Goal: Task Accomplishment & Management: Manage account settings

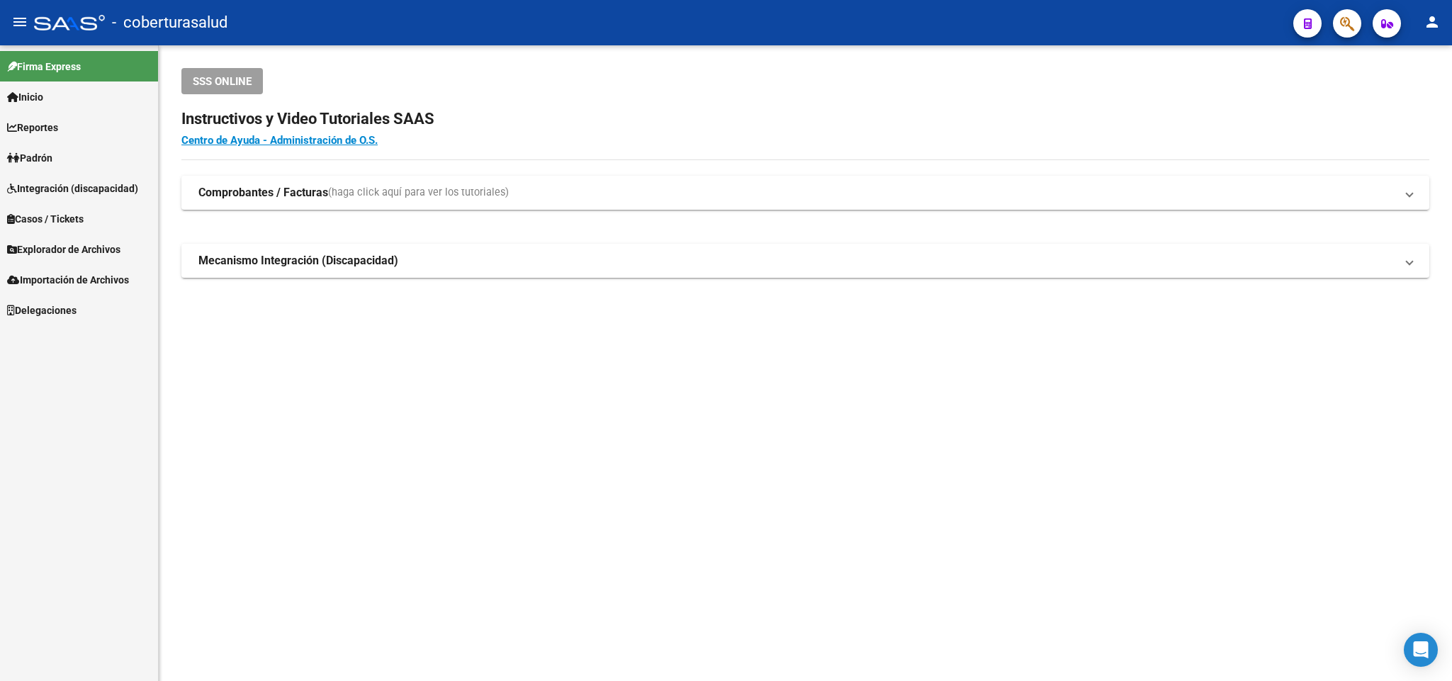
click at [1347, 11] on span "button" at bounding box center [1347, 23] width 14 height 29
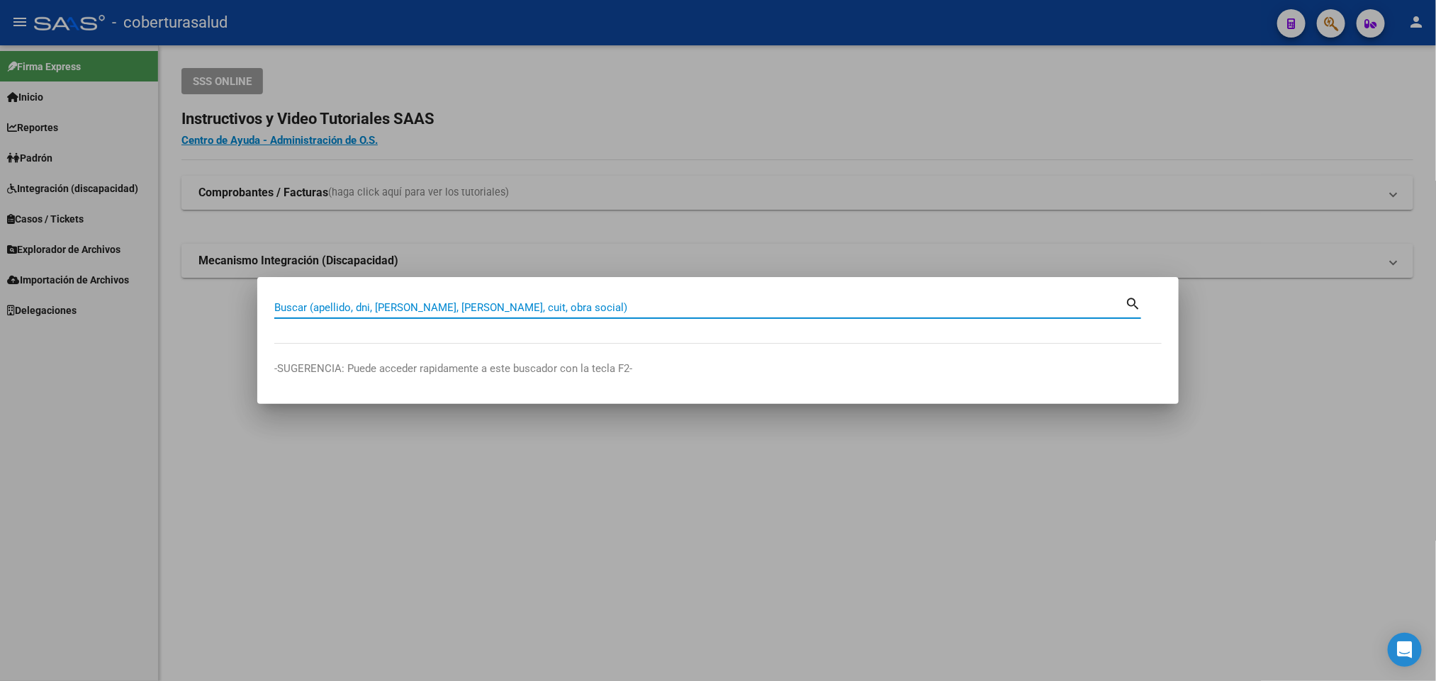
paste input "42270015"
type input "42270015"
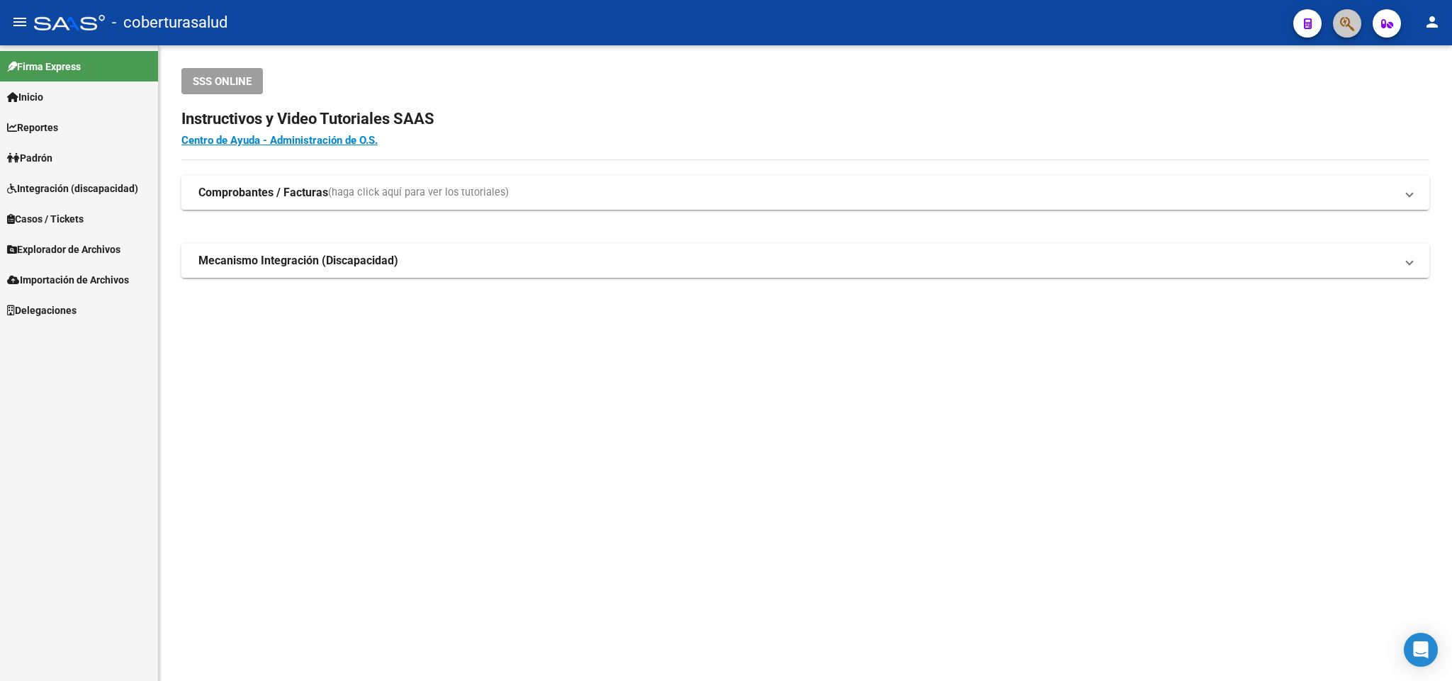
click at [1338, 30] on button "button" at bounding box center [1347, 23] width 28 height 28
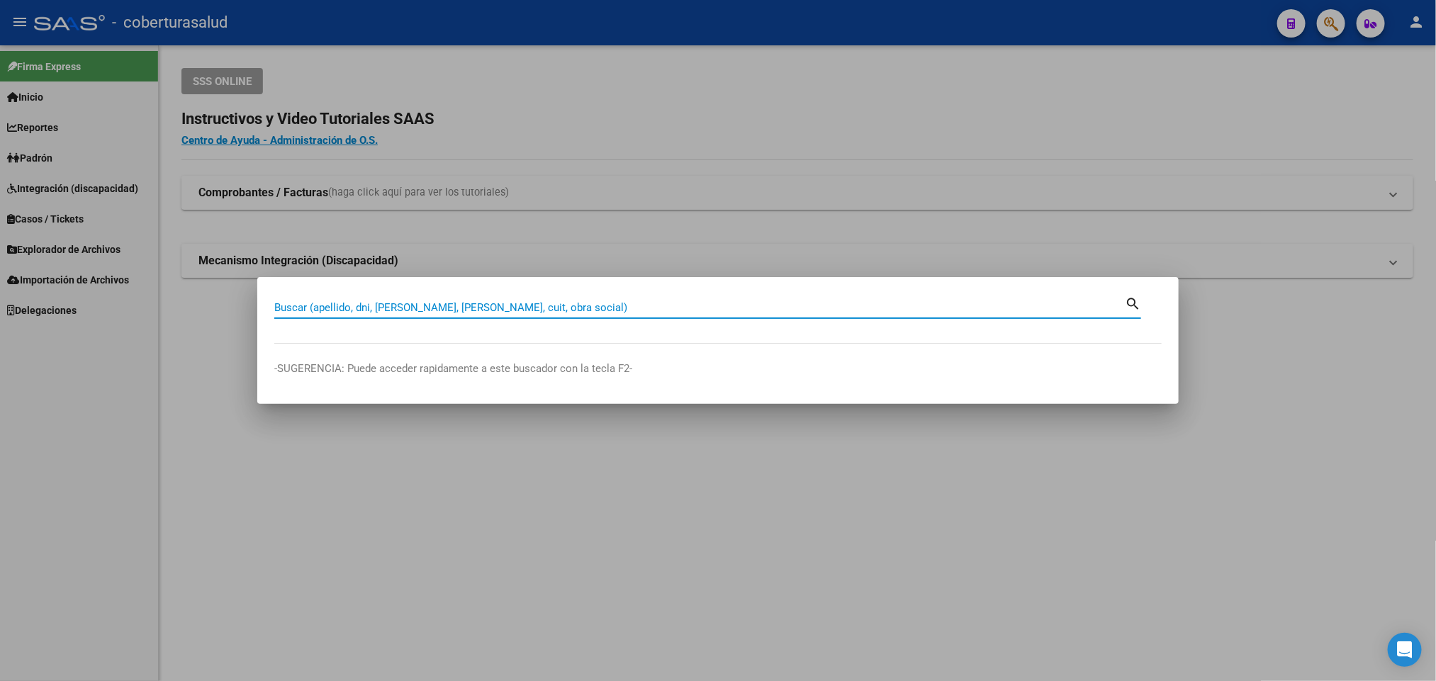
paste input "23564525"
type input "23564525"
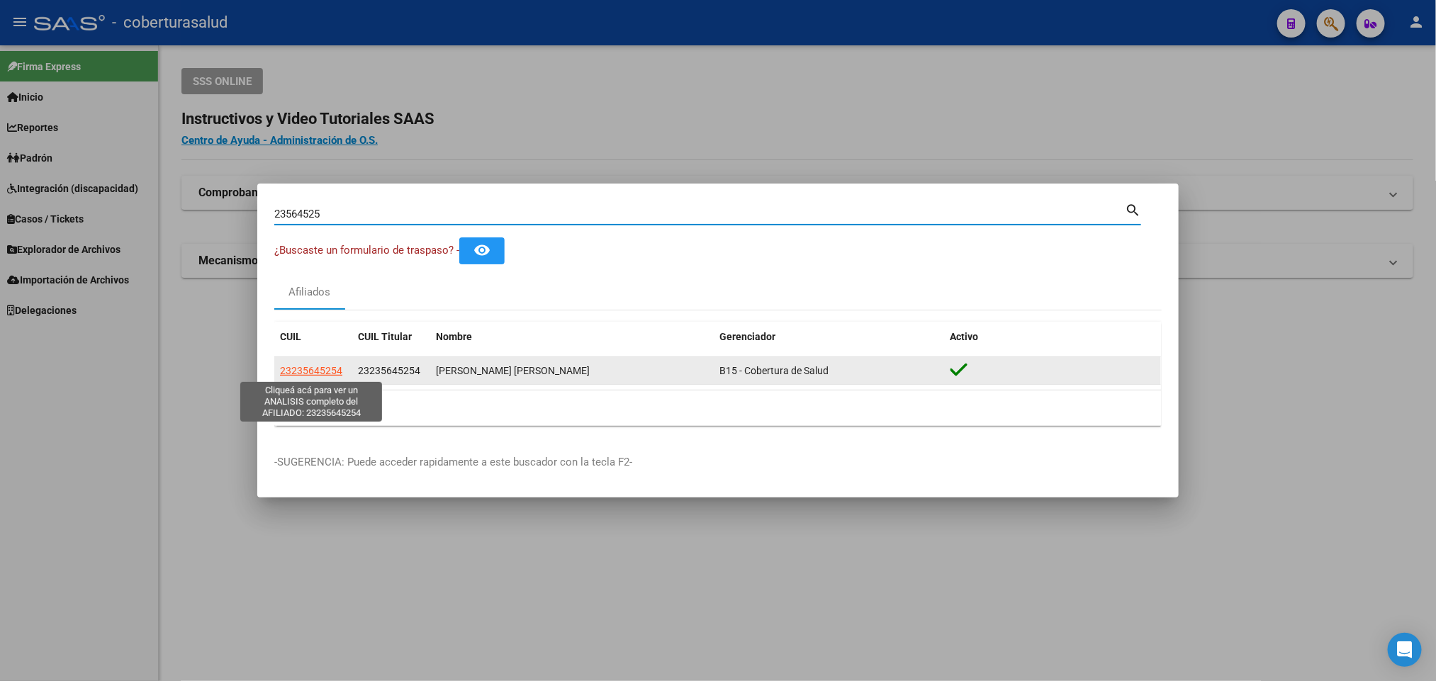
click at [309, 371] on span "23235645254" at bounding box center [311, 370] width 62 height 11
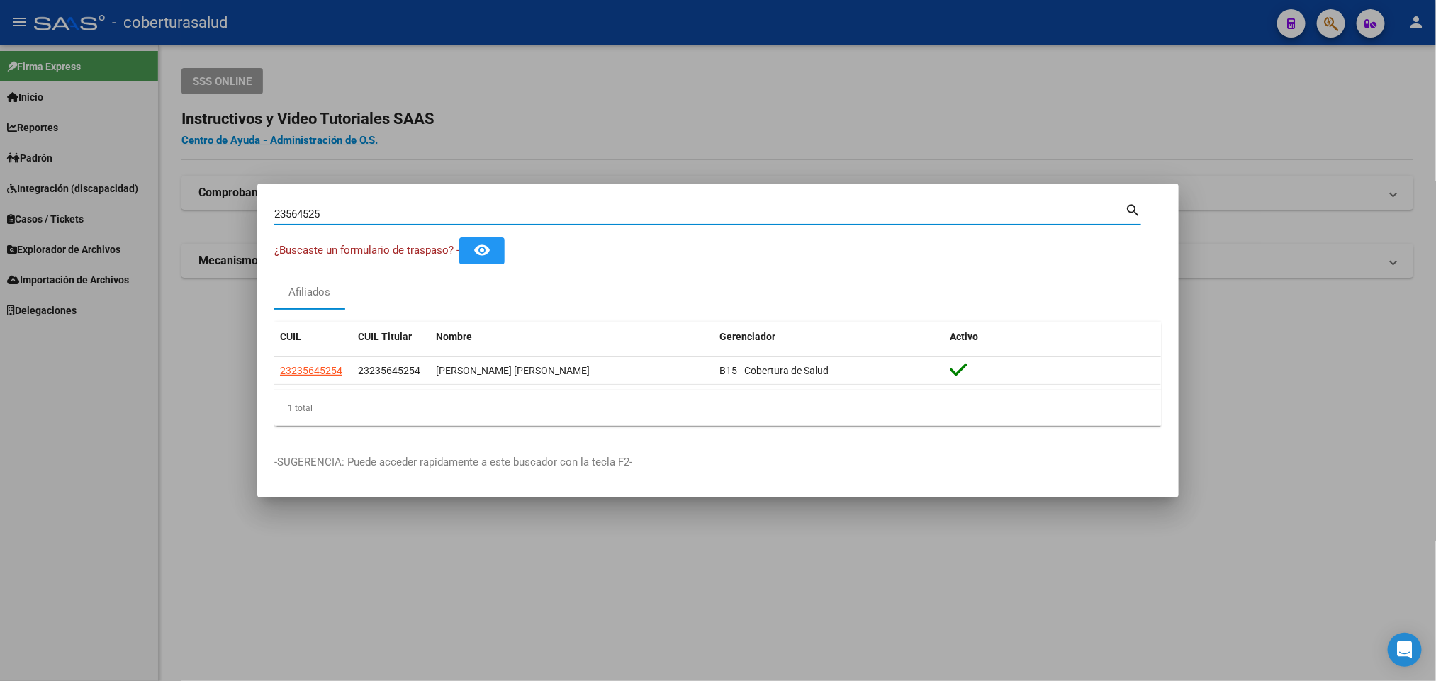
click at [717, 209] on input "23564525" at bounding box center [699, 214] width 851 height 13
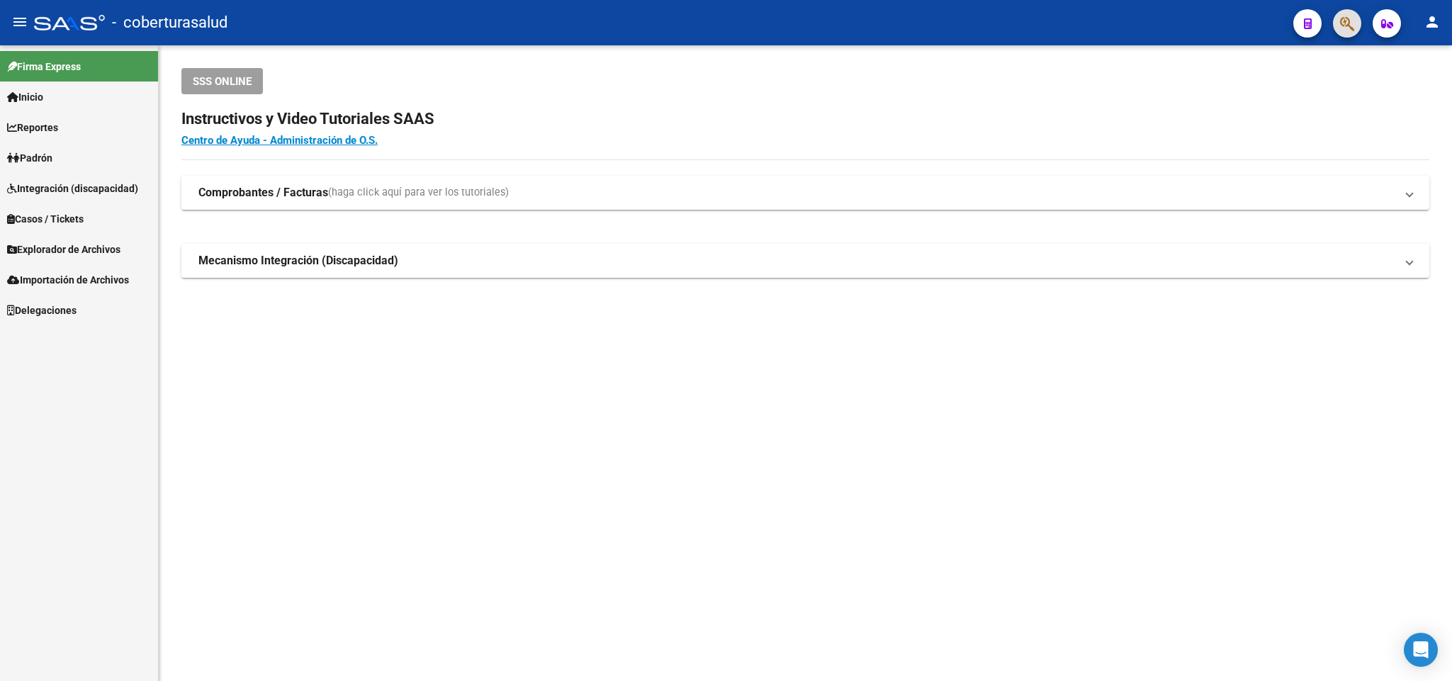
click at [60, 156] on link "Padrón" at bounding box center [79, 157] width 158 height 30
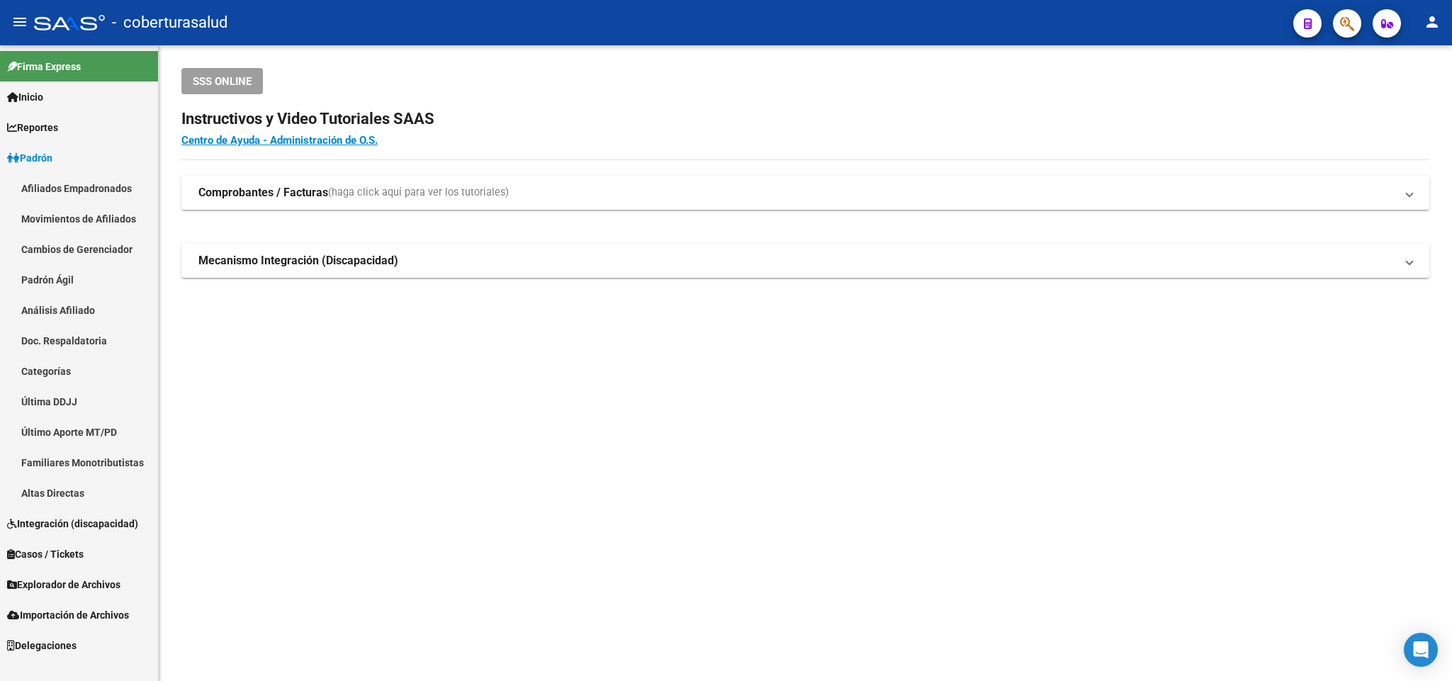
click at [83, 194] on link "Afiliados Empadronados" at bounding box center [79, 188] width 158 height 30
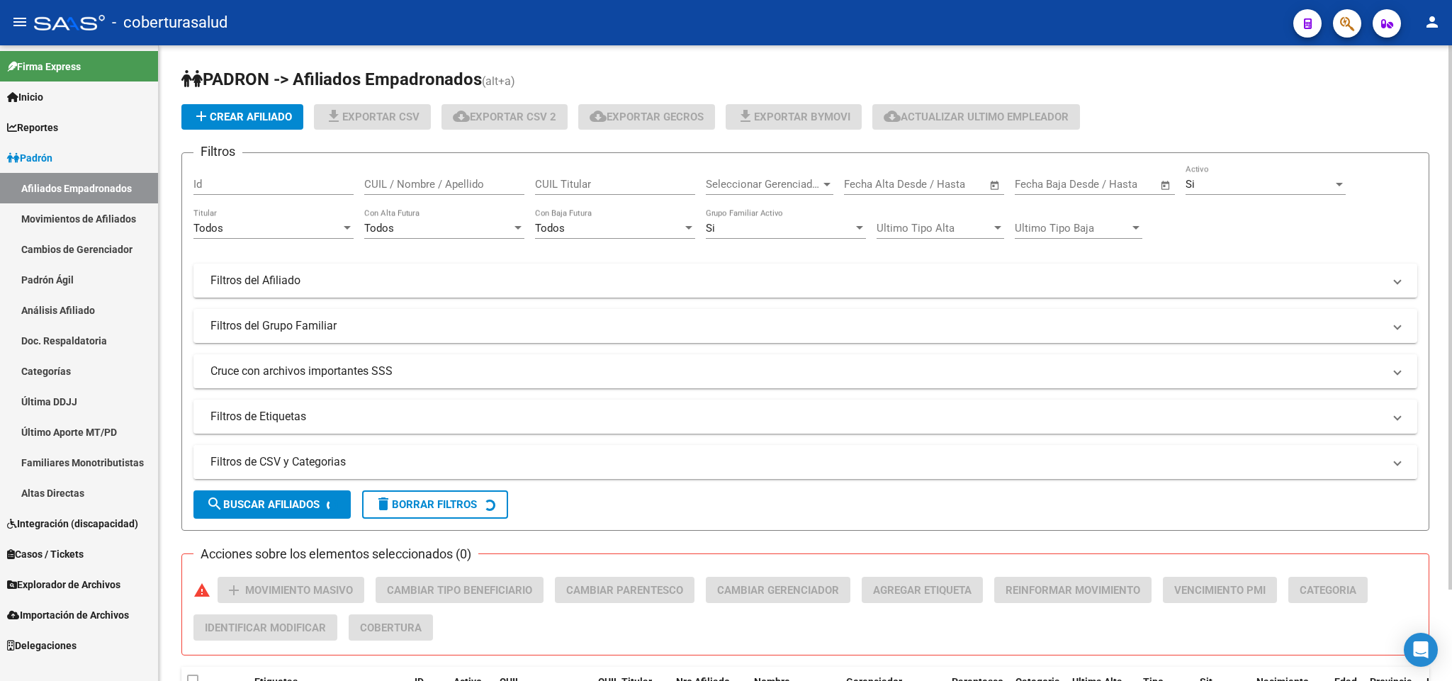
click at [298, 466] on mat-panel-title "Filtros de CSV y Categorias" at bounding box center [797, 462] width 1173 height 16
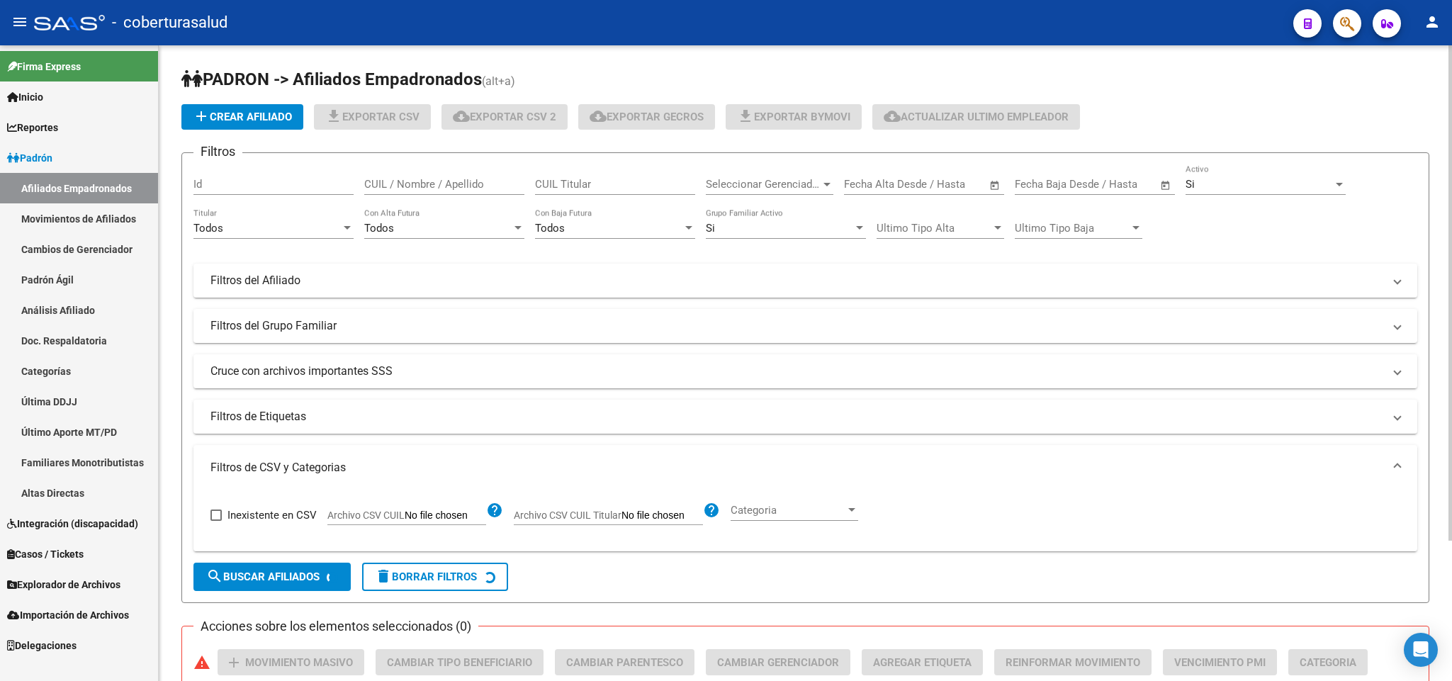
click at [440, 519] on input "Archivo CSV CUIL" at bounding box center [446, 516] width 82 height 13
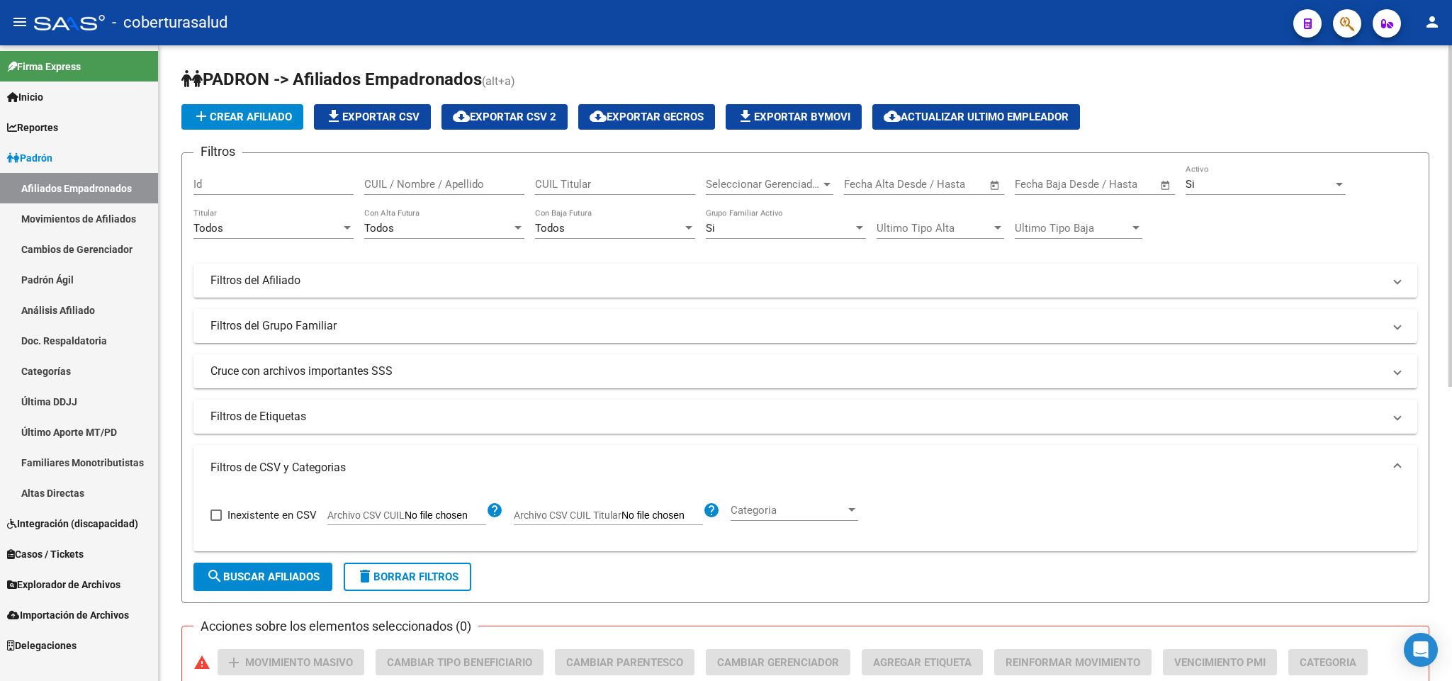
click at [389, 510] on span "Archivo CSV CUIL" at bounding box center [365, 515] width 77 height 11
click at [405, 510] on input "Archivo CSV CUIL" at bounding box center [446, 516] width 82 height 13
type input "C:\fakepath\cert estudios [DATE].csv"
click at [224, 575] on span "search Buscar Afiliados" at bounding box center [262, 577] width 113 height 13
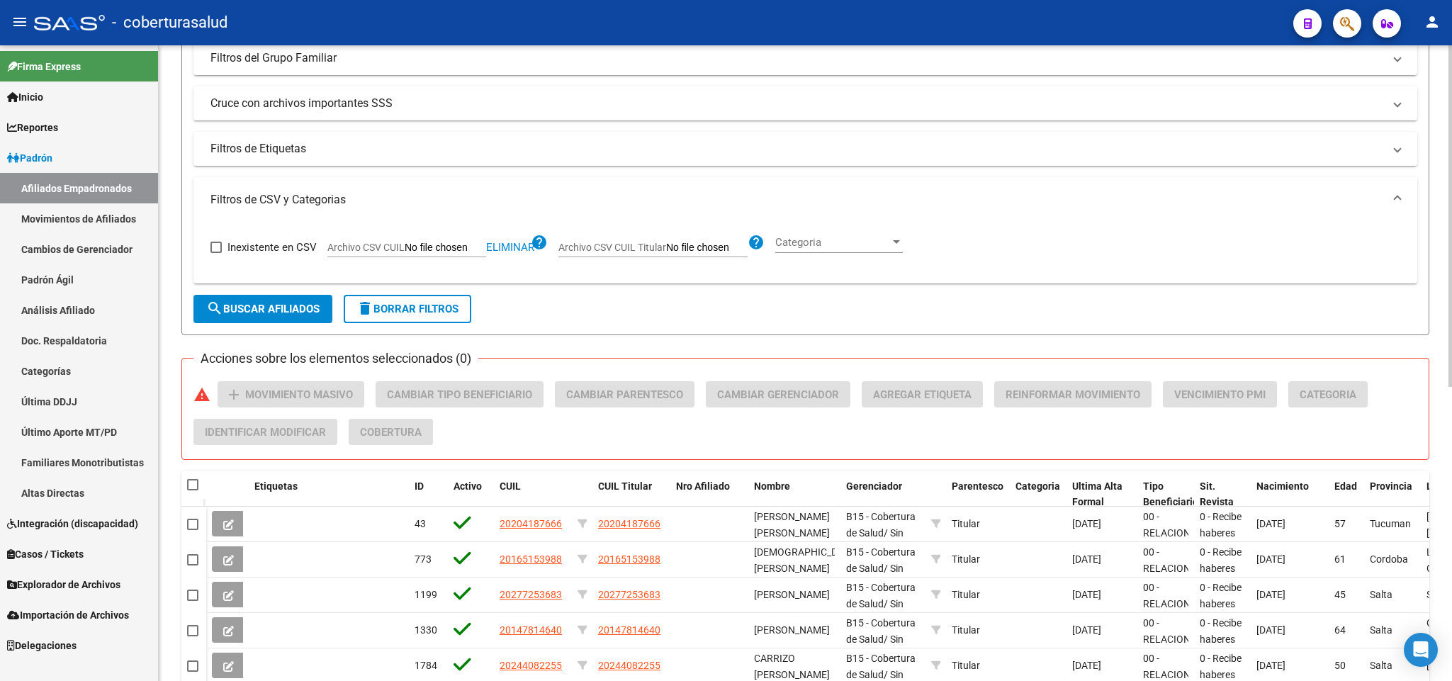
scroll to position [228, 0]
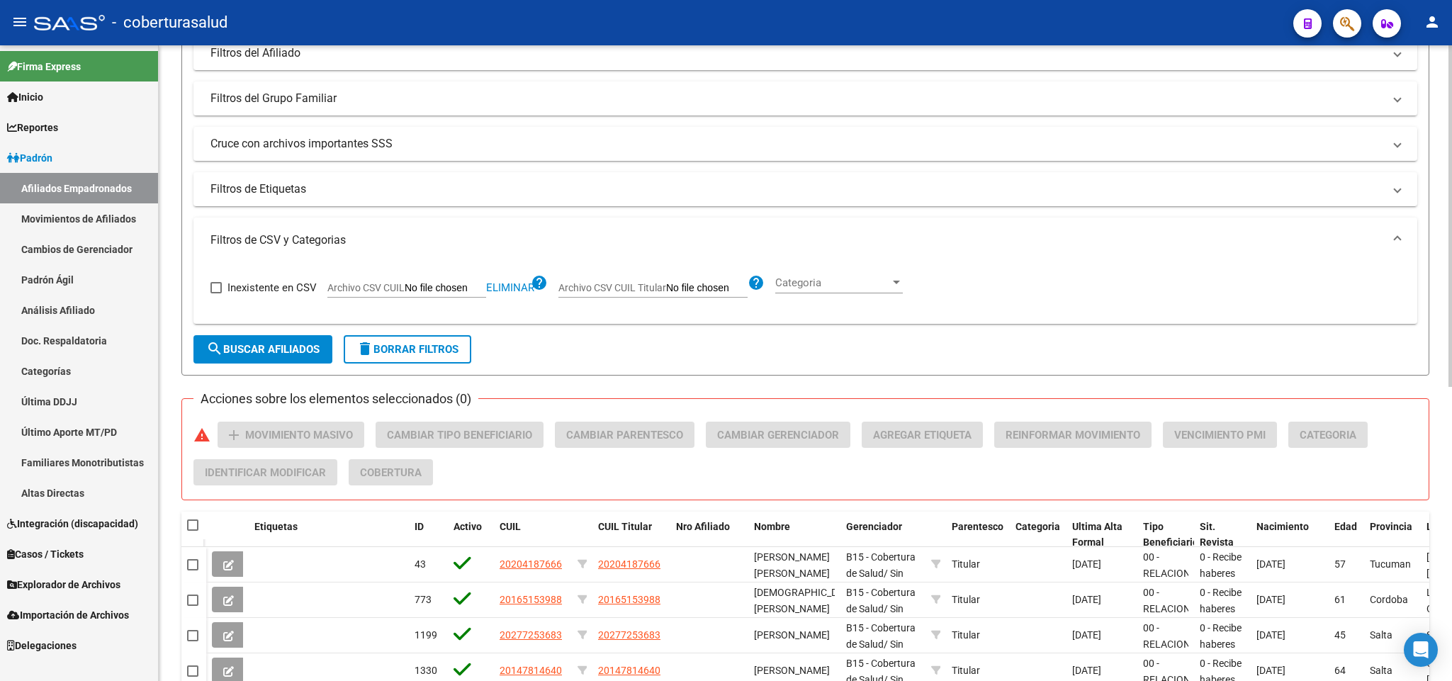
click at [440, 289] on input "Archivo CSV CUIL" at bounding box center [446, 288] width 82 height 13
type input "C:\fakepath\cert estudios [DATE].csv"
click at [251, 349] on span "search Buscar Afiliados" at bounding box center [262, 349] width 113 height 13
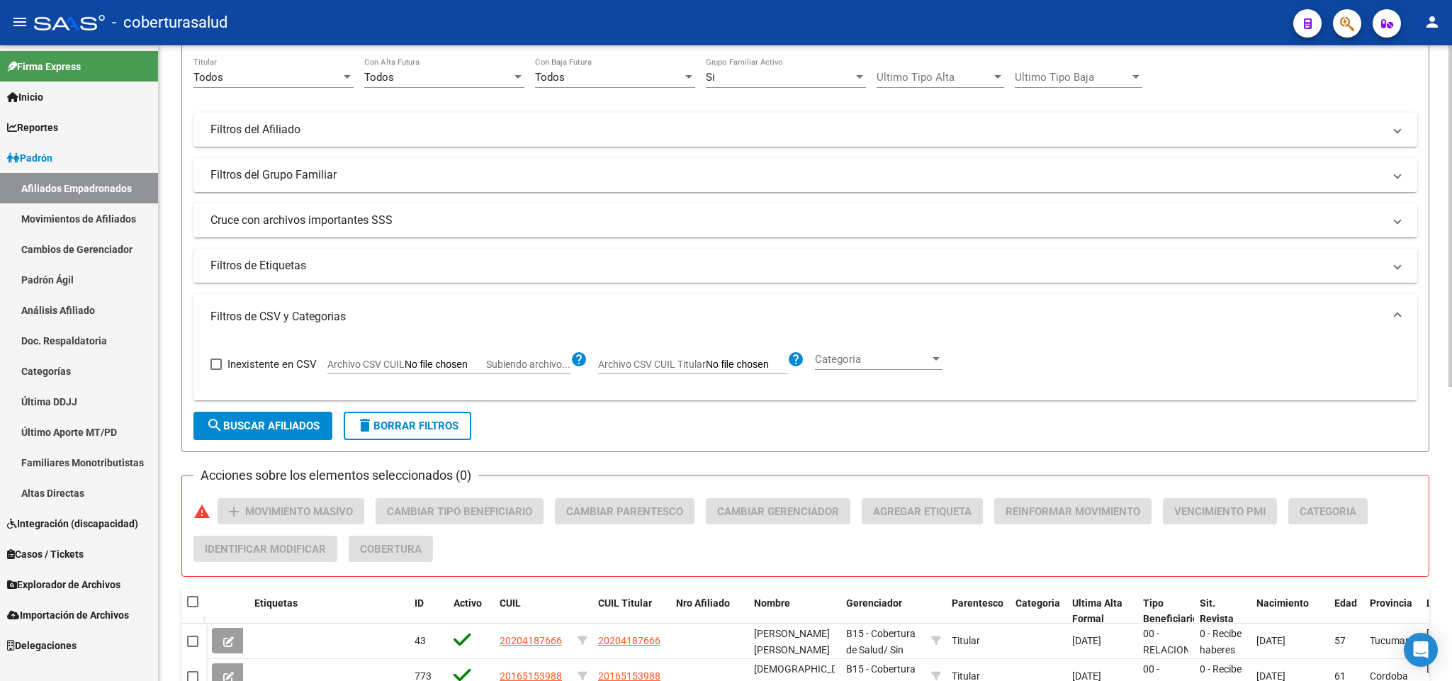
scroll to position [121, 0]
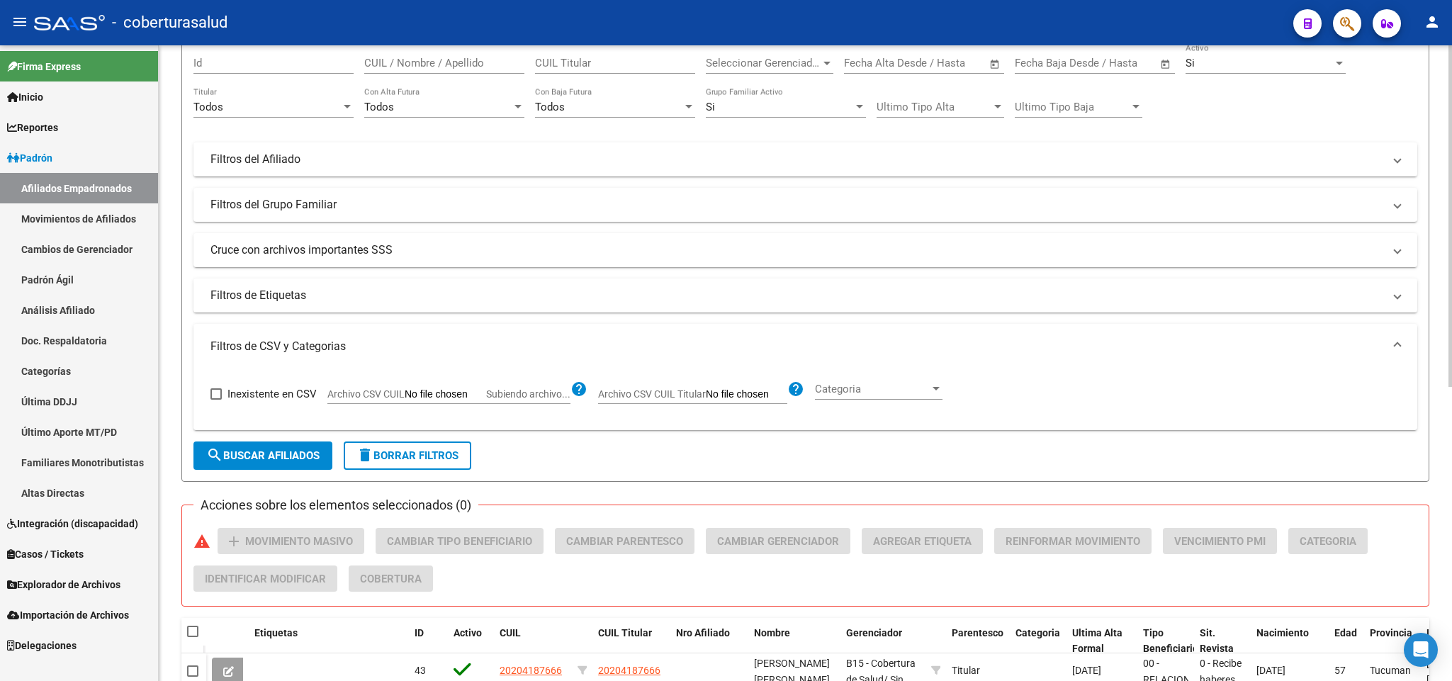
click at [491, 400] on span "Subiendo archivo..." at bounding box center [528, 393] width 84 height 11
click at [486, 400] on input "Archivo CSV CUIL Subiendo archivo..." at bounding box center [446, 394] width 82 height 13
click at [413, 456] on span "delete Borrar Filtros" at bounding box center [408, 455] width 102 height 13
click at [471, 398] on input "Archivo CSV CUIL Subiendo archivo..." at bounding box center [446, 394] width 82 height 13
type input "C:\fakepath\cert estudios [DATE].csv"
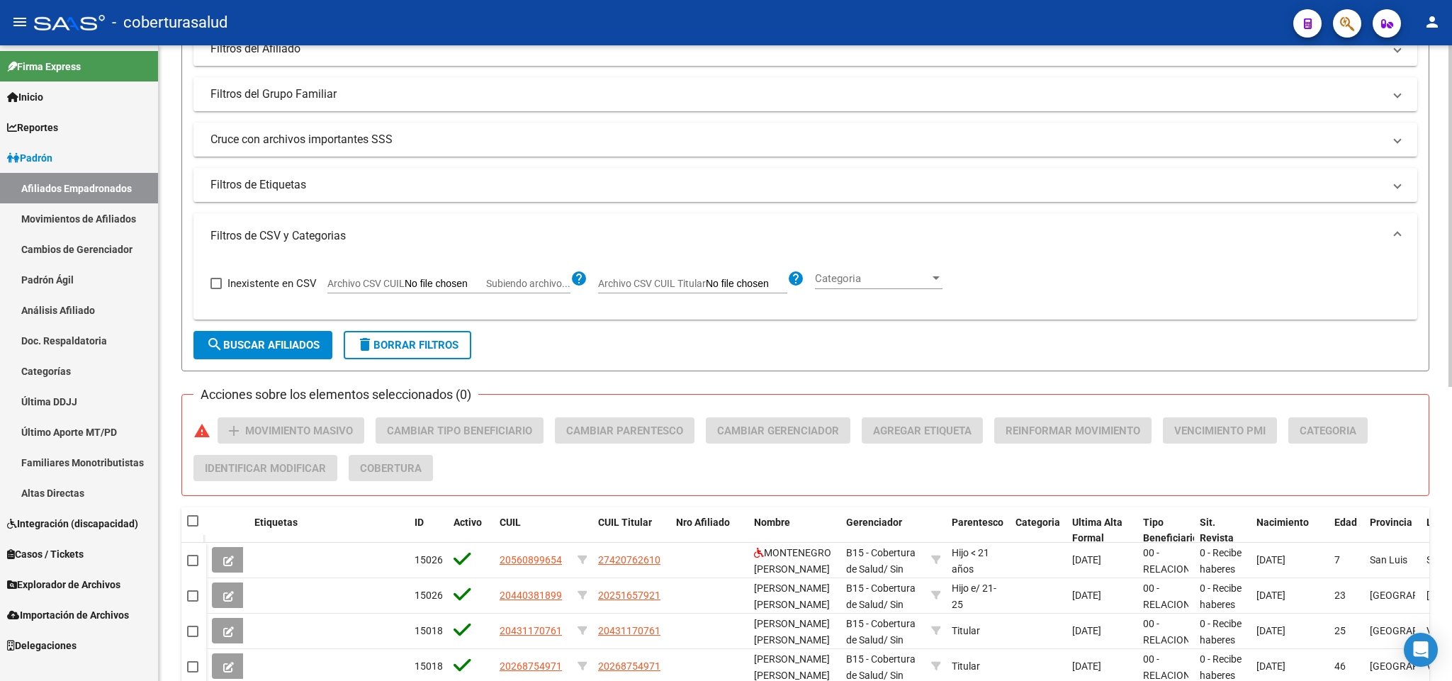
scroll to position [228, 0]
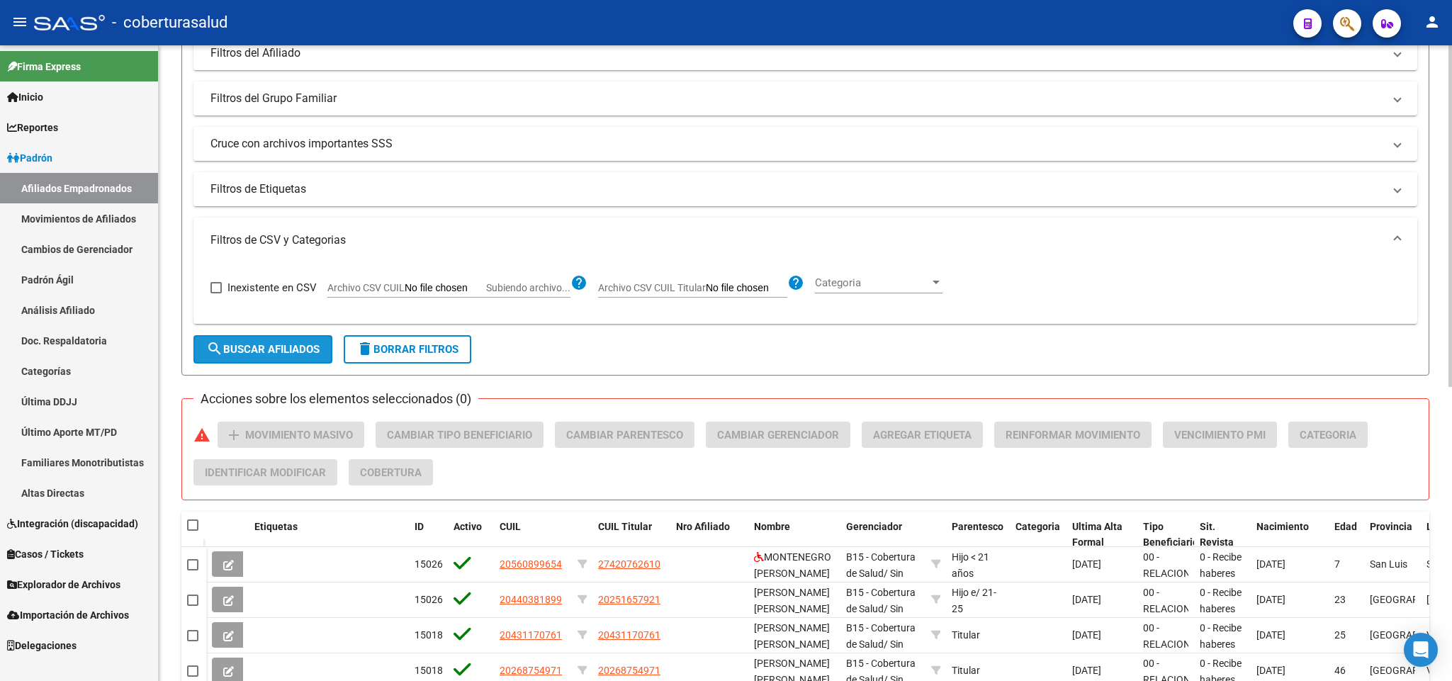
click at [219, 342] on mat-icon "search" at bounding box center [214, 348] width 17 height 17
click at [272, 341] on button "search Buscar Afiliados" at bounding box center [263, 349] width 139 height 28
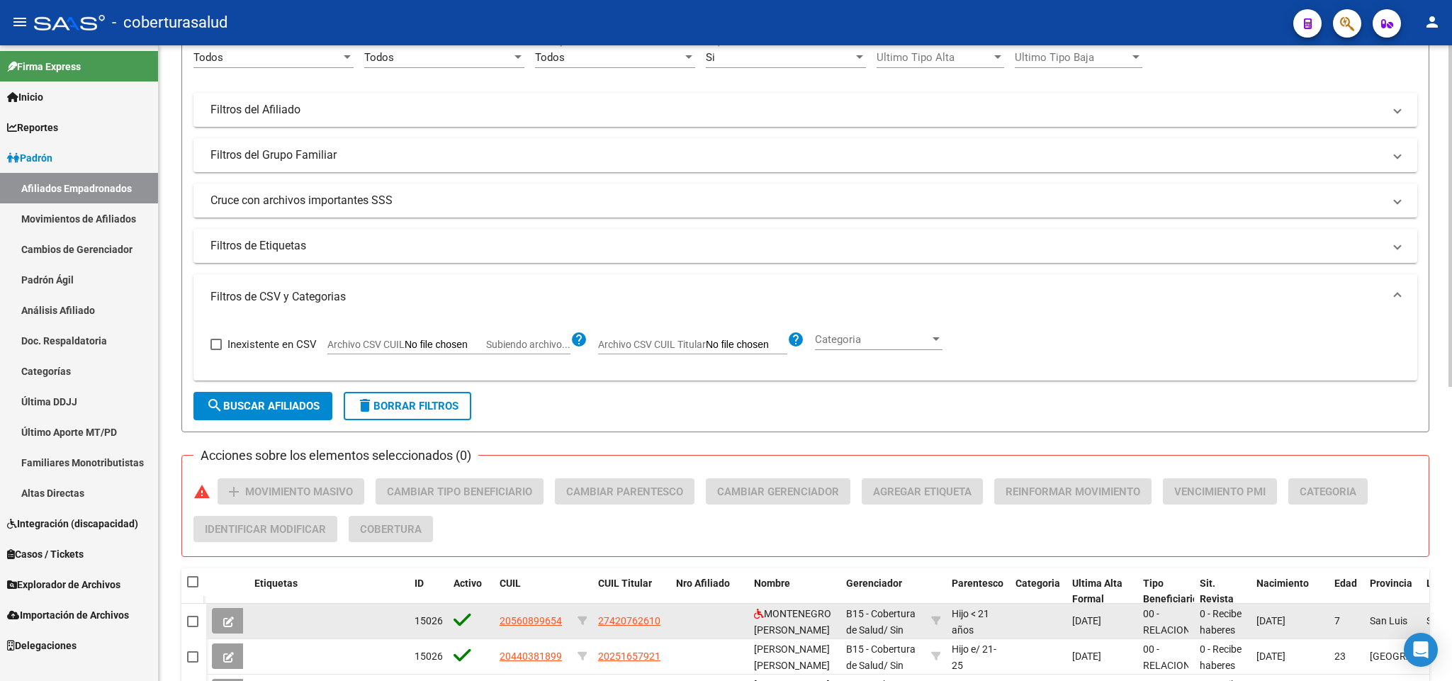
scroll to position [0, 0]
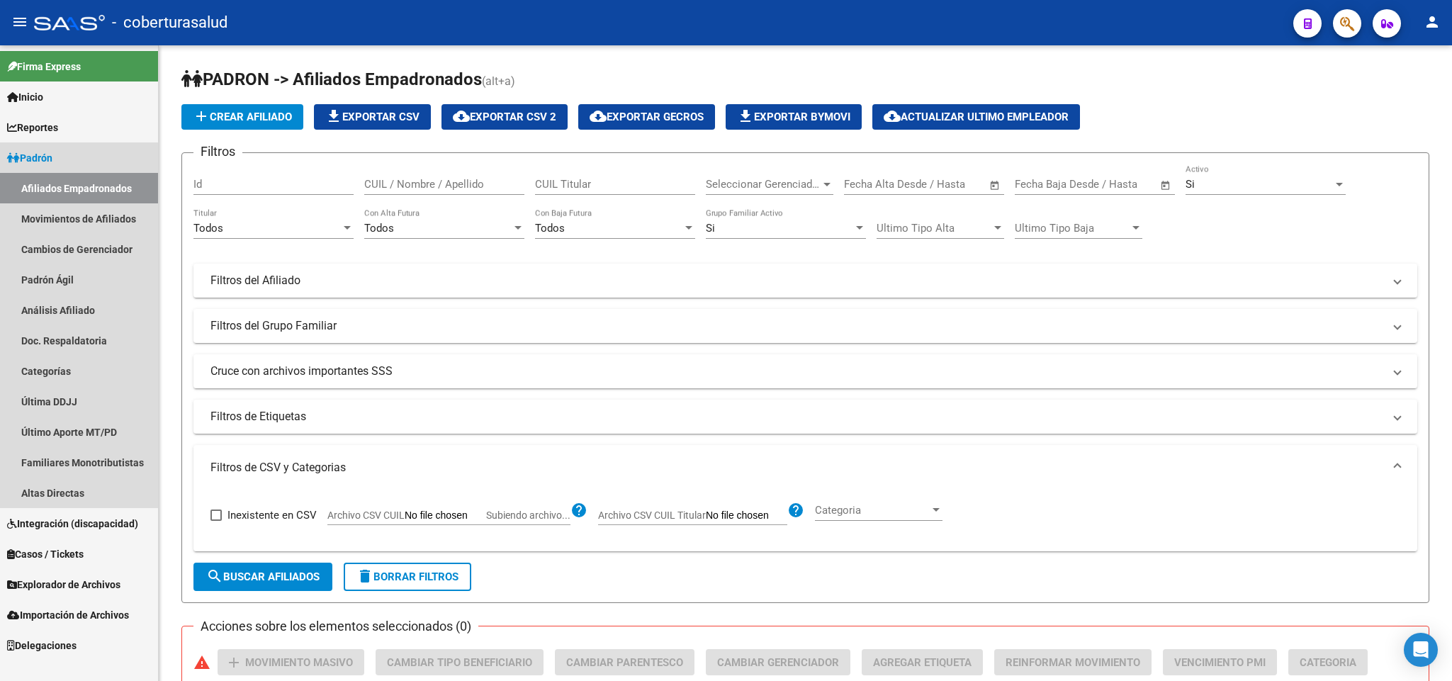
click at [106, 181] on link "Afiliados Empadronados" at bounding box center [79, 188] width 158 height 30
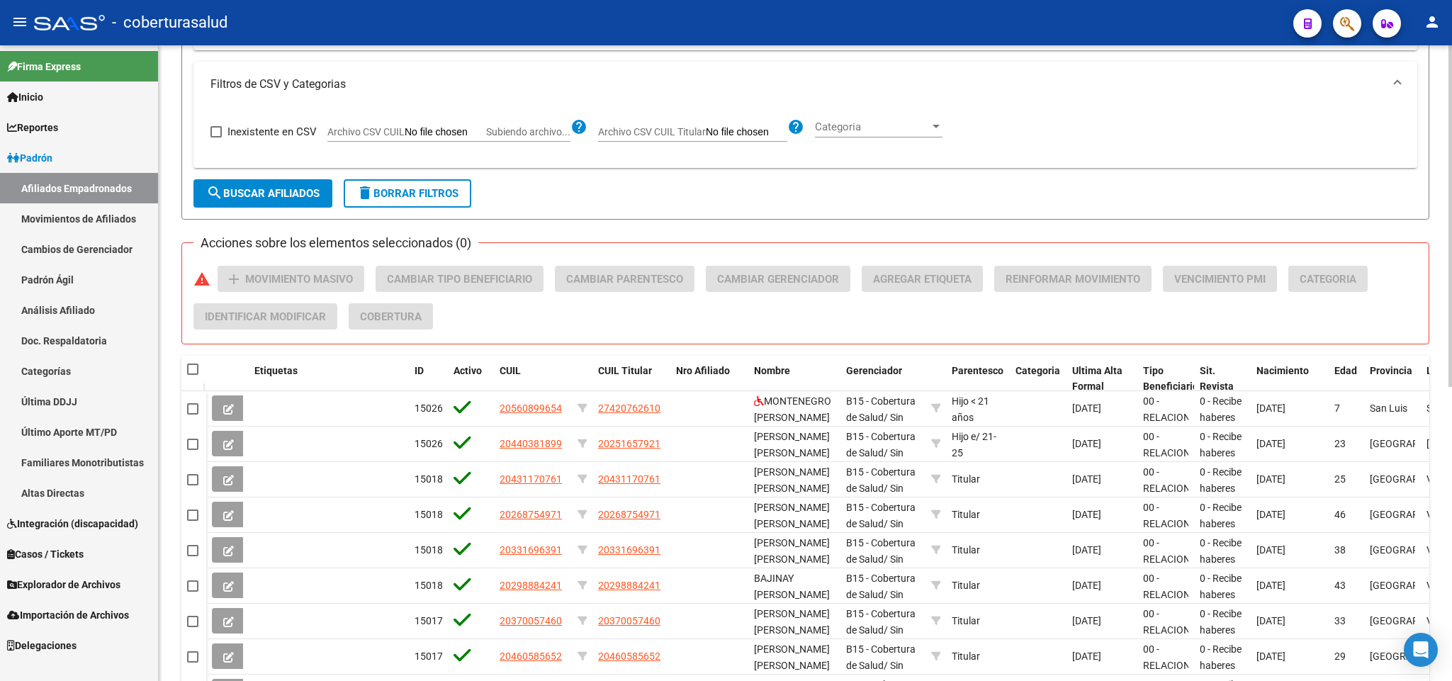
scroll to position [334, 0]
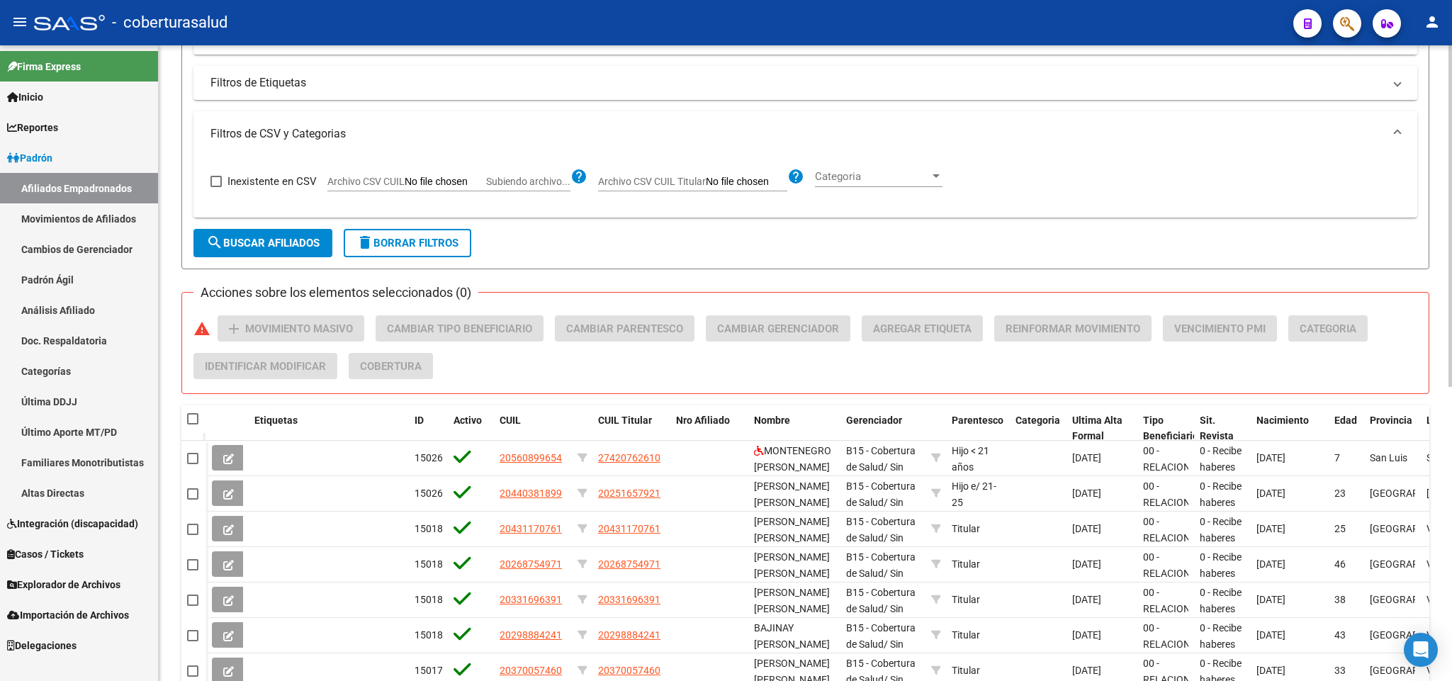
click at [391, 181] on span "Archivo CSV CUIL" at bounding box center [365, 181] width 77 height 11
click at [405, 181] on input "Archivo CSV CUIL Subiendo archivo..." at bounding box center [446, 182] width 82 height 13
type input "C:\fakepath\cert estudios [DATE].csv"
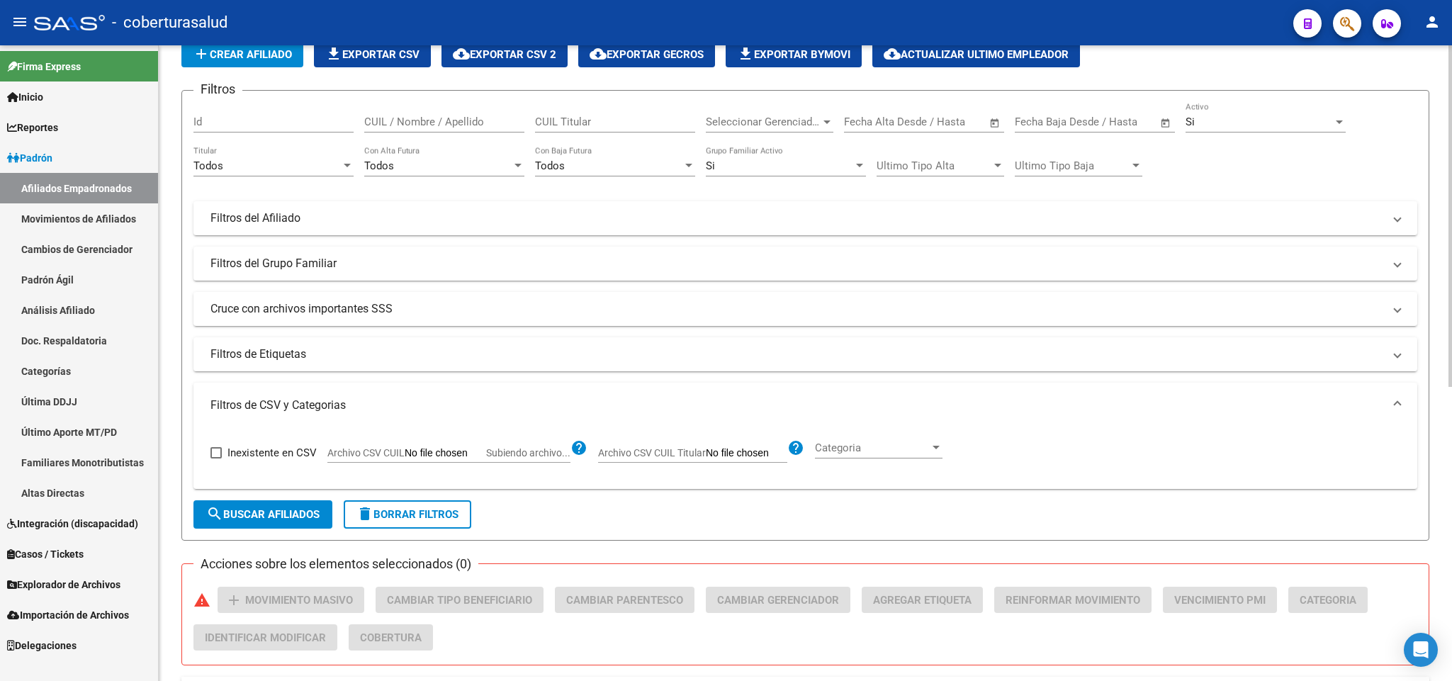
scroll to position [0, 0]
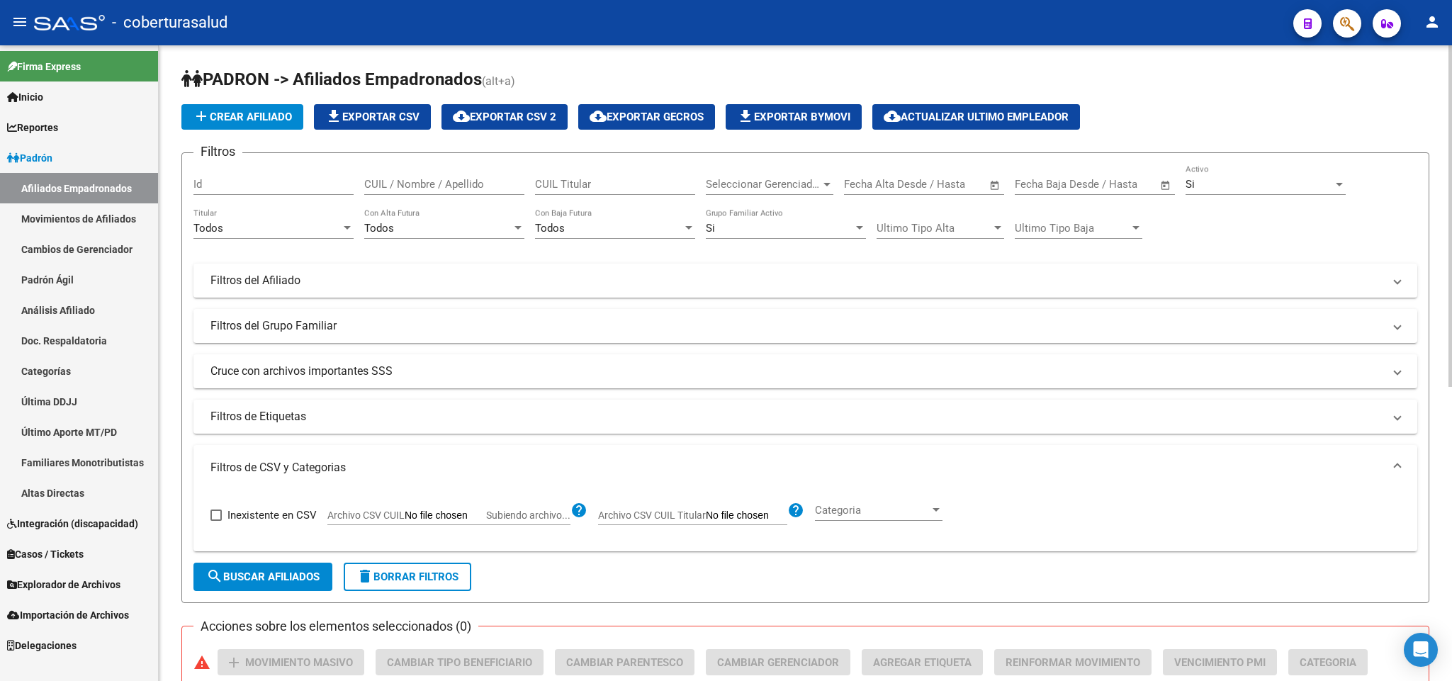
click at [254, 230] on div "Todos" at bounding box center [267, 228] width 147 height 13
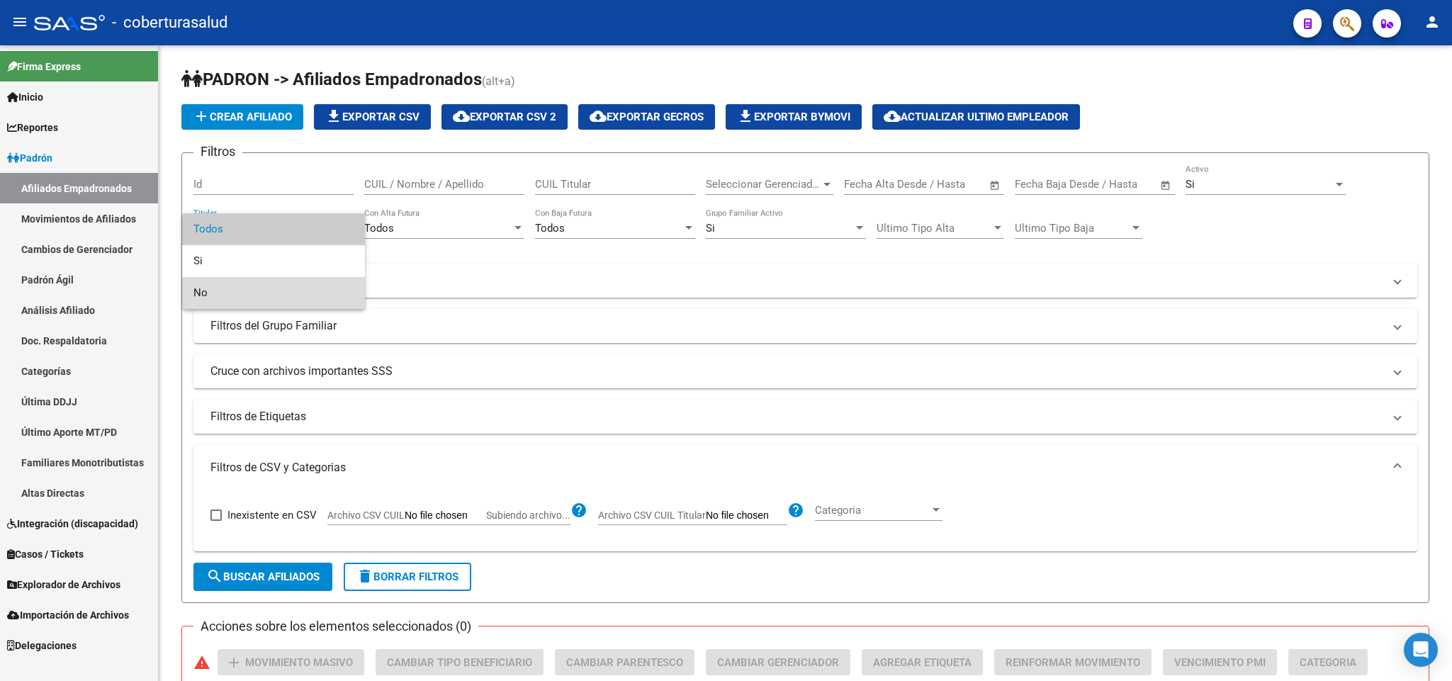
click at [225, 296] on span "No" at bounding box center [274, 293] width 160 height 32
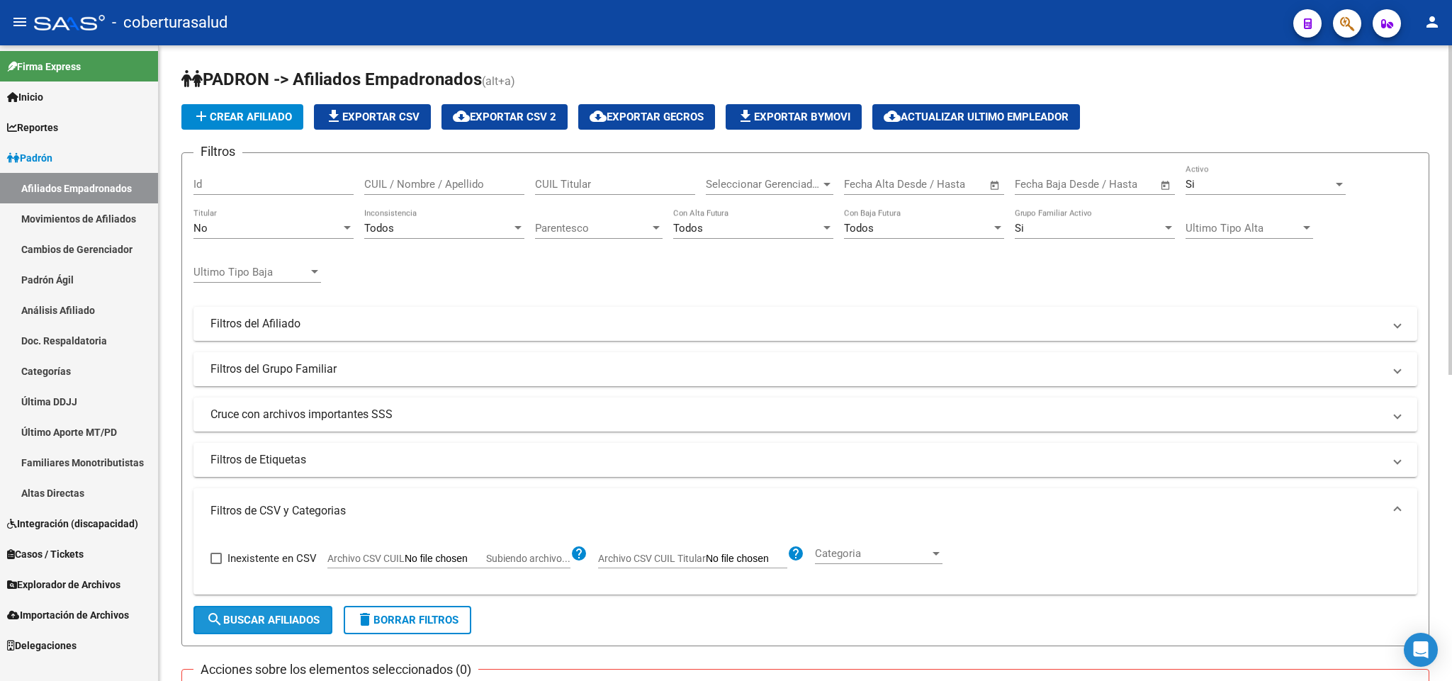
click at [306, 619] on span "search Buscar Afiliados" at bounding box center [262, 620] width 113 height 13
click at [445, 566] on input "Archivo CSV CUIL Subiendo archivo..." at bounding box center [446, 559] width 82 height 13
click at [422, 564] on input "Archivo CSV CUIL Subiendo archivo..." at bounding box center [446, 559] width 82 height 13
type input "C:\fakepath\cert estudios 100925.csv"
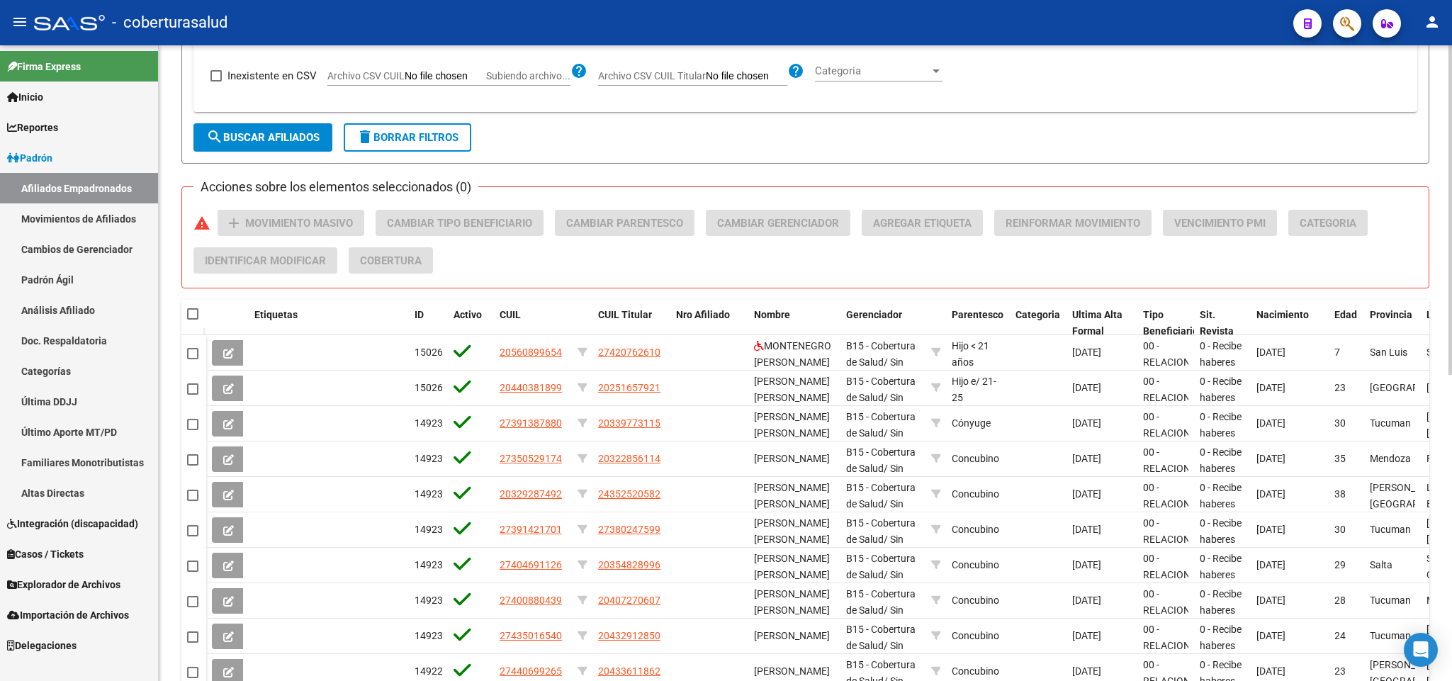
scroll to position [532, 0]
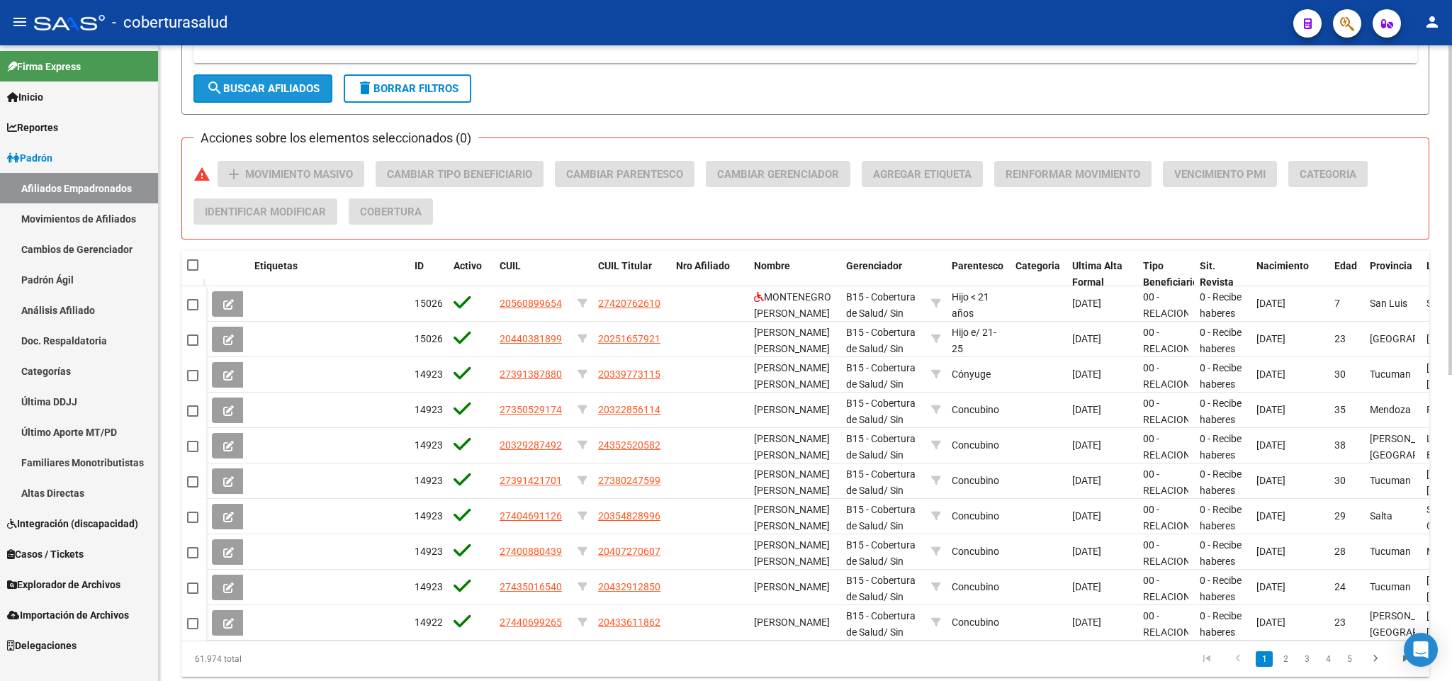
click at [256, 103] on button "search Buscar Afiliados" at bounding box center [263, 88] width 139 height 28
click at [264, 95] on span "search Buscar Afiliados" at bounding box center [262, 88] width 113 height 13
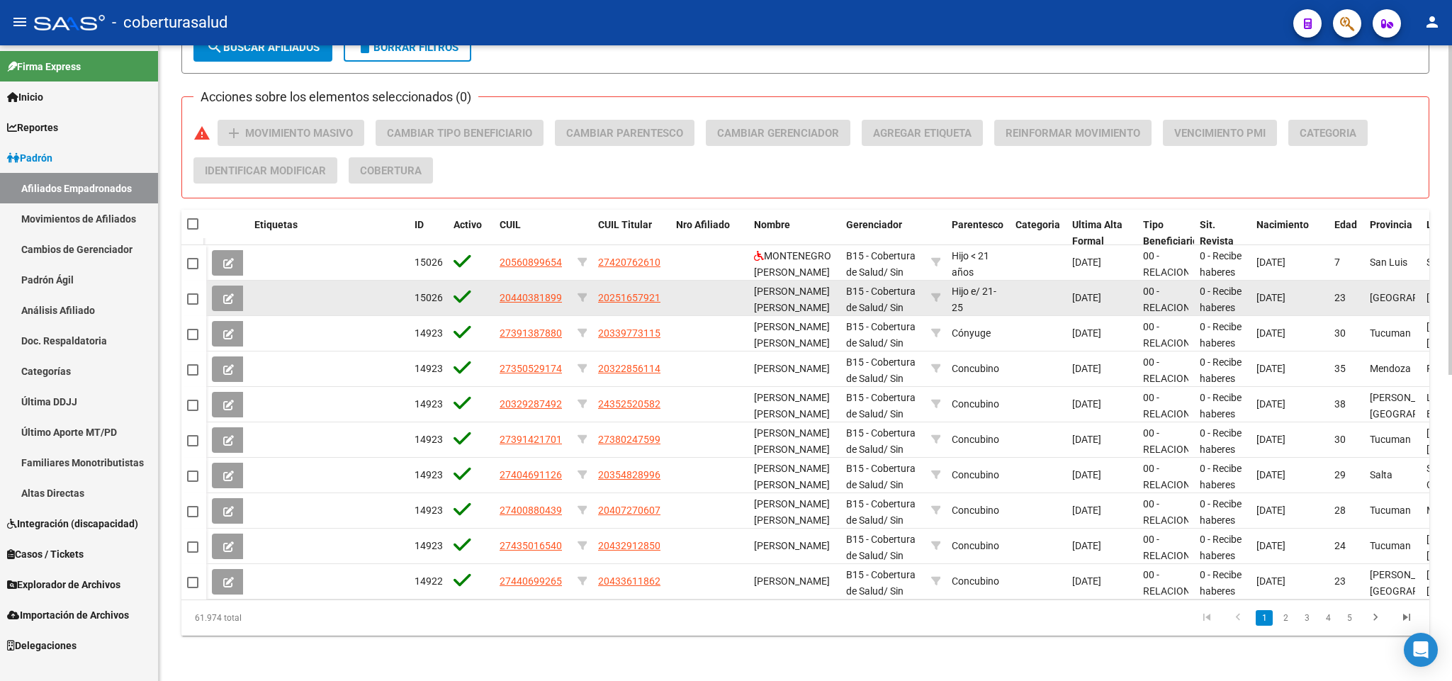
scroll to position [483, 0]
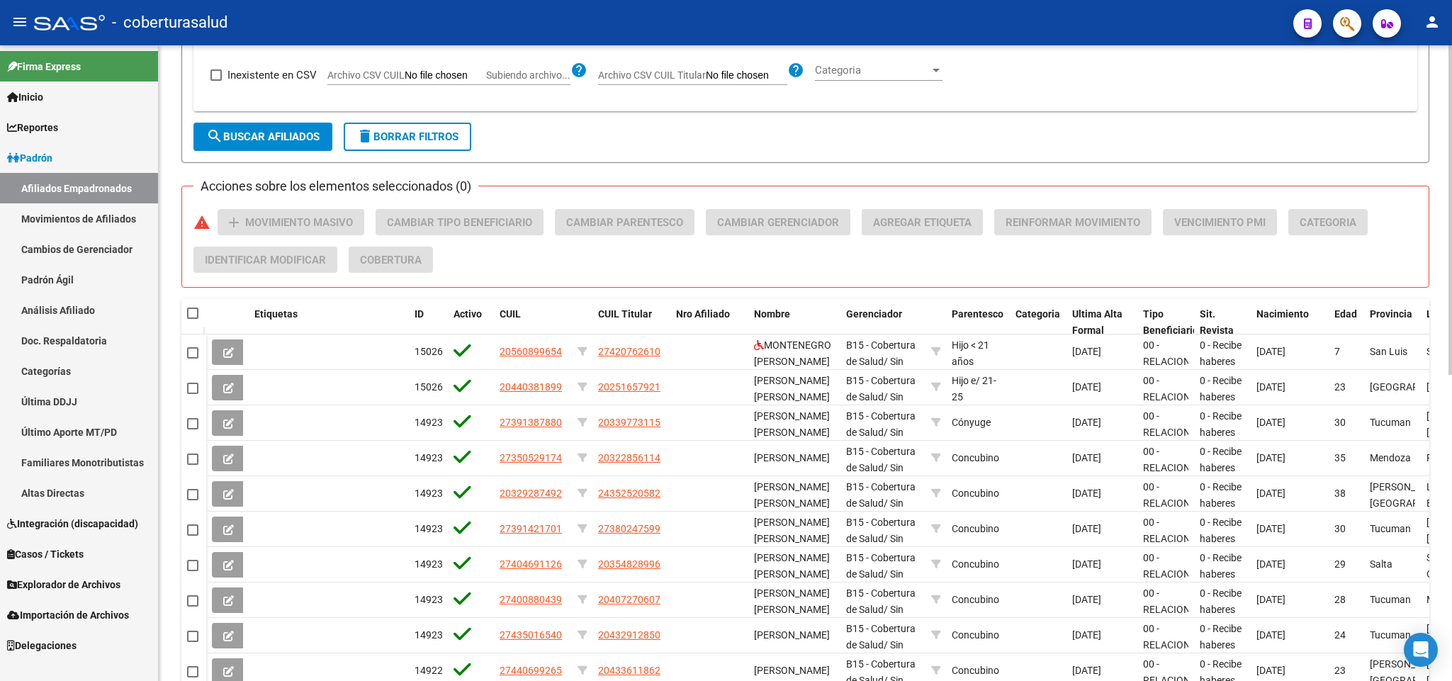
click at [262, 139] on span "search Buscar Afiliados" at bounding box center [262, 136] width 113 height 13
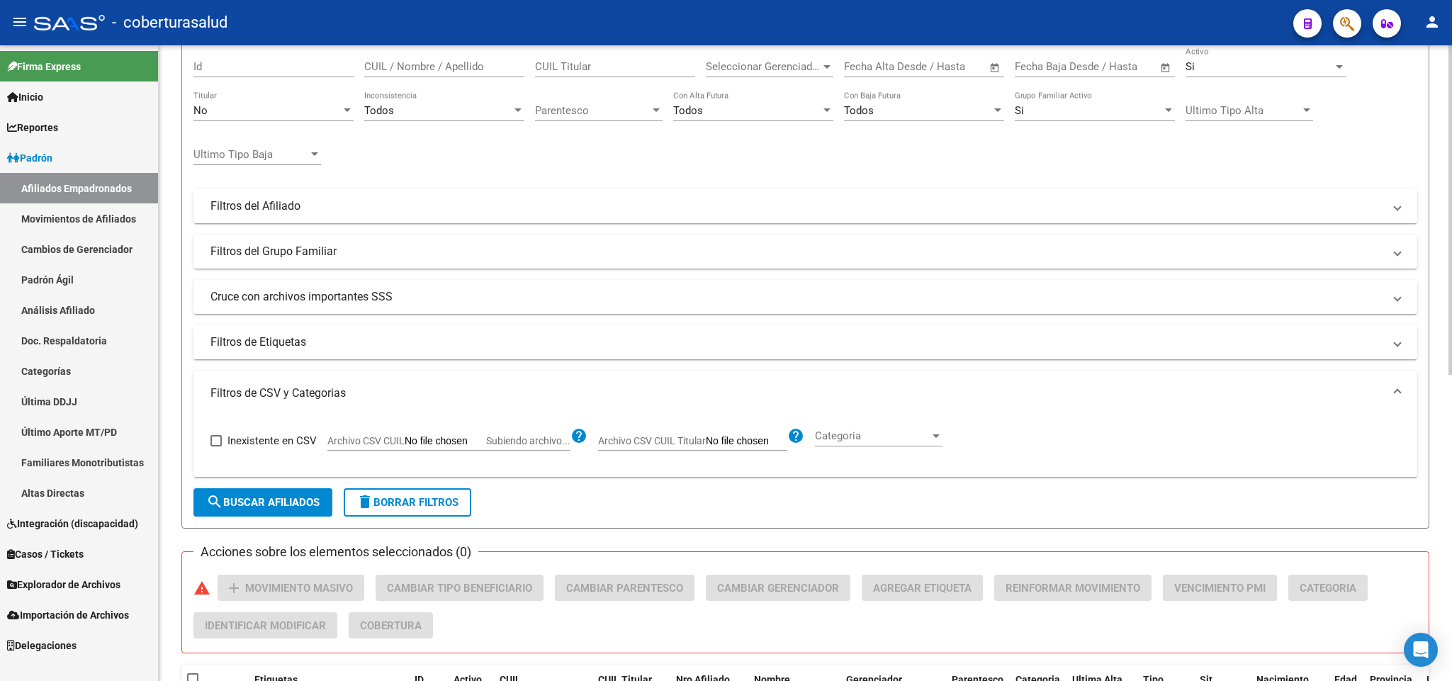
scroll to position [58, 0]
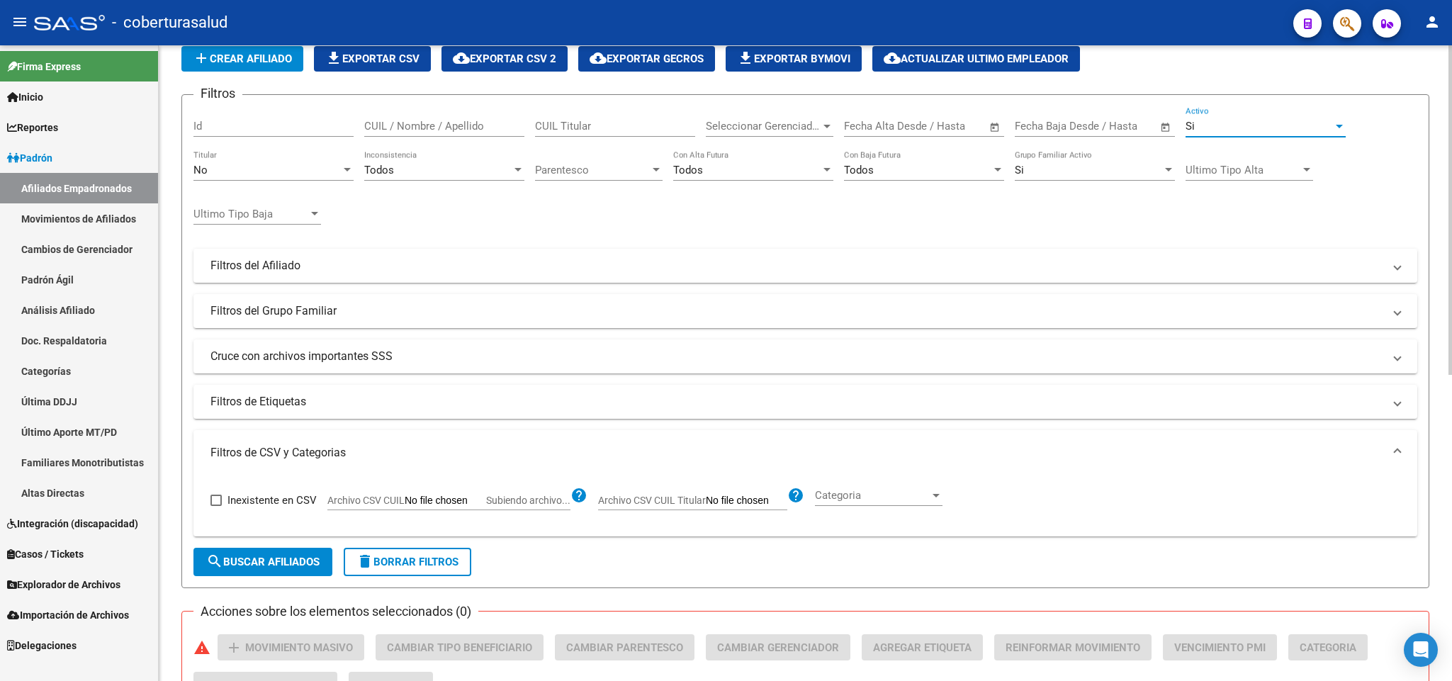
click at [1228, 125] on div "Si" at bounding box center [1259, 126] width 147 height 13
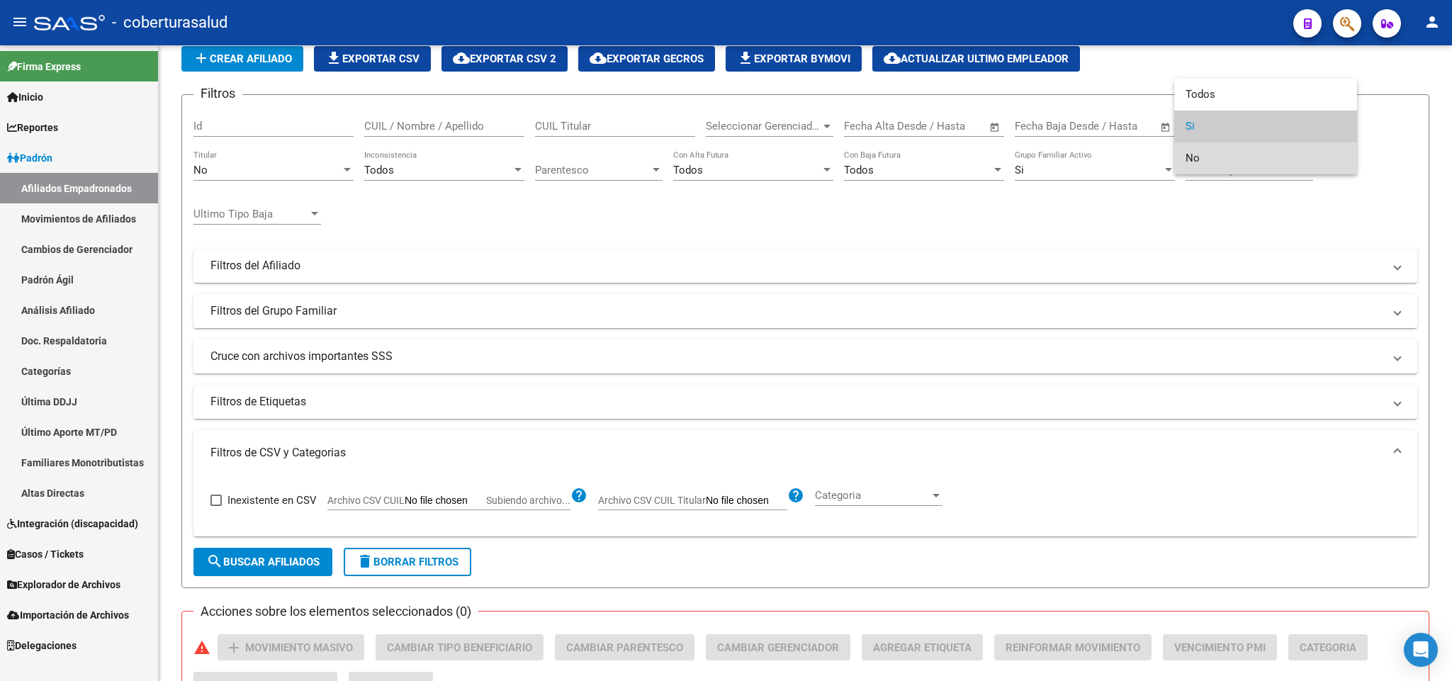
click at [1236, 154] on span "No" at bounding box center [1266, 158] width 160 height 32
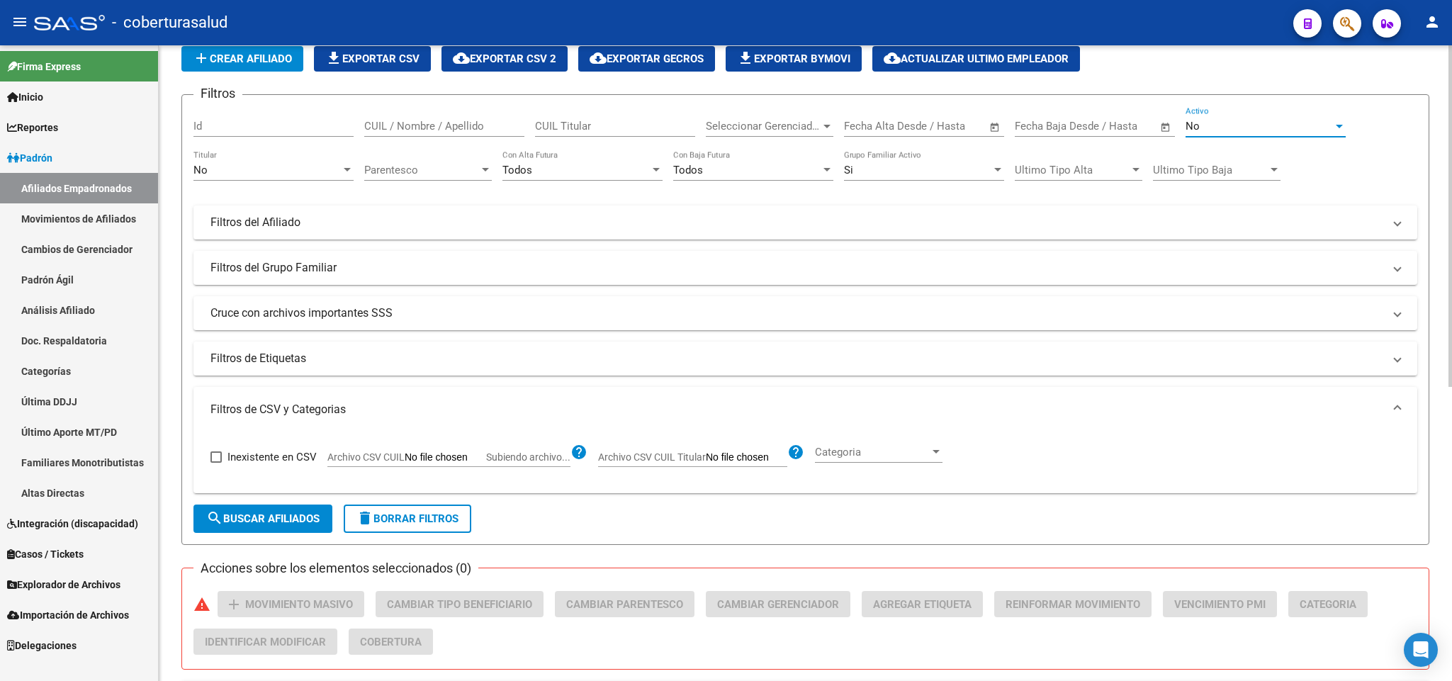
click at [1240, 135] on div "No Activo" at bounding box center [1266, 121] width 160 height 30
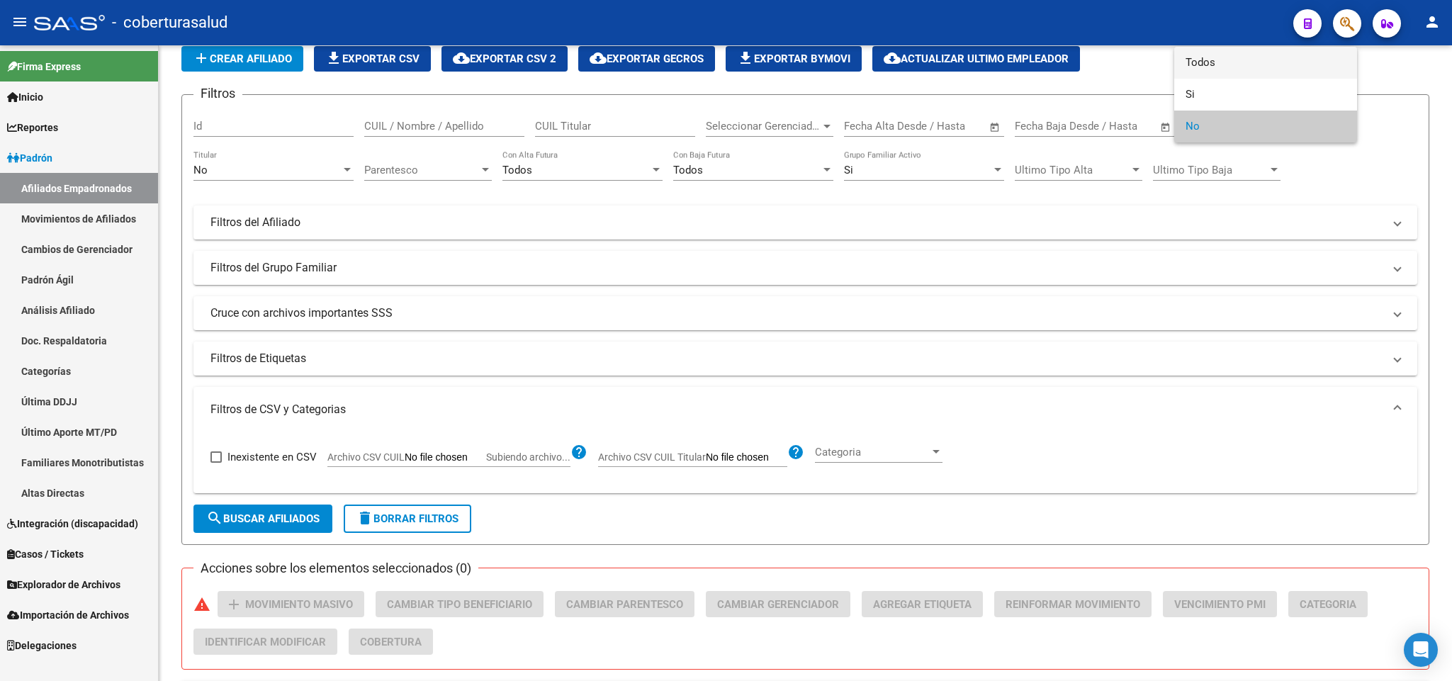
click at [1240, 67] on span "Todos" at bounding box center [1266, 63] width 160 height 32
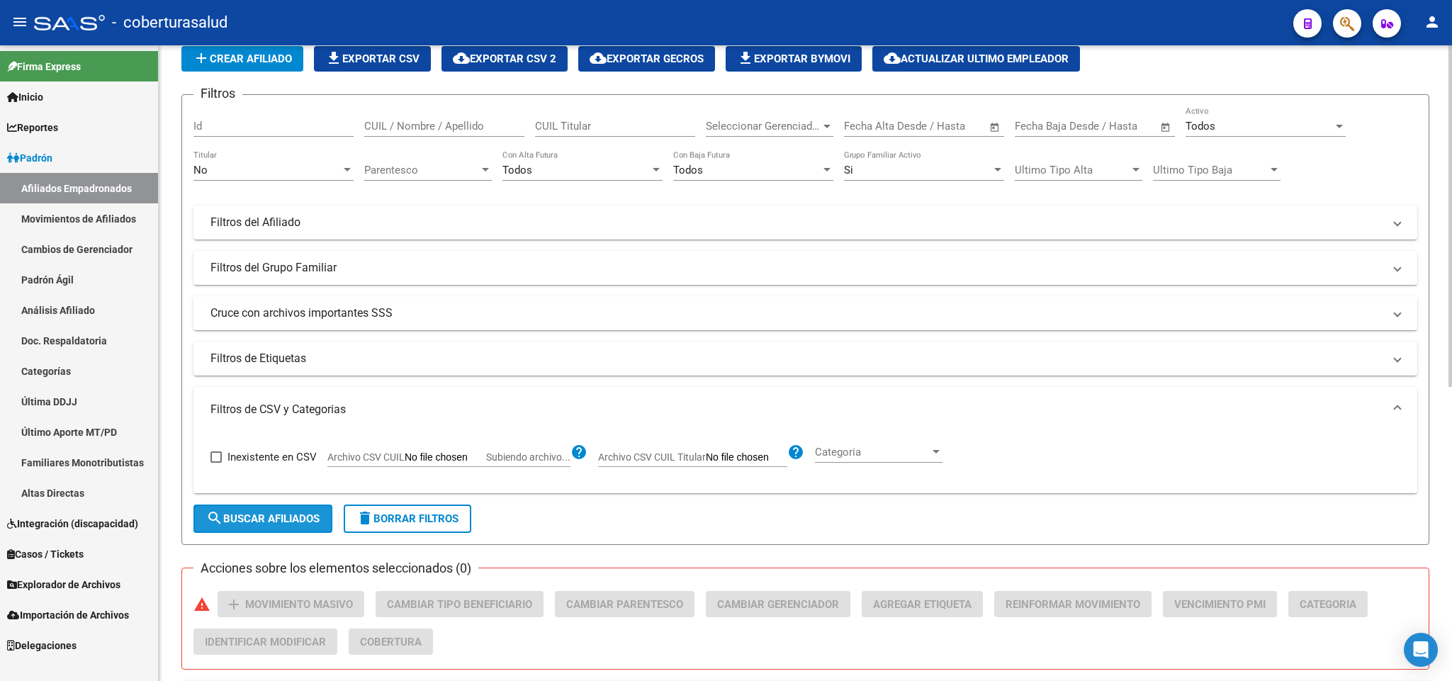
click at [303, 522] on span "search Buscar Afiliados" at bounding box center [262, 518] width 113 height 13
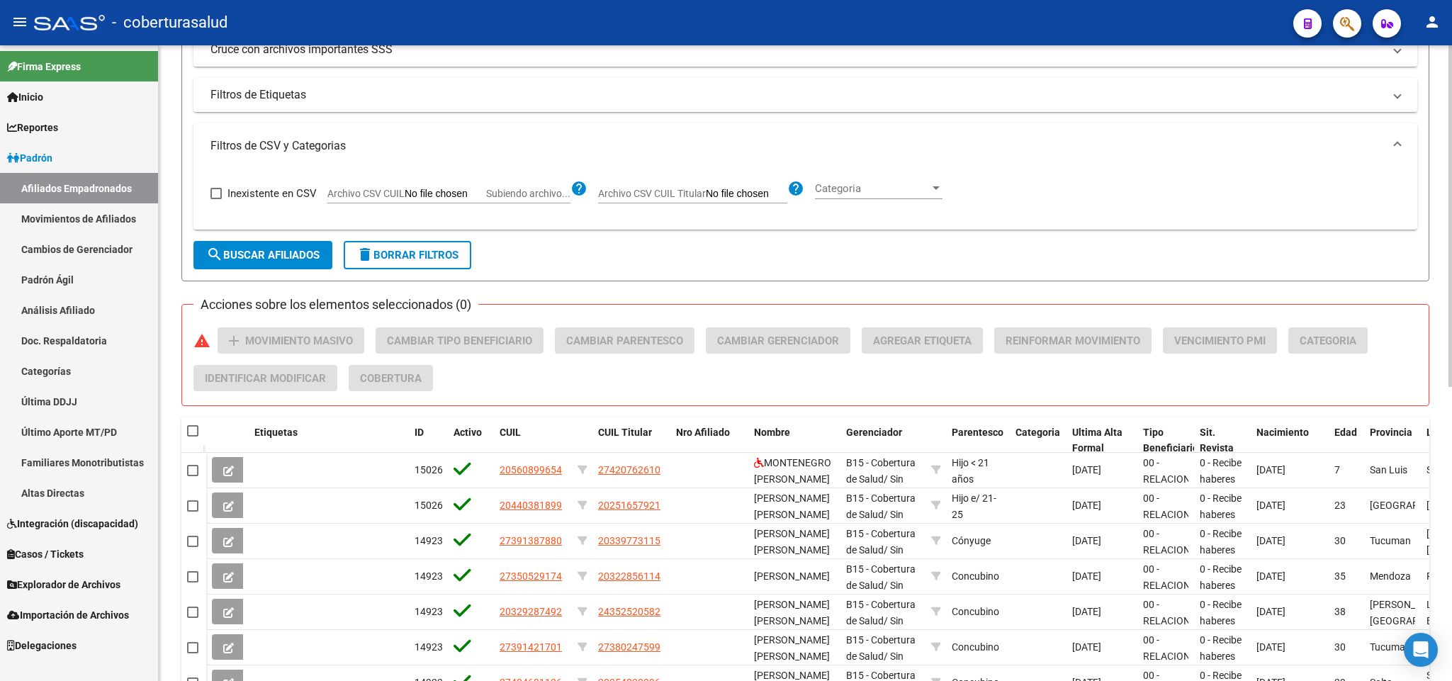
scroll to position [319, 0]
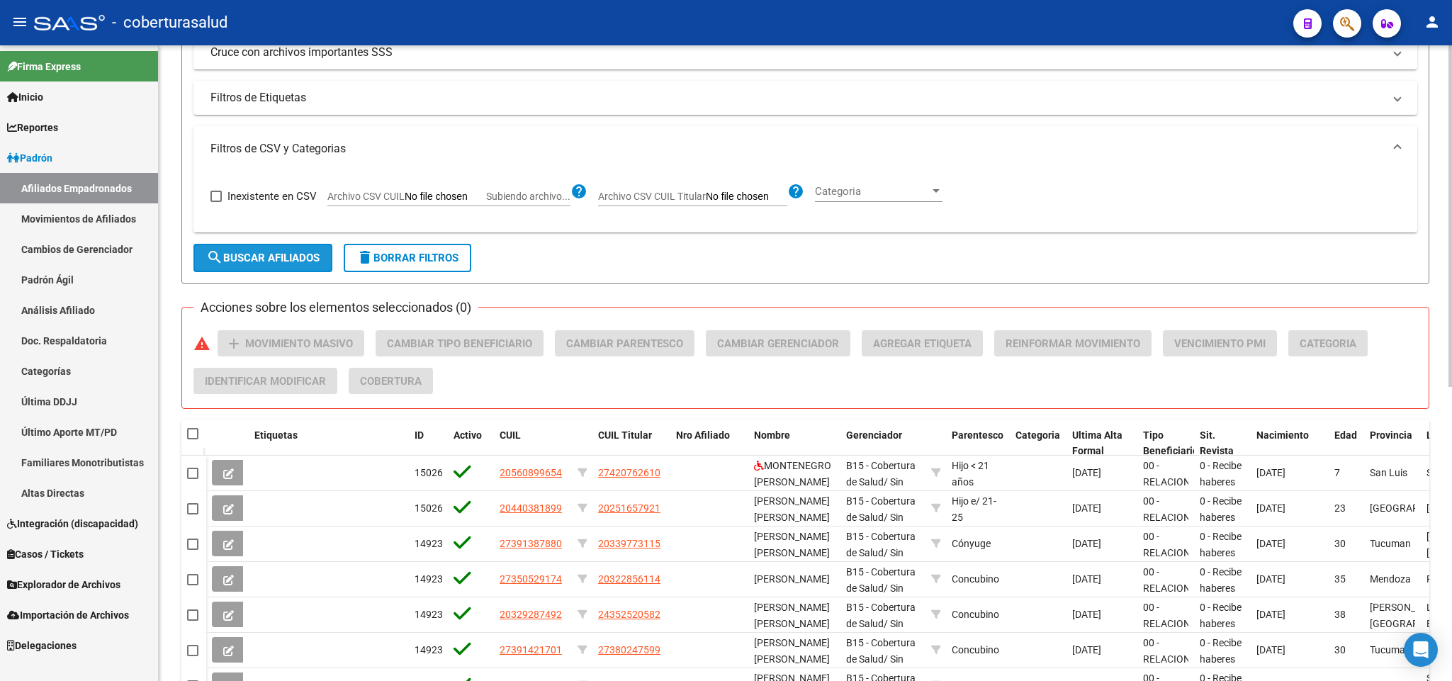
click at [276, 254] on span "search Buscar Afiliados" at bounding box center [262, 258] width 113 height 13
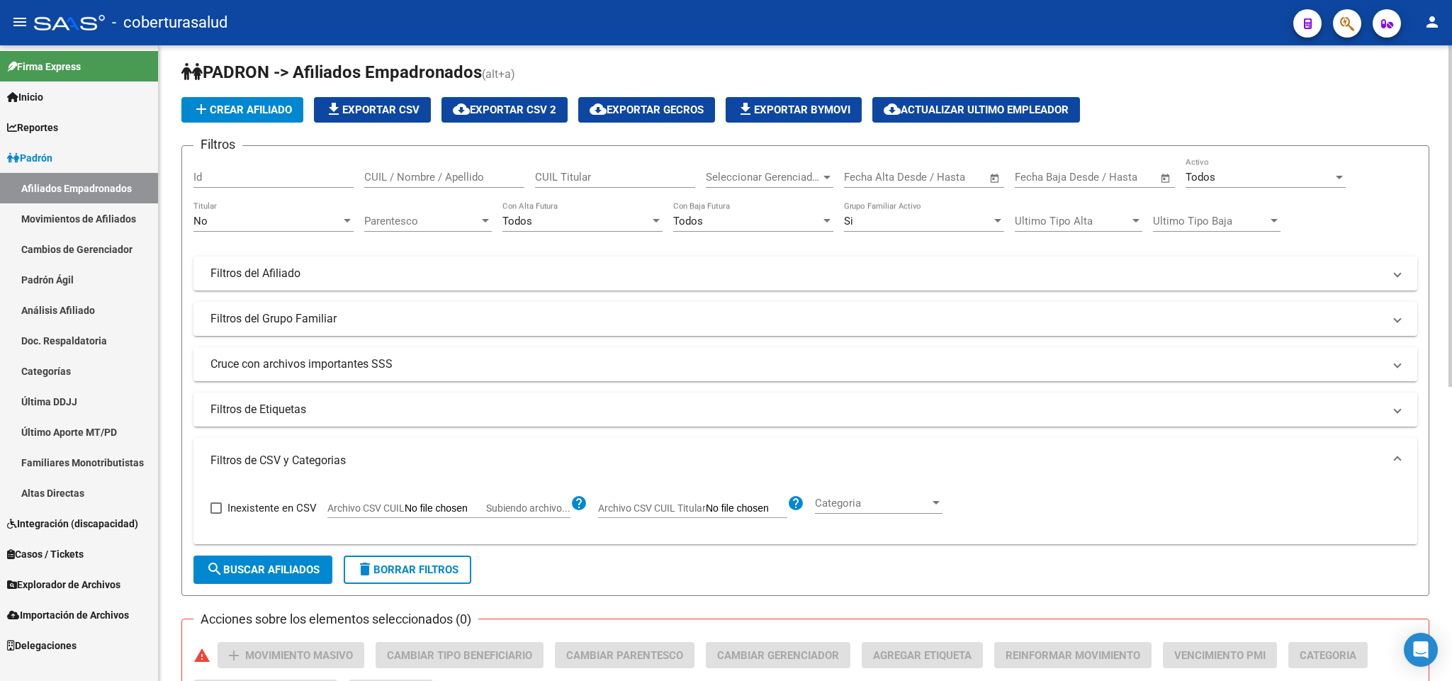
scroll to position [0, 0]
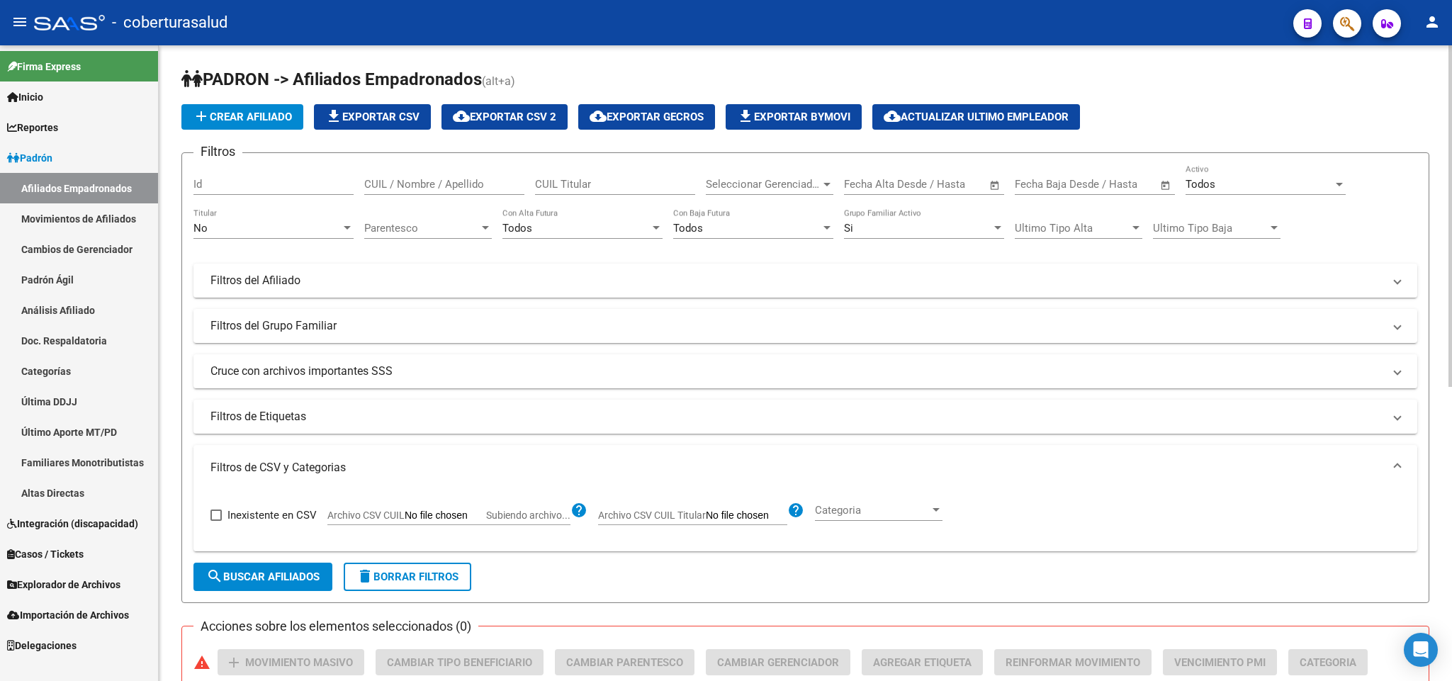
click at [458, 575] on span "delete Borrar Filtros" at bounding box center [408, 577] width 102 height 13
click at [460, 515] on input "Archivo CSV CUIL Subiendo archivo..." at bounding box center [446, 516] width 82 height 13
type input "C:\fakepath\cert estudios 100925.csv"
click at [257, 574] on span "search Buscar Afiliados" at bounding box center [262, 577] width 113 height 13
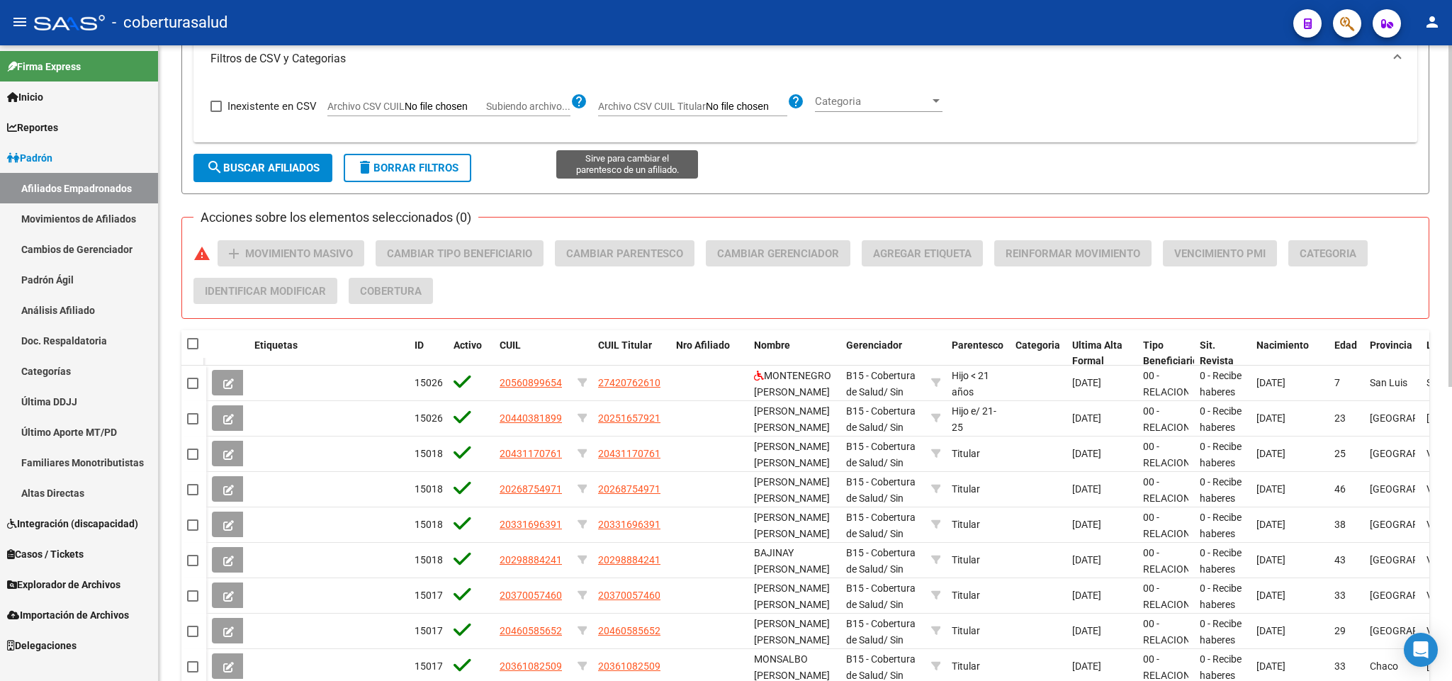
scroll to position [228, 0]
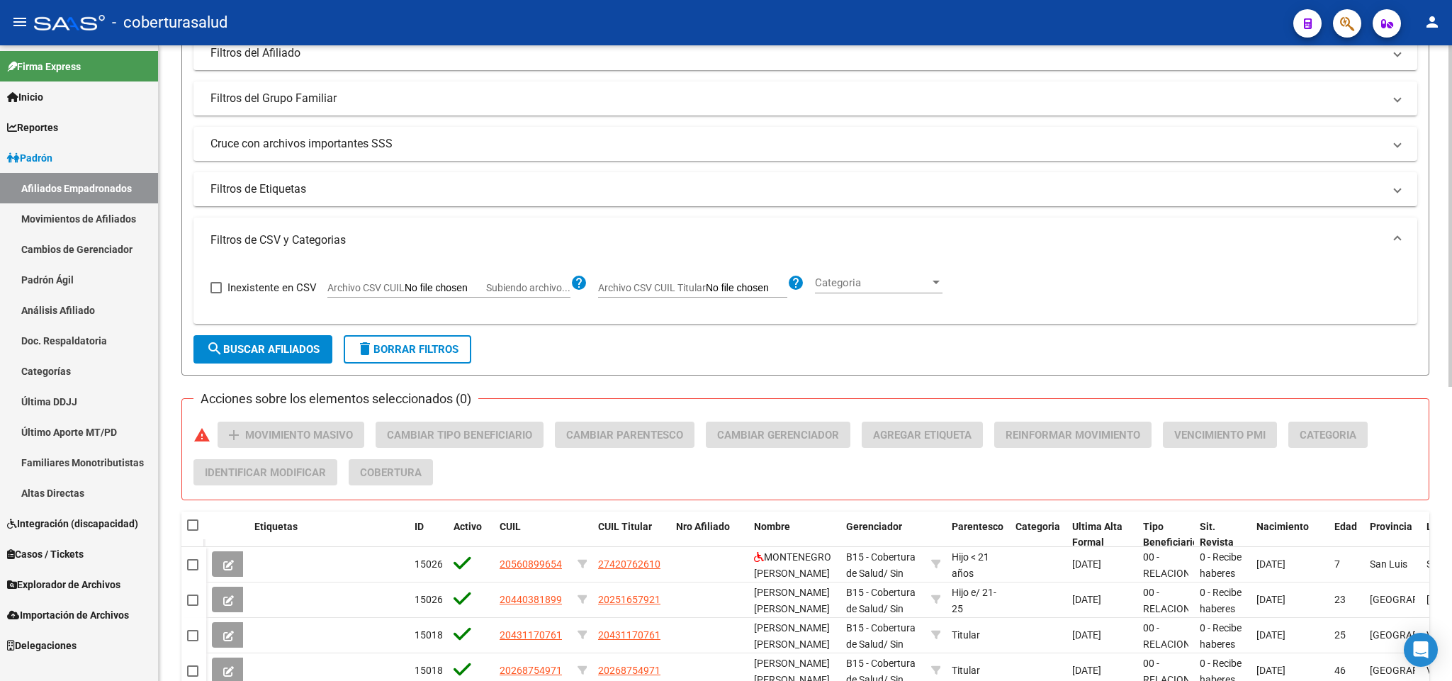
click at [284, 349] on span "search Buscar Afiliados" at bounding box center [262, 349] width 113 height 13
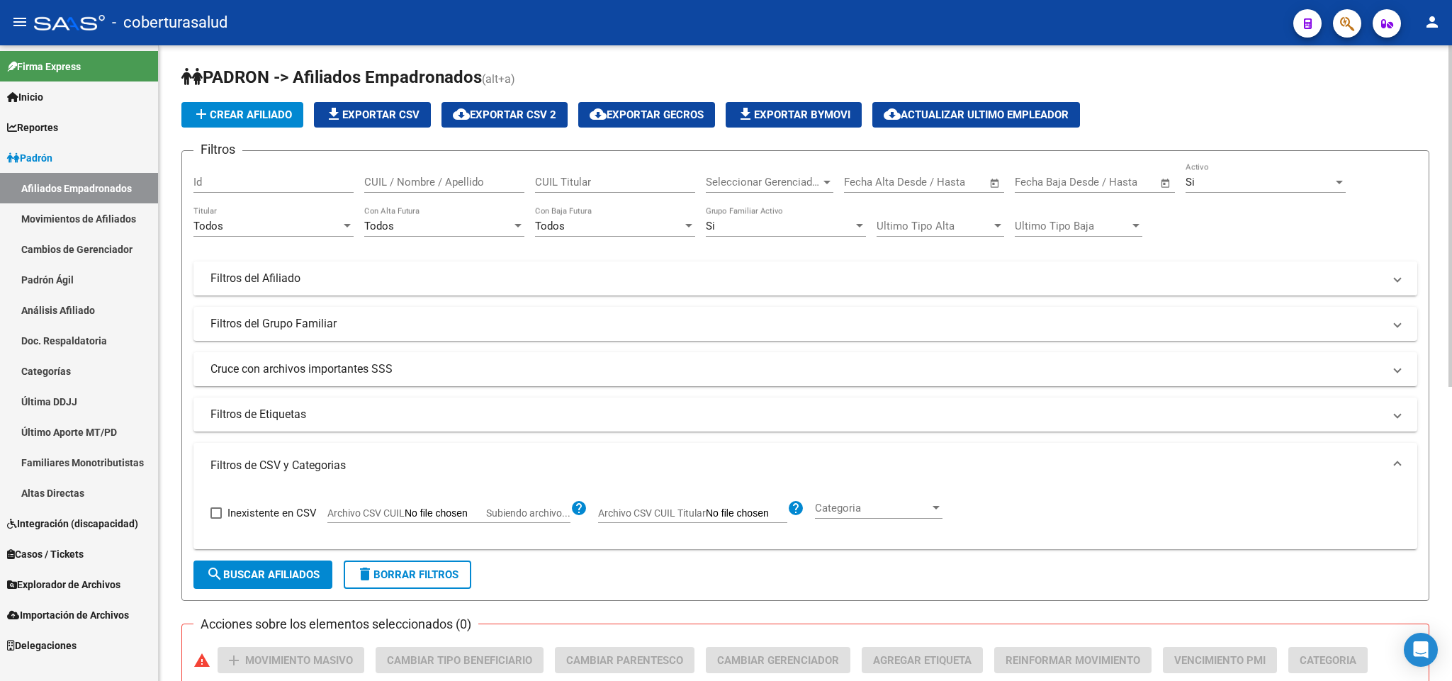
scroll to position [0, 0]
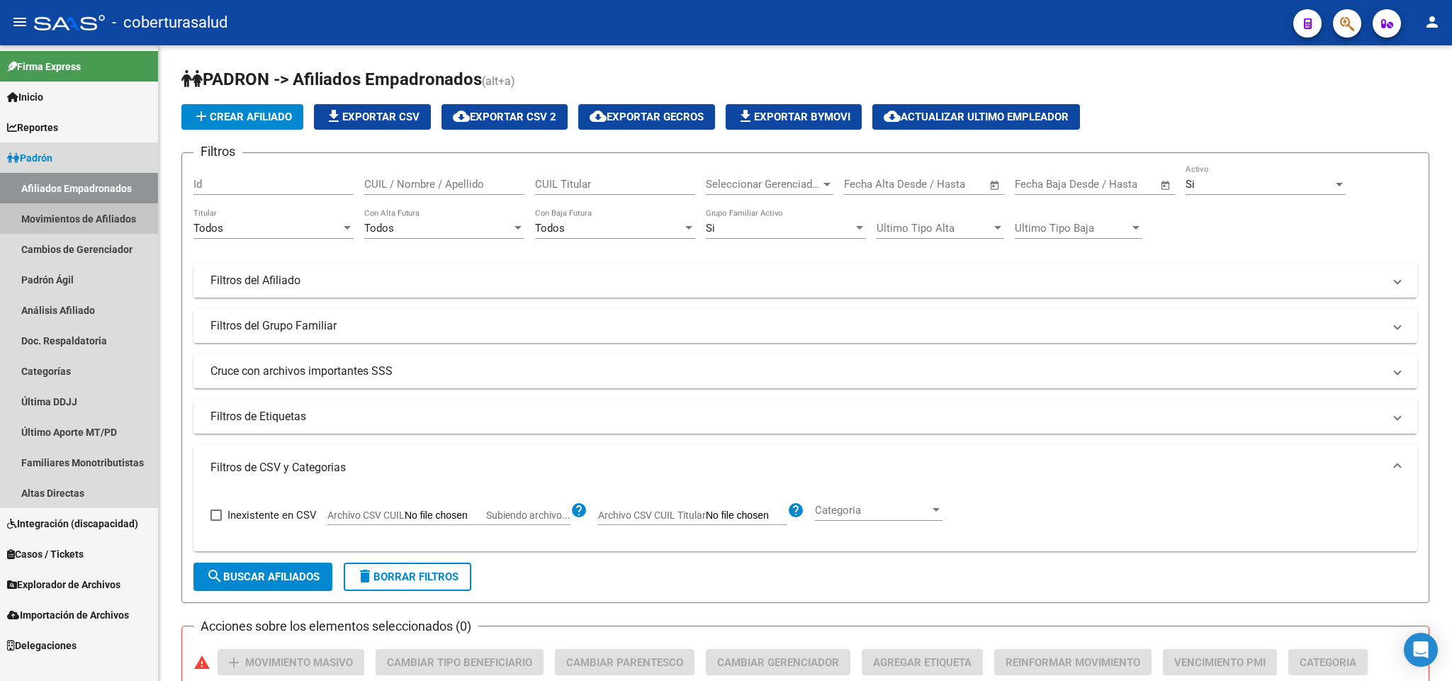
click at [79, 223] on link "Movimientos de Afiliados" at bounding box center [79, 218] width 158 height 30
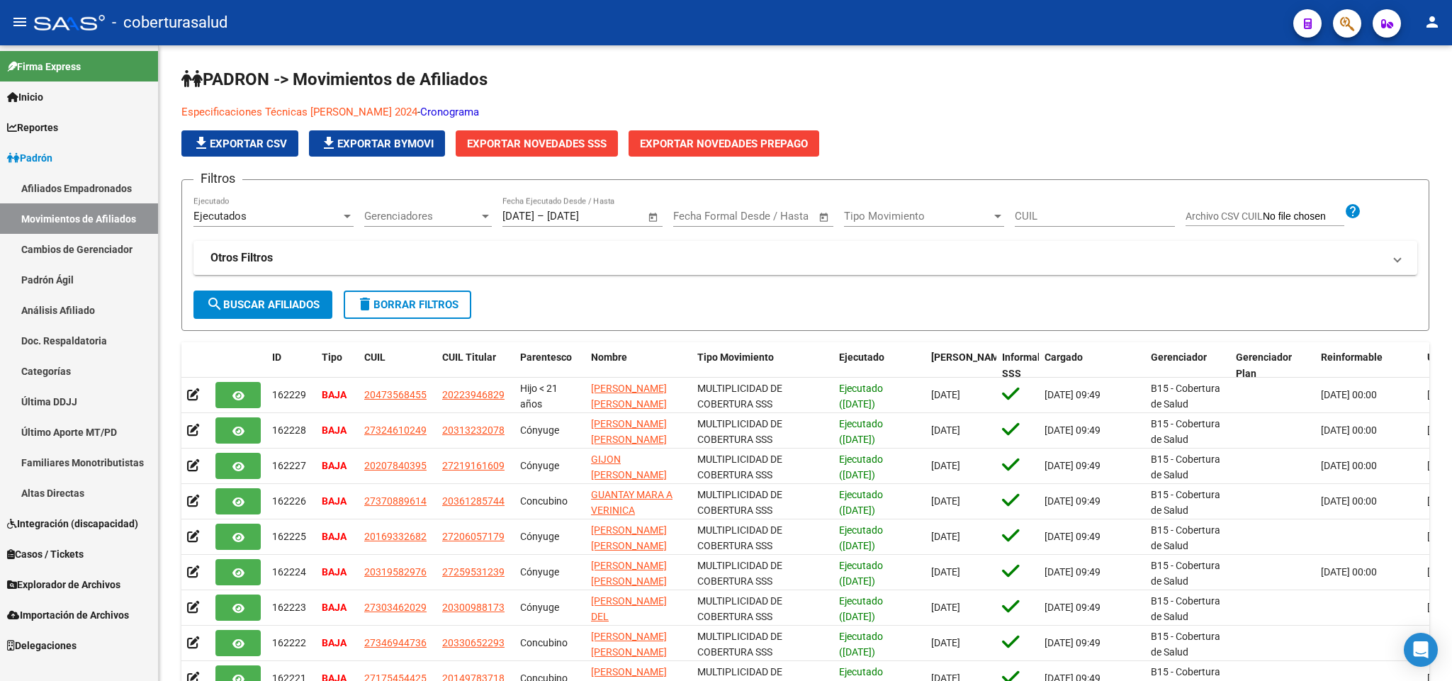
click at [91, 198] on link "Afiliados Empadronados" at bounding box center [79, 188] width 158 height 30
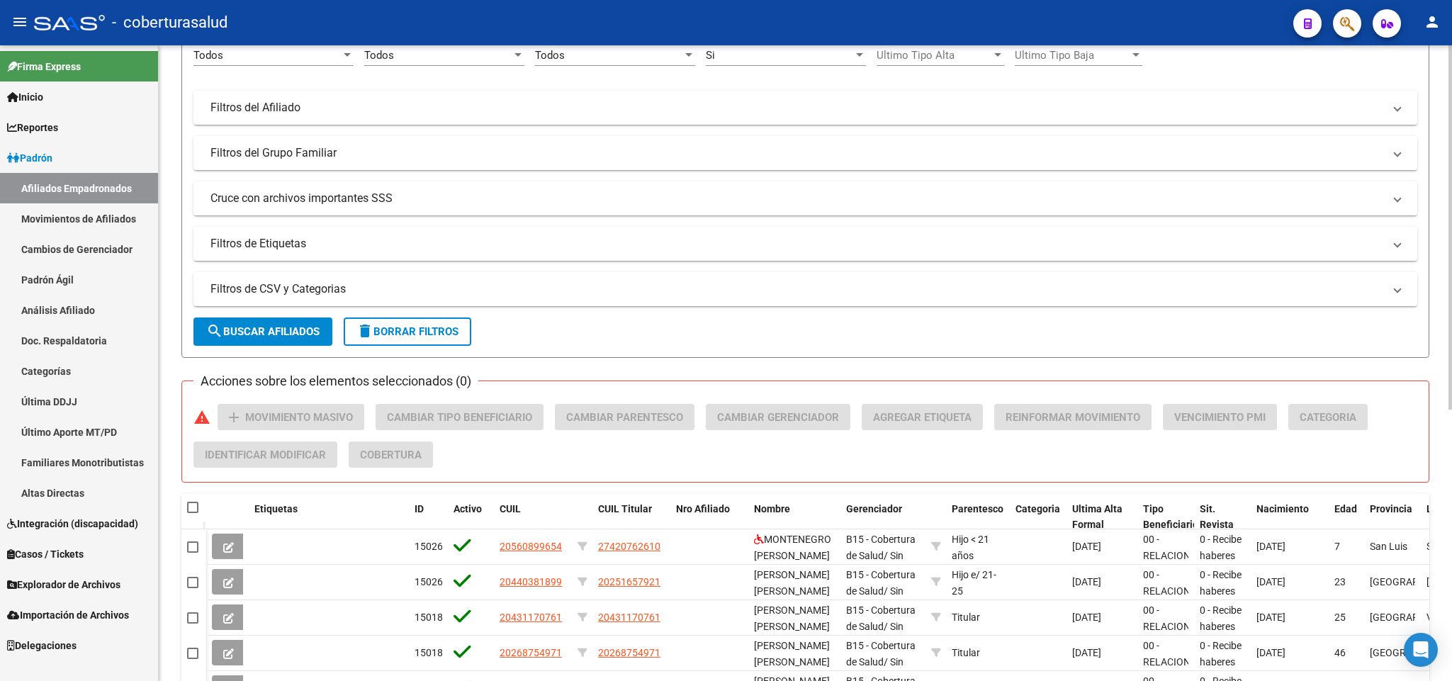
scroll to position [154, 0]
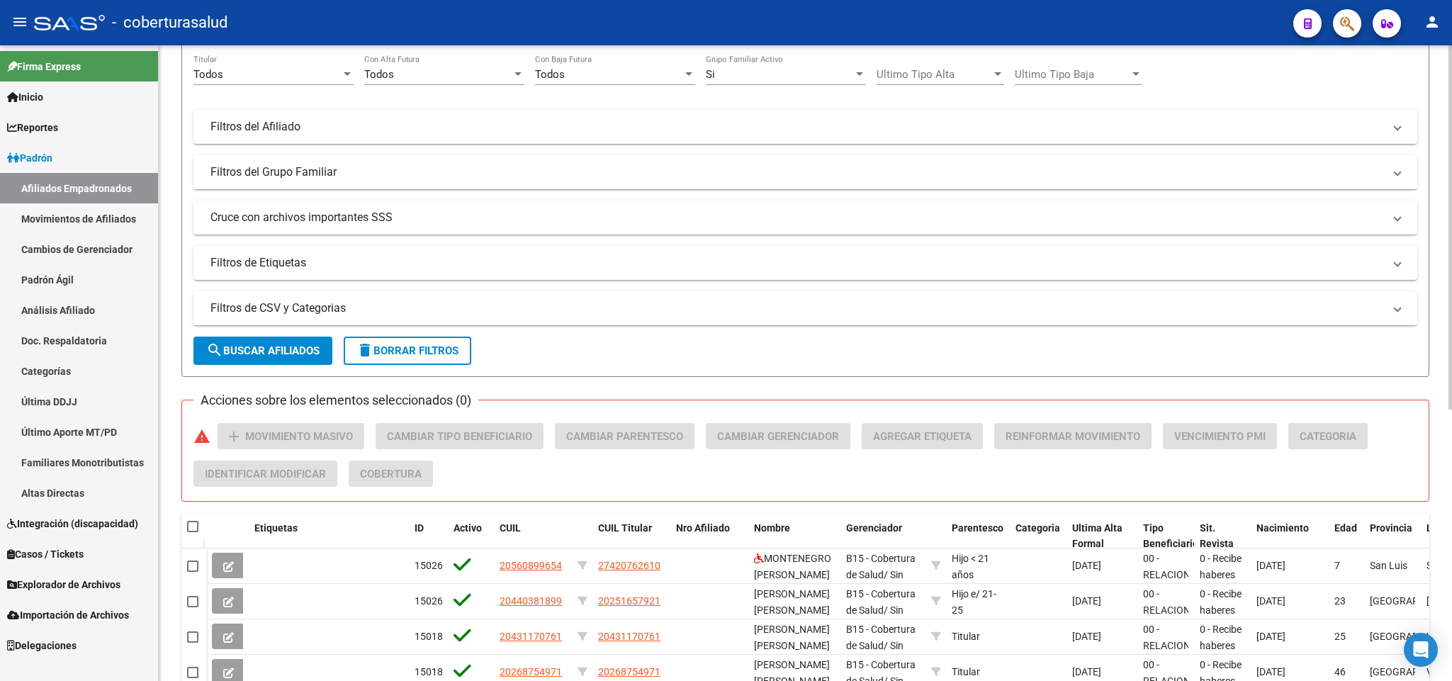
click at [292, 318] on mat-expansion-panel-header "Filtros de CSV y Categorias" at bounding box center [806, 308] width 1224 height 34
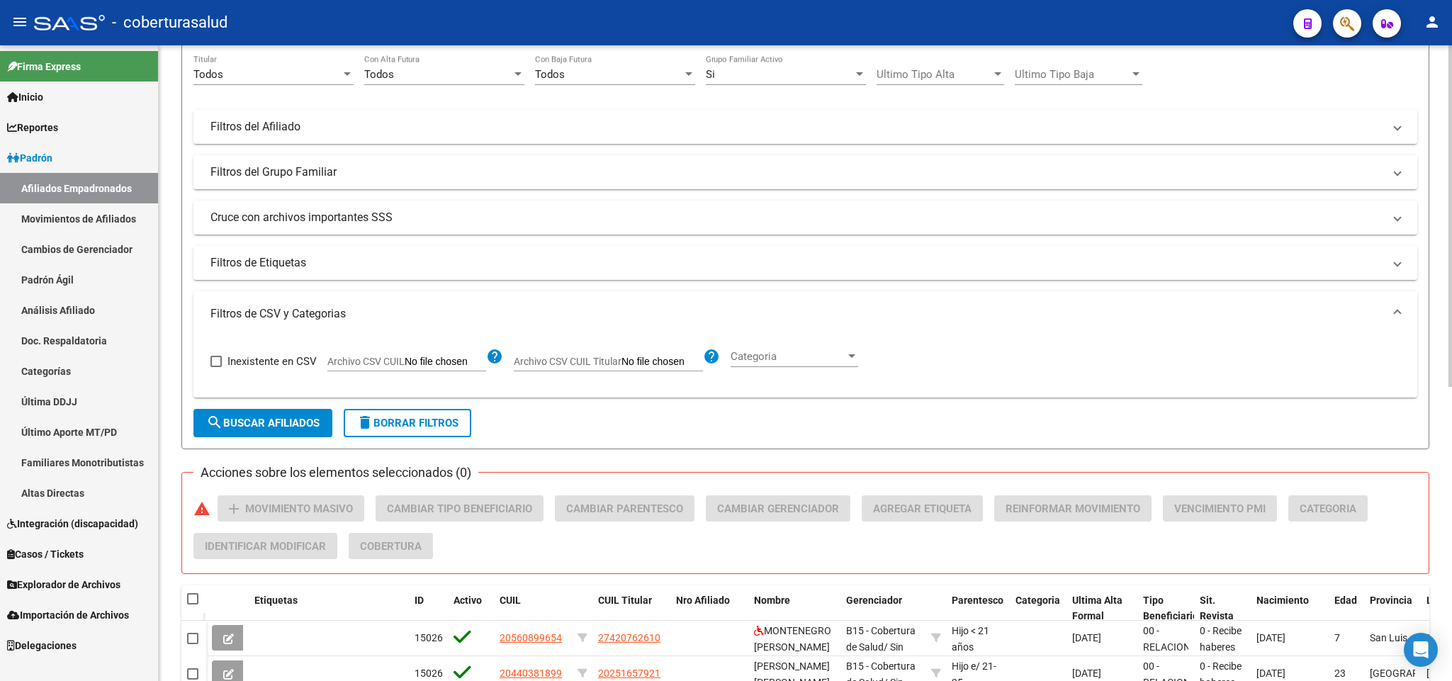
click at [379, 370] on label "Archivo CSV CUIL" at bounding box center [406, 364] width 159 height 16
click at [405, 369] on input "Archivo CSV CUIL" at bounding box center [446, 362] width 82 height 13
type input "C:\fakepath\cert estudios 100925.csv"
click at [267, 417] on span "search Buscar Afiliados" at bounding box center [262, 423] width 113 height 13
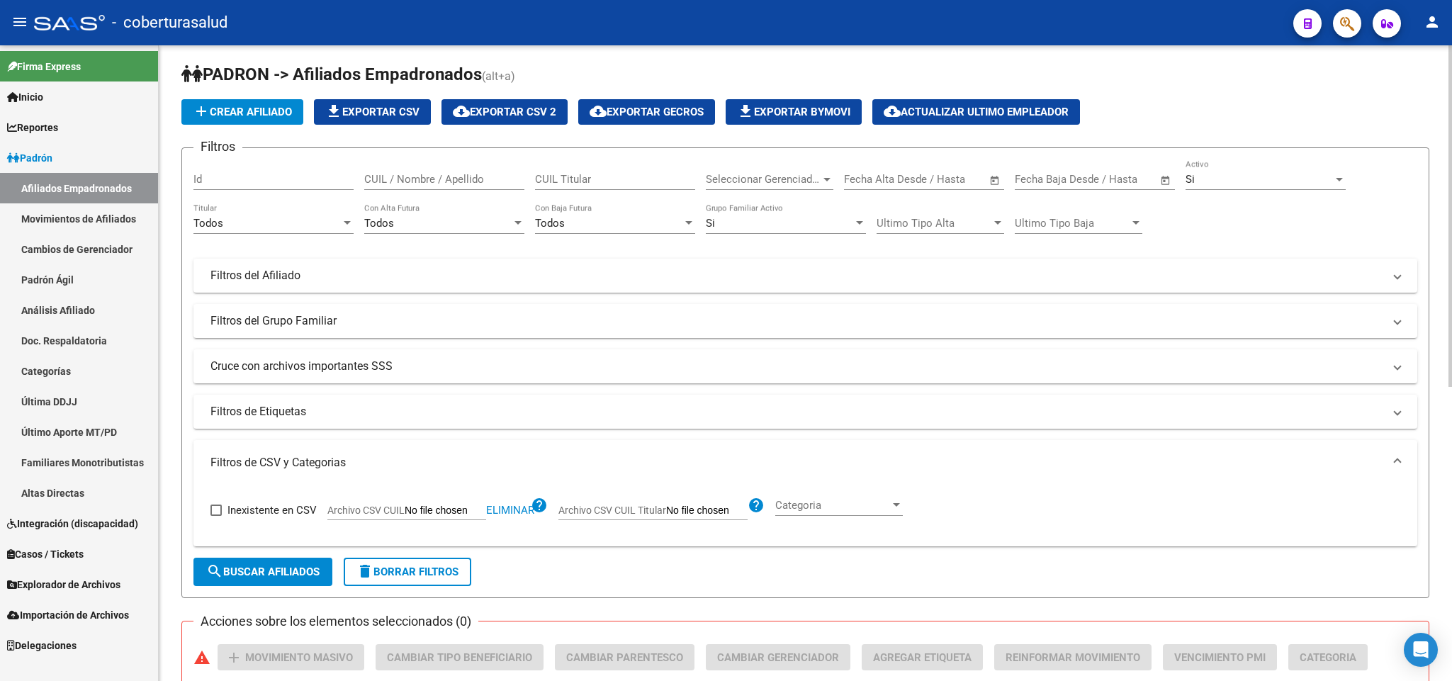
scroll to position [0, 0]
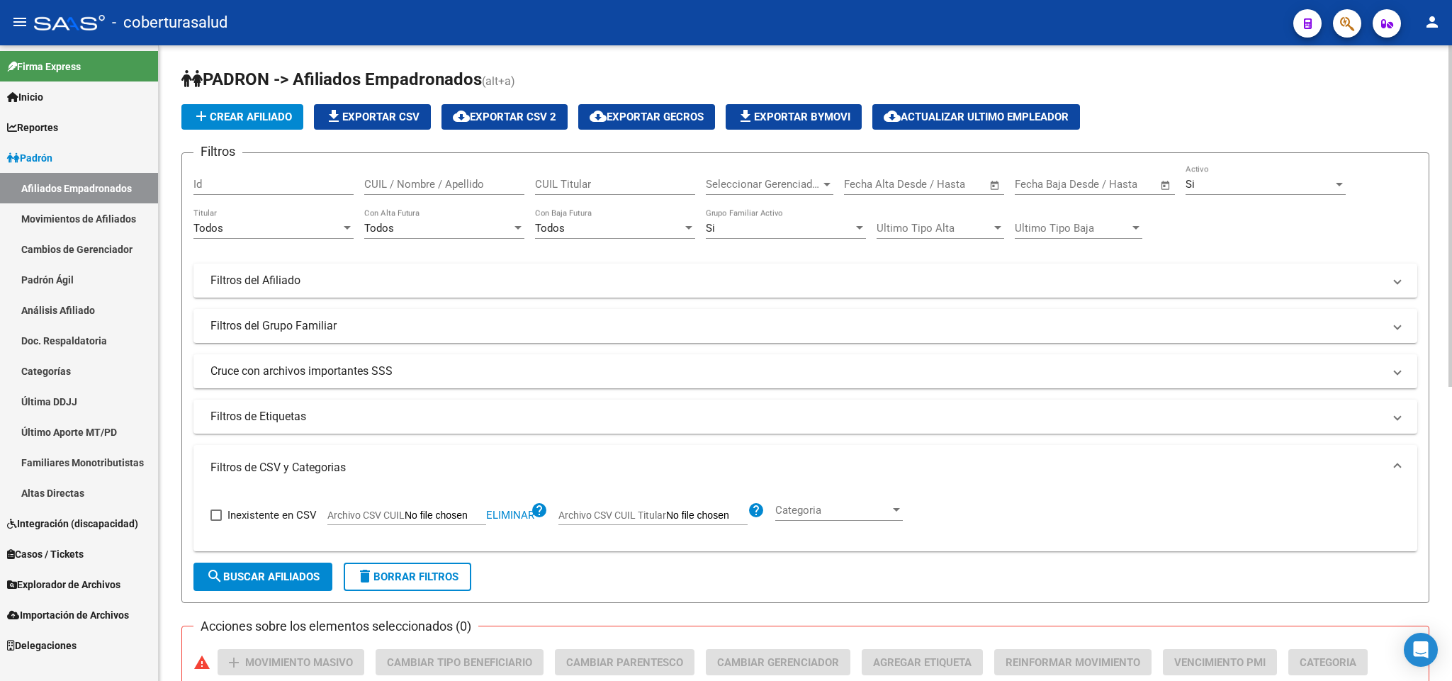
click at [291, 240] on div "Todos Titular" at bounding box center [274, 230] width 160 height 44
click at [291, 232] on div "Todos" at bounding box center [267, 228] width 147 height 13
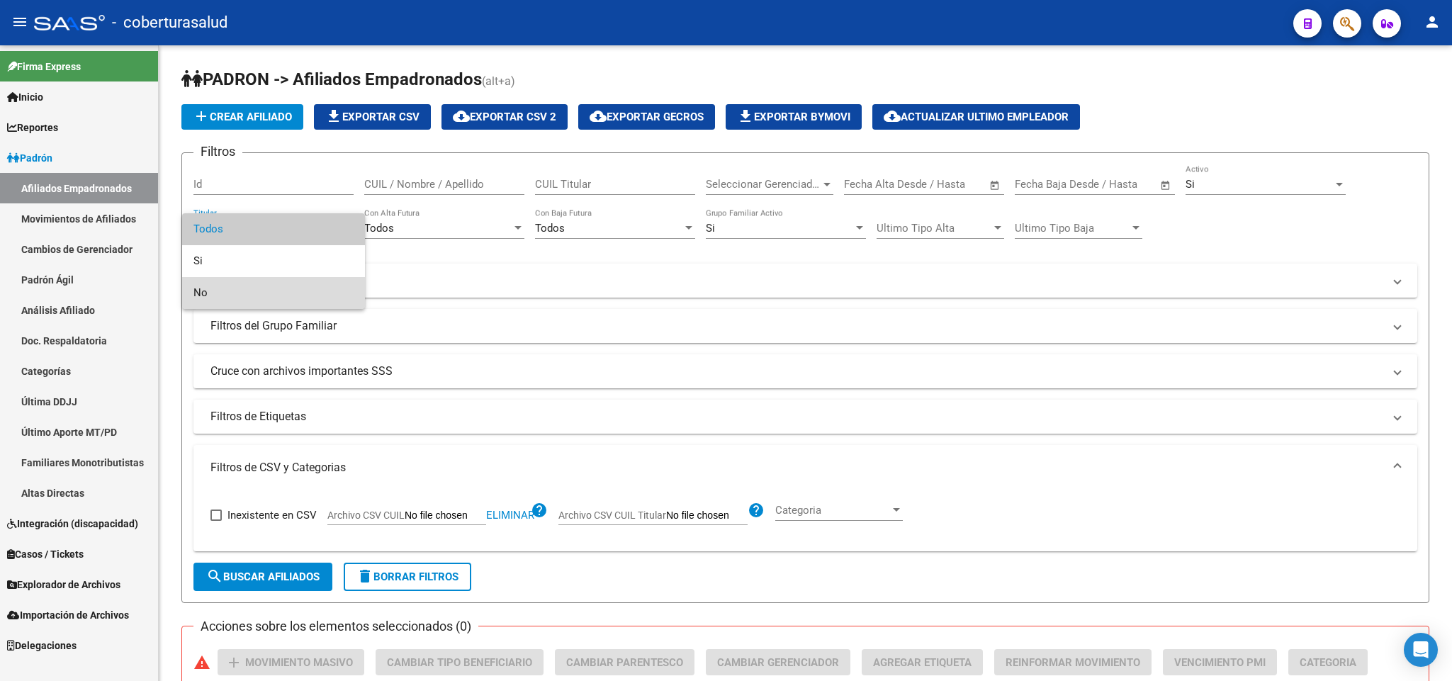
click at [285, 288] on span "No" at bounding box center [274, 293] width 160 height 32
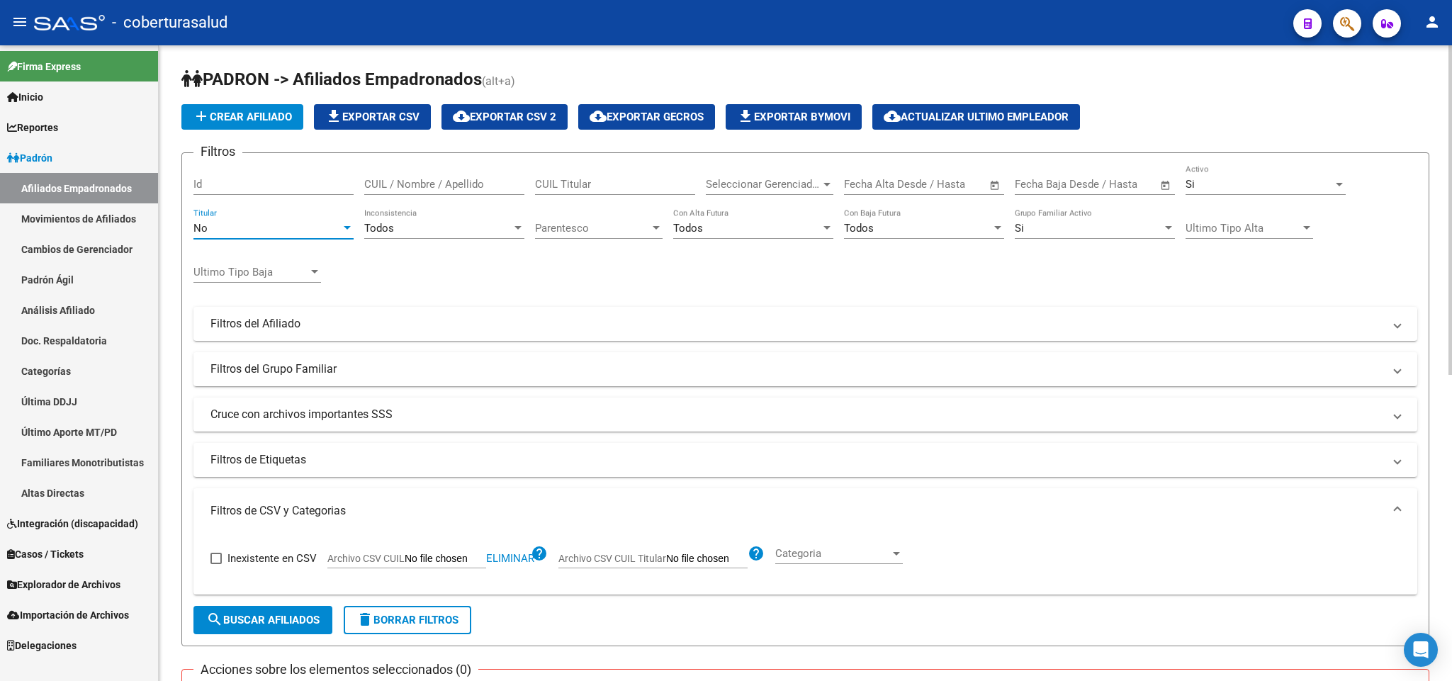
click at [266, 624] on span "search Buscar Afiliados" at bounding box center [262, 620] width 113 height 13
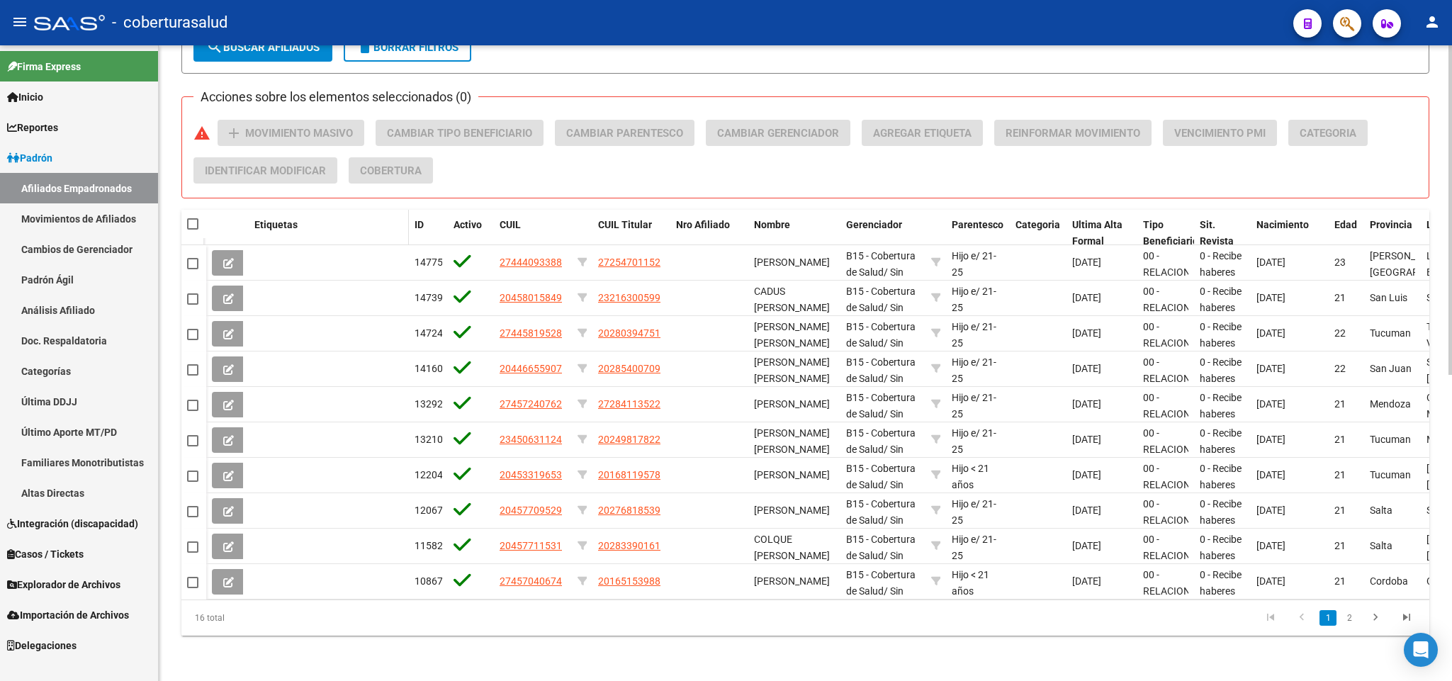
scroll to position [377, 0]
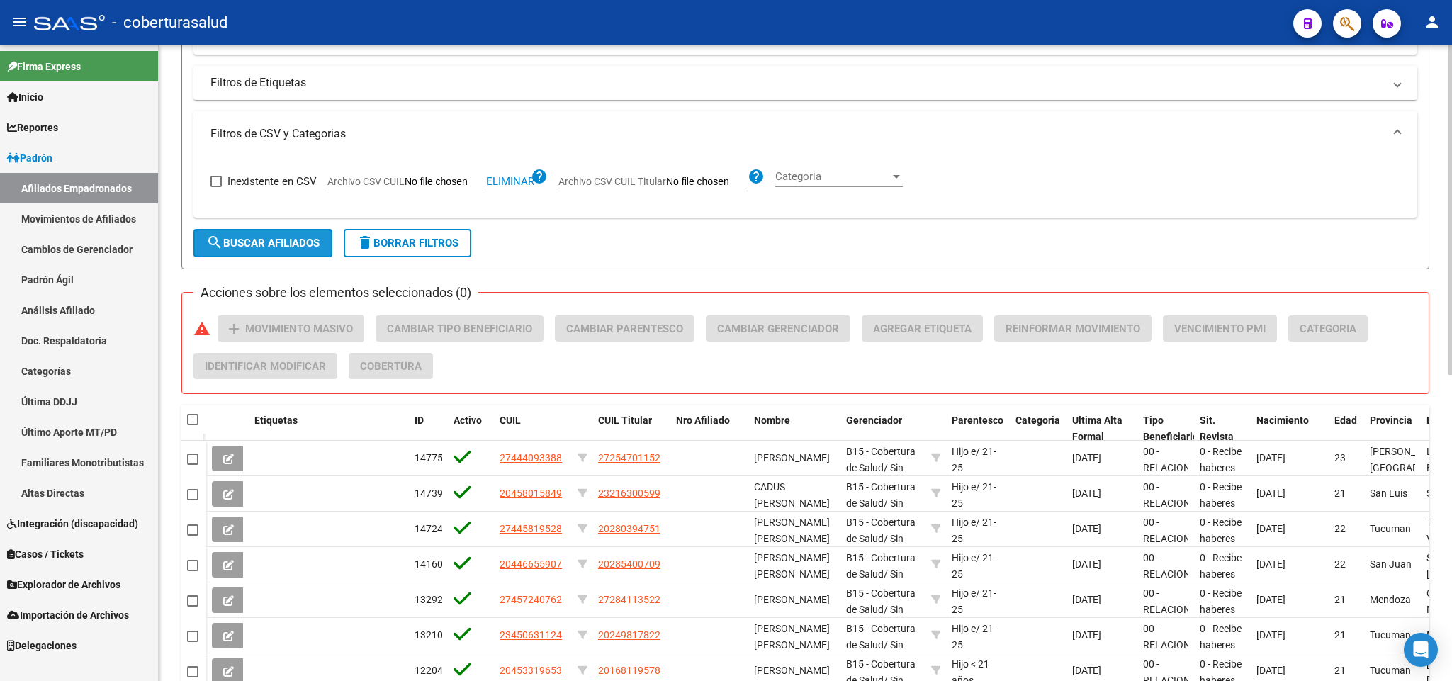
click at [305, 250] on span "search Buscar Afiliados" at bounding box center [262, 243] width 113 height 13
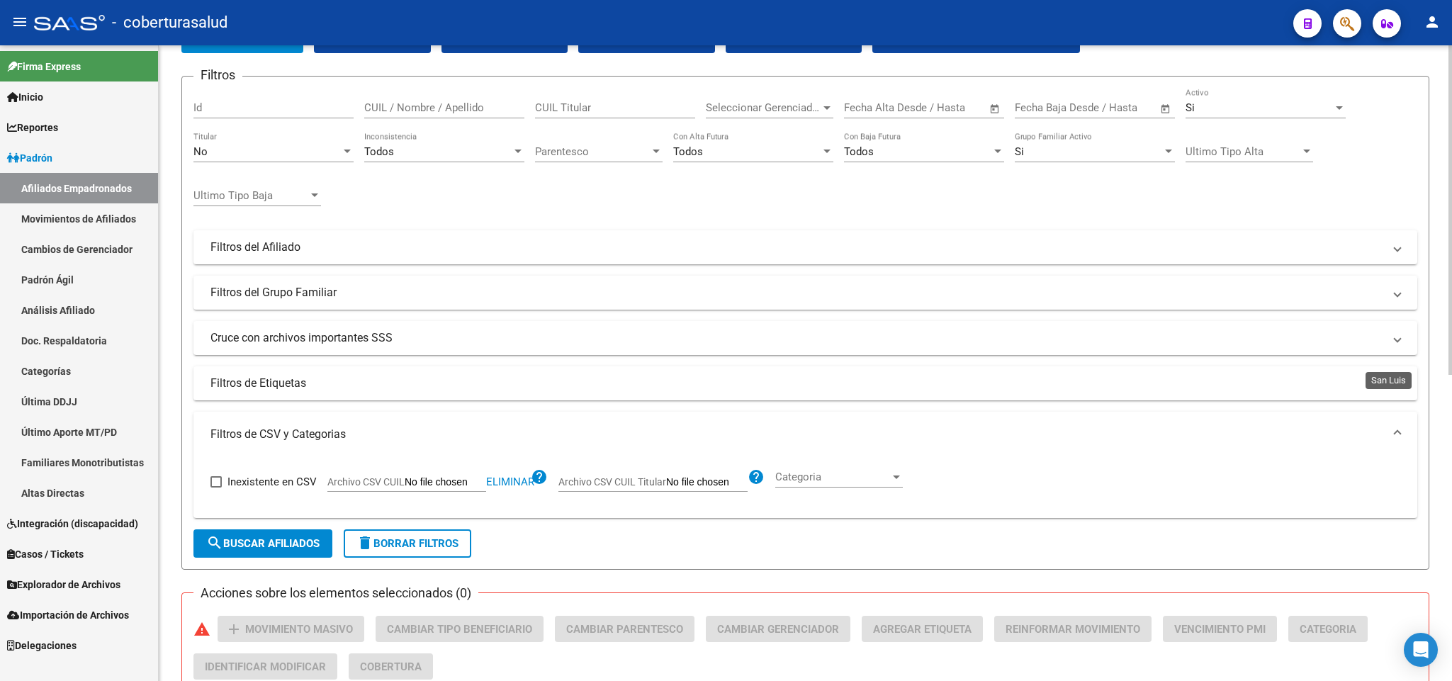
scroll to position [0, 0]
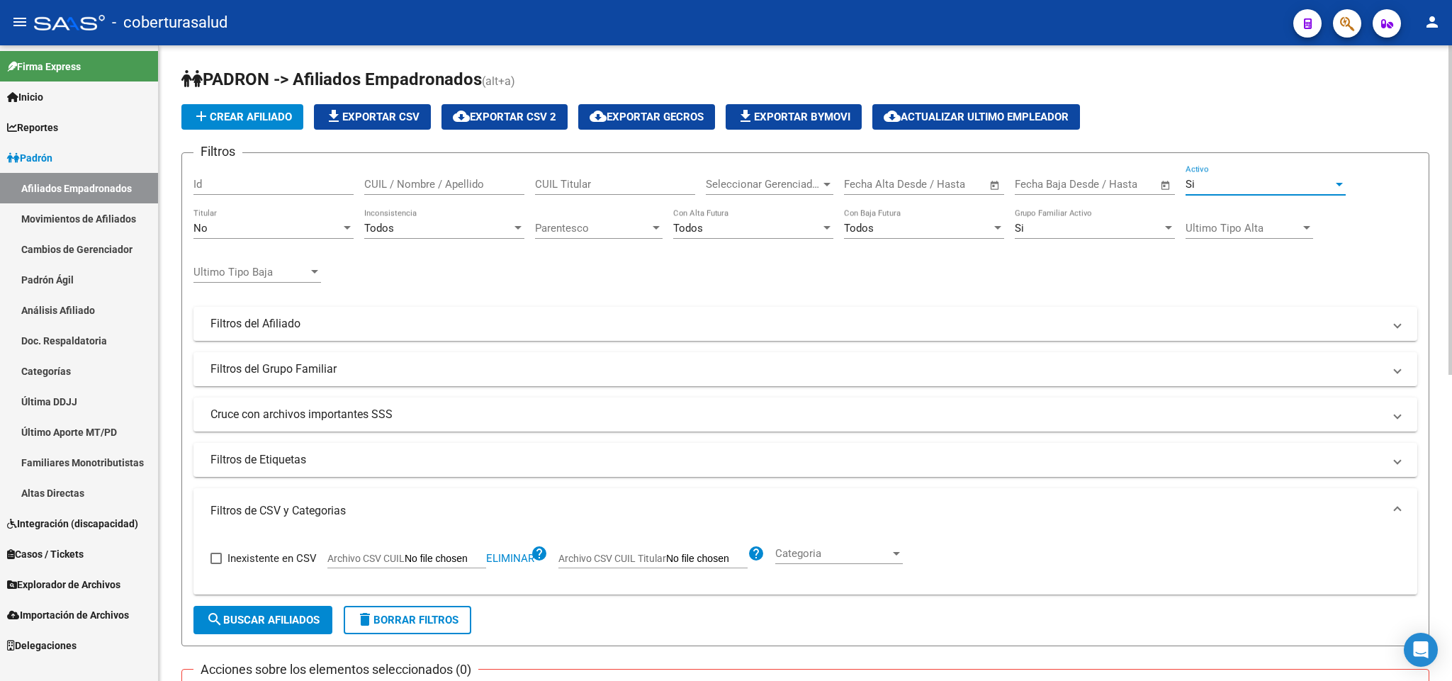
click at [1304, 185] on div "Si" at bounding box center [1259, 184] width 147 height 13
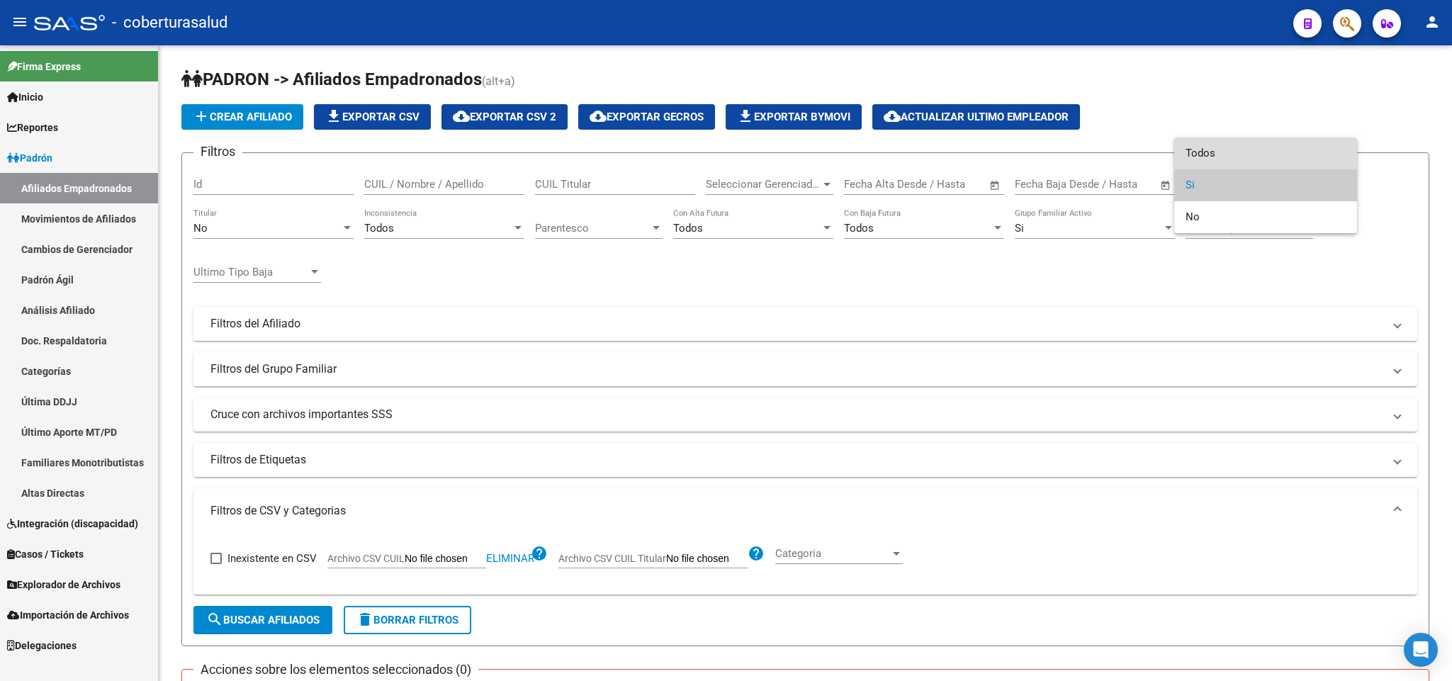
click at [1295, 168] on span "Todos" at bounding box center [1266, 154] width 160 height 32
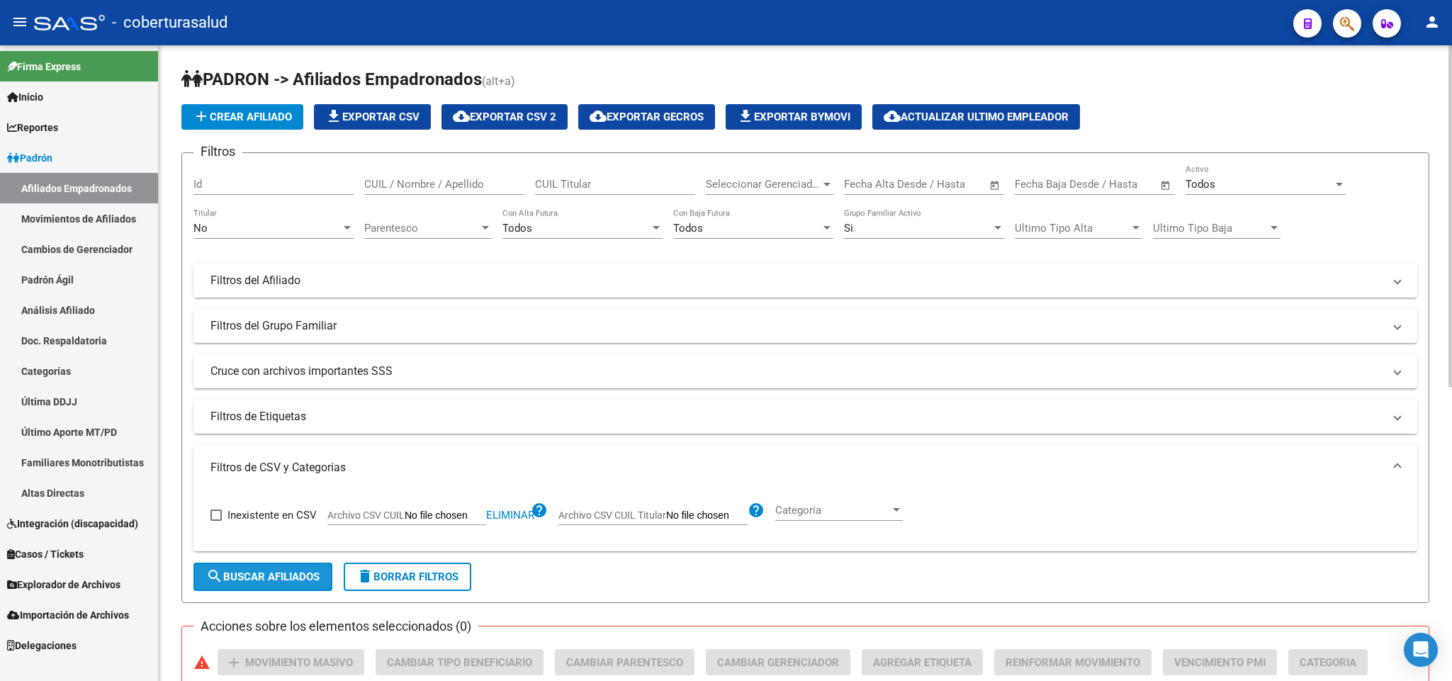
click at [253, 574] on span "search Buscar Afiliados" at bounding box center [262, 577] width 113 height 13
click at [1248, 183] on div "Todos" at bounding box center [1259, 184] width 147 height 13
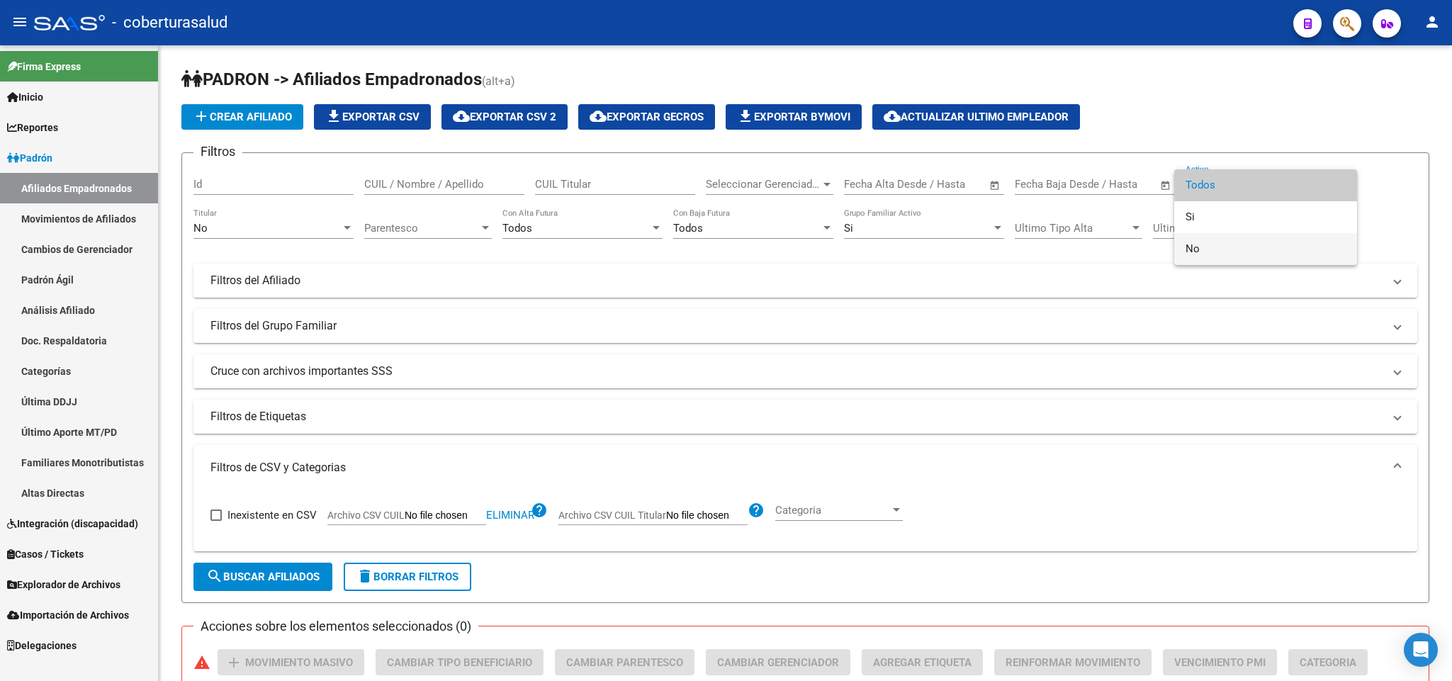
click at [1223, 247] on span "No" at bounding box center [1266, 249] width 160 height 32
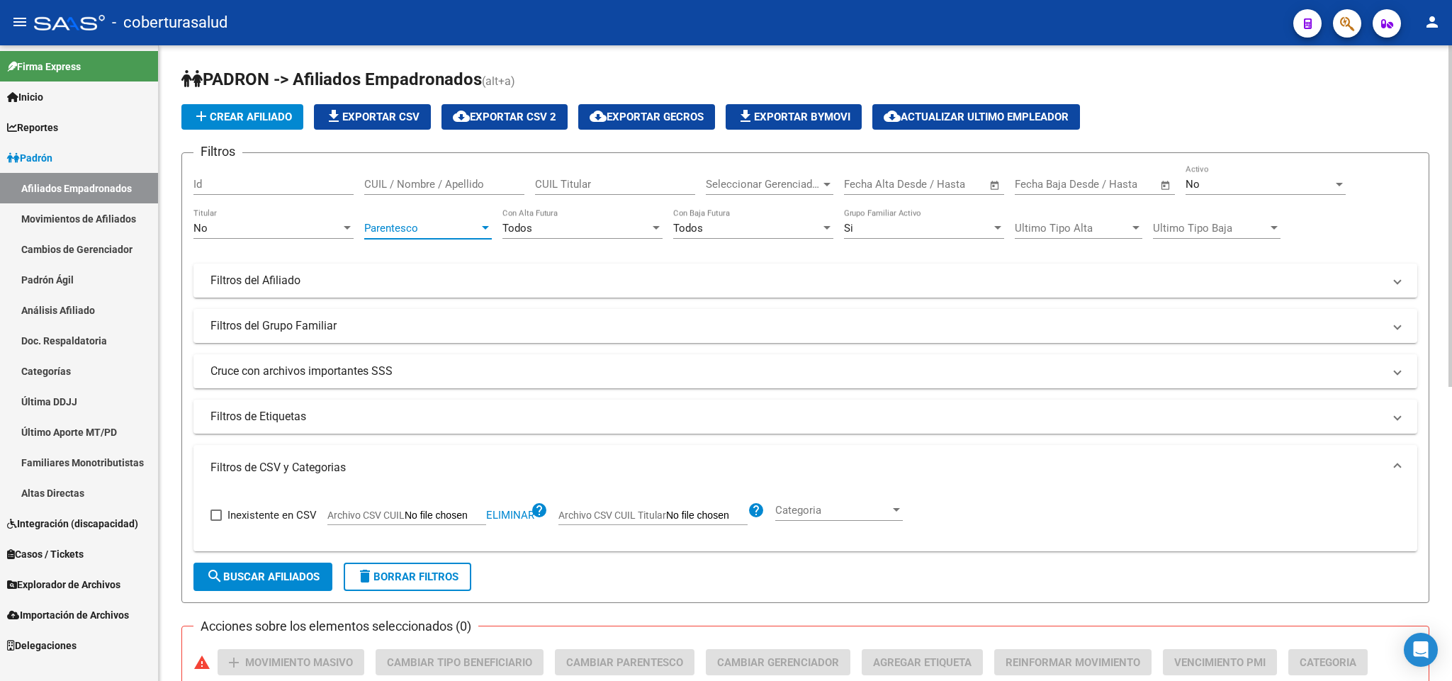
click at [383, 226] on span "Parentesco" at bounding box center [421, 228] width 115 height 13
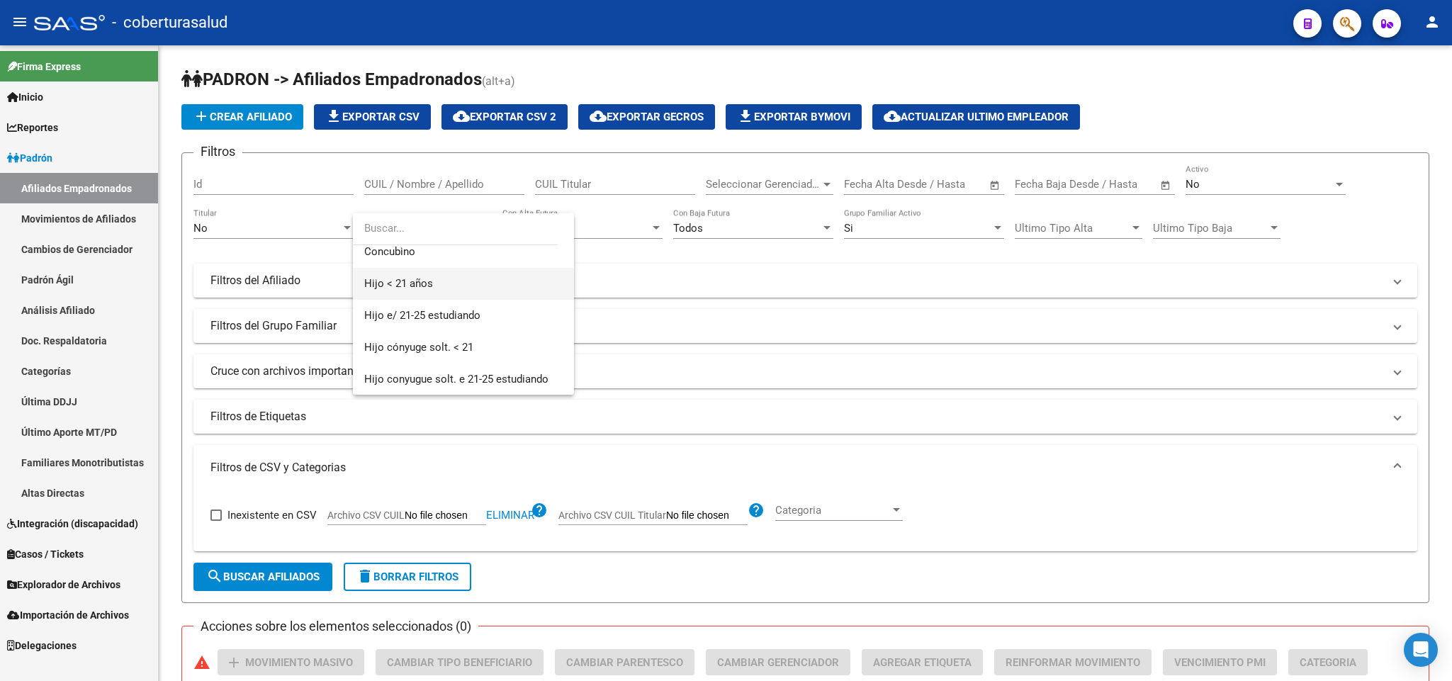
scroll to position [106, 0]
click at [475, 220] on input "dropdown search" at bounding box center [455, 229] width 205 height 32
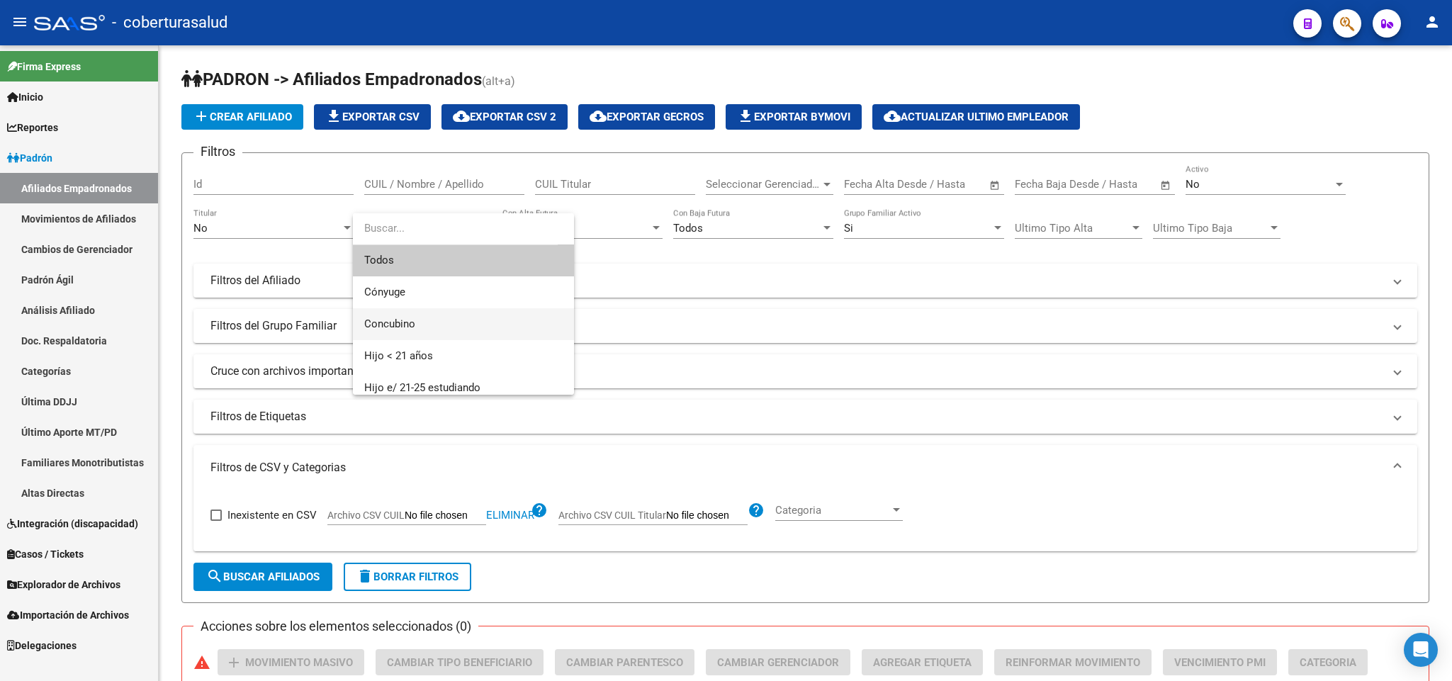
scroll to position [0, 0]
click at [479, 279] on span "Cónyuge" at bounding box center [463, 293] width 198 height 32
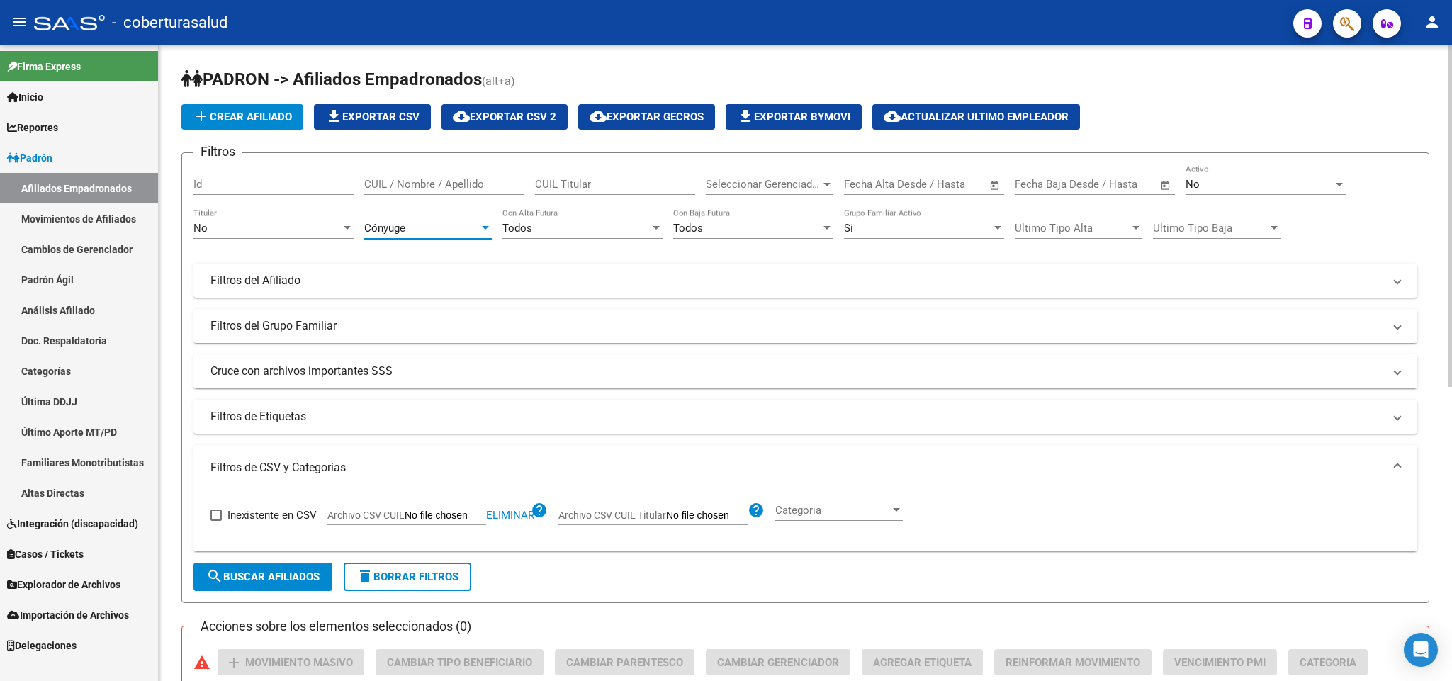
click at [449, 220] on div "Cónyuge Parentesco" at bounding box center [428, 223] width 128 height 30
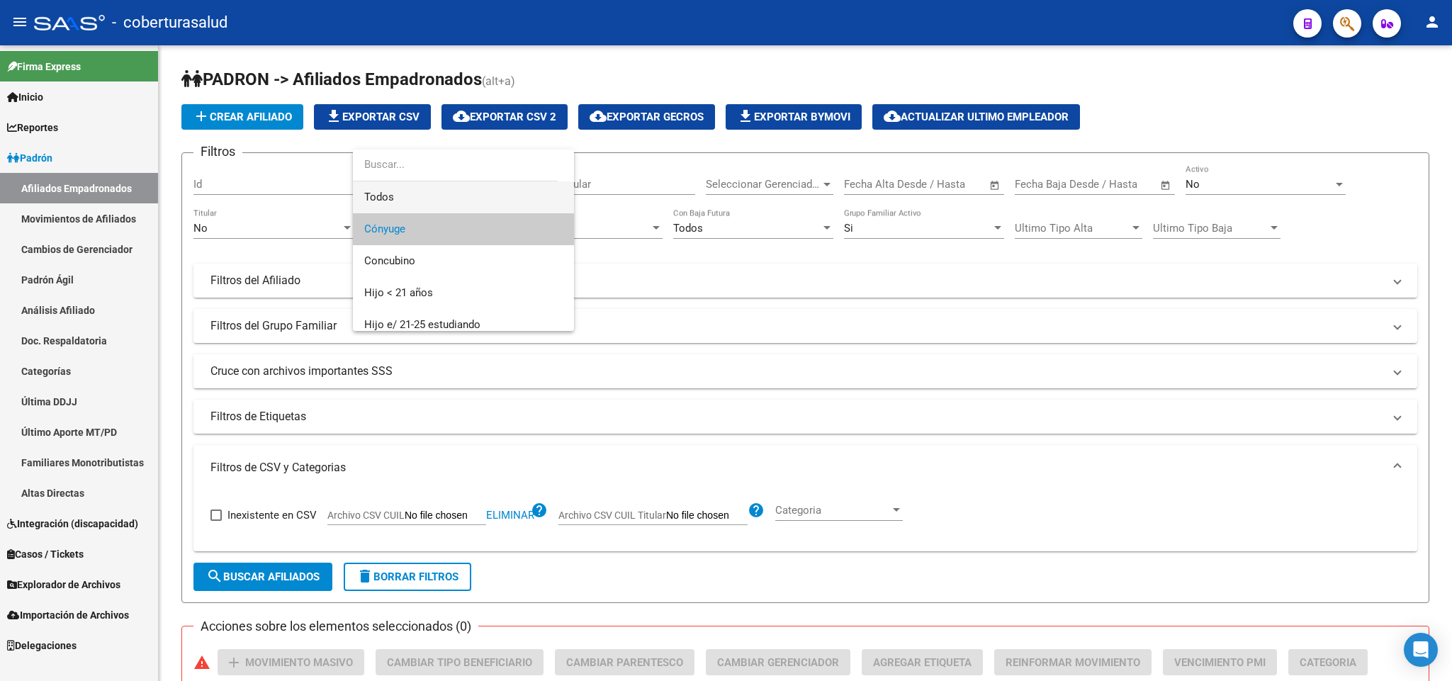
click at [440, 194] on span "Todos" at bounding box center [463, 197] width 198 height 32
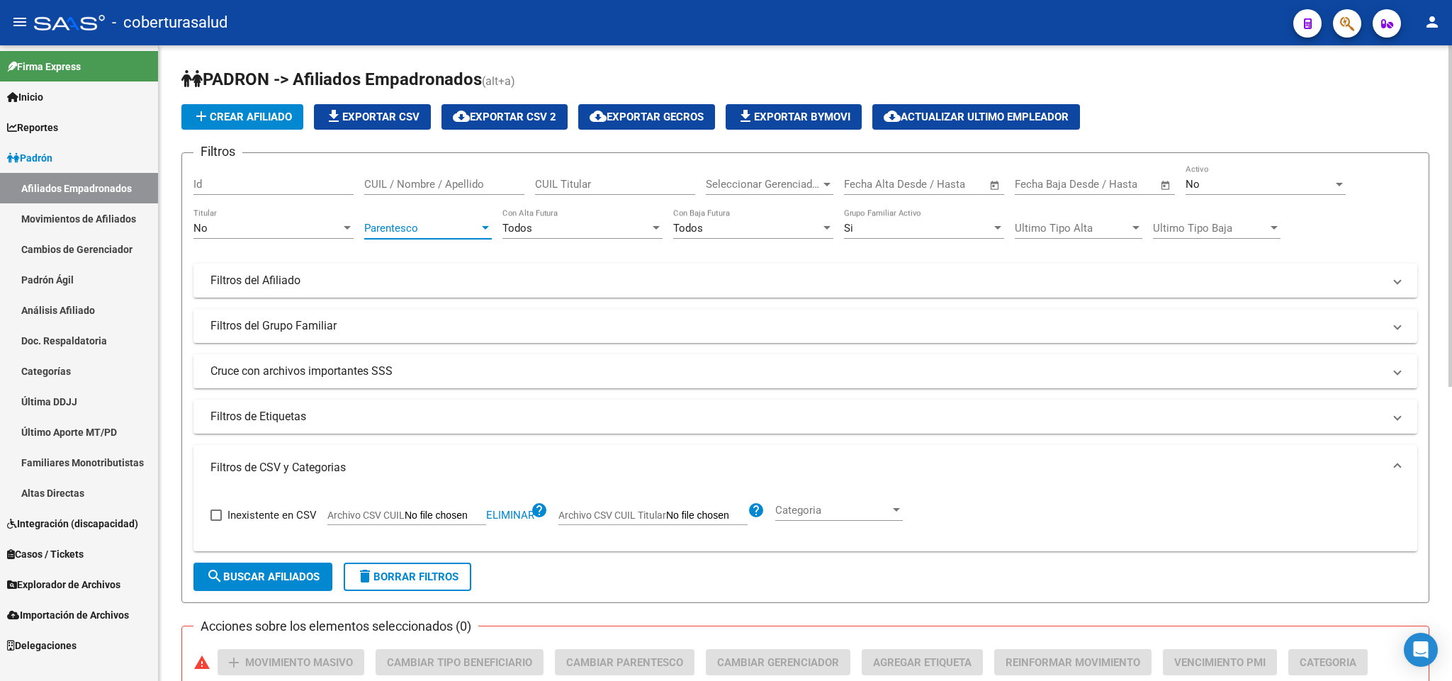
click at [298, 574] on span "search Buscar Afiliados" at bounding box center [262, 577] width 113 height 13
click at [438, 232] on span "Parentesco" at bounding box center [421, 228] width 115 height 13
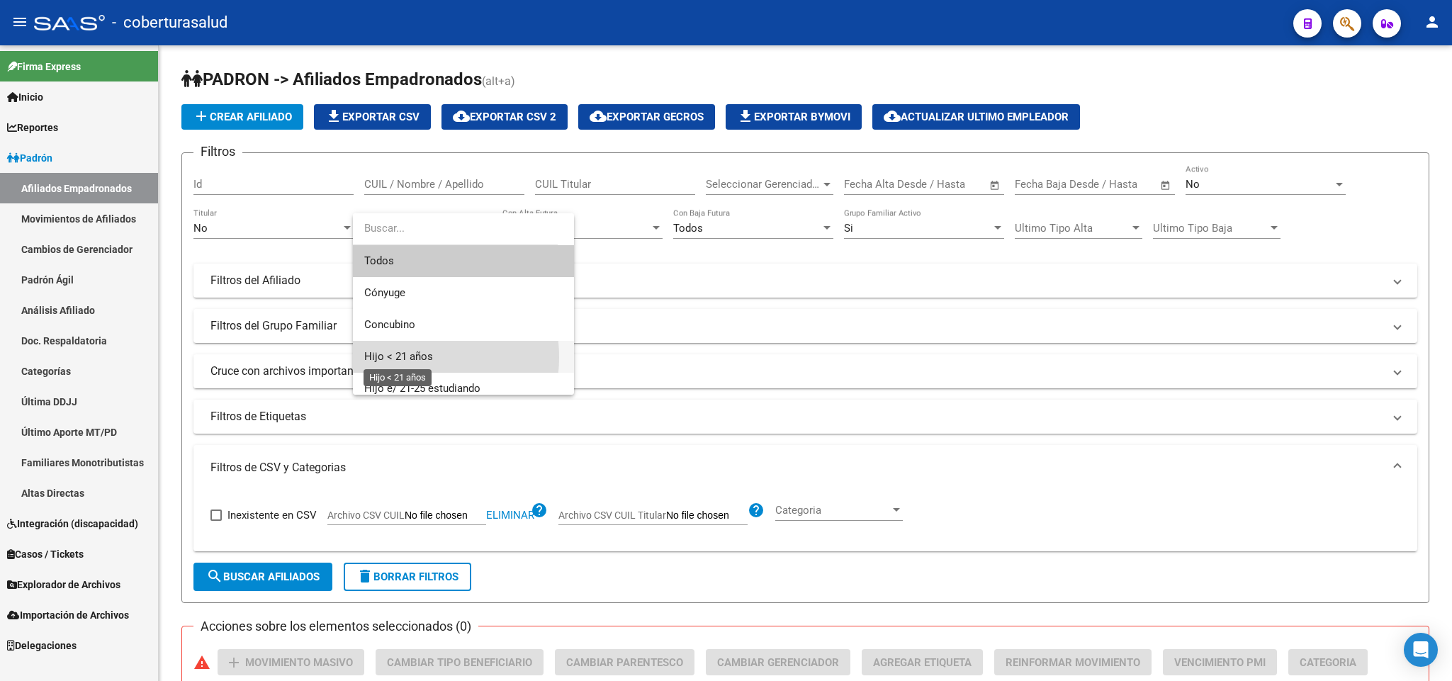
click at [398, 357] on span "Hijo < 21 años" at bounding box center [398, 356] width 69 height 13
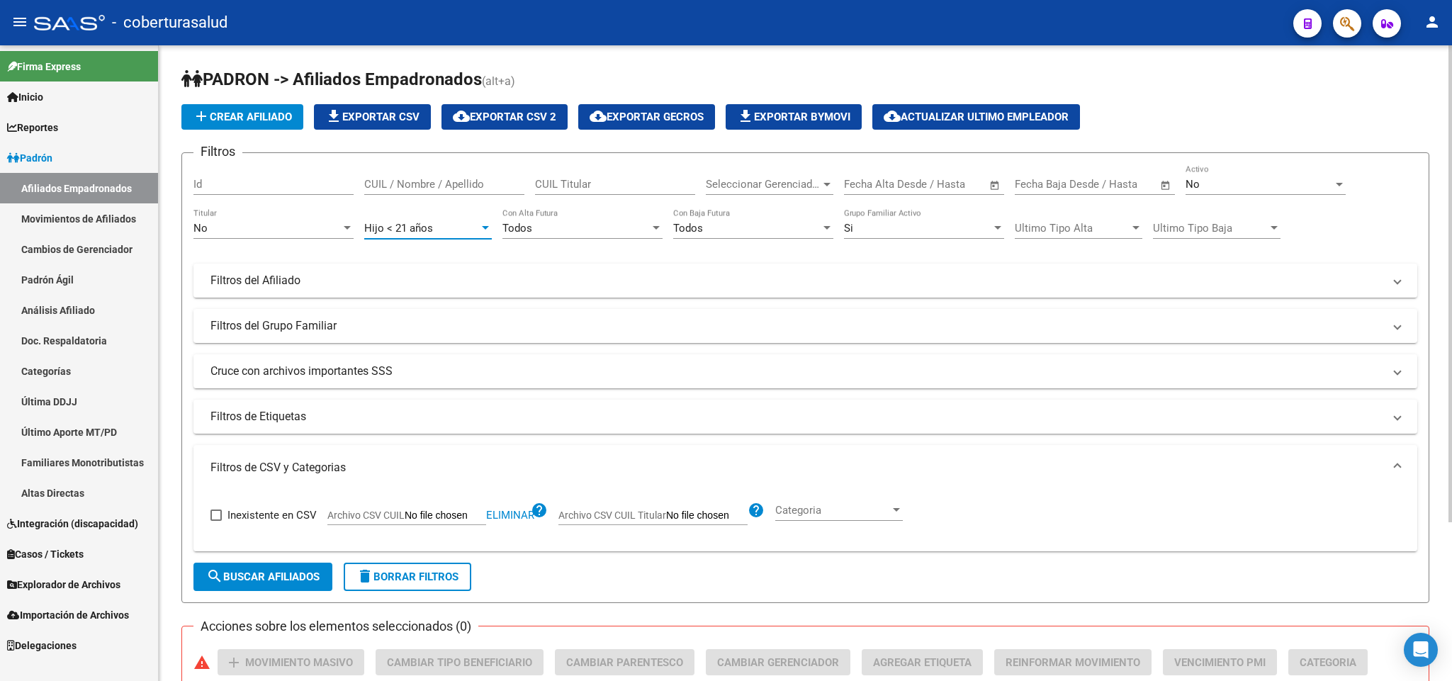
click at [291, 574] on span "search Buscar Afiliados" at bounding box center [262, 577] width 113 height 13
click at [1199, 192] on div "No Activo" at bounding box center [1266, 179] width 160 height 30
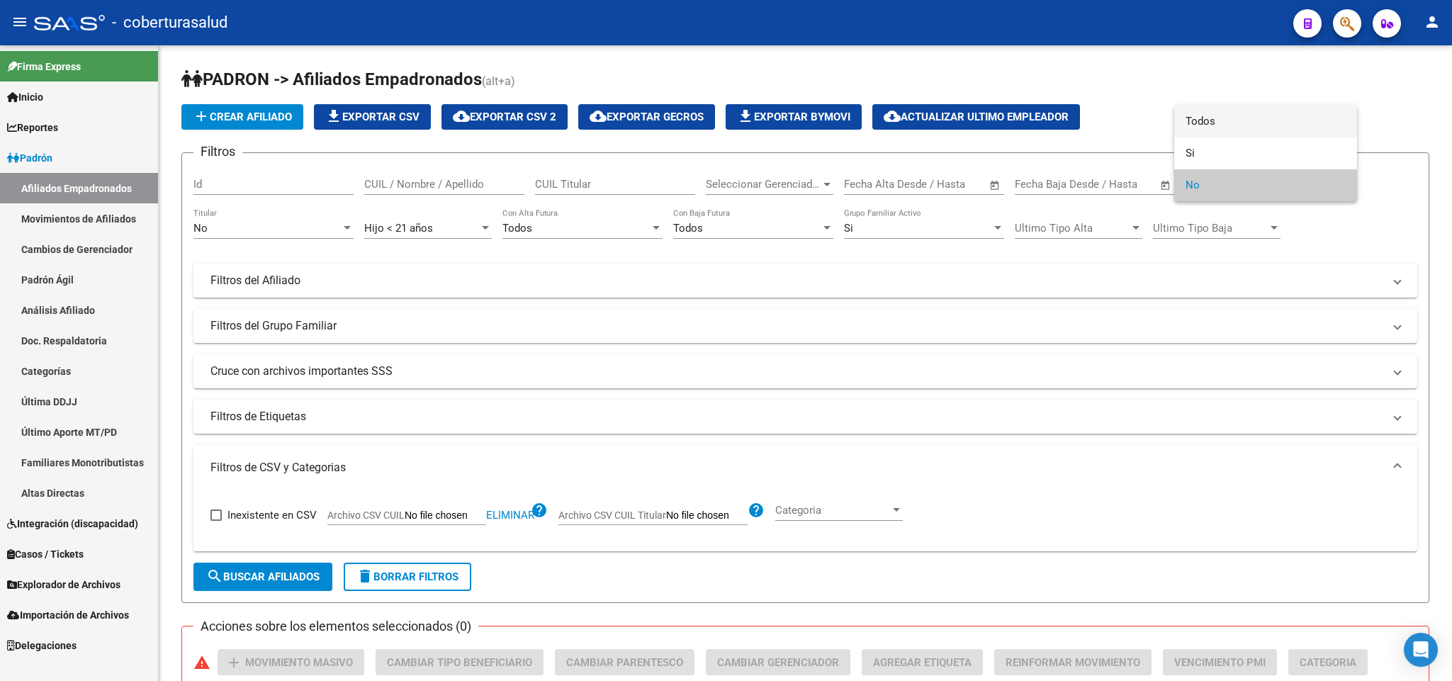
click at [1223, 130] on span "Todos" at bounding box center [1266, 122] width 160 height 32
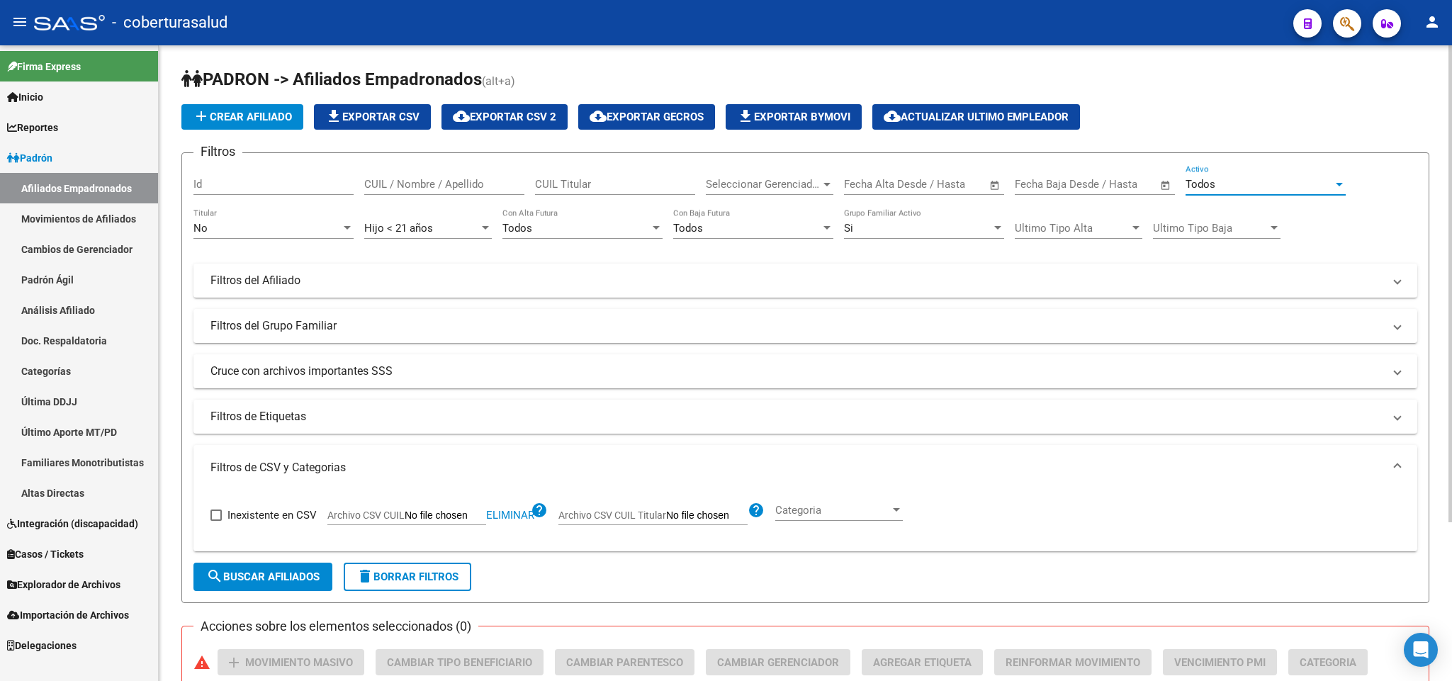
click at [253, 576] on span "search Buscar Afiliados" at bounding box center [262, 577] width 113 height 13
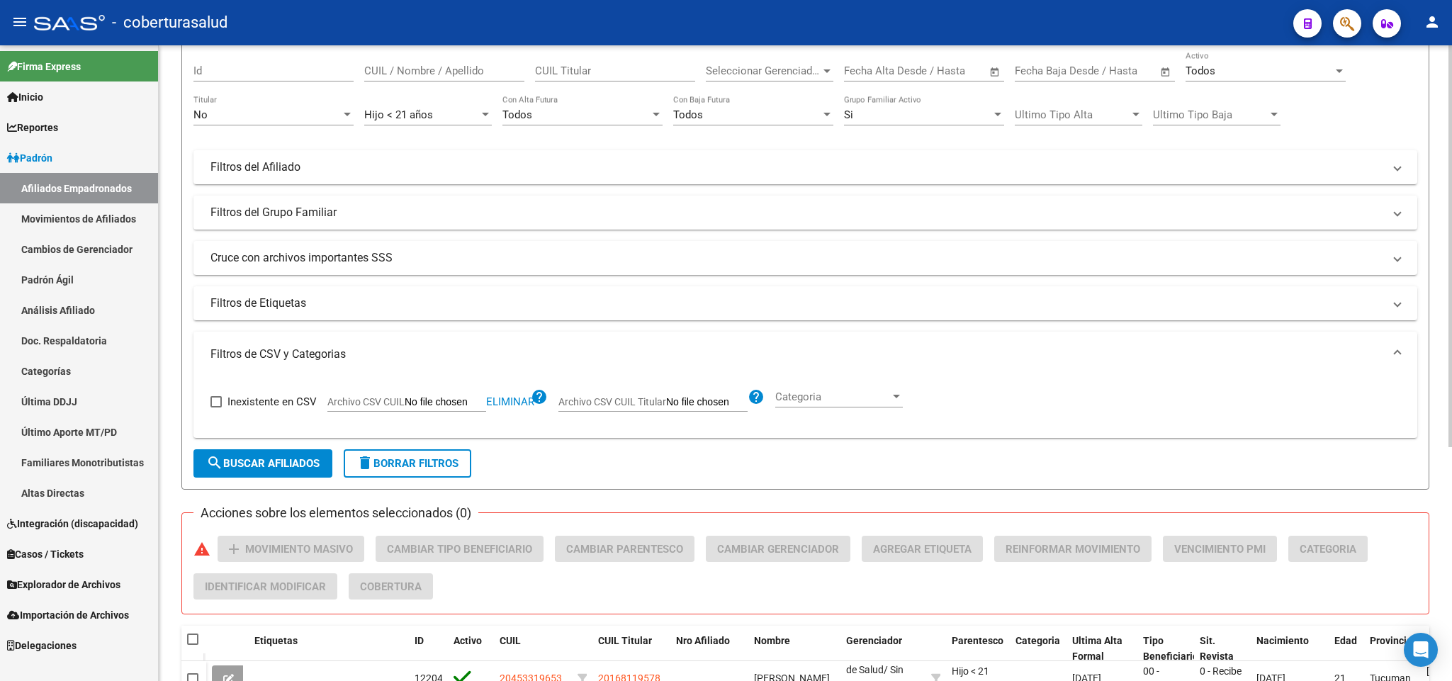
scroll to position [50, 0]
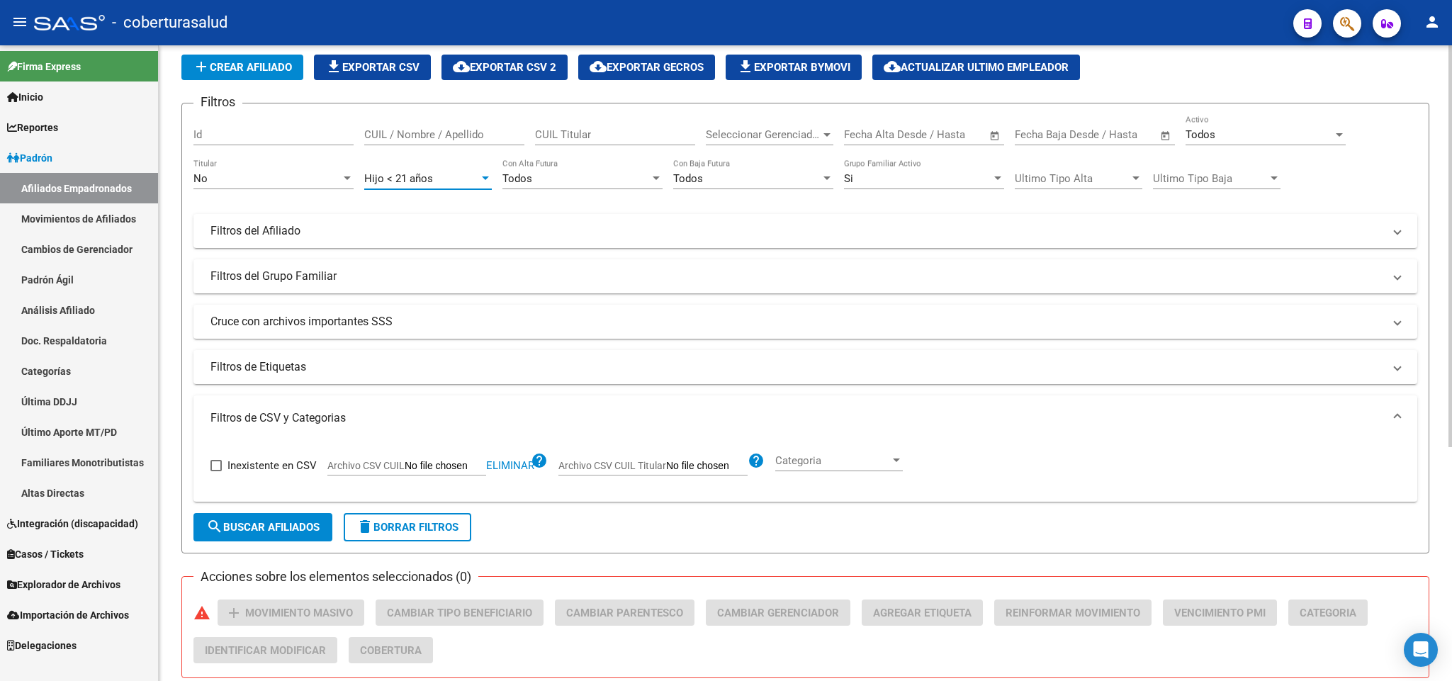
click at [460, 177] on div "Hijo < 21 años" at bounding box center [421, 178] width 115 height 13
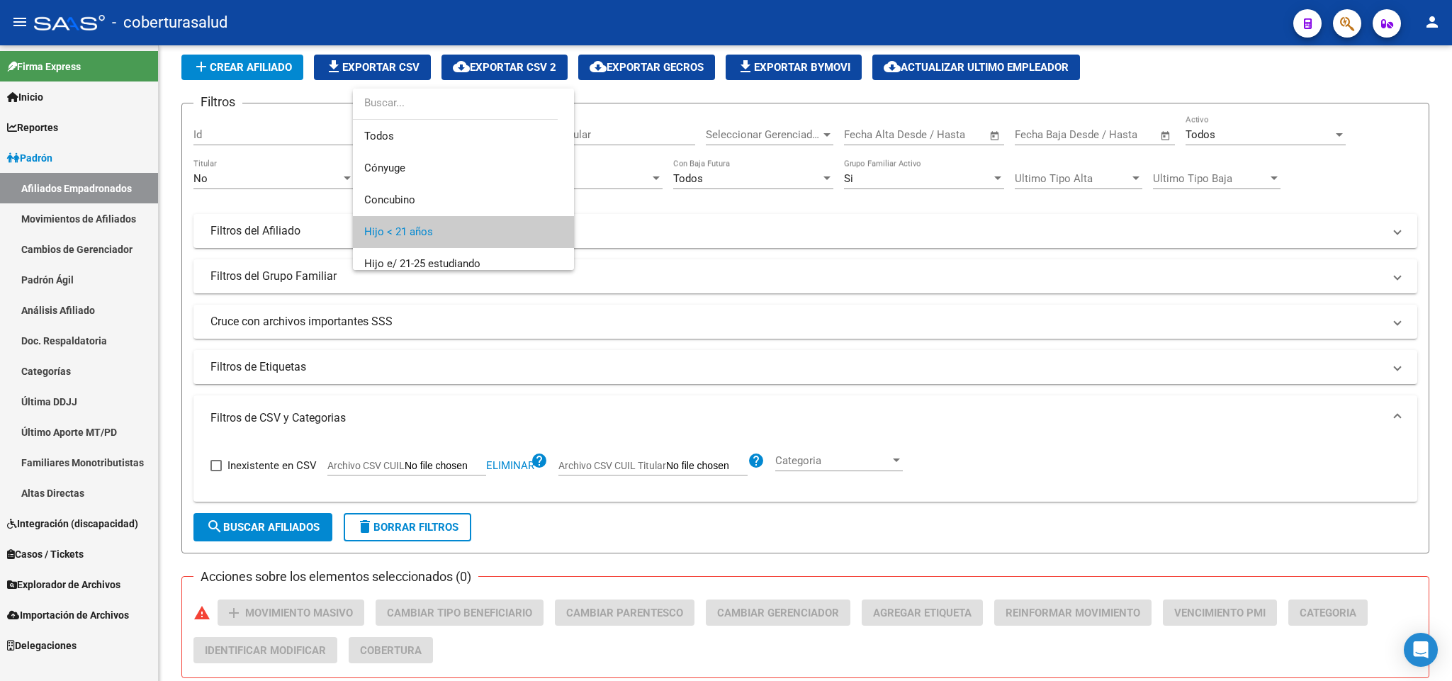
scroll to position [53, 0]
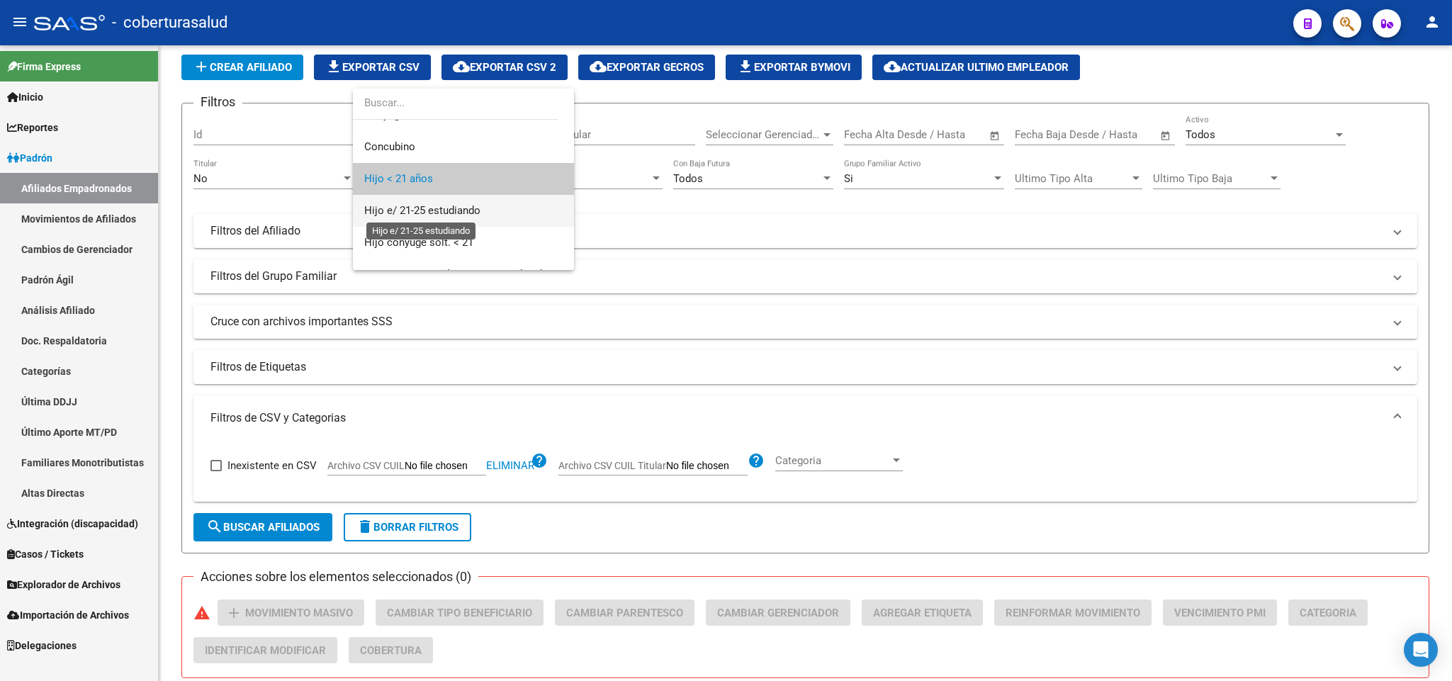
click at [432, 213] on span "Hijo e/ 21-25 estudiando" at bounding box center [422, 210] width 116 height 13
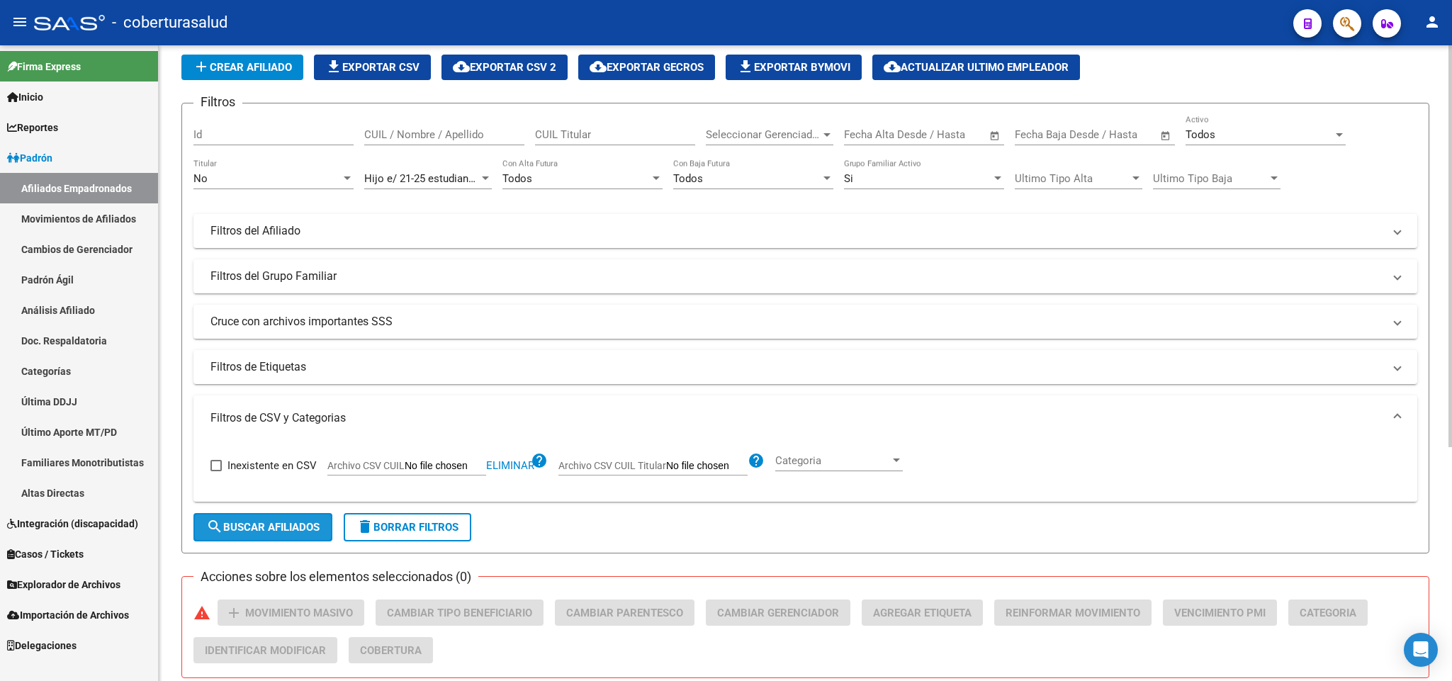
click at [284, 524] on span "search Buscar Afiliados" at bounding box center [262, 527] width 113 height 13
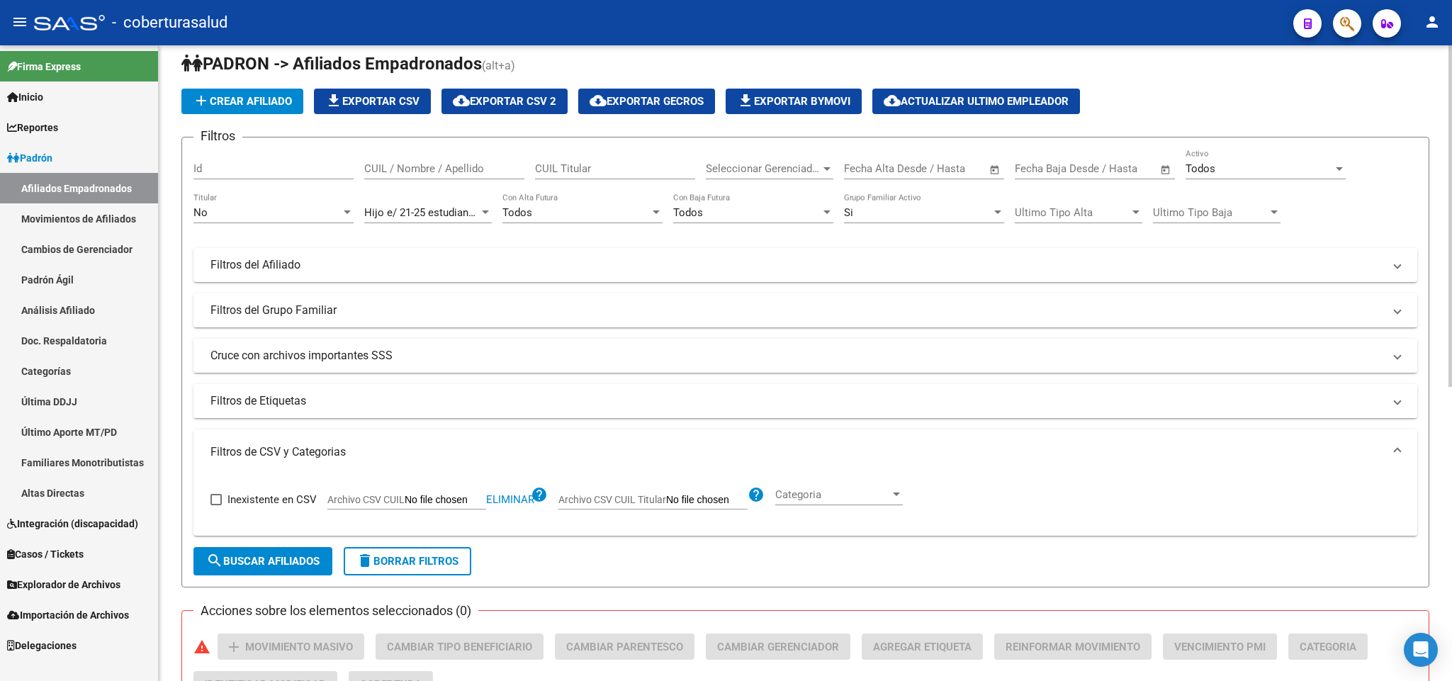
scroll to position [15, 0]
click at [471, 211] on span "Hijo e/ 21-25 estudiando" at bounding box center [422, 213] width 116 height 13
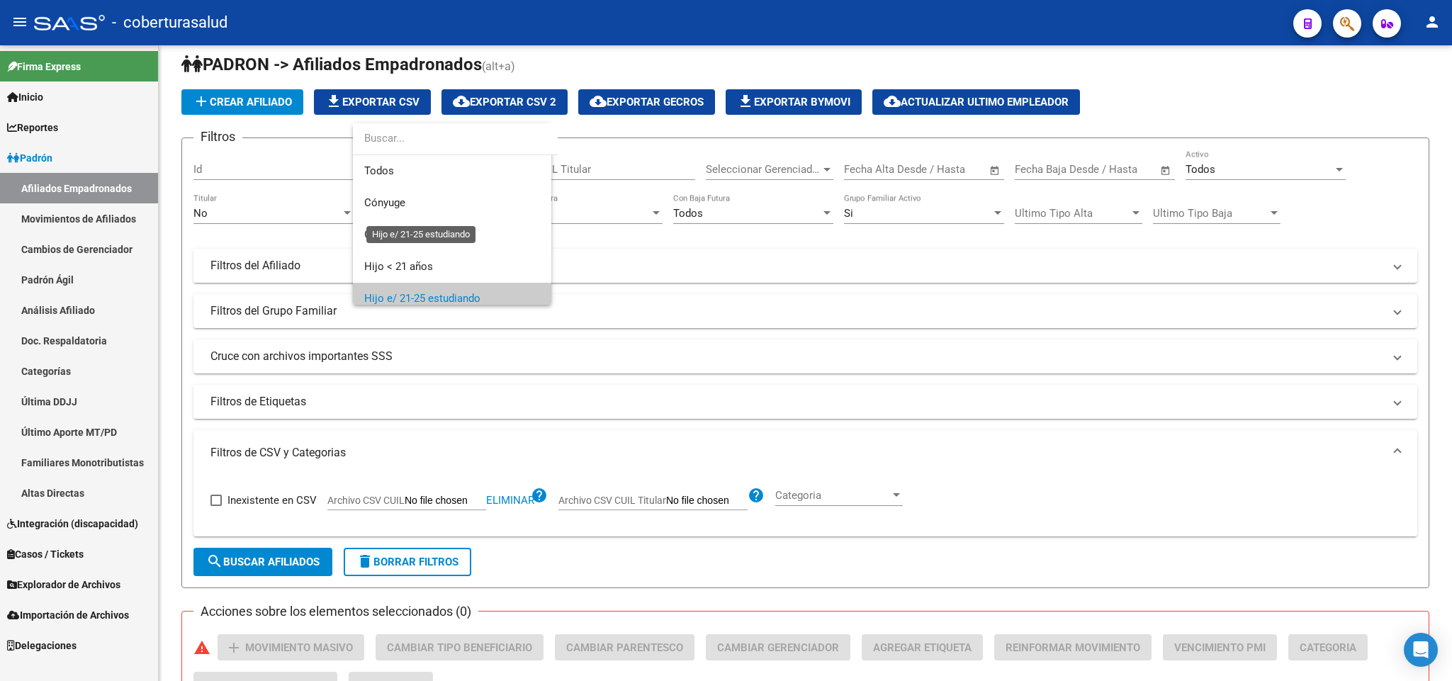
scroll to position [85, 0]
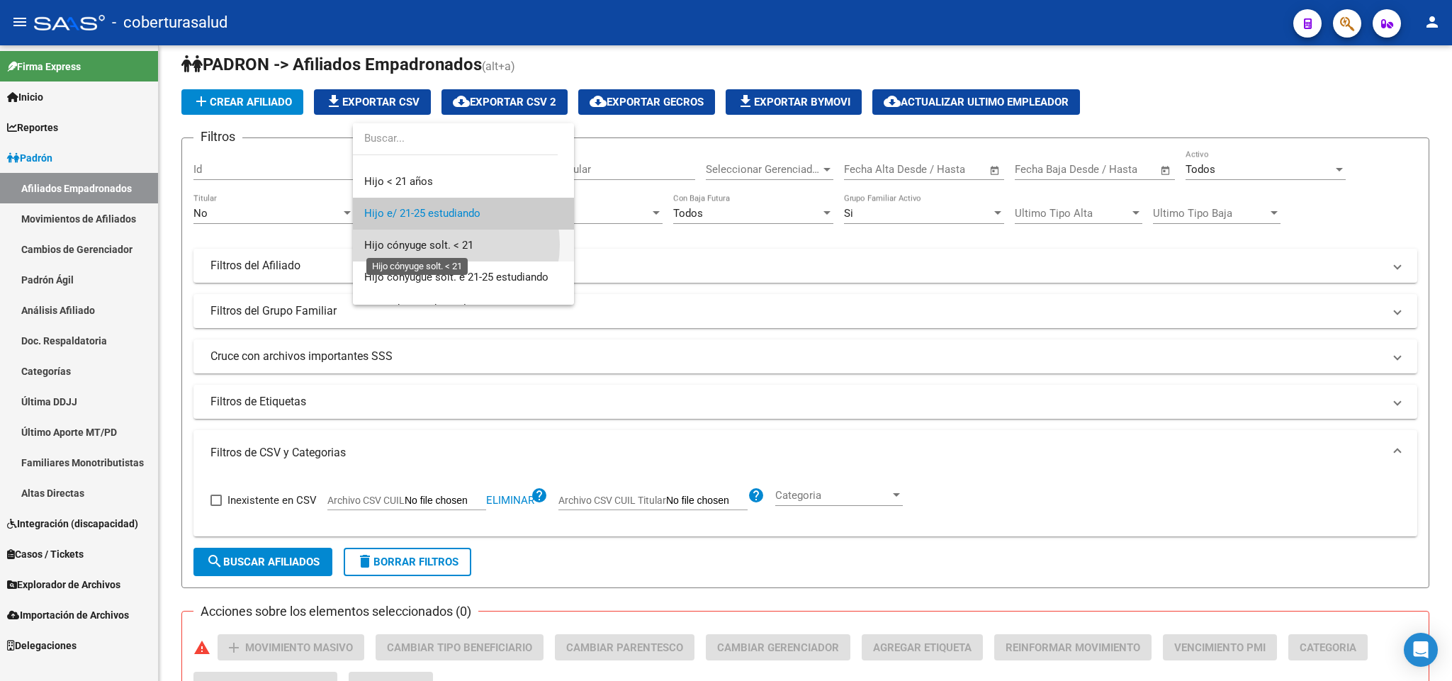
click at [449, 245] on span "Hijo cónyuge solt. < 21" at bounding box center [418, 245] width 109 height 13
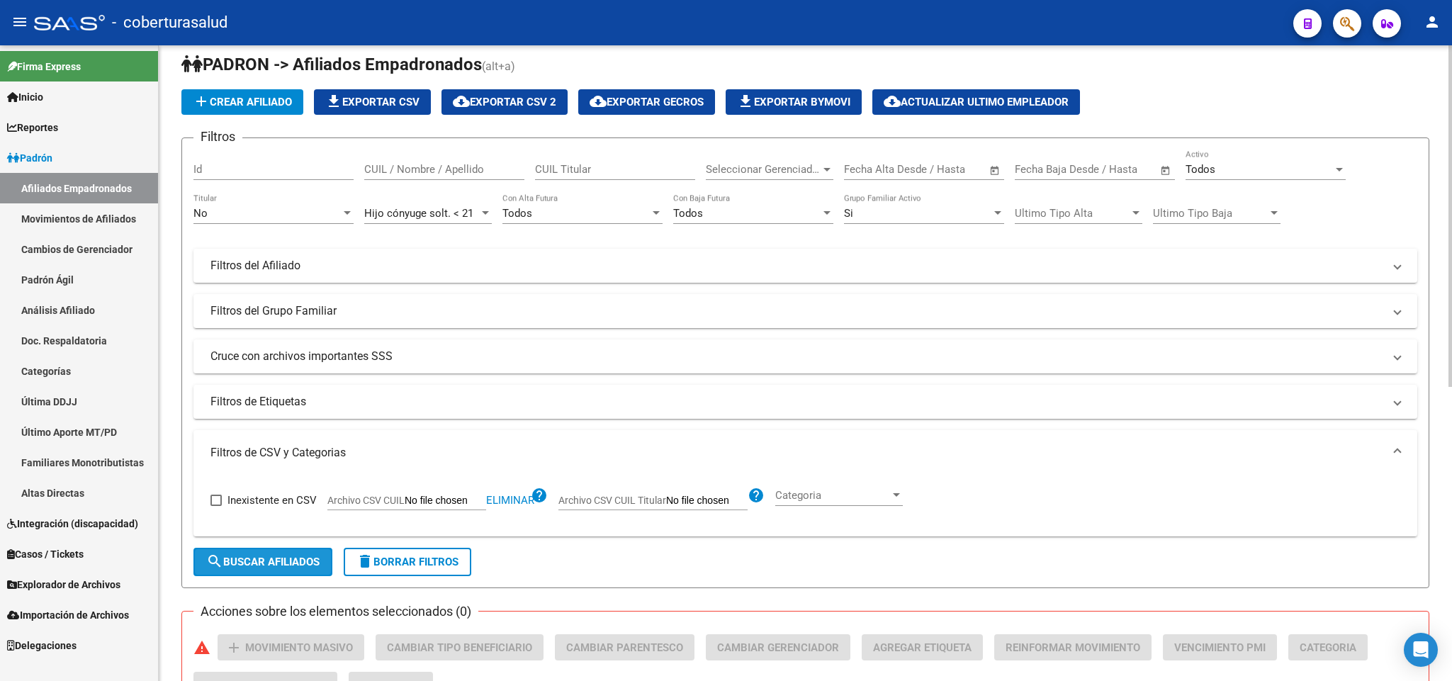
click at [276, 564] on span "search Buscar Afiliados" at bounding box center [262, 562] width 113 height 13
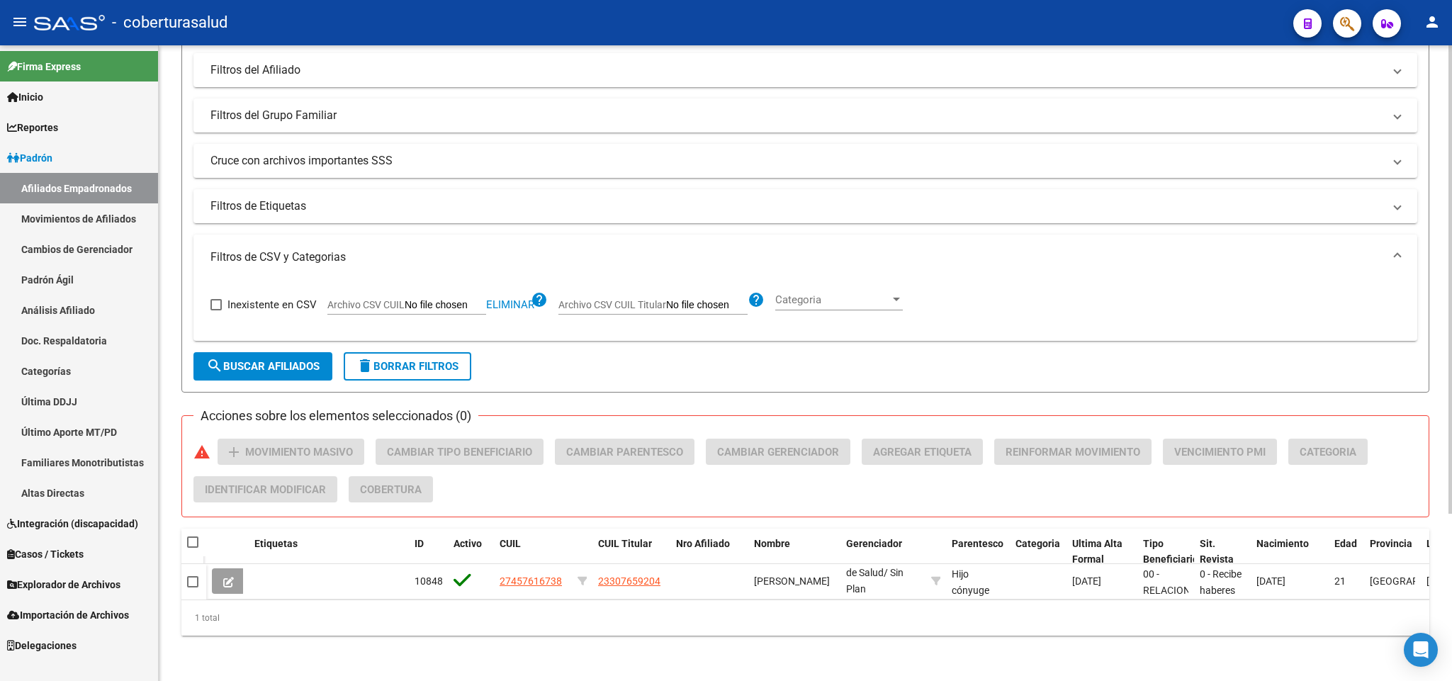
scroll to position [121, 0]
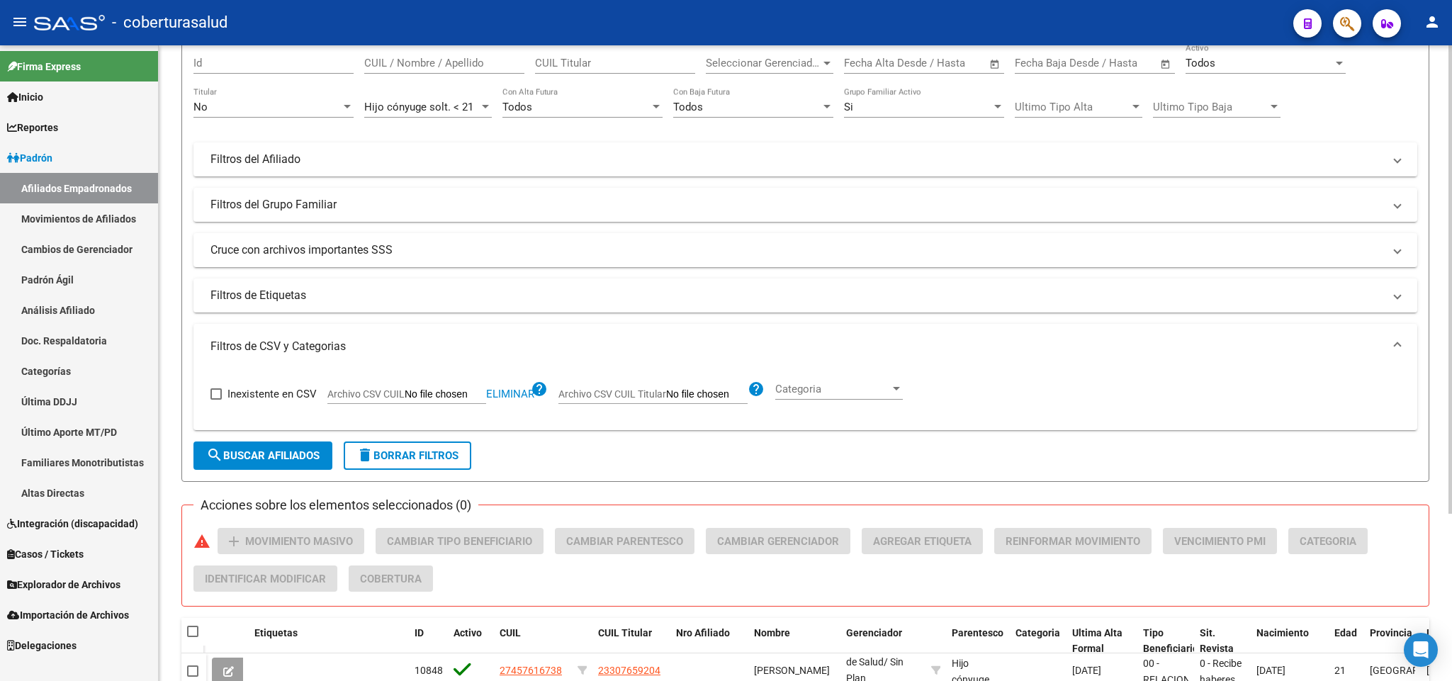
click at [485, 105] on div at bounding box center [485, 106] width 13 height 11
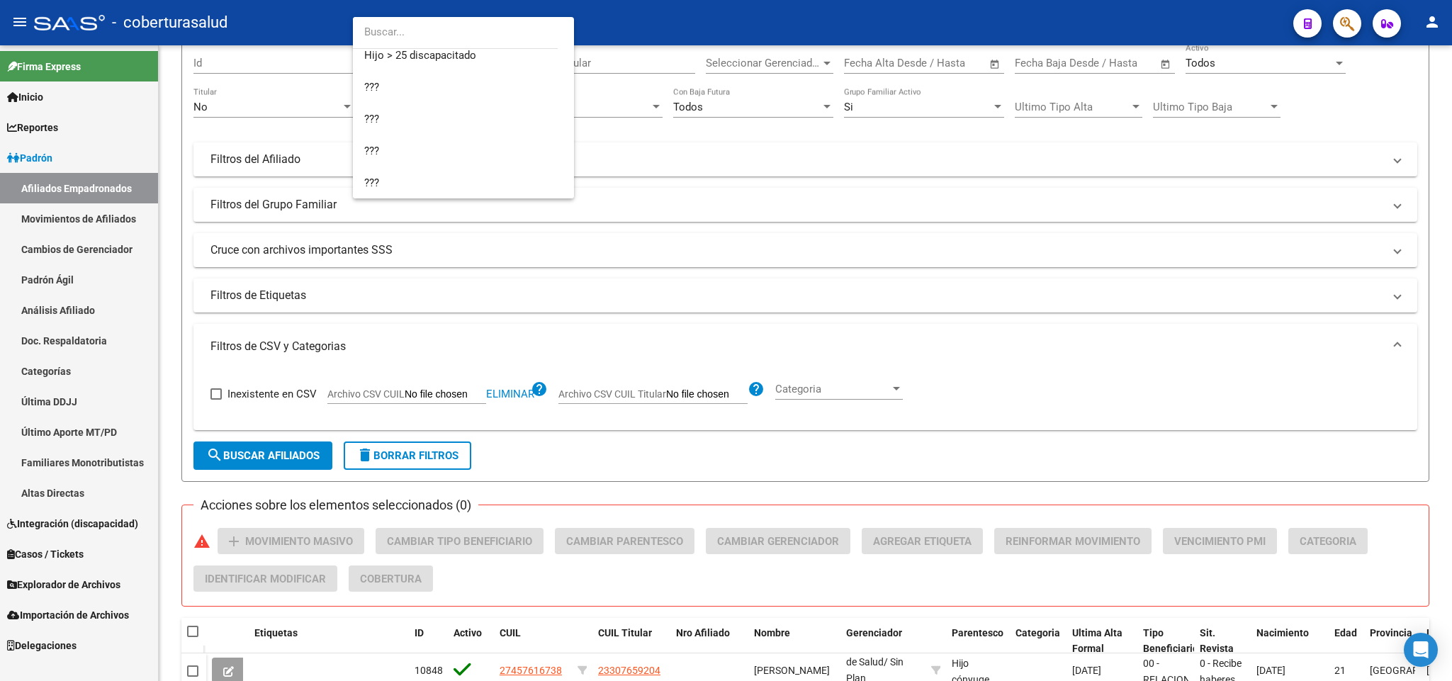
scroll to position [190, 0]
click at [459, 153] on span "Hijo > 25 discapacitado" at bounding box center [463, 162] width 198 height 32
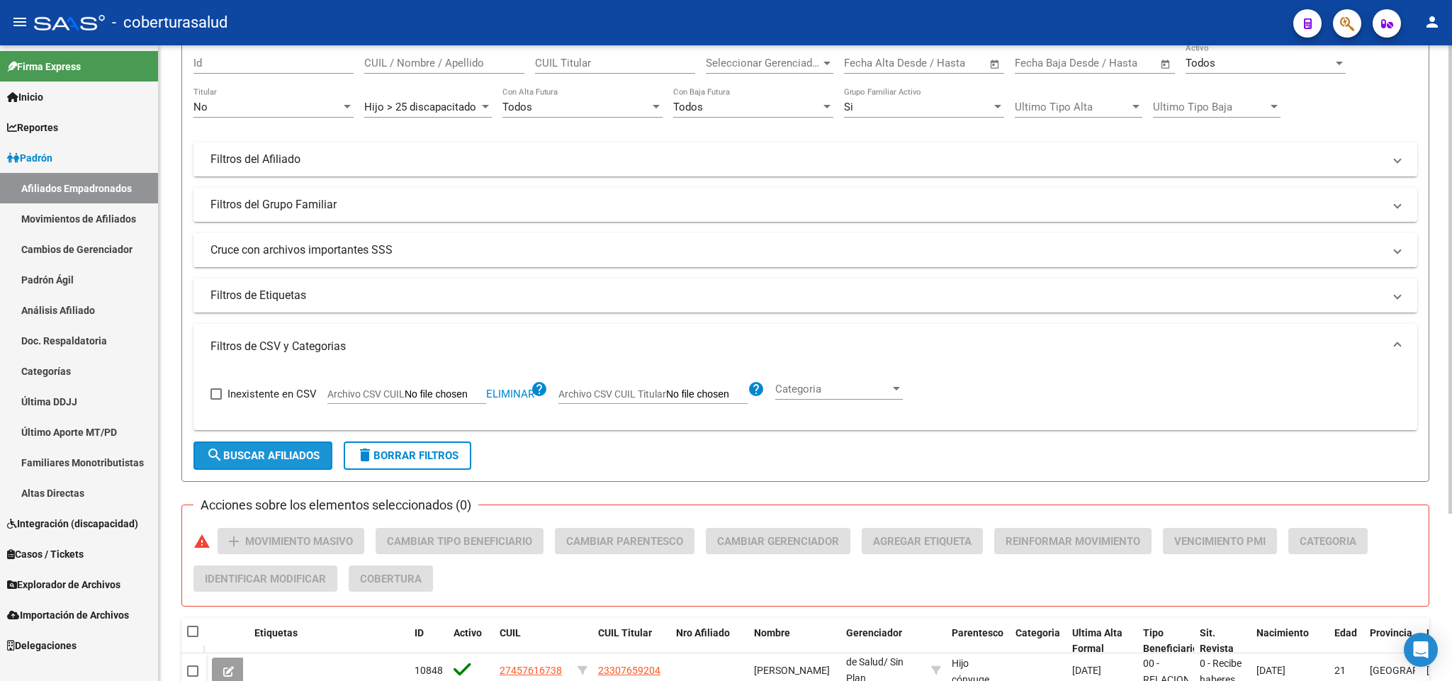
click at [254, 451] on span "search Buscar Afiliados" at bounding box center [262, 455] width 113 height 13
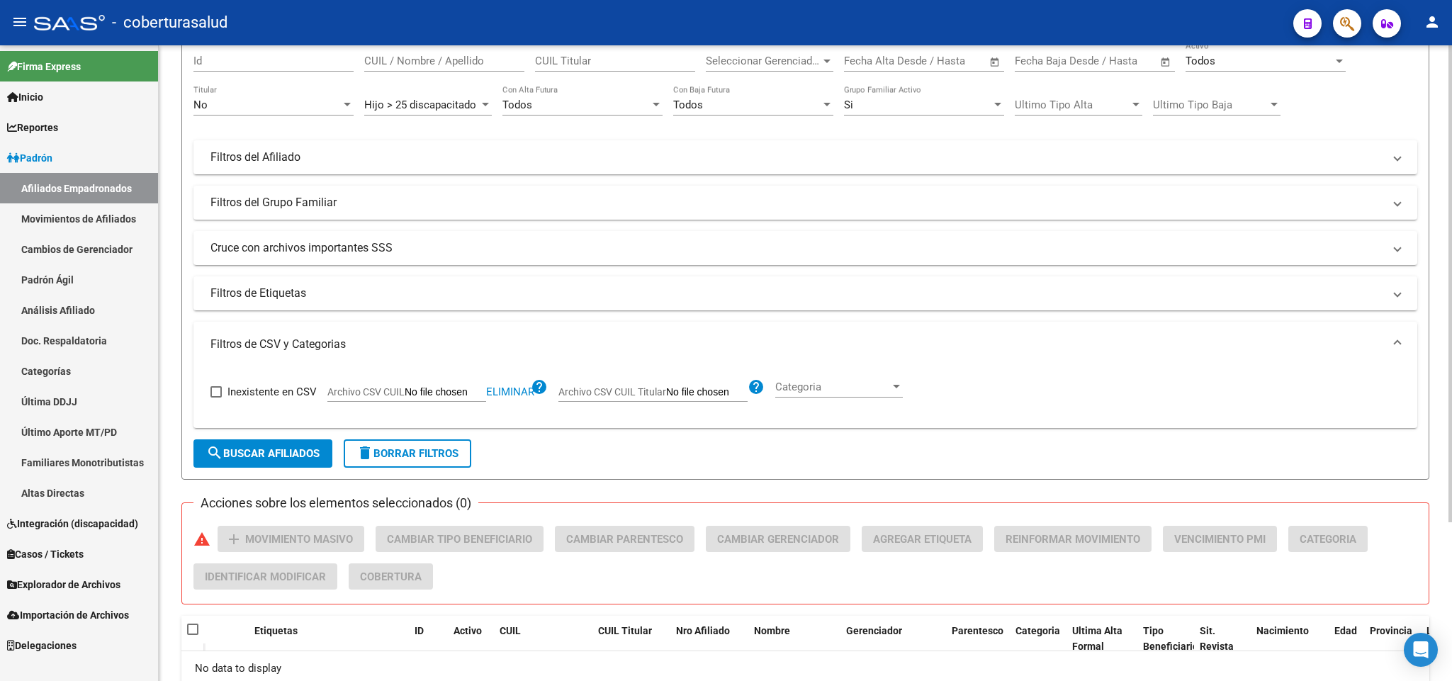
scroll to position [0, 0]
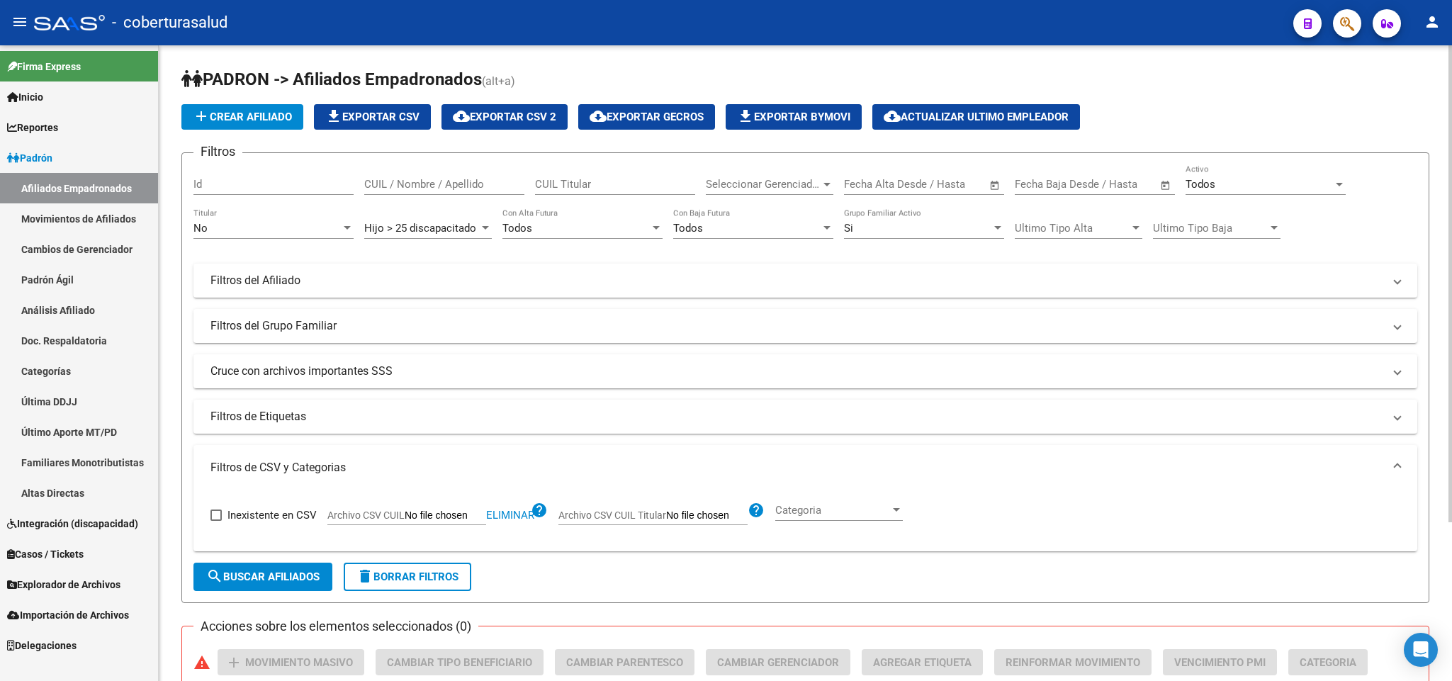
click at [457, 221] on div "Hijo > 25 discapacitado Parentesco" at bounding box center [428, 223] width 128 height 30
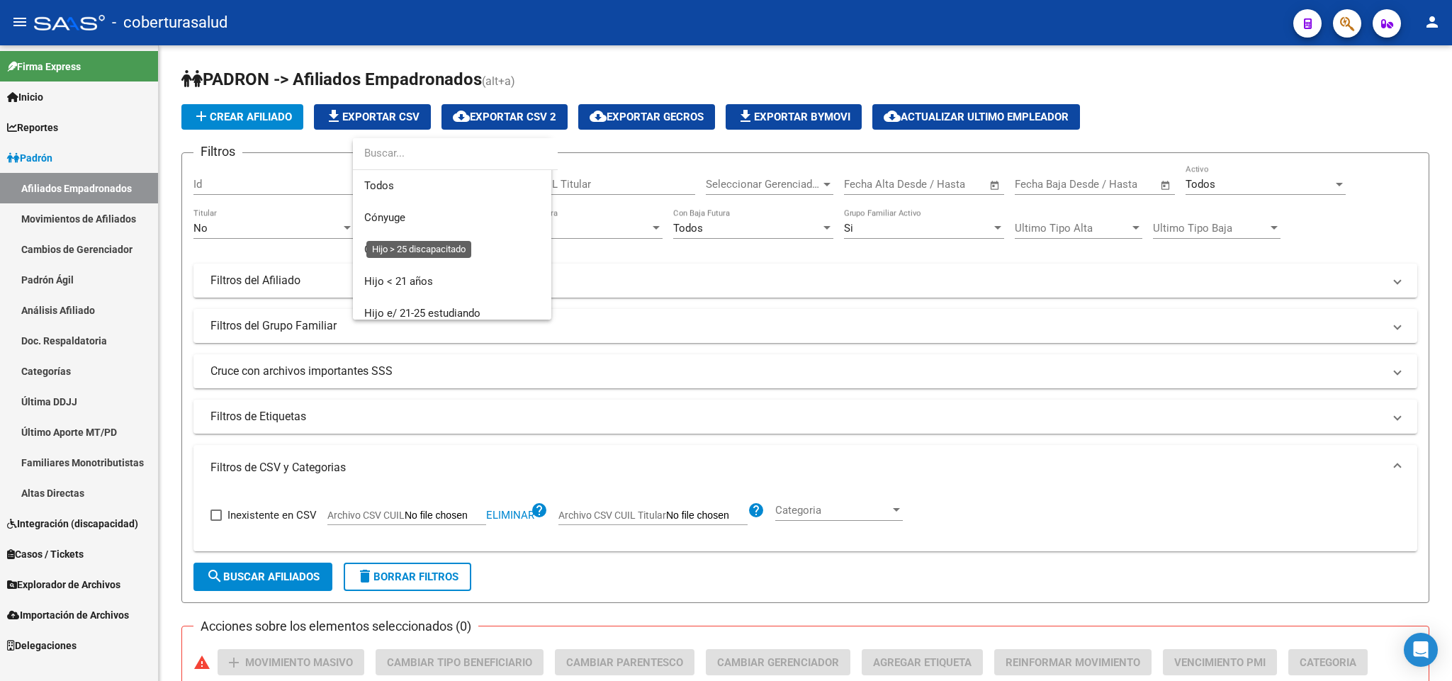
scroll to position [245, 0]
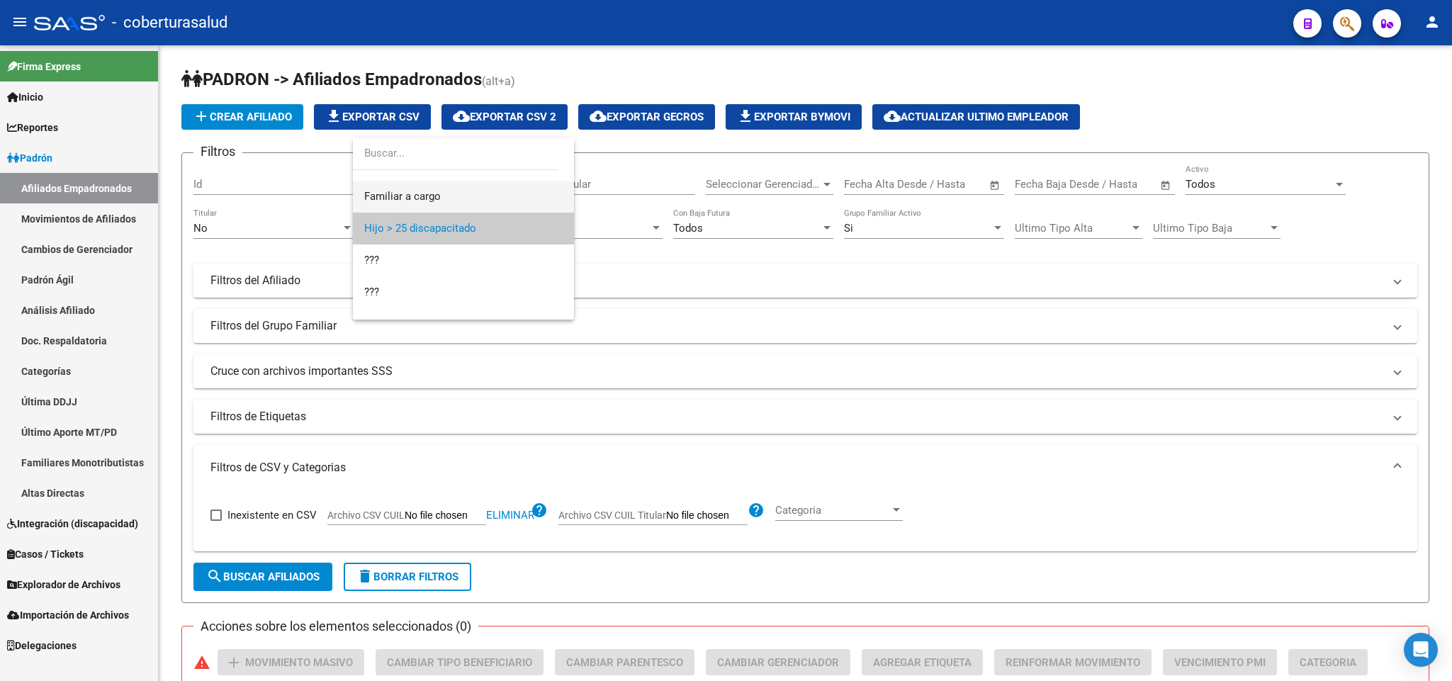
click at [481, 207] on span "Familiar a cargo" at bounding box center [463, 197] width 198 height 32
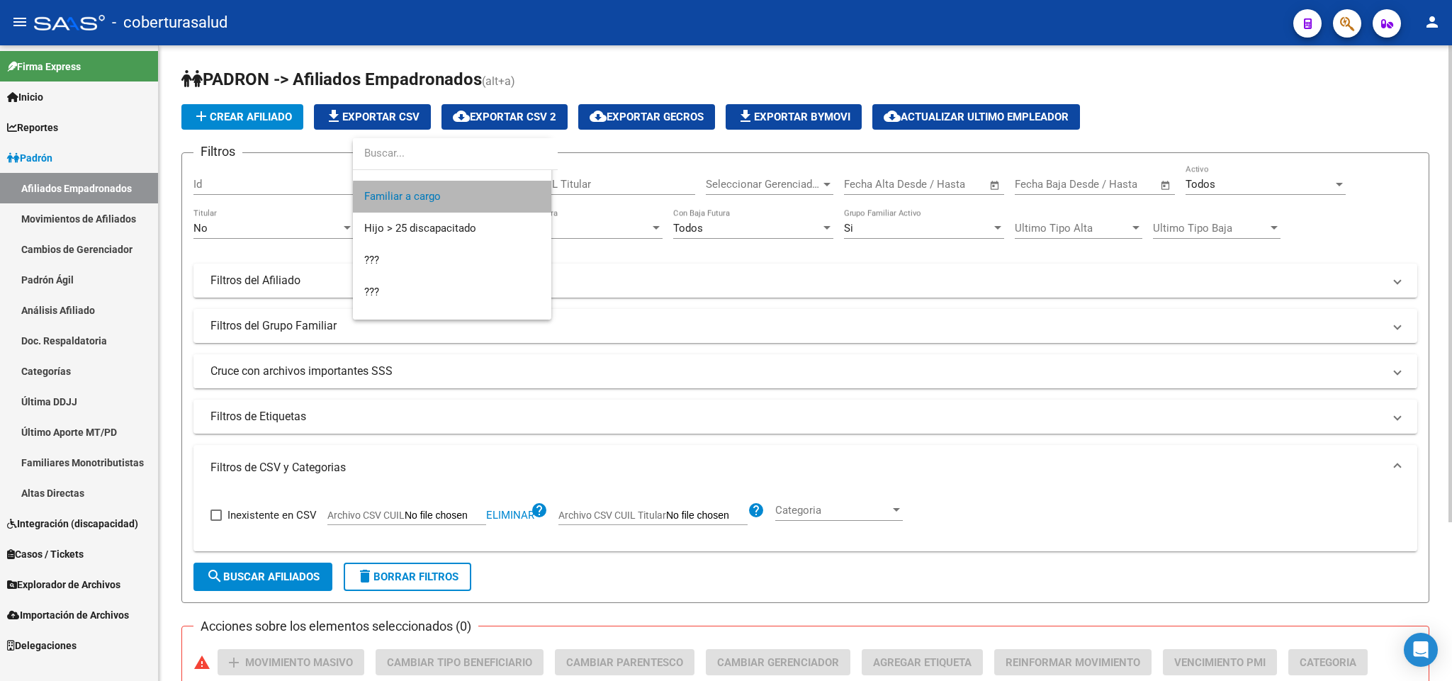
scroll to position [255, 0]
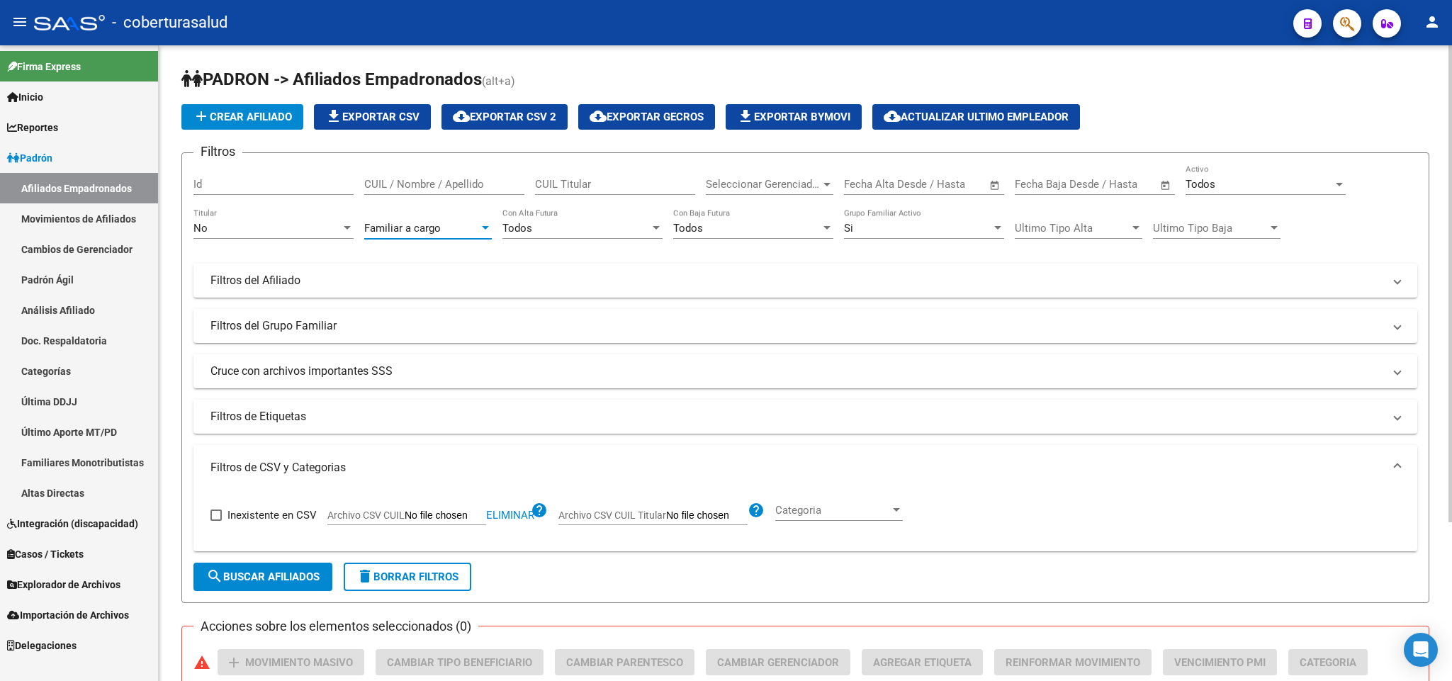
click at [305, 572] on span "search Buscar Afiliados" at bounding box center [262, 577] width 113 height 13
click at [464, 230] on div "Familiar a cargo" at bounding box center [421, 228] width 115 height 13
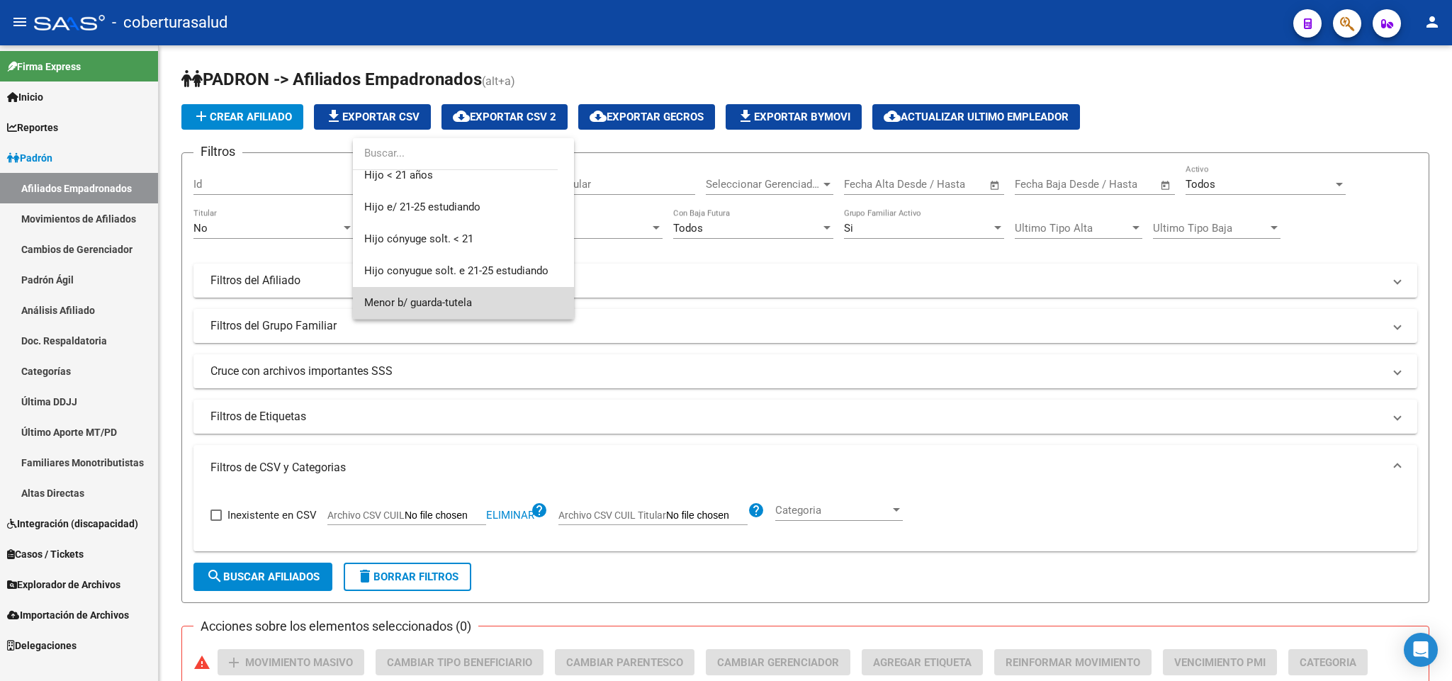
click at [477, 296] on span "Menor b/ guarda-tutela" at bounding box center [463, 303] width 198 height 32
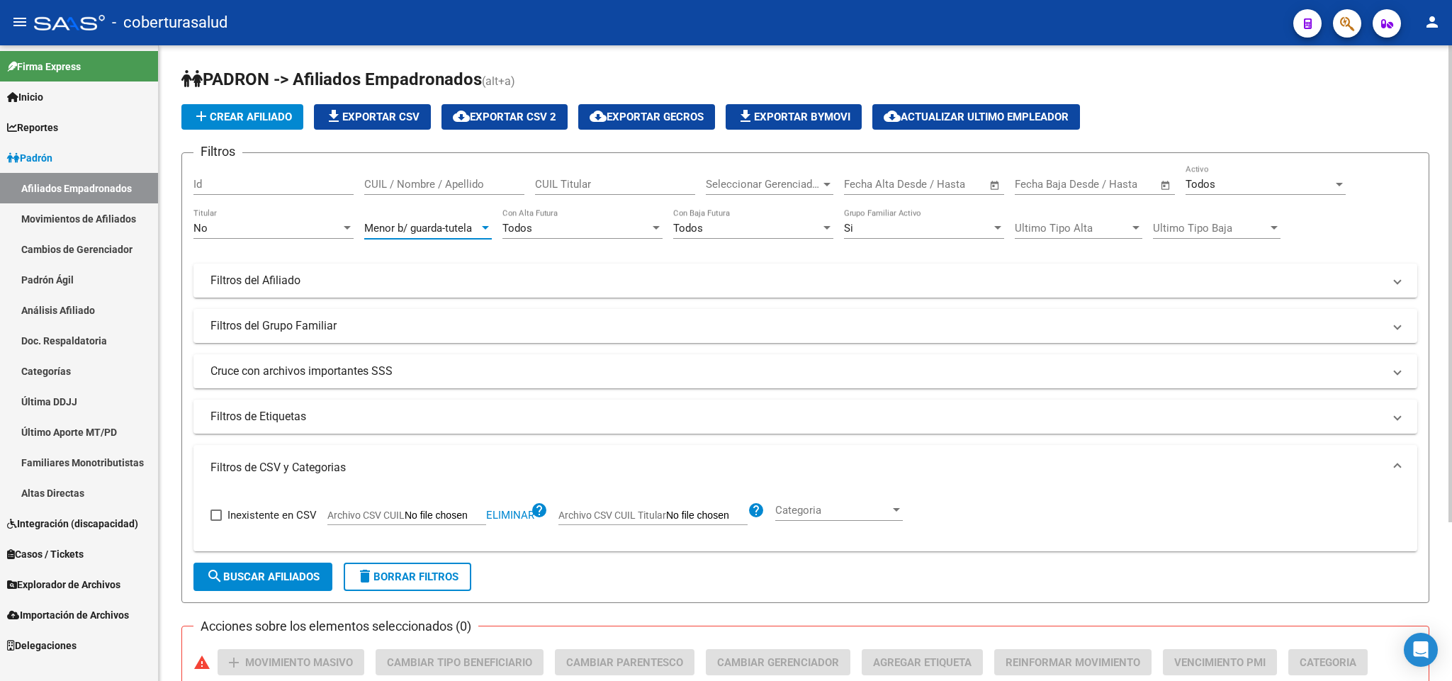
click at [254, 585] on button "search Buscar Afiliados" at bounding box center [263, 577] width 139 height 28
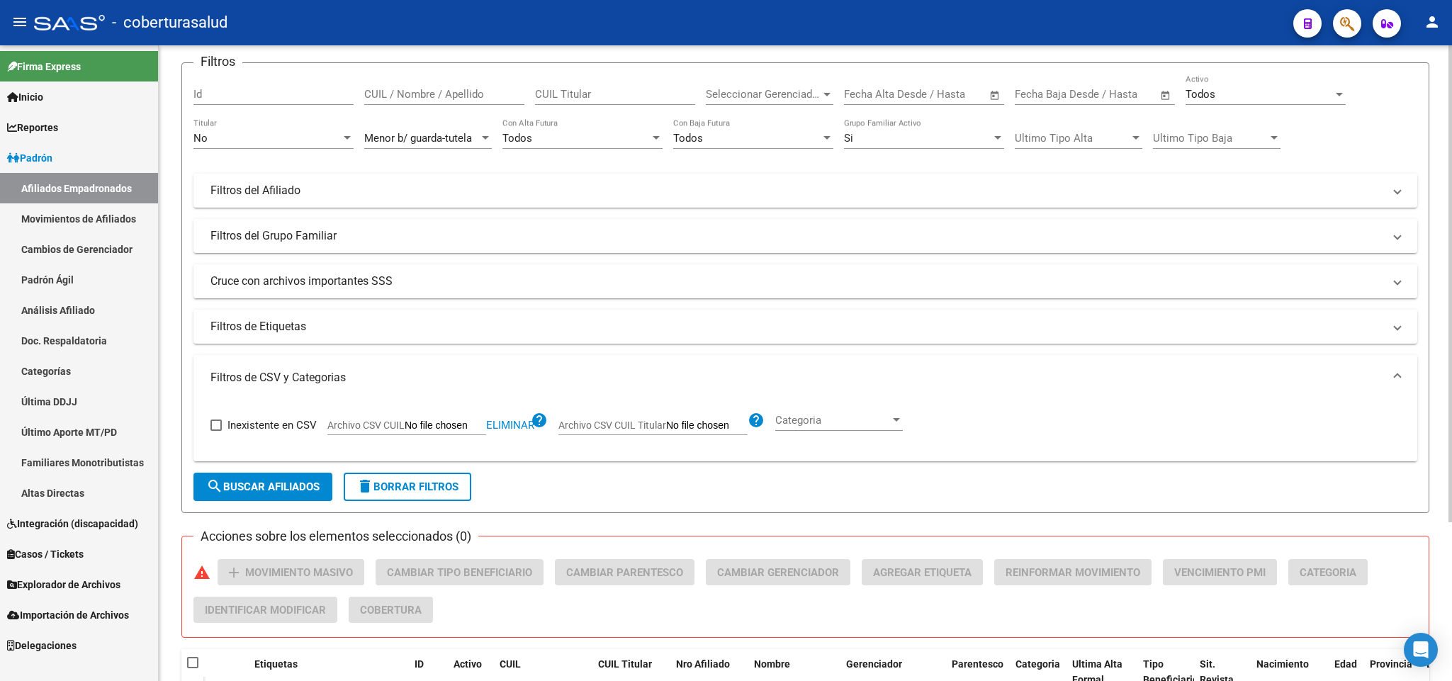
scroll to position [0, 0]
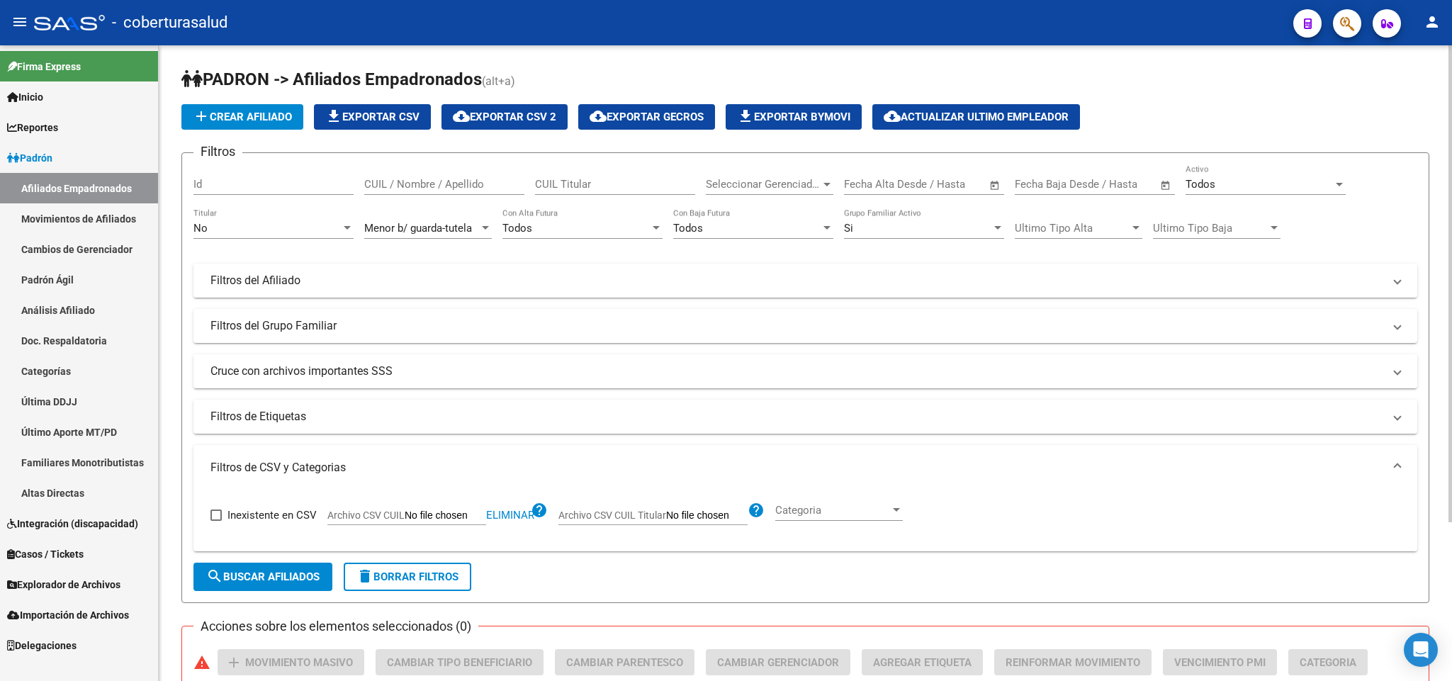
click at [417, 224] on span "Menor b/ guarda-tutela" at bounding box center [418, 228] width 108 height 13
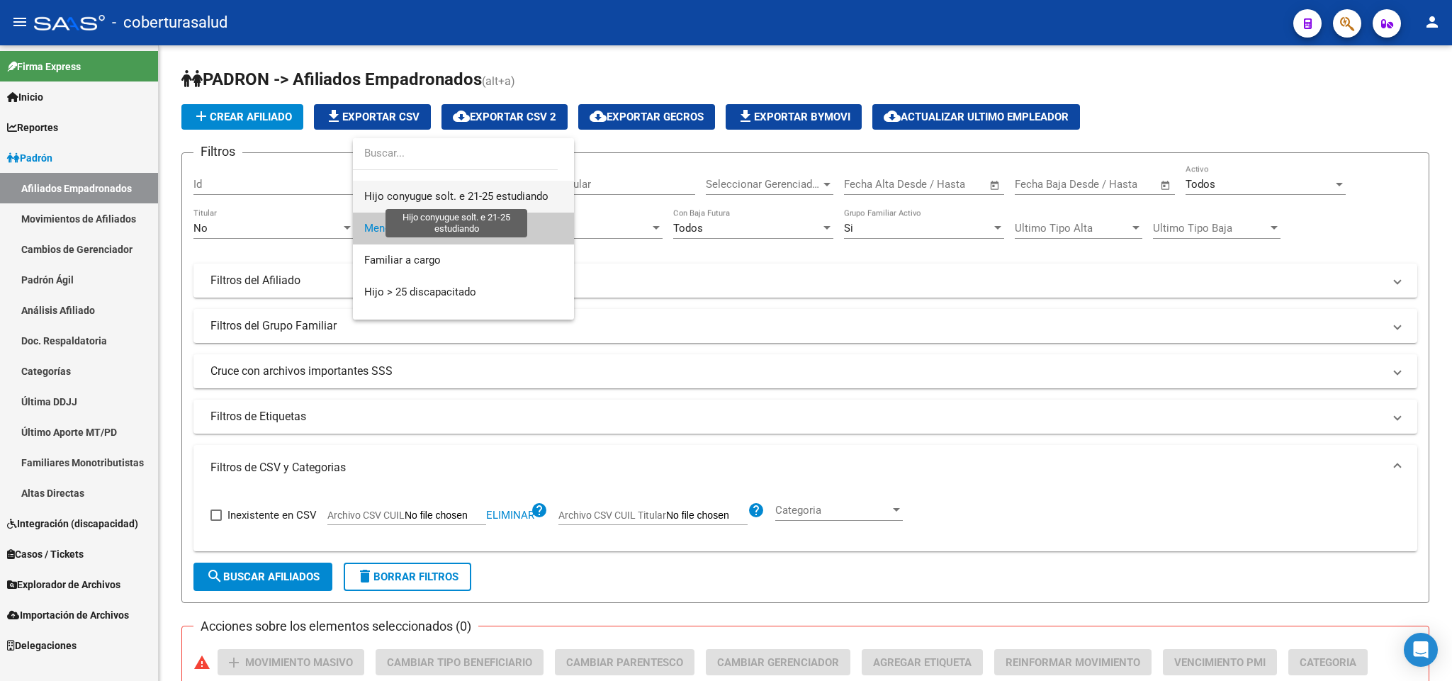
click at [453, 201] on span "Hijo conyugue solt. e 21-25 estudiando" at bounding box center [456, 196] width 184 height 13
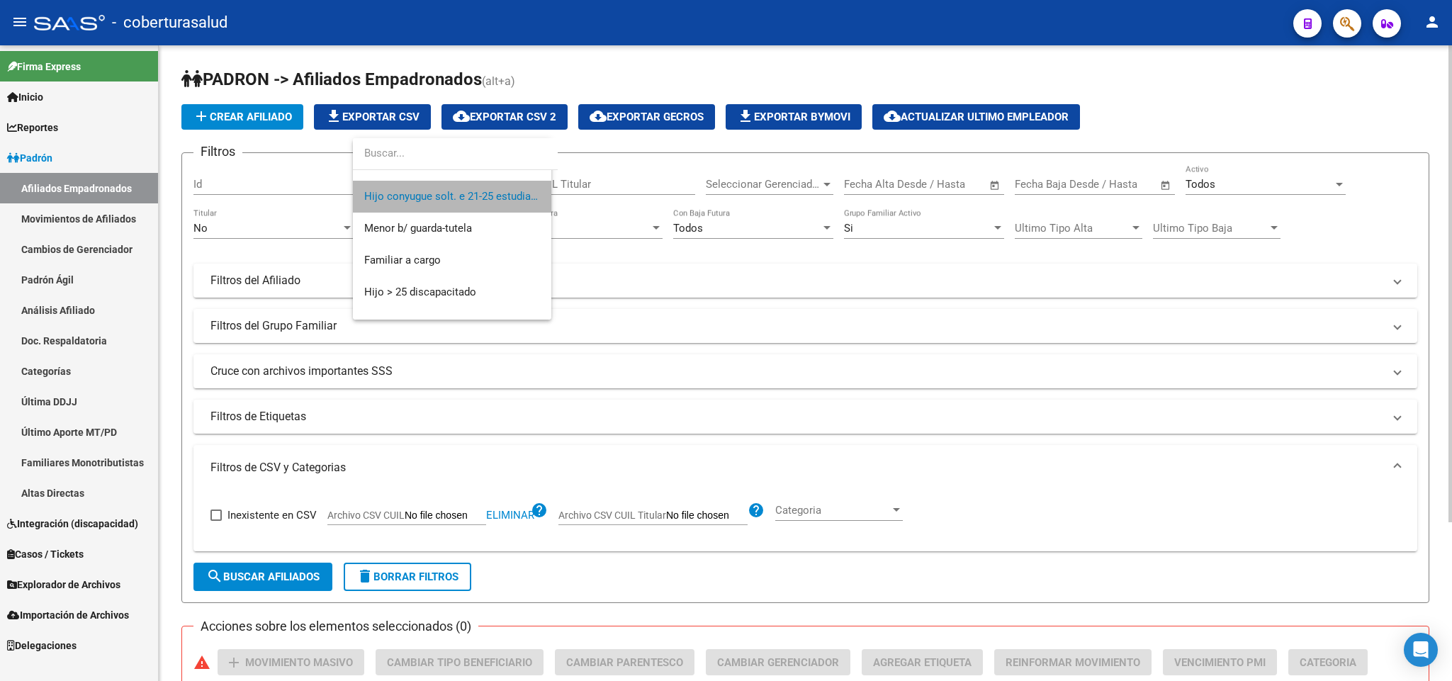
scroll to position [191, 0]
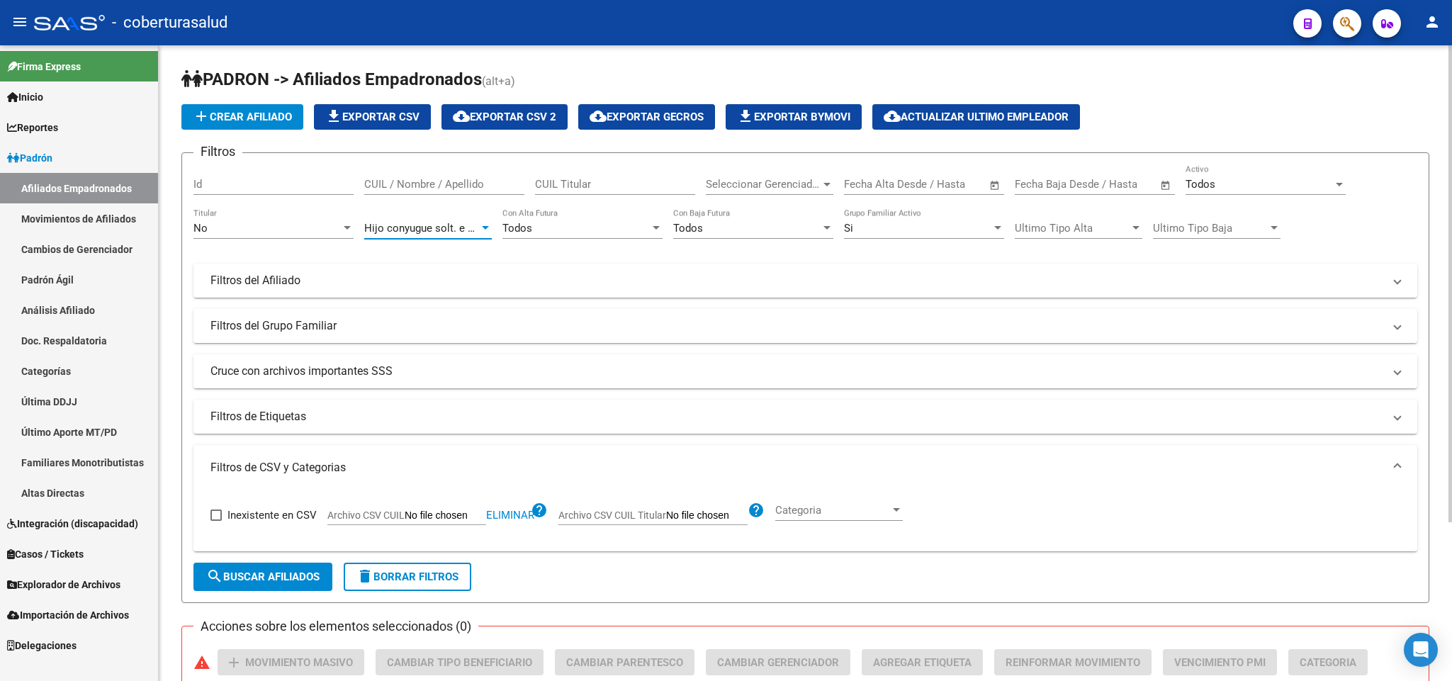
click at [284, 571] on span "search Buscar Afiliados" at bounding box center [262, 577] width 113 height 13
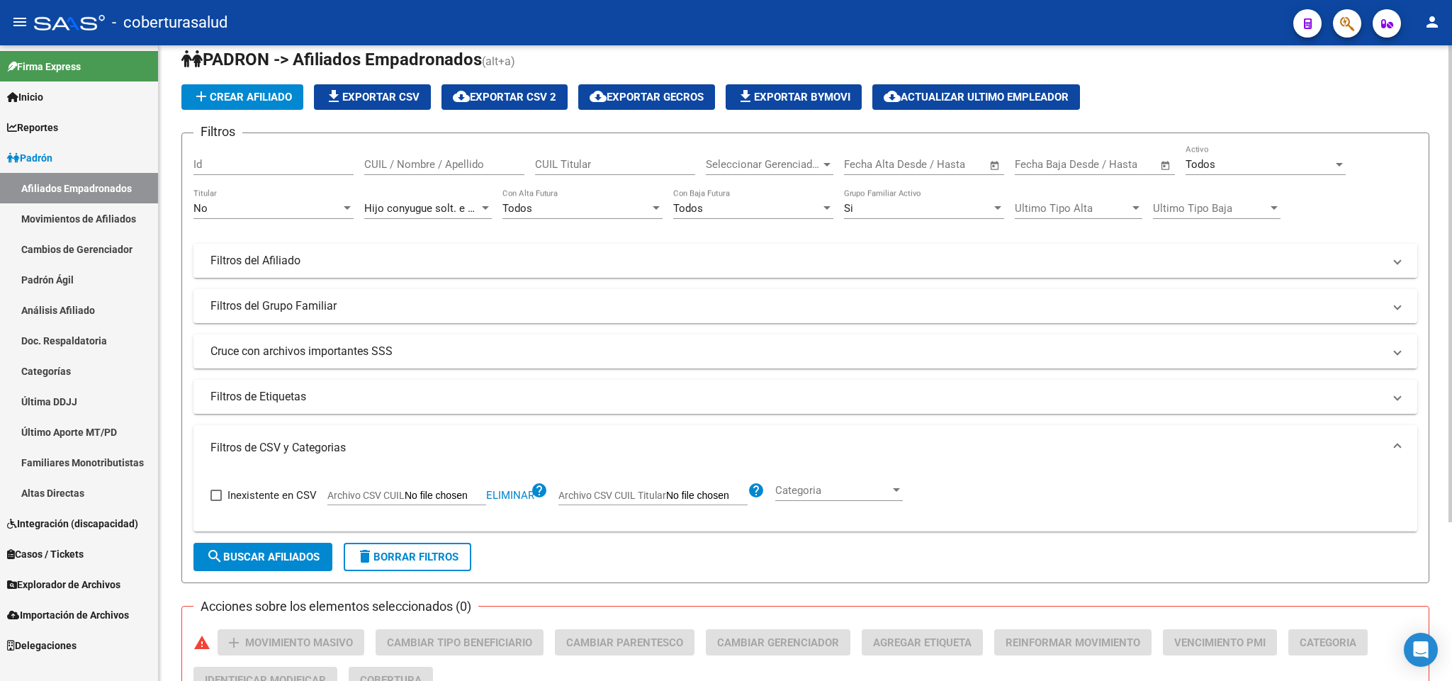
scroll to position [0, 0]
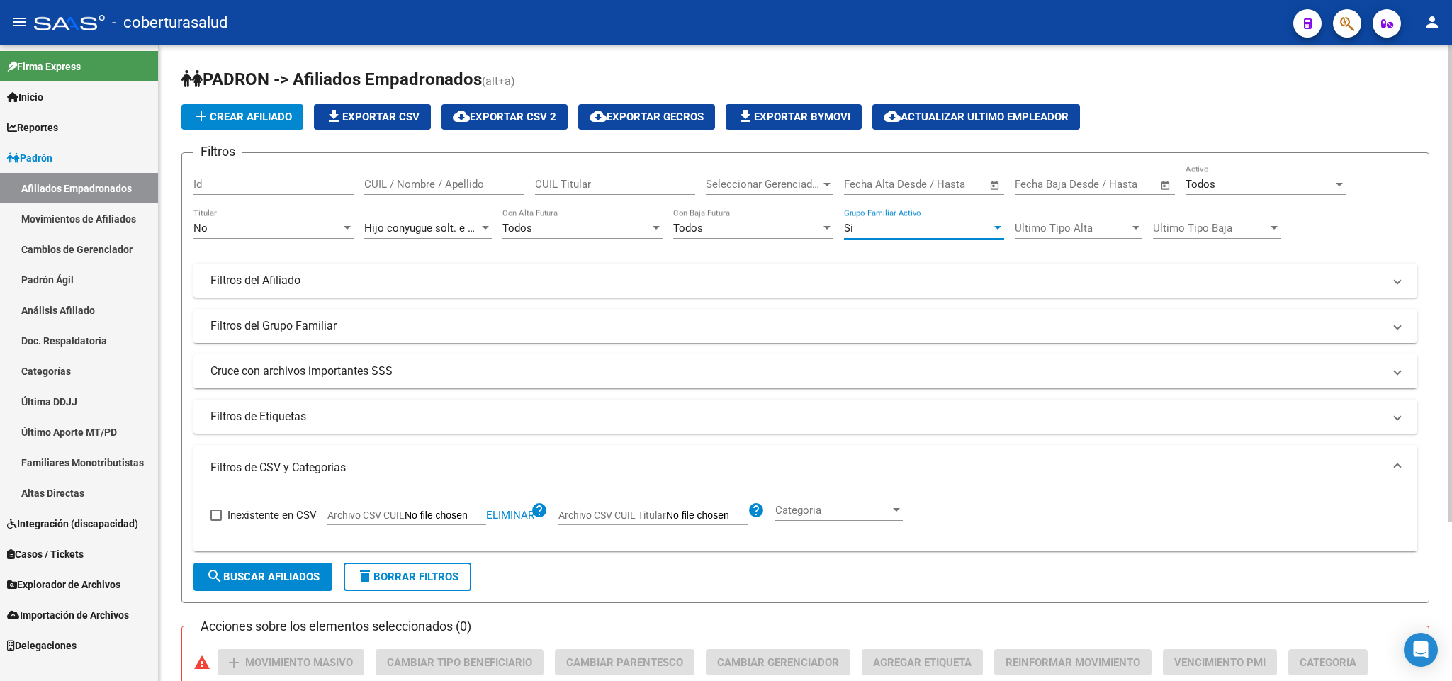
click at [900, 228] on div "Si" at bounding box center [917, 228] width 147 height 13
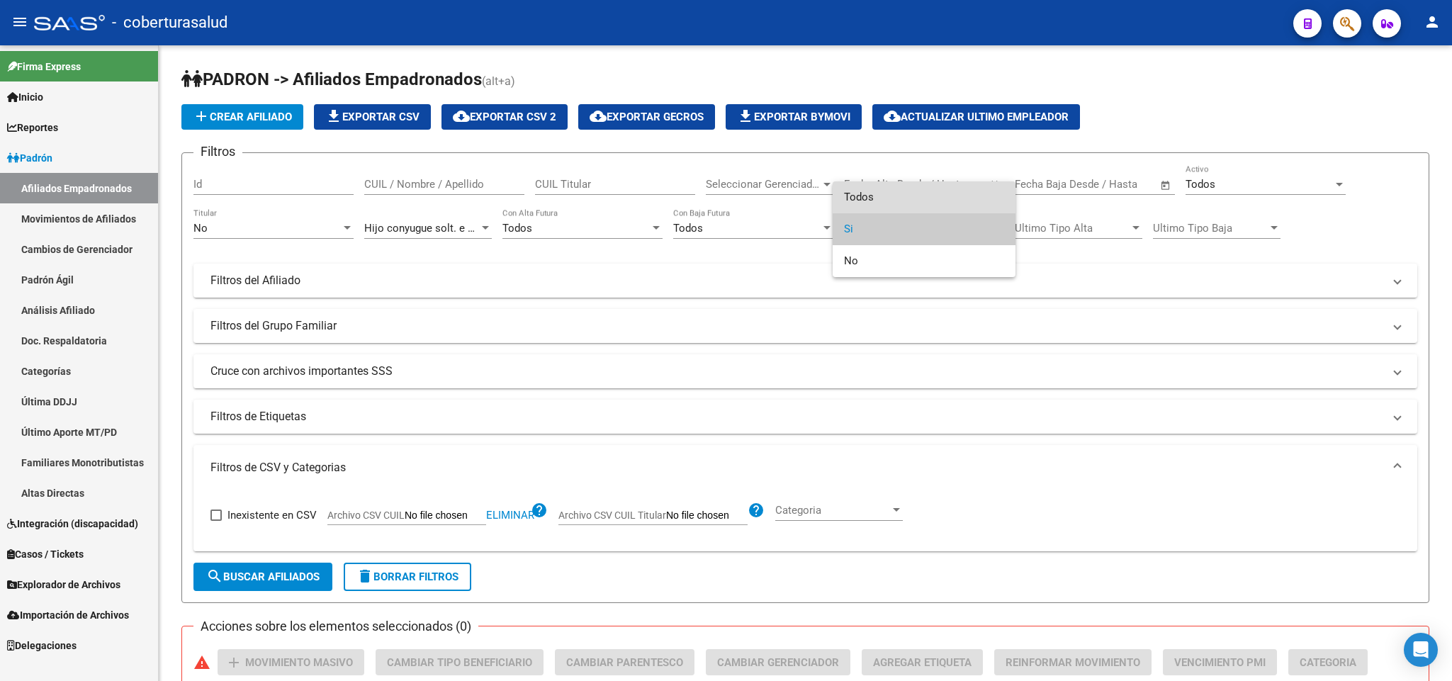
click at [891, 200] on span "Todos" at bounding box center [924, 197] width 160 height 32
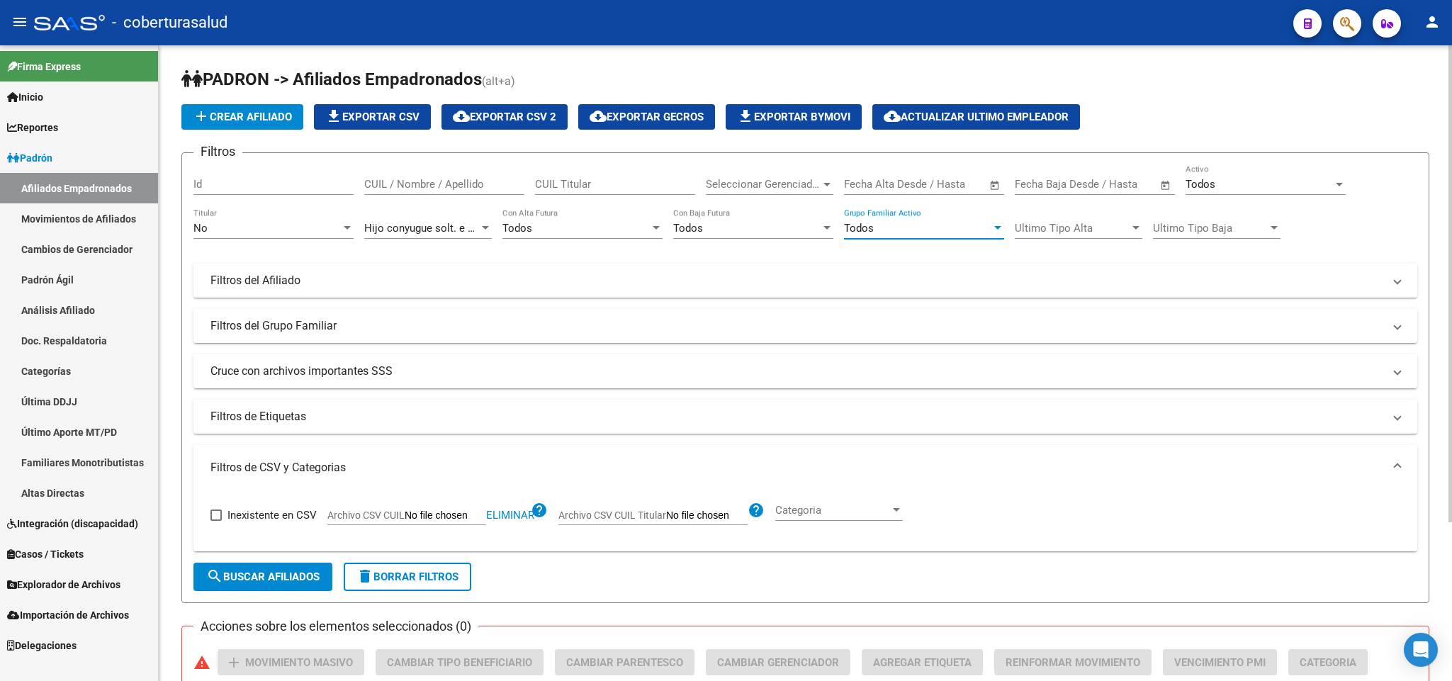
click at [457, 228] on span "Hijo conyugue solt. e 21-25 estudiando" at bounding box center [456, 228] width 184 height 13
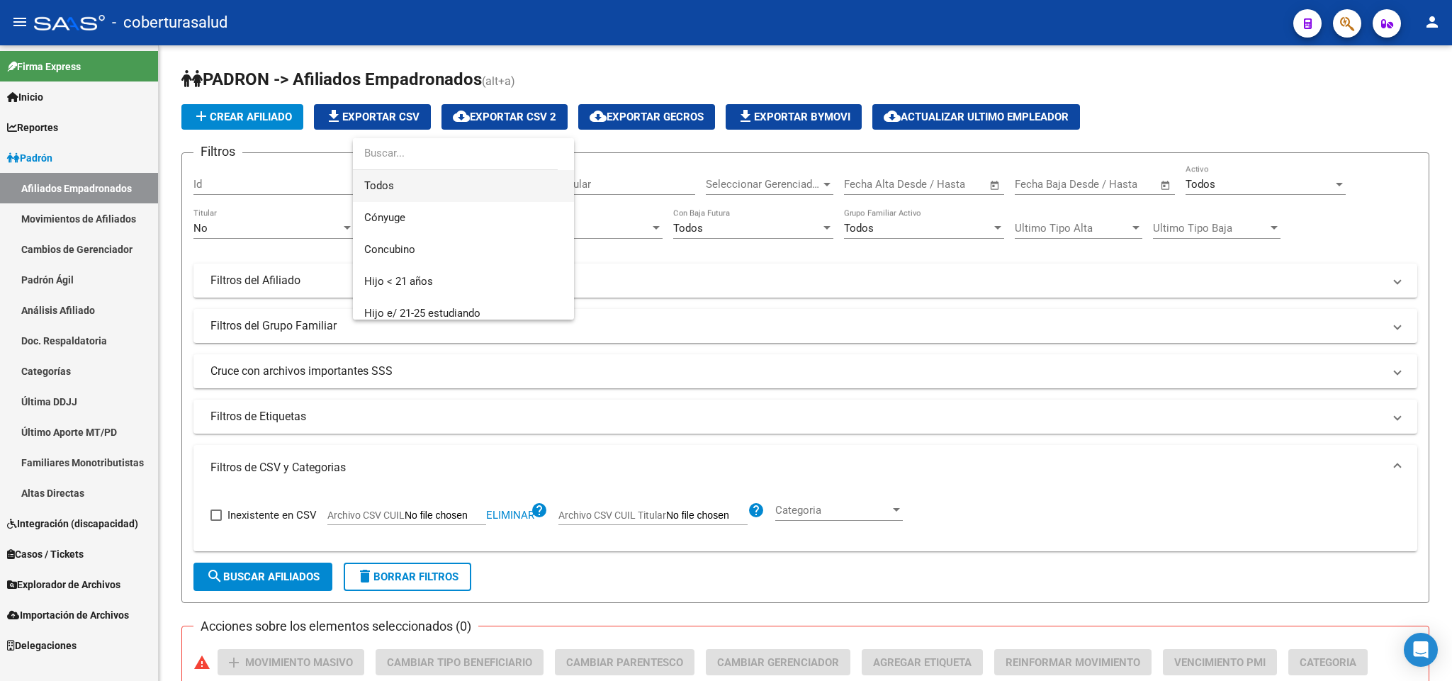
click at [437, 196] on span "Todos" at bounding box center [463, 186] width 198 height 32
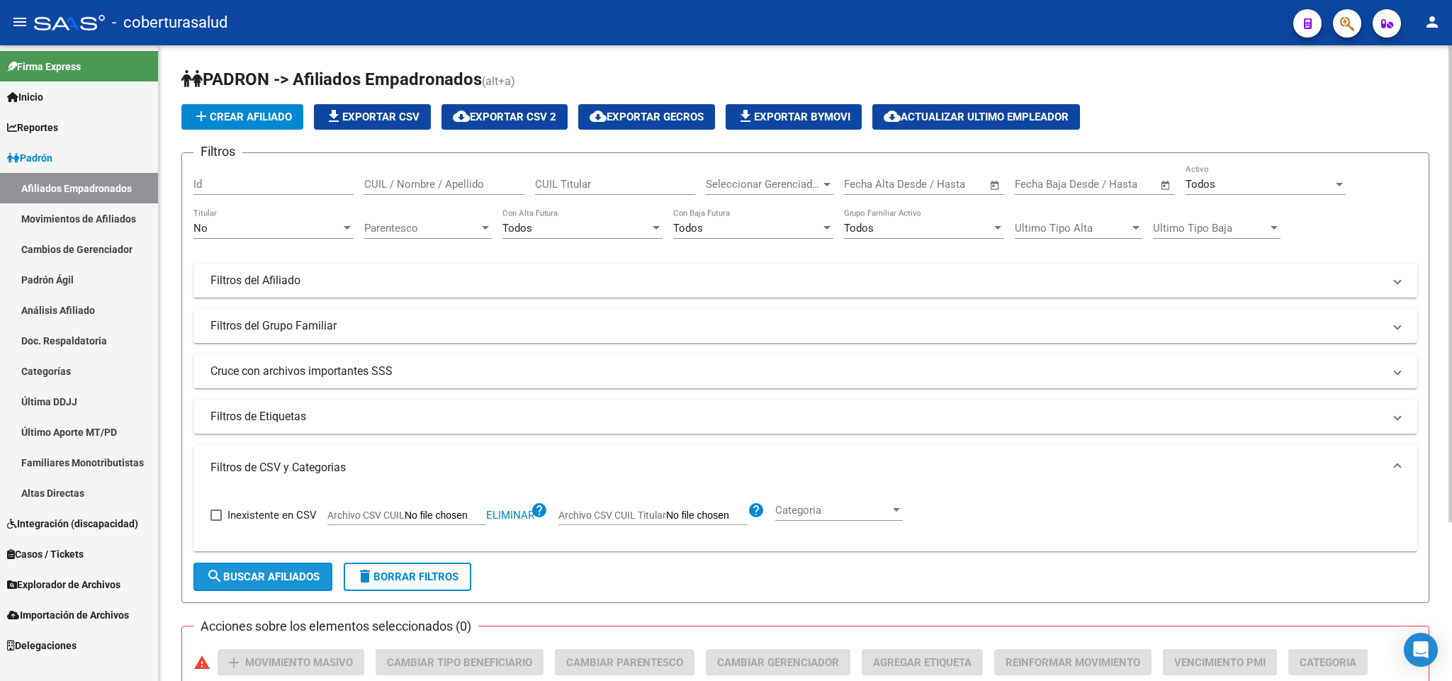
click at [290, 581] on span "search Buscar Afiliados" at bounding box center [262, 577] width 113 height 13
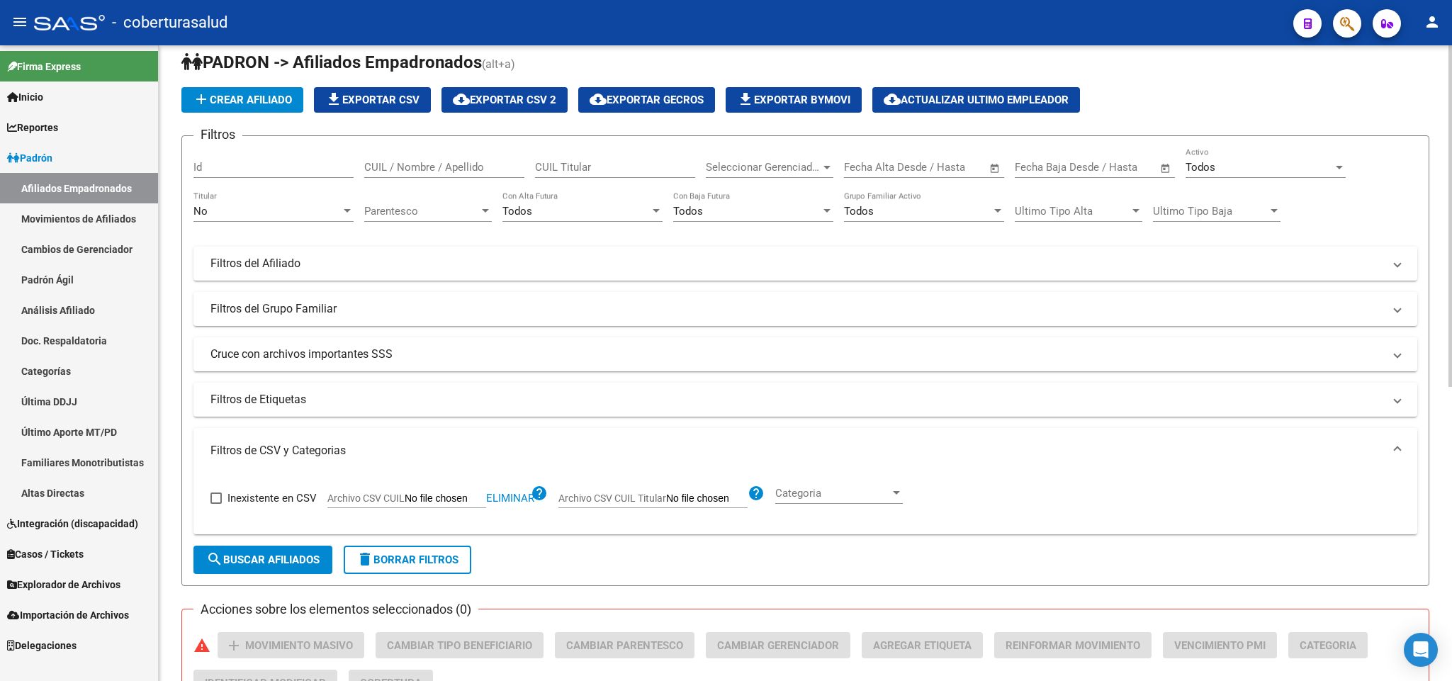
scroll to position [15, 0]
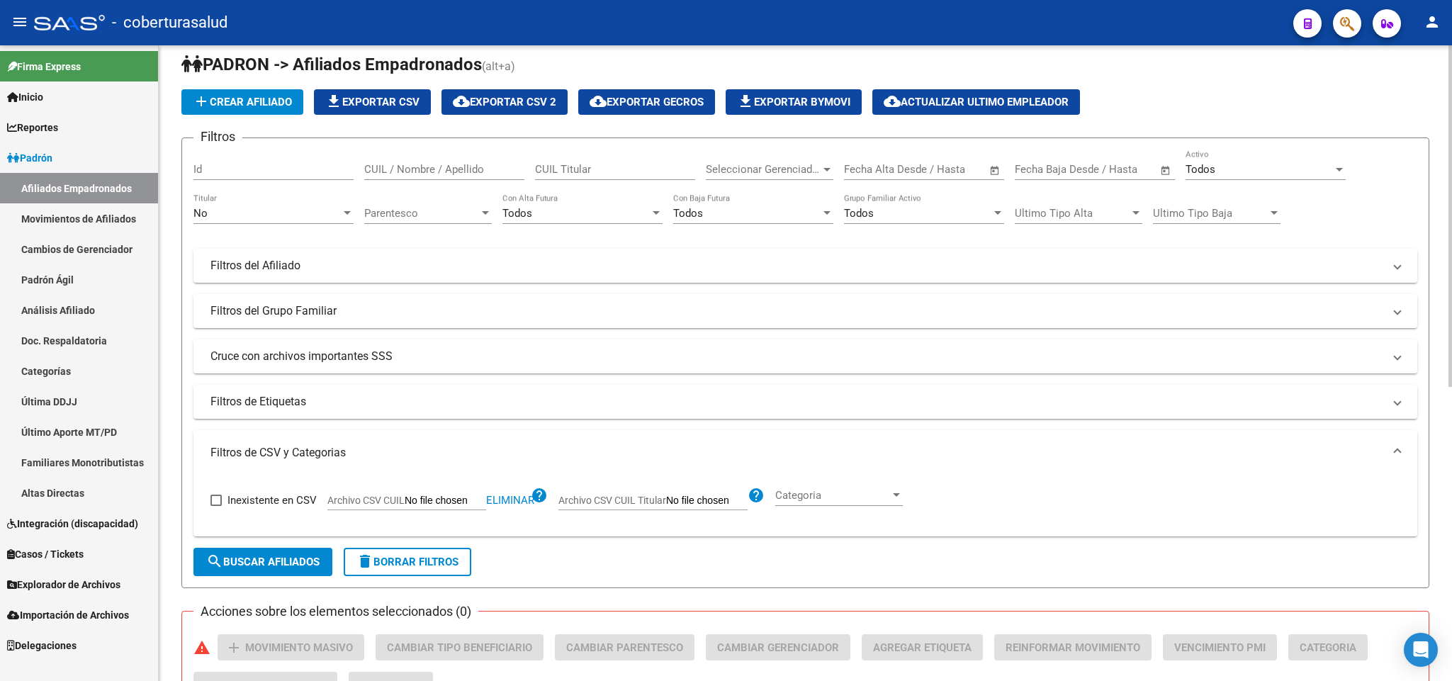
click at [476, 206] on div "Parentesco Parentesco" at bounding box center [428, 209] width 128 height 30
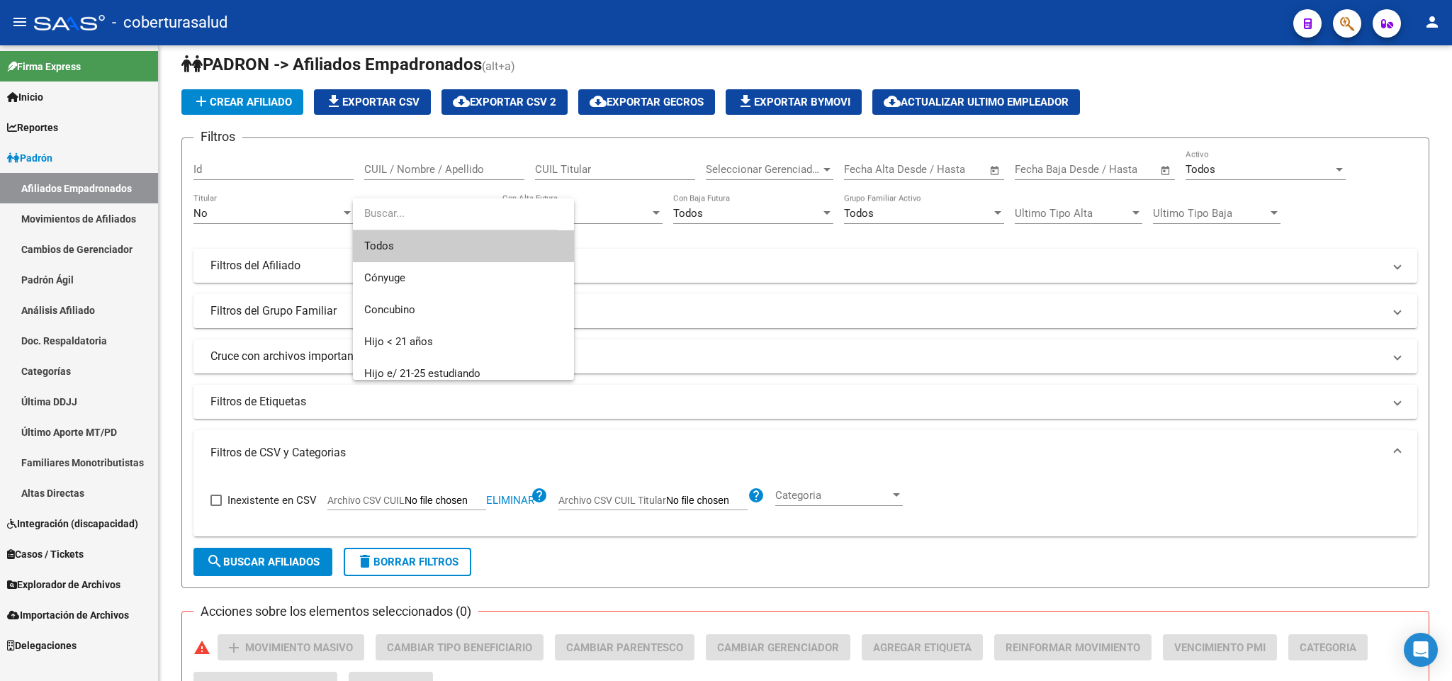
click at [466, 247] on span "Todos" at bounding box center [463, 246] width 198 height 32
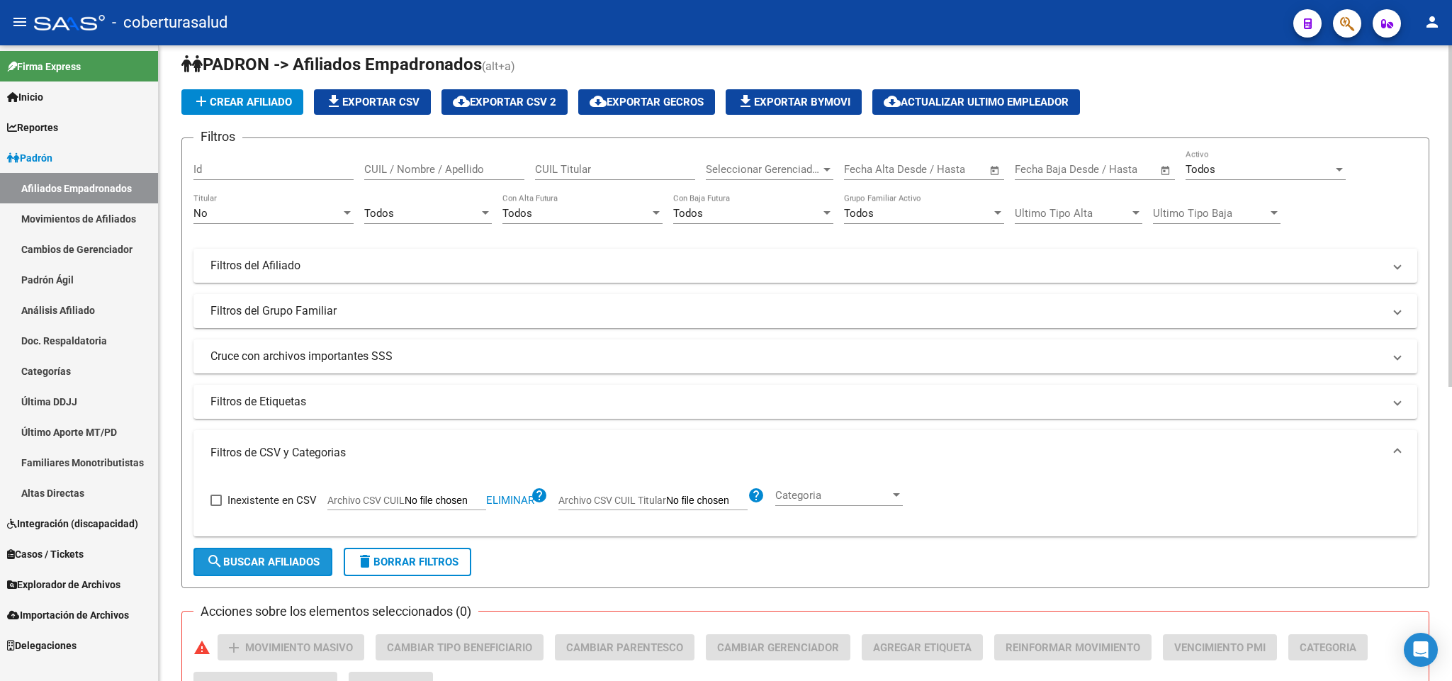
click at [303, 560] on span "search Buscar Afiliados" at bounding box center [262, 562] width 113 height 13
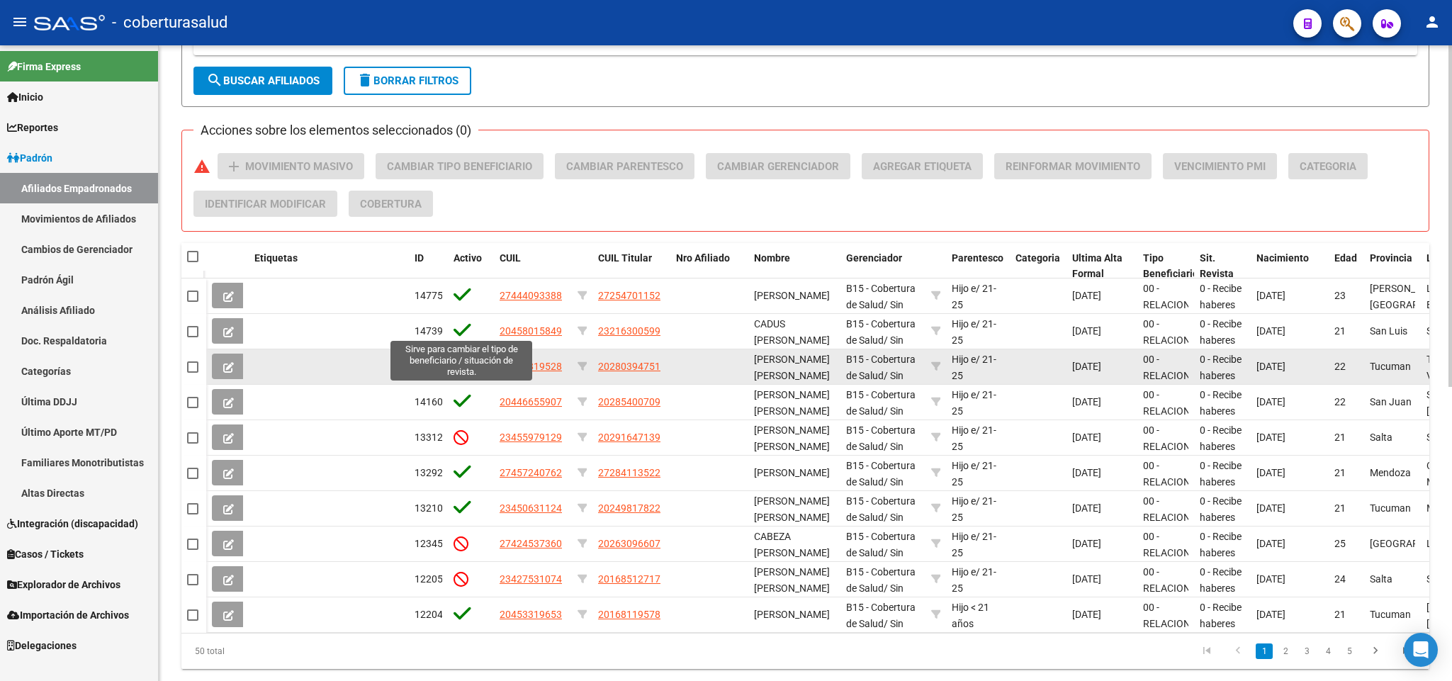
scroll to position [546, 0]
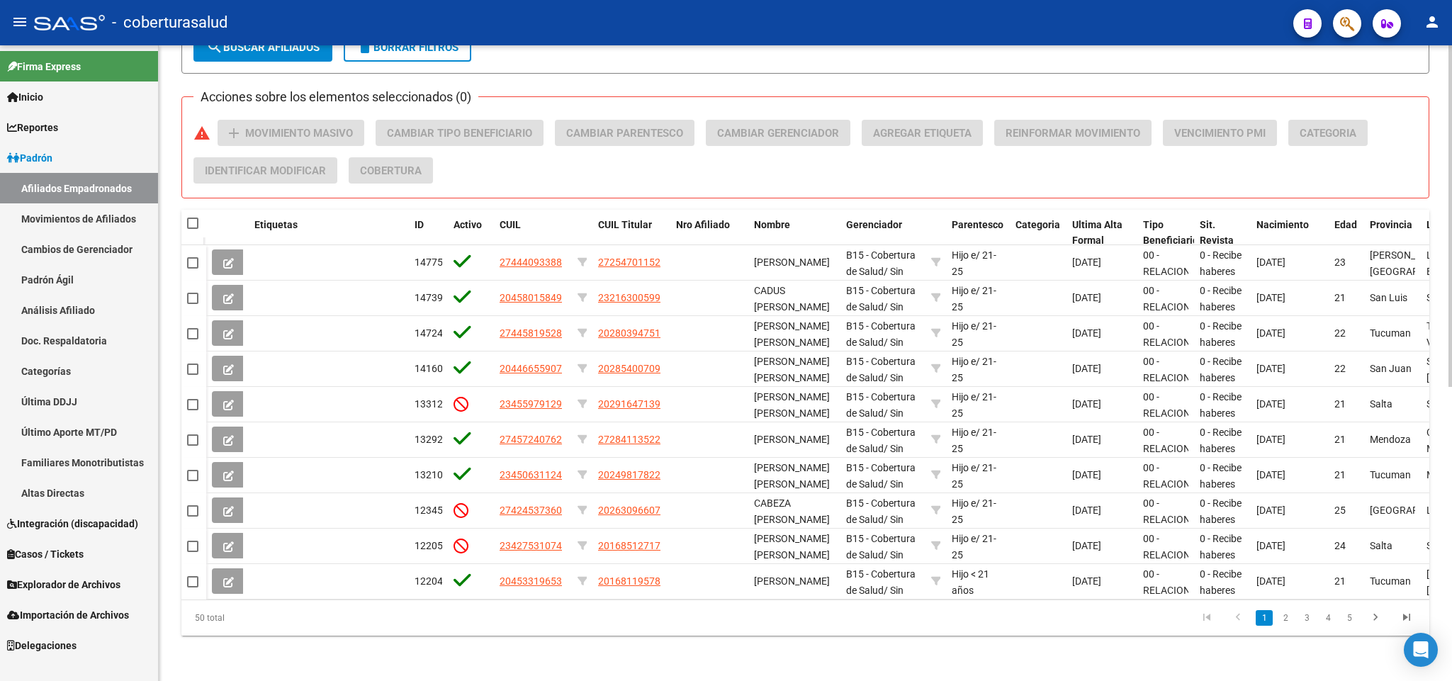
click at [202, 210] on span at bounding box center [204, 224] width 6 height 28
click at [194, 218] on span at bounding box center [192, 223] width 11 height 11
click at [193, 229] on input "checkbox" at bounding box center [192, 229] width 1 height 1
checkbox input "true"
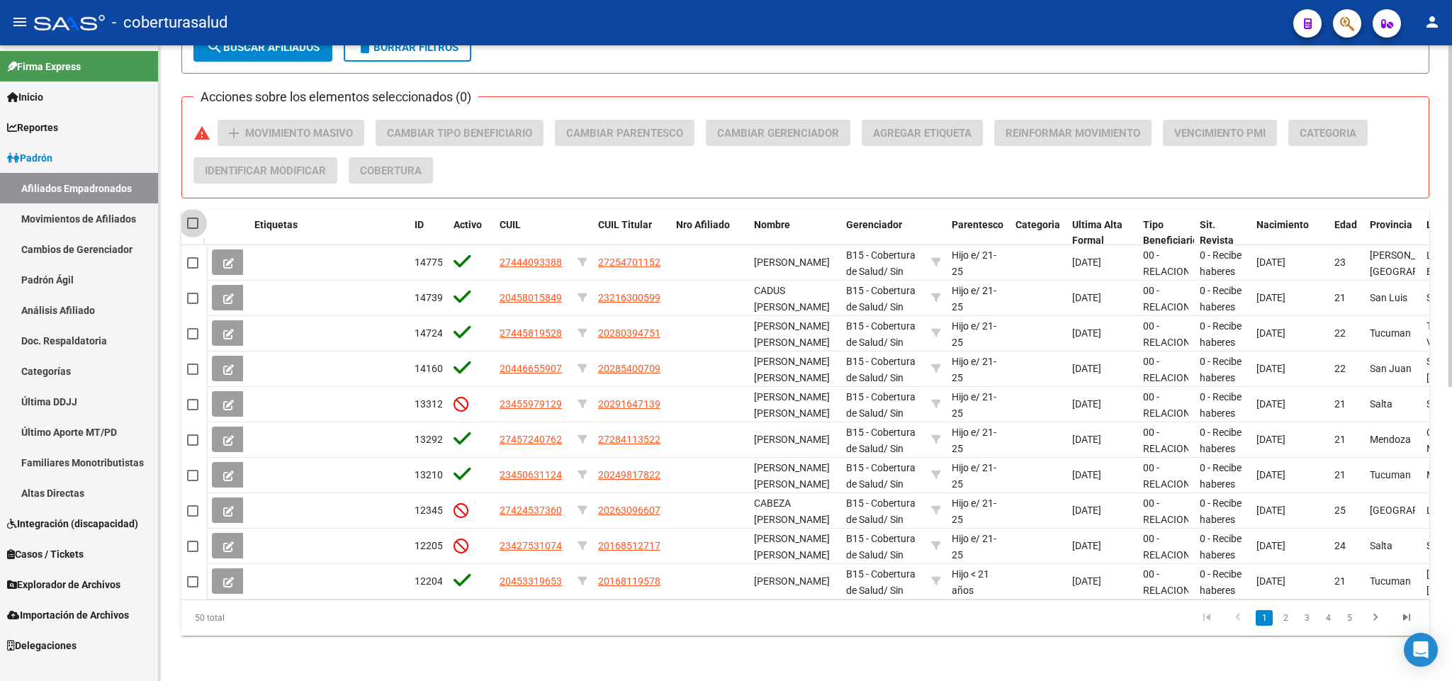
checkbox input "true"
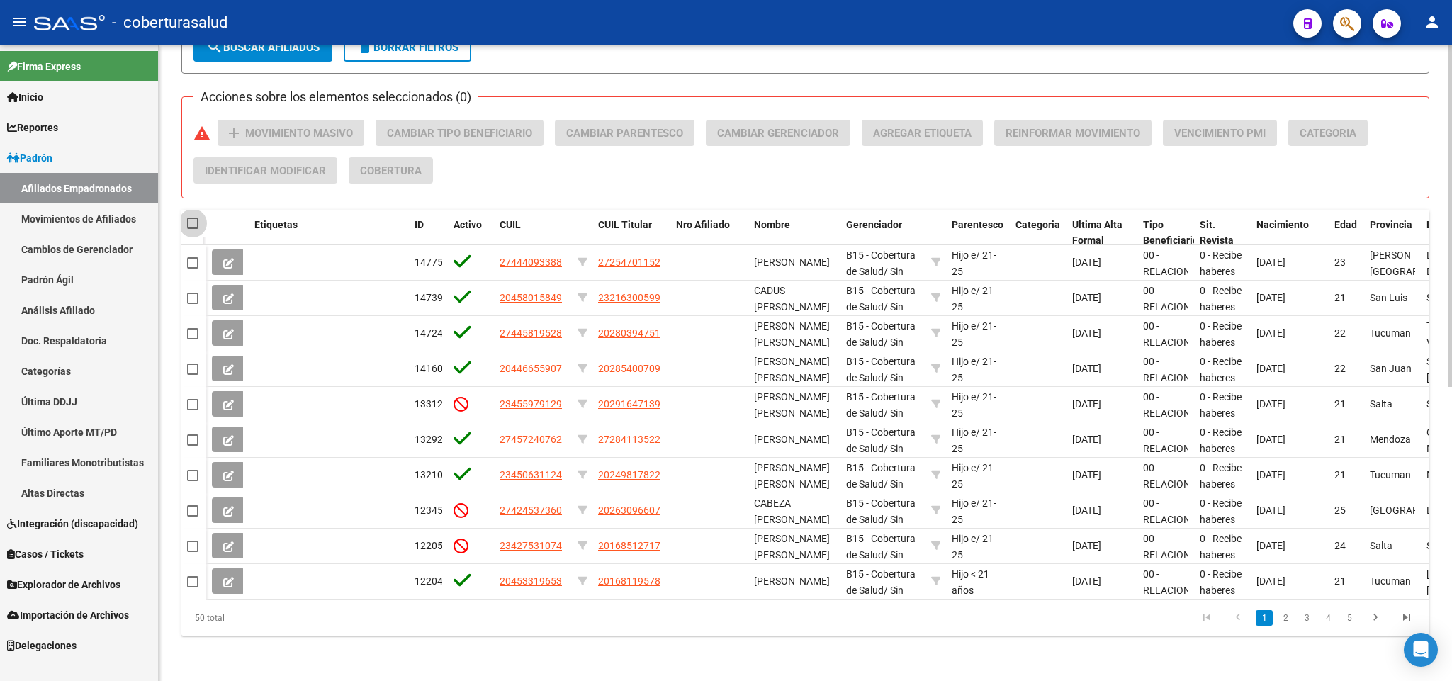
checkbox input "true"
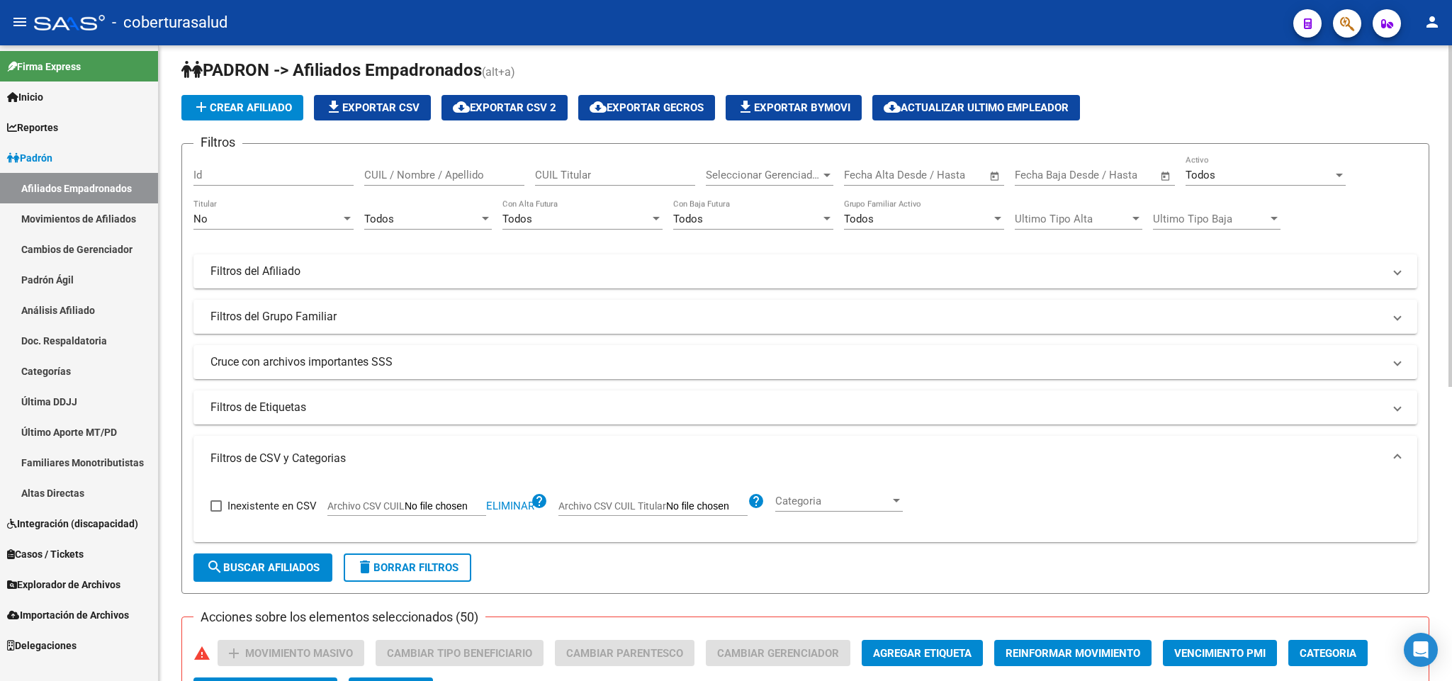
scroll to position [0, 0]
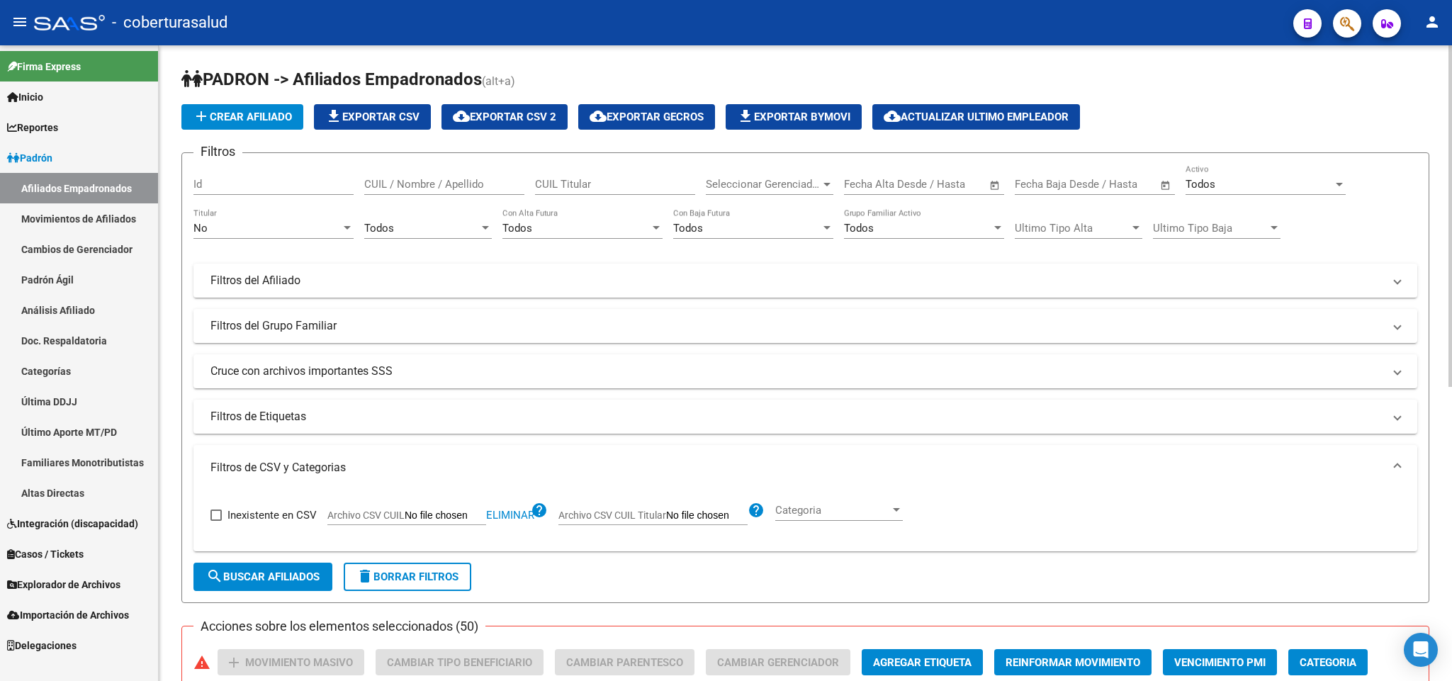
click at [1212, 176] on div "Todos Activo" at bounding box center [1266, 179] width 160 height 30
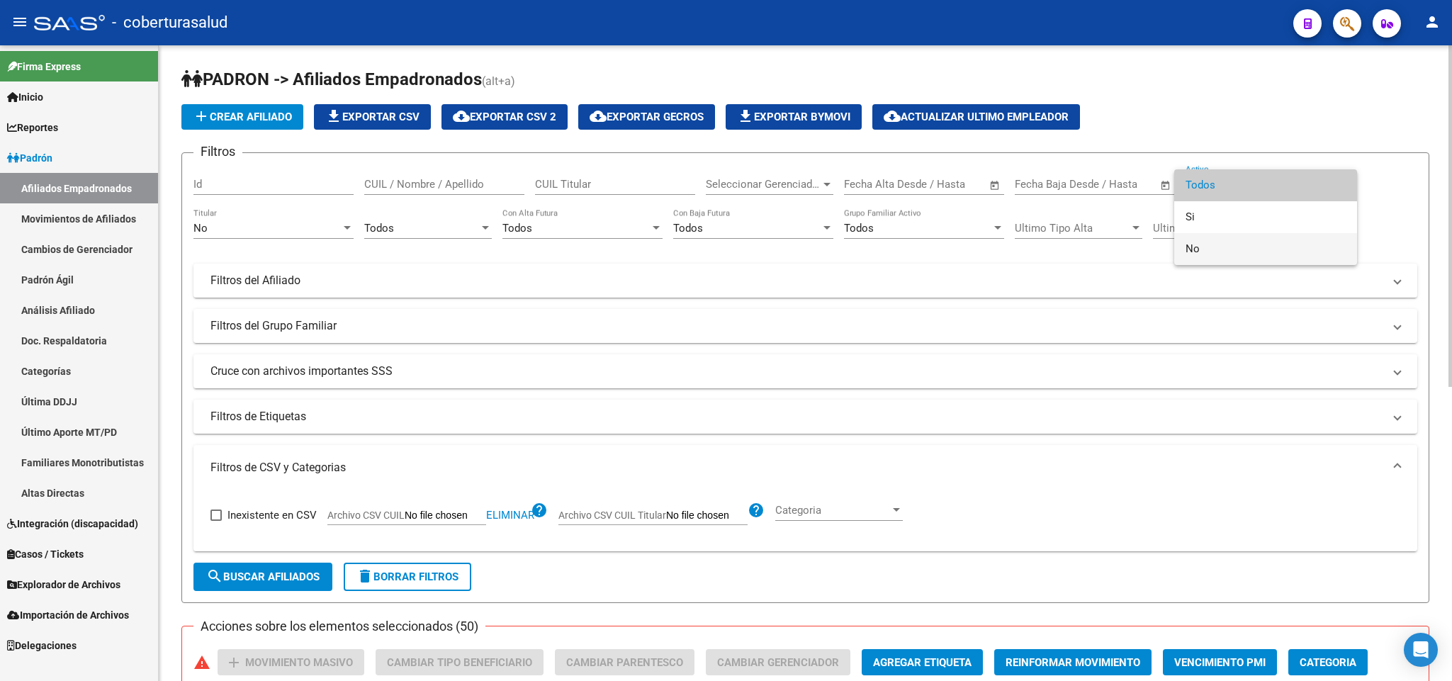
drag, startPoint x: 1201, startPoint y: 245, endPoint x: 1161, endPoint y: 259, distance: 43.1
click at [1200, 245] on span "No" at bounding box center [1266, 249] width 160 height 32
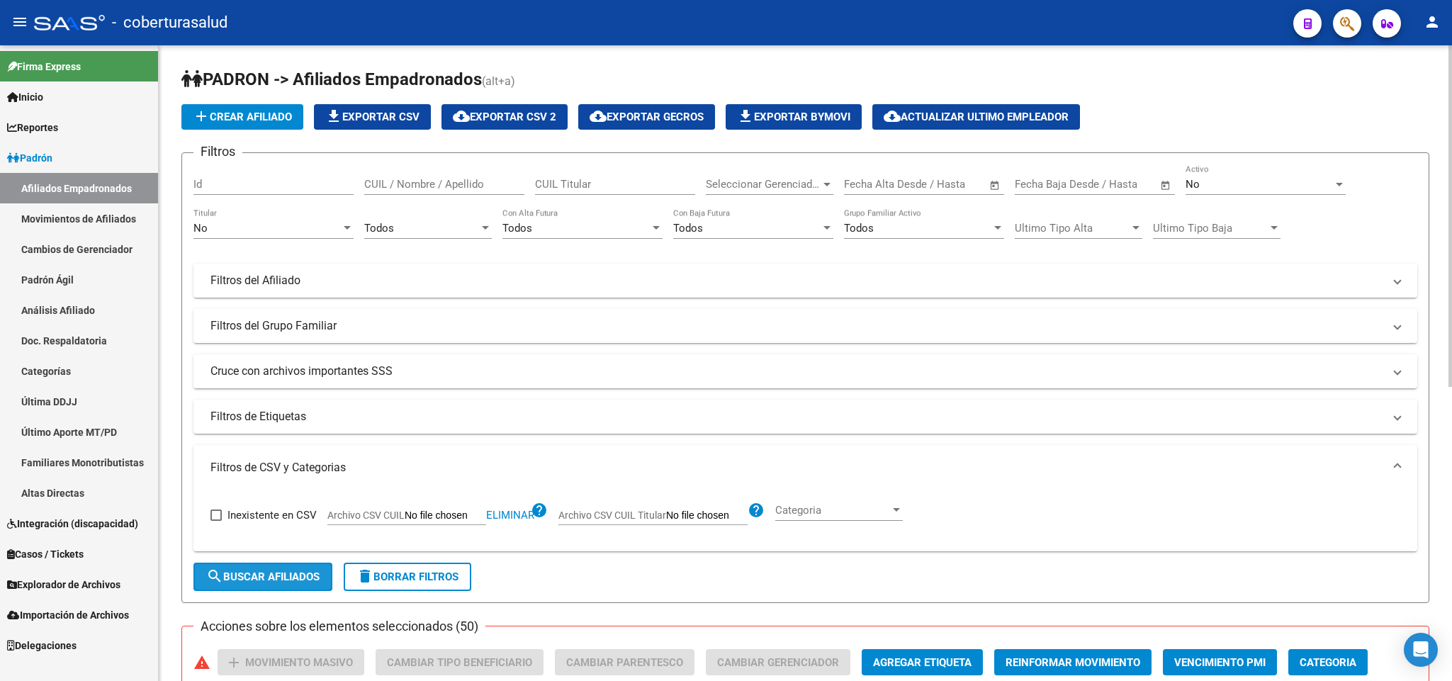
click at [267, 579] on span "search Buscar Afiliados" at bounding box center [262, 577] width 113 height 13
checkbox input "false"
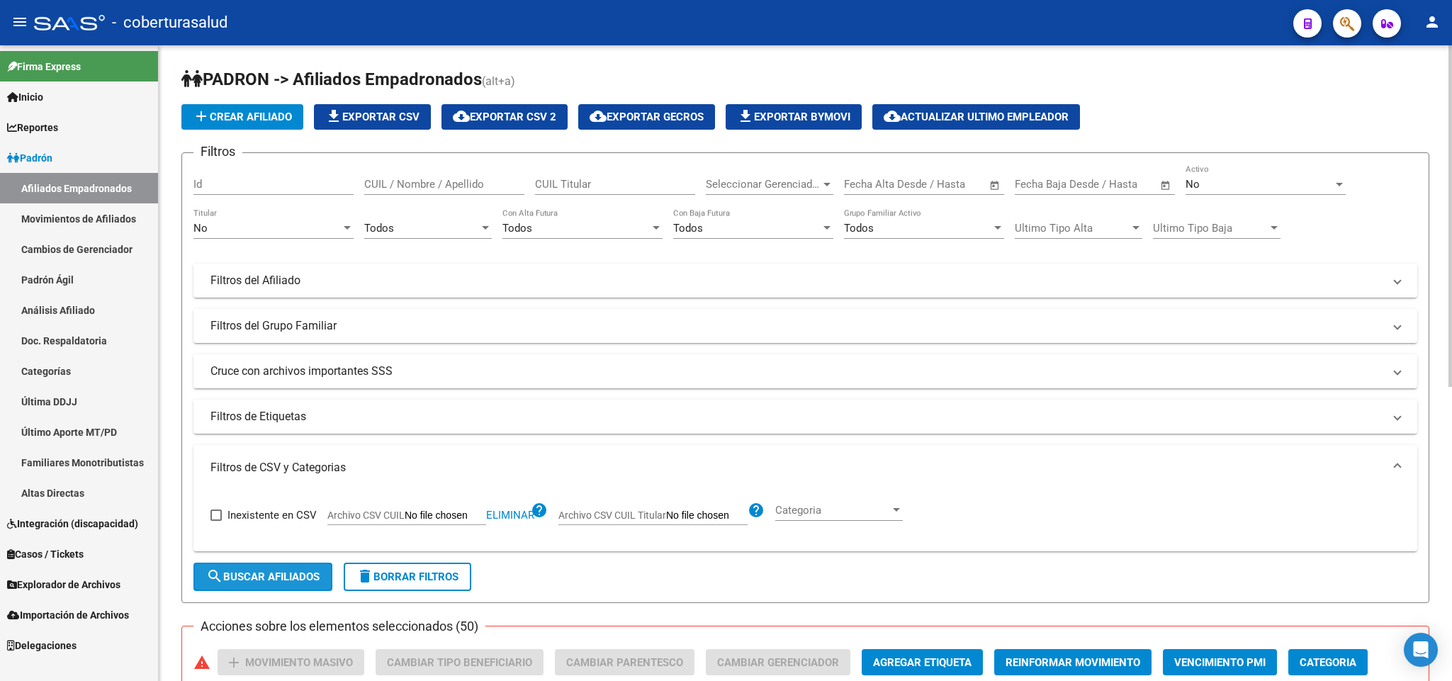
checkbox input "false"
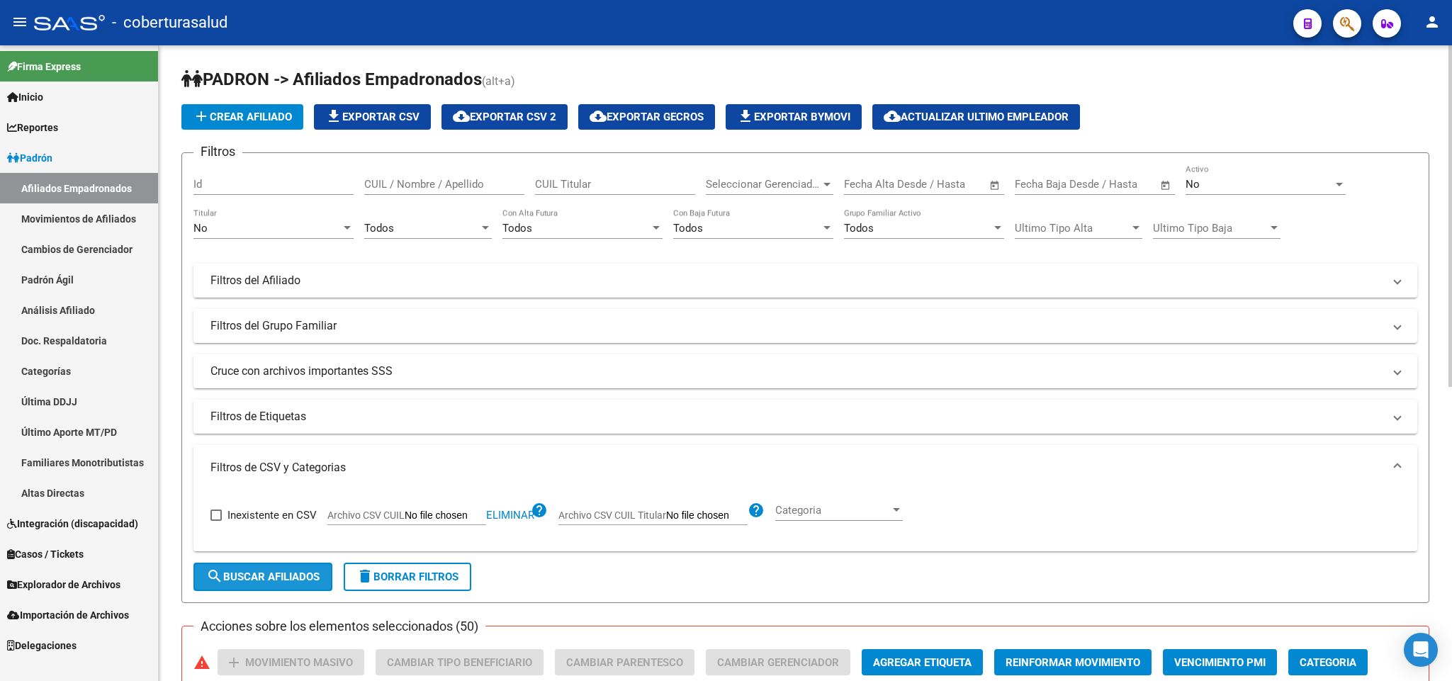
checkbox input "false"
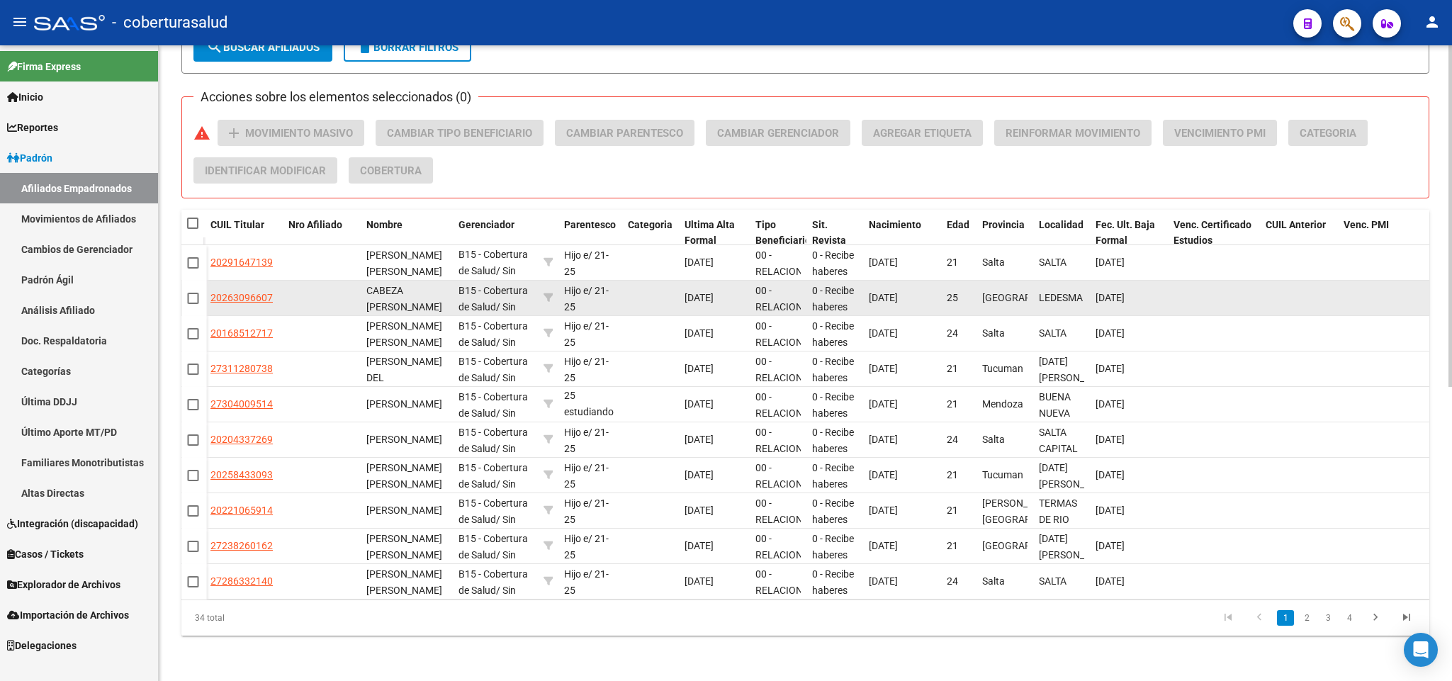
scroll to position [1, 0]
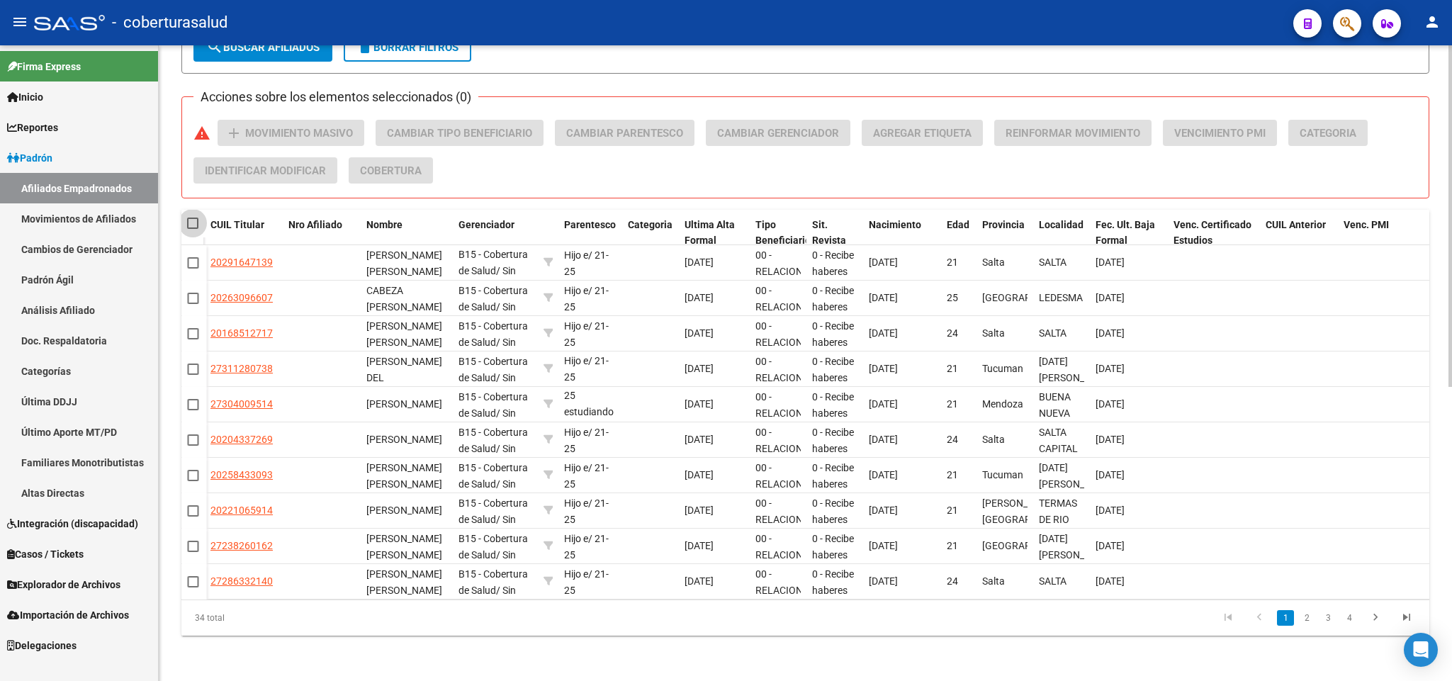
click at [188, 228] on span at bounding box center [192, 223] width 11 height 11
click at [192, 229] on input "checkbox" at bounding box center [192, 229] width 1 height 1
checkbox input "true"
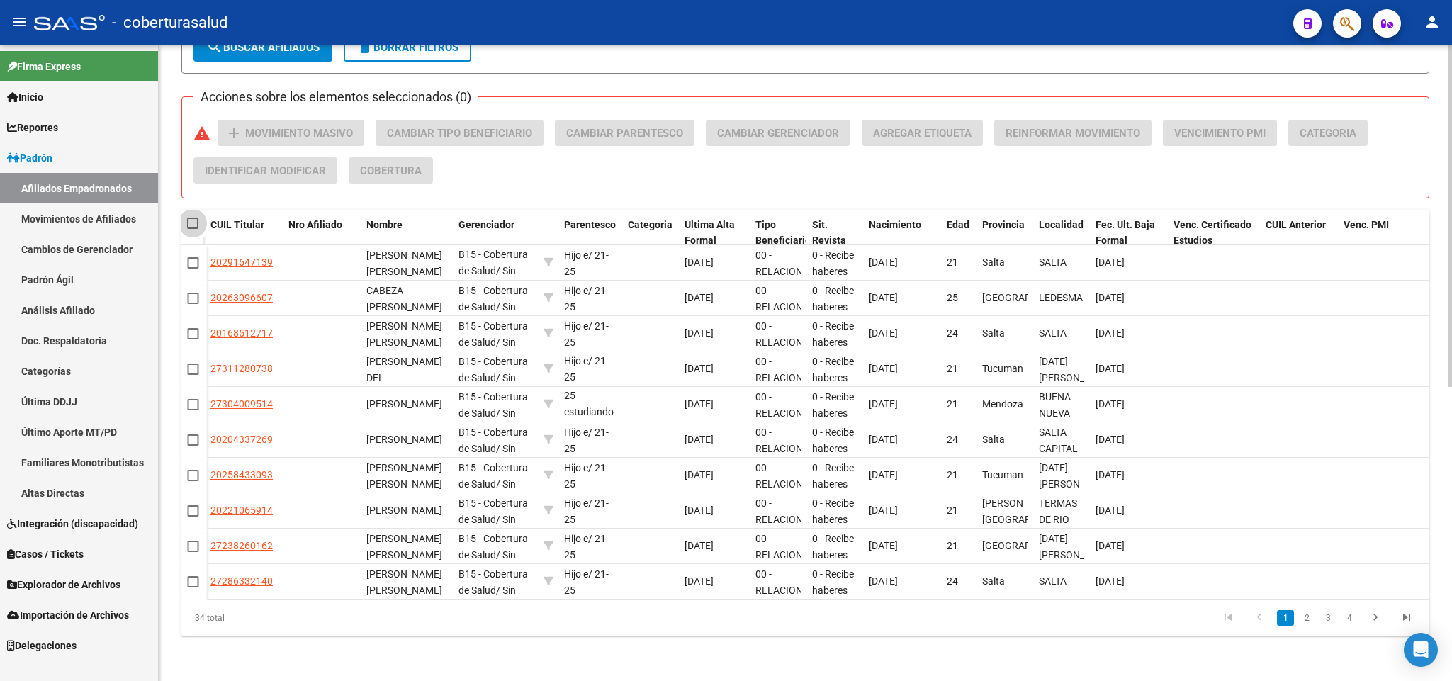
checkbox input "true"
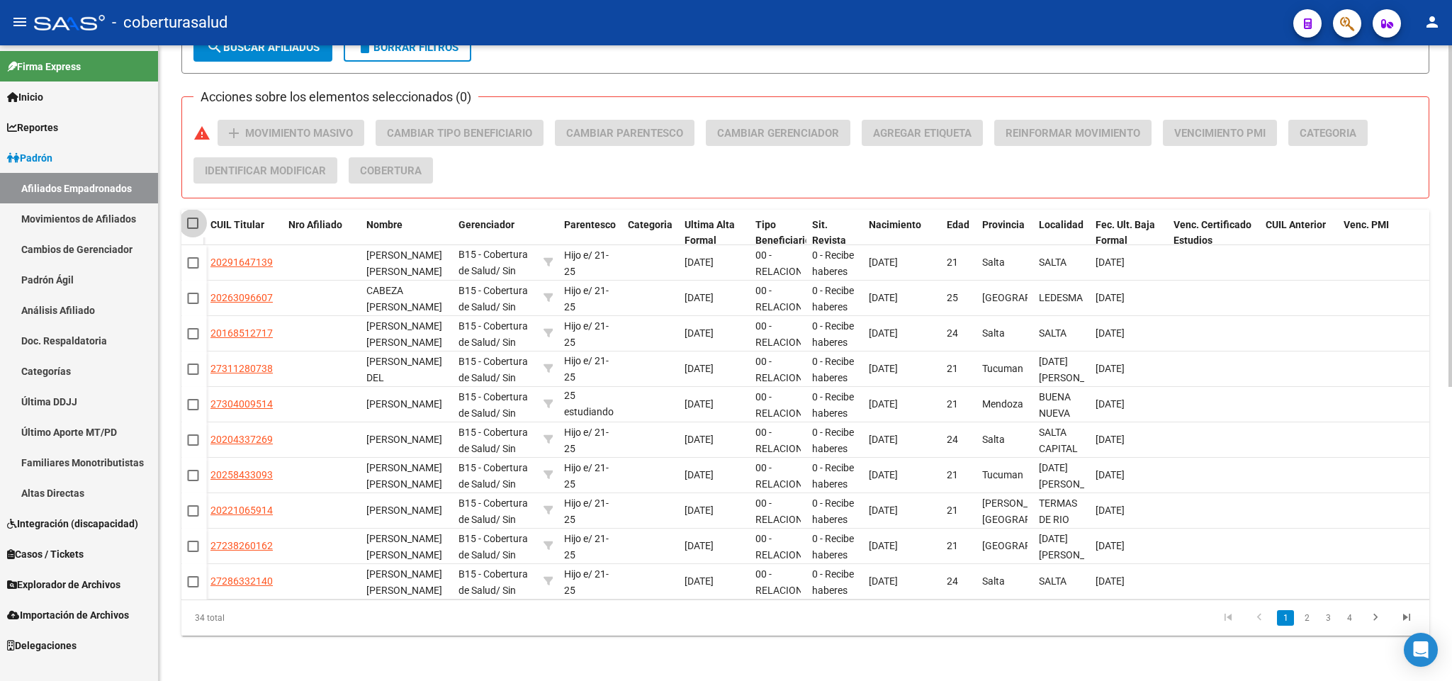
checkbox input "true"
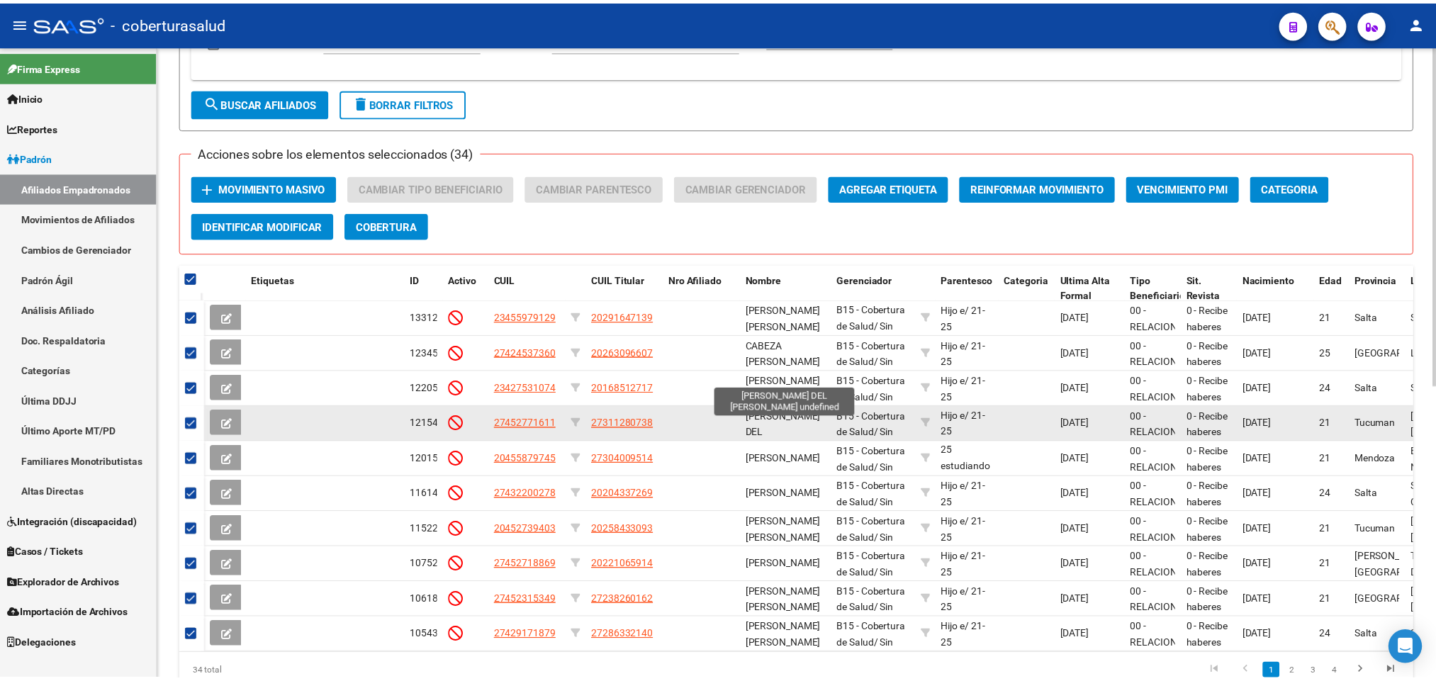
scroll to position [425, 0]
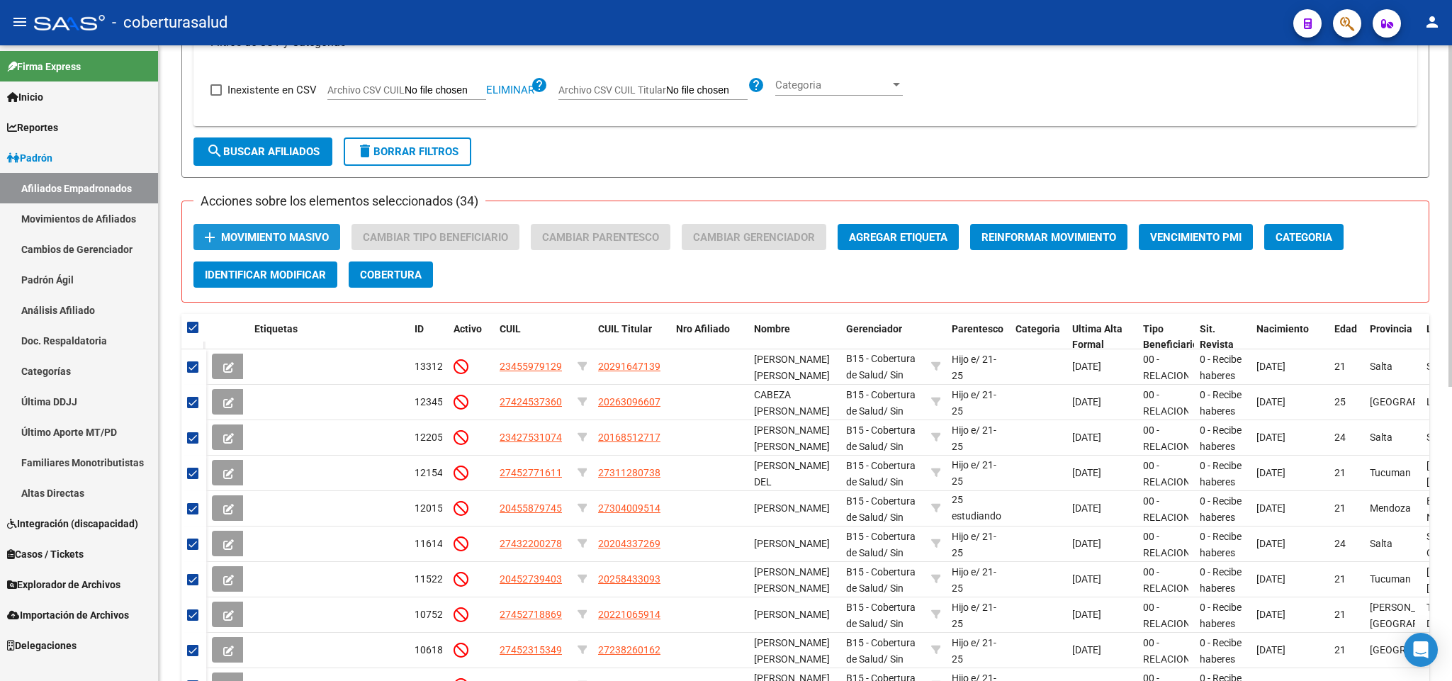
click at [241, 232] on span "Movimiento Masivo" at bounding box center [275, 237] width 108 height 13
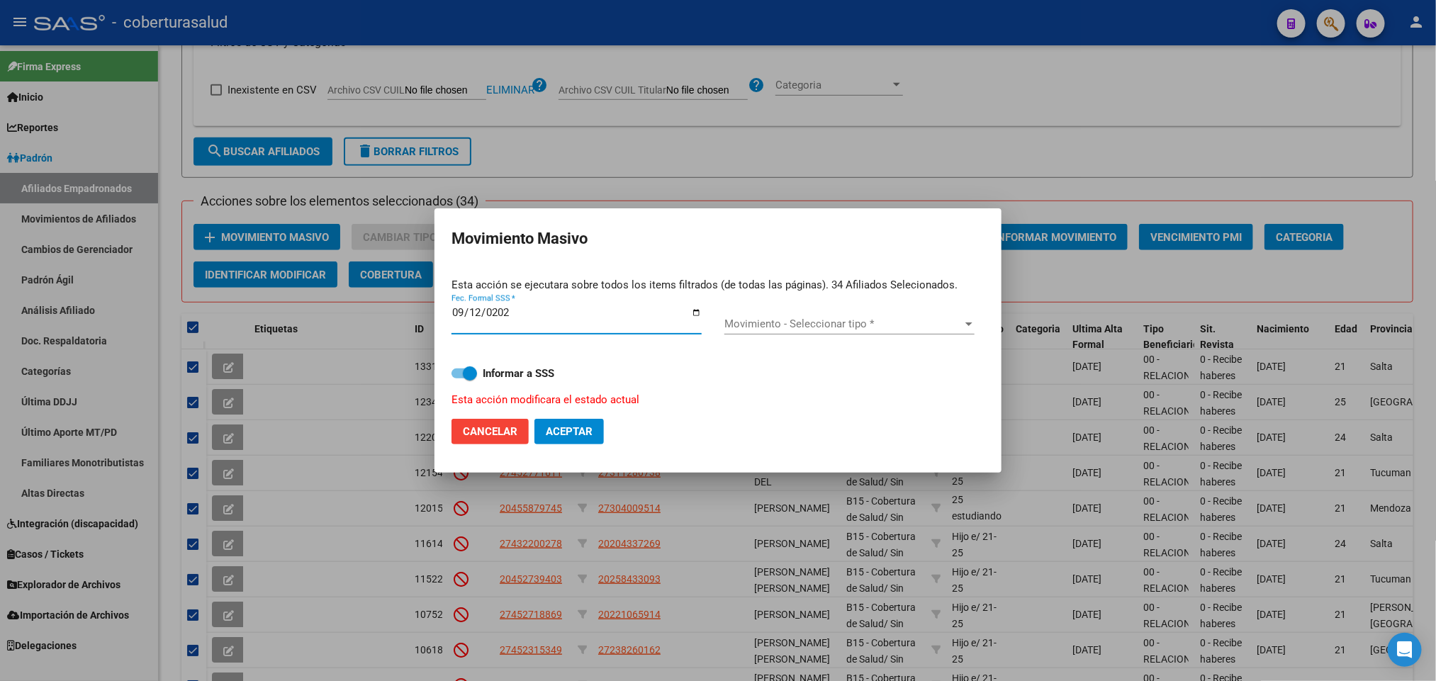
type input "[DATE]"
click at [911, 325] on span "Movimiento - Seleccionar tipo *" at bounding box center [842, 324] width 237 height 13
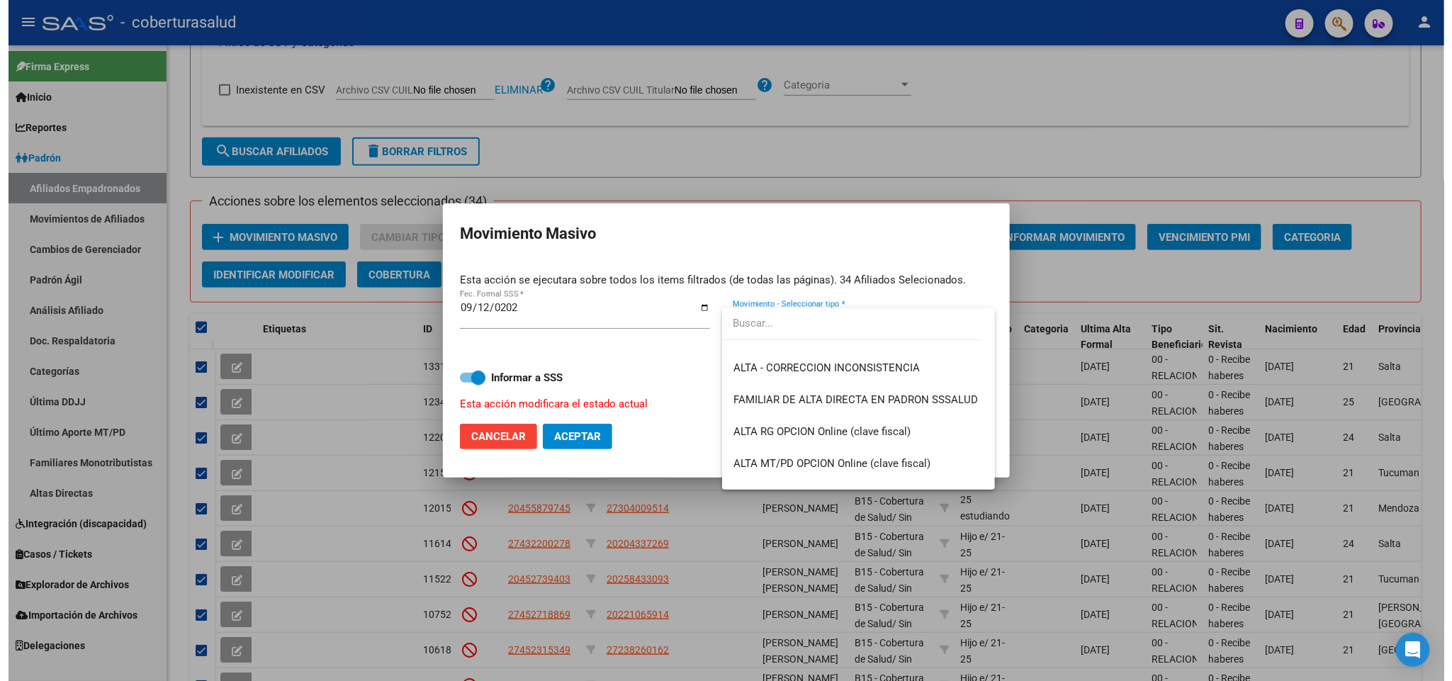
scroll to position [169, 0]
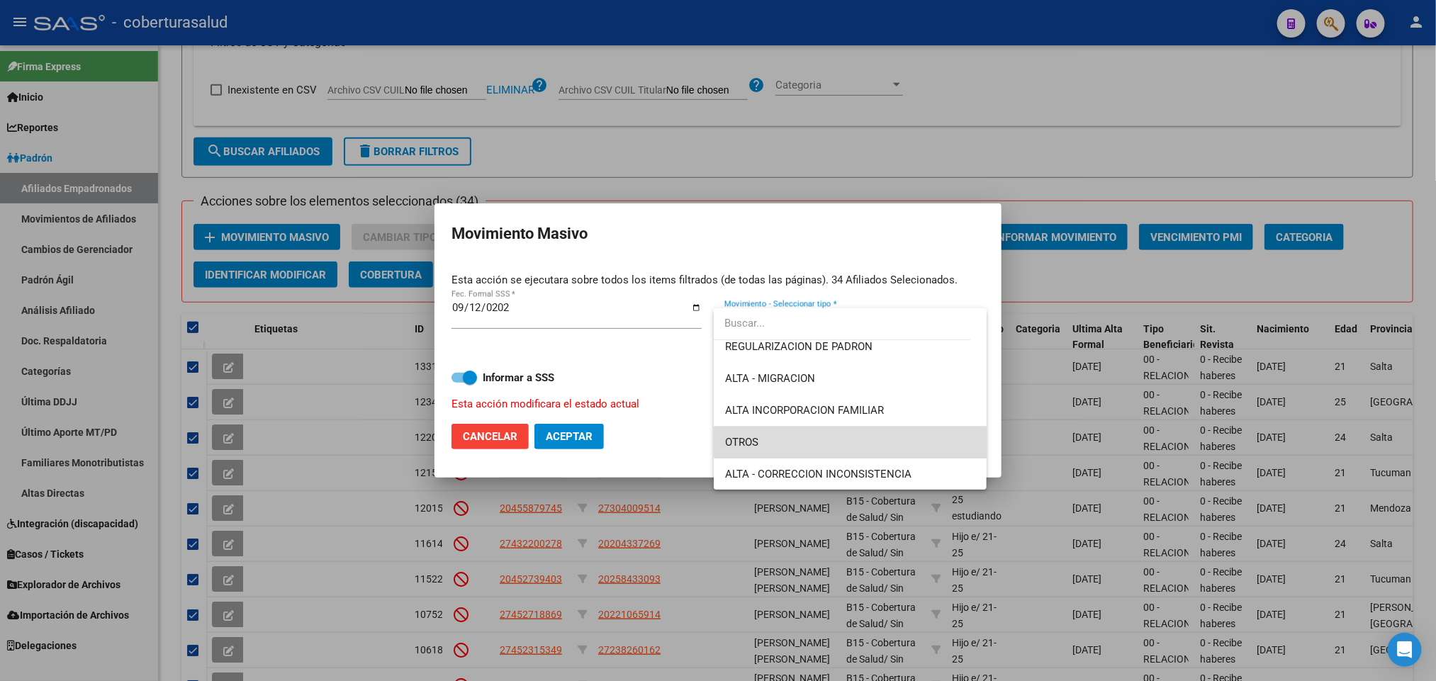
click at [868, 434] on span "OTROS" at bounding box center [850, 443] width 250 height 32
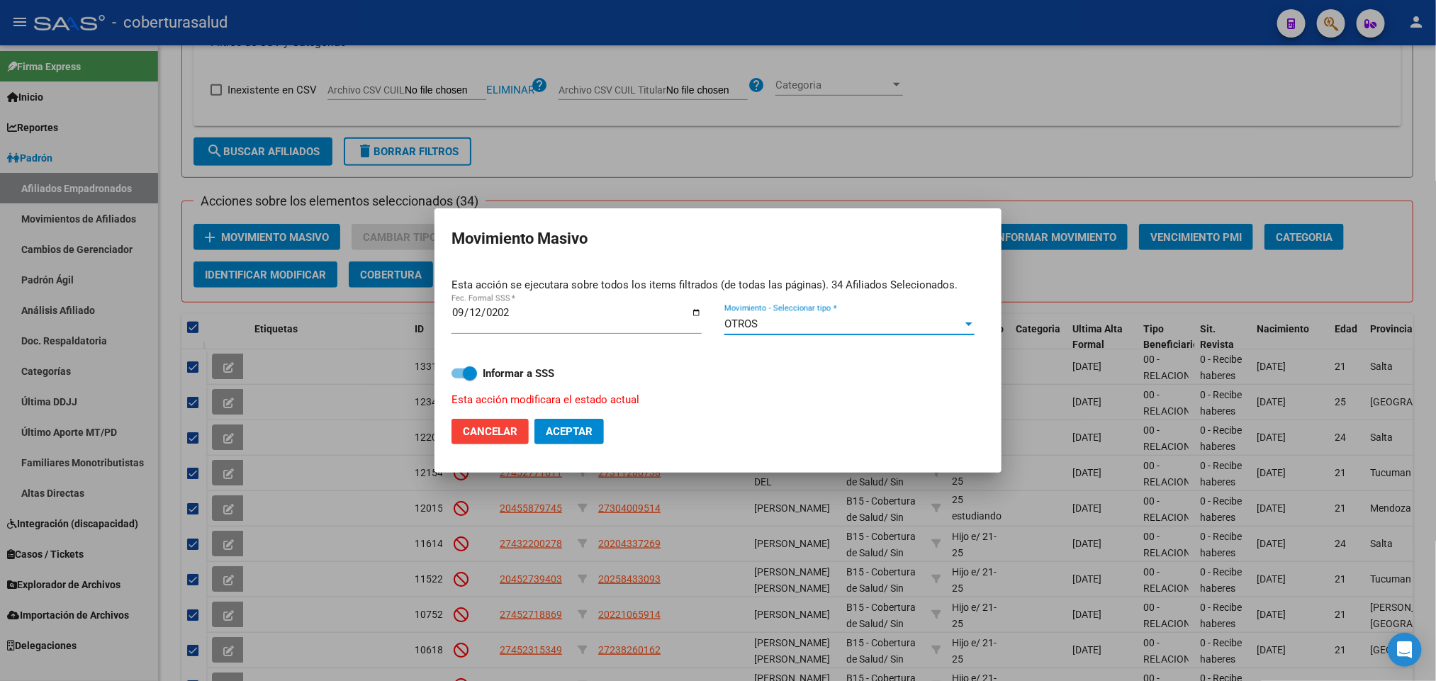
click at [585, 435] on span "Aceptar" at bounding box center [569, 431] width 47 height 13
checkbox input "false"
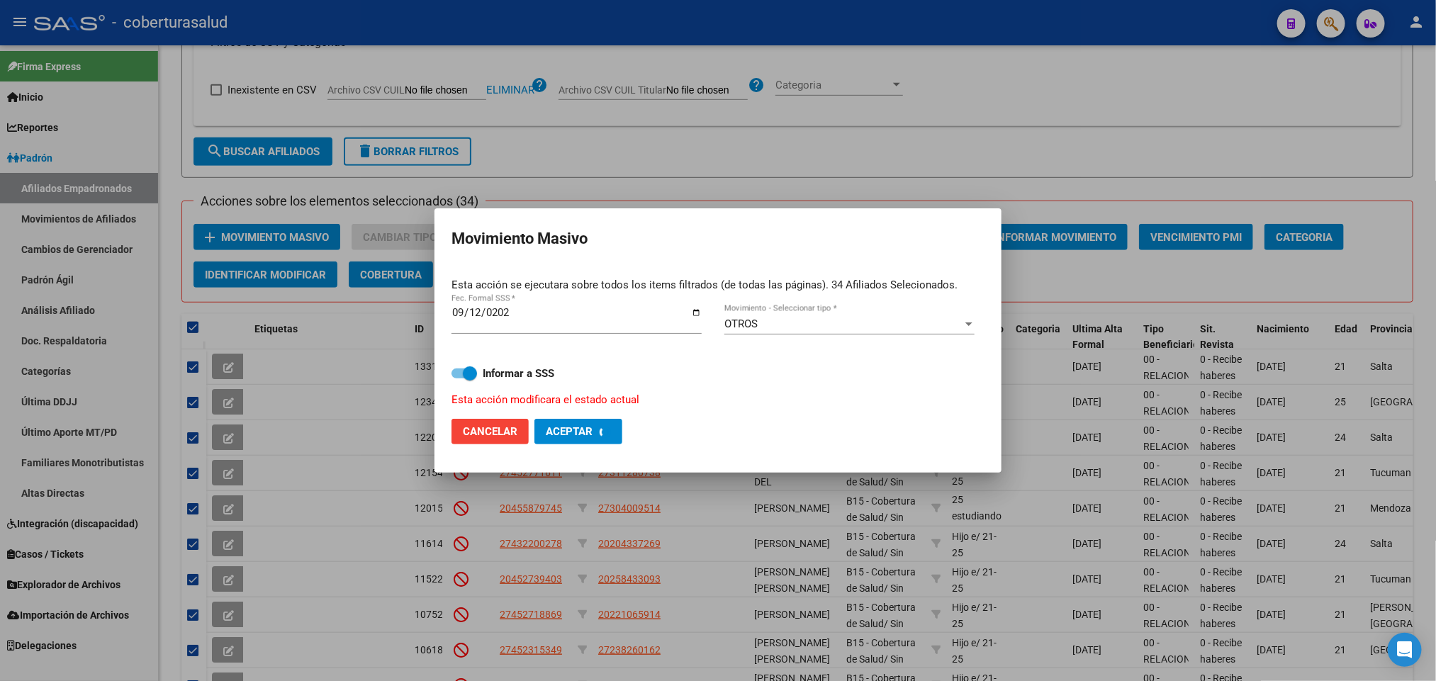
checkbox input "false"
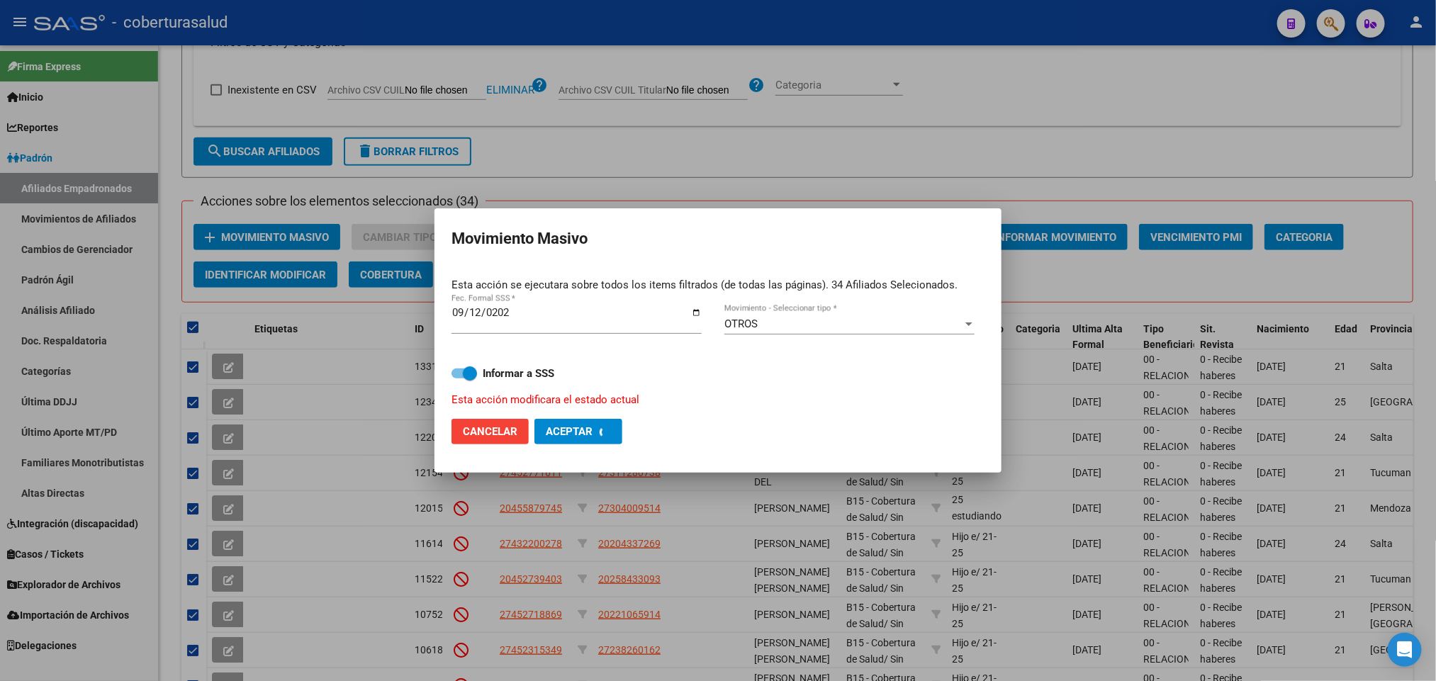
checkbox input "false"
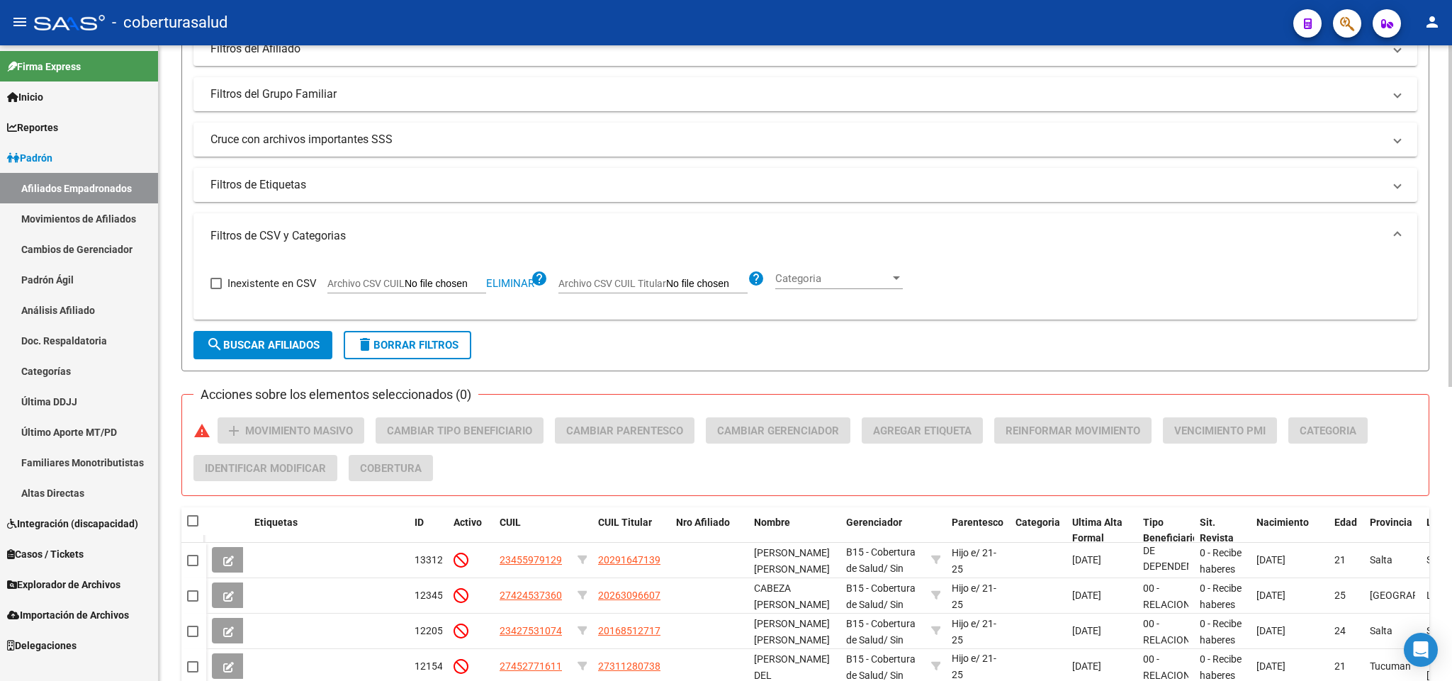
scroll to position [121, 0]
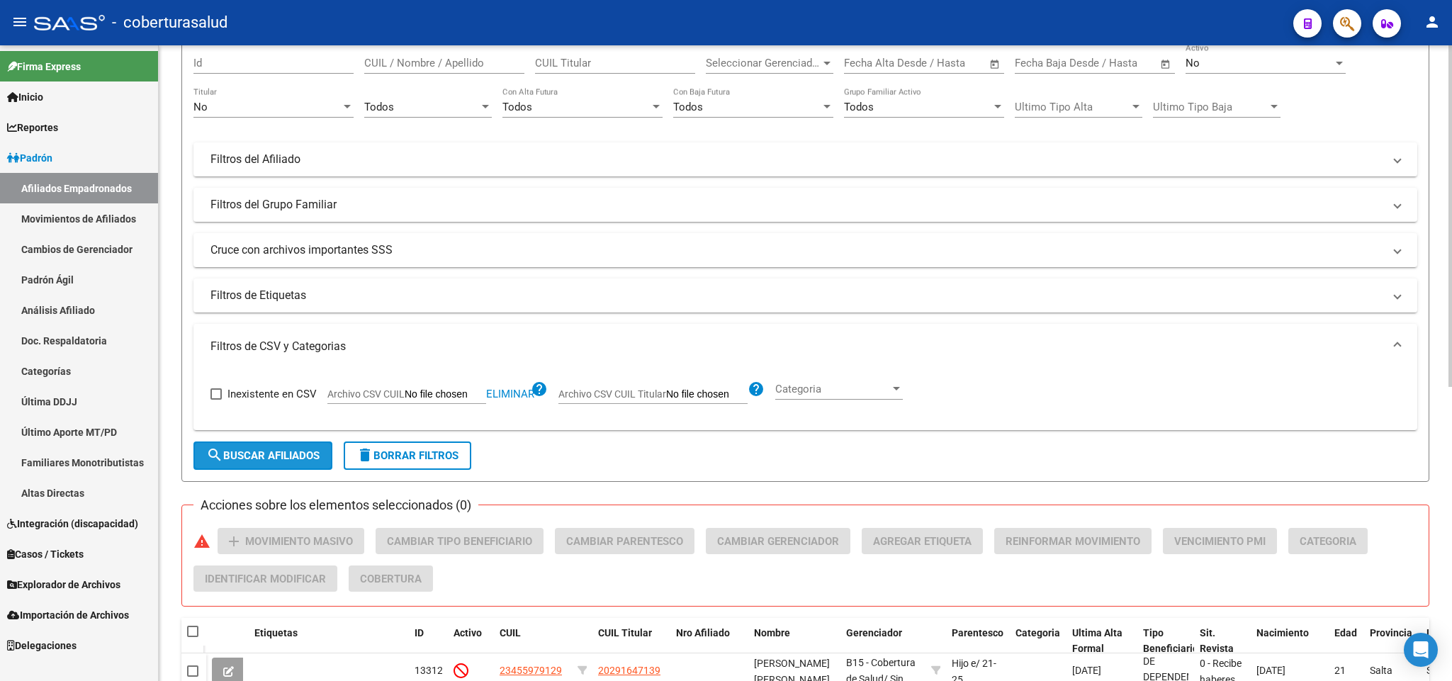
click at [309, 456] on span "search Buscar Afiliados" at bounding box center [262, 455] width 113 height 13
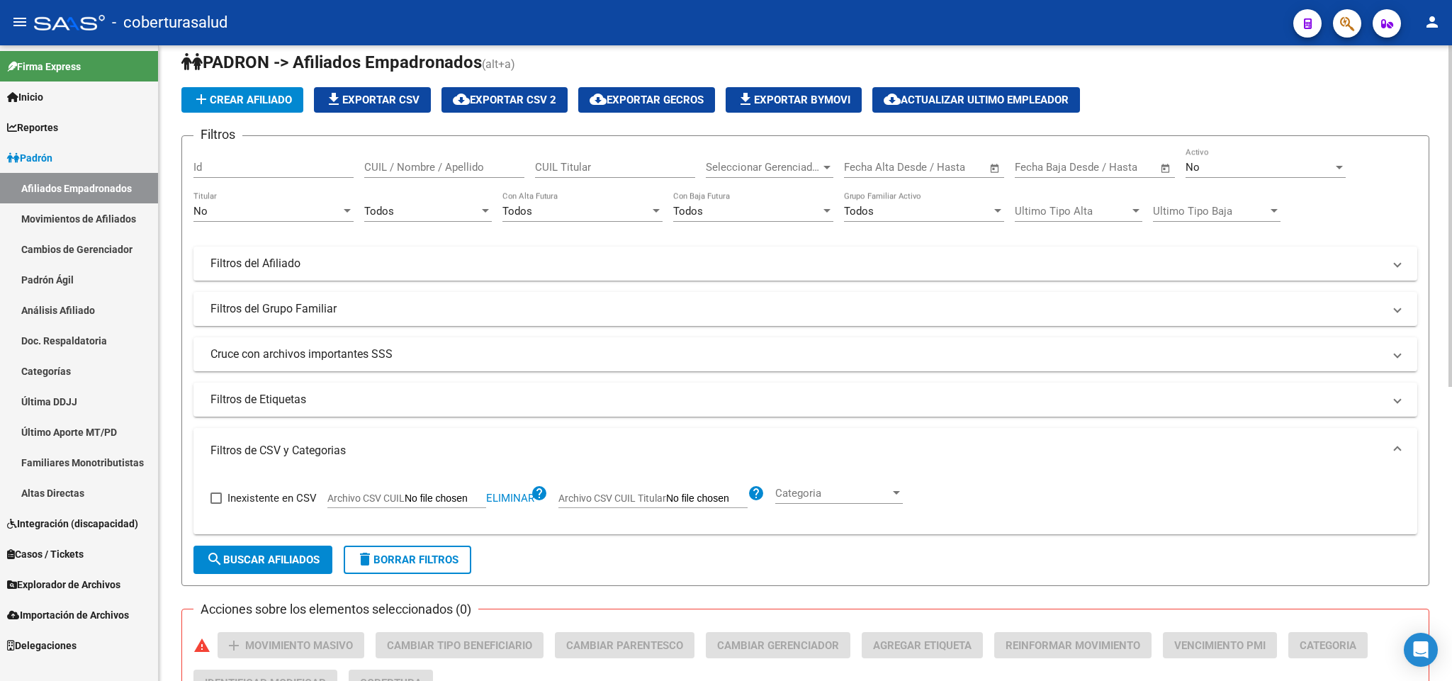
scroll to position [15, 0]
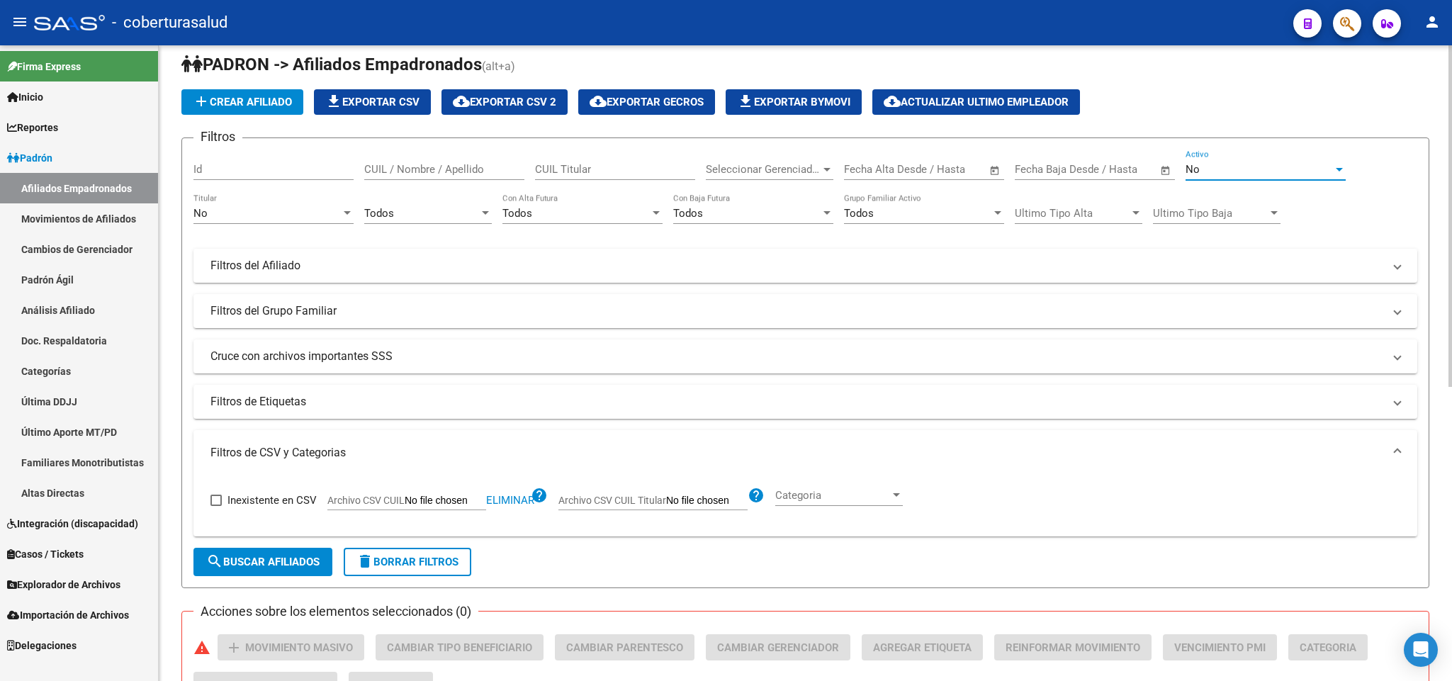
click at [1223, 172] on div "No" at bounding box center [1259, 169] width 147 height 13
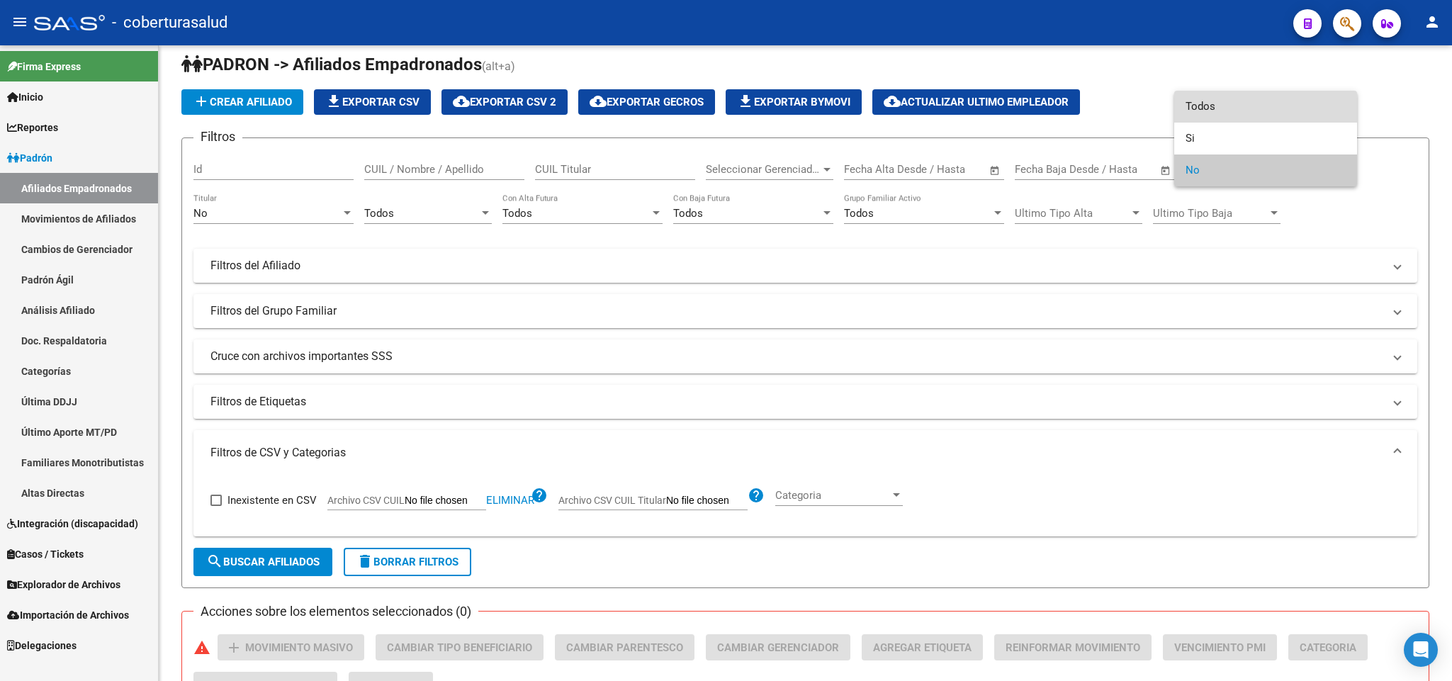
click at [1223, 113] on span "Todos" at bounding box center [1266, 107] width 160 height 32
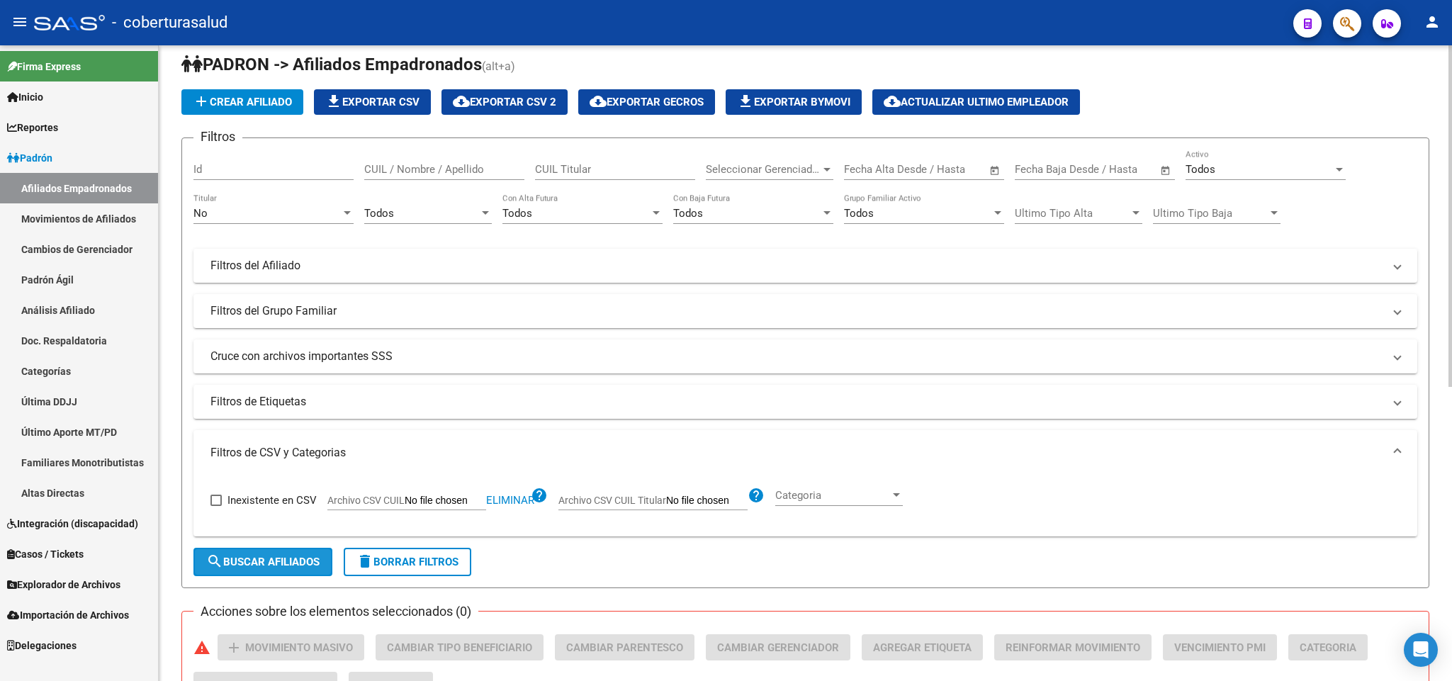
click at [274, 564] on span "search Buscar Afiliados" at bounding box center [262, 562] width 113 height 13
click at [268, 218] on div "No" at bounding box center [267, 213] width 147 height 13
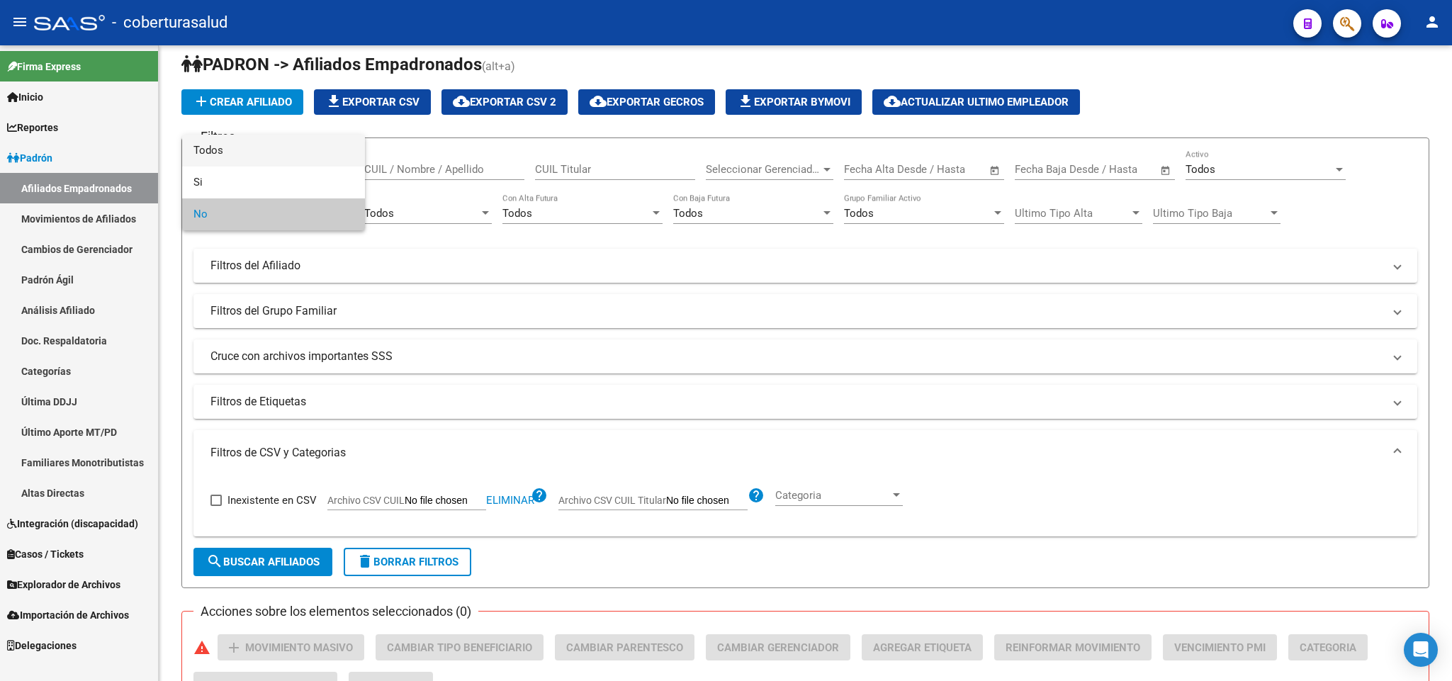
click at [283, 147] on span "Todos" at bounding box center [274, 151] width 160 height 32
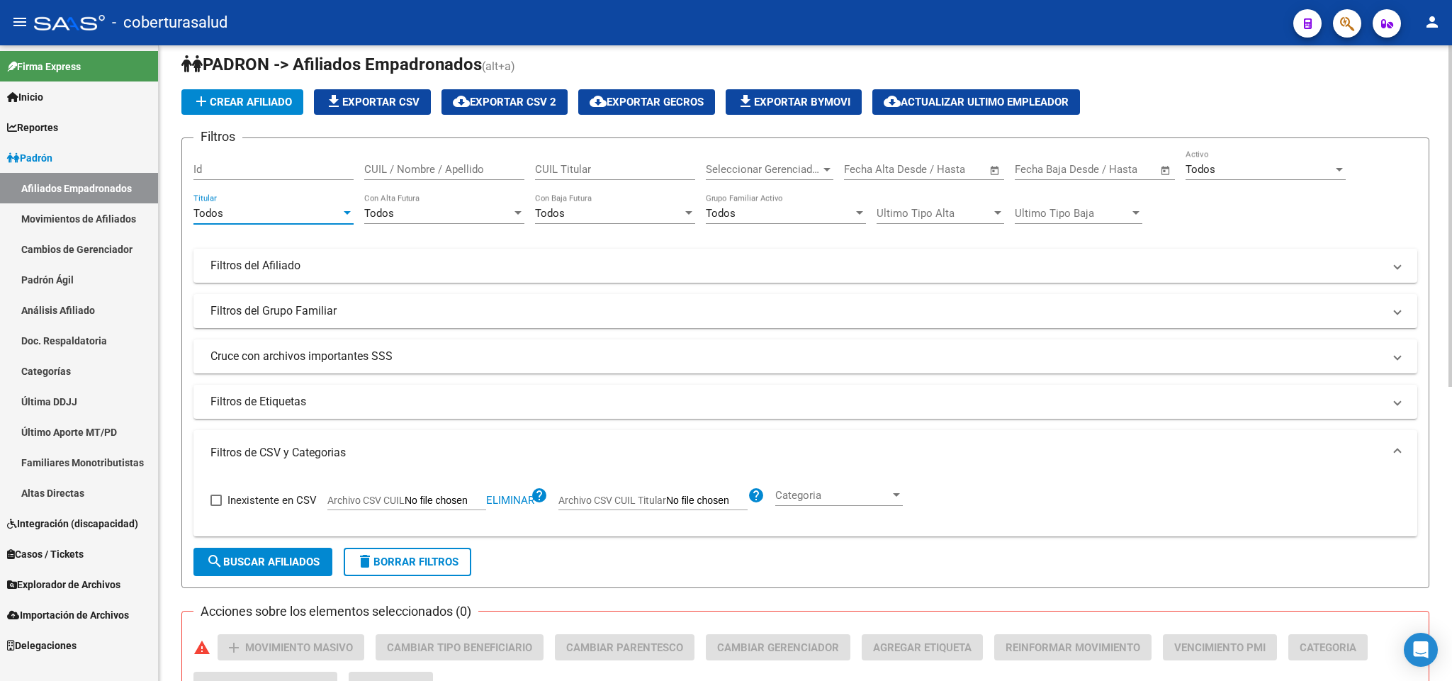
click at [240, 557] on span "search Buscar Afiliados" at bounding box center [262, 562] width 113 height 13
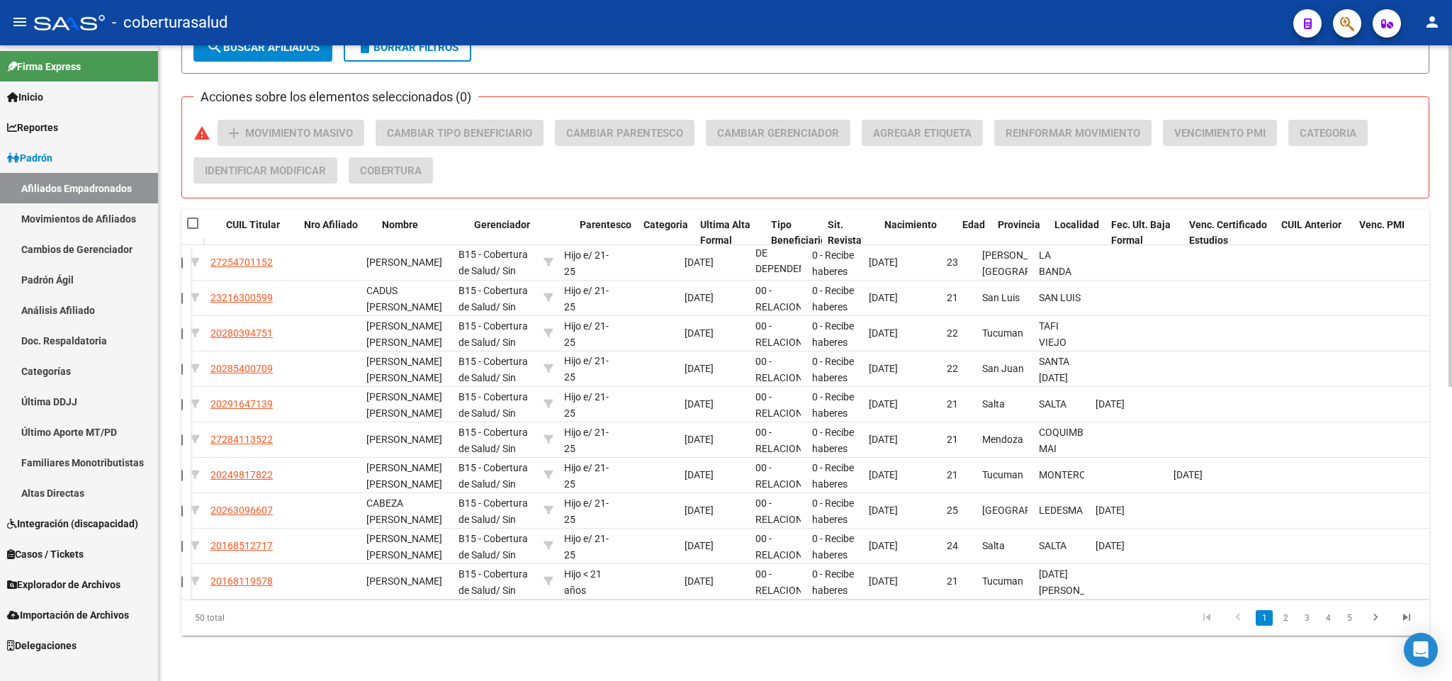
scroll to position [0, 0]
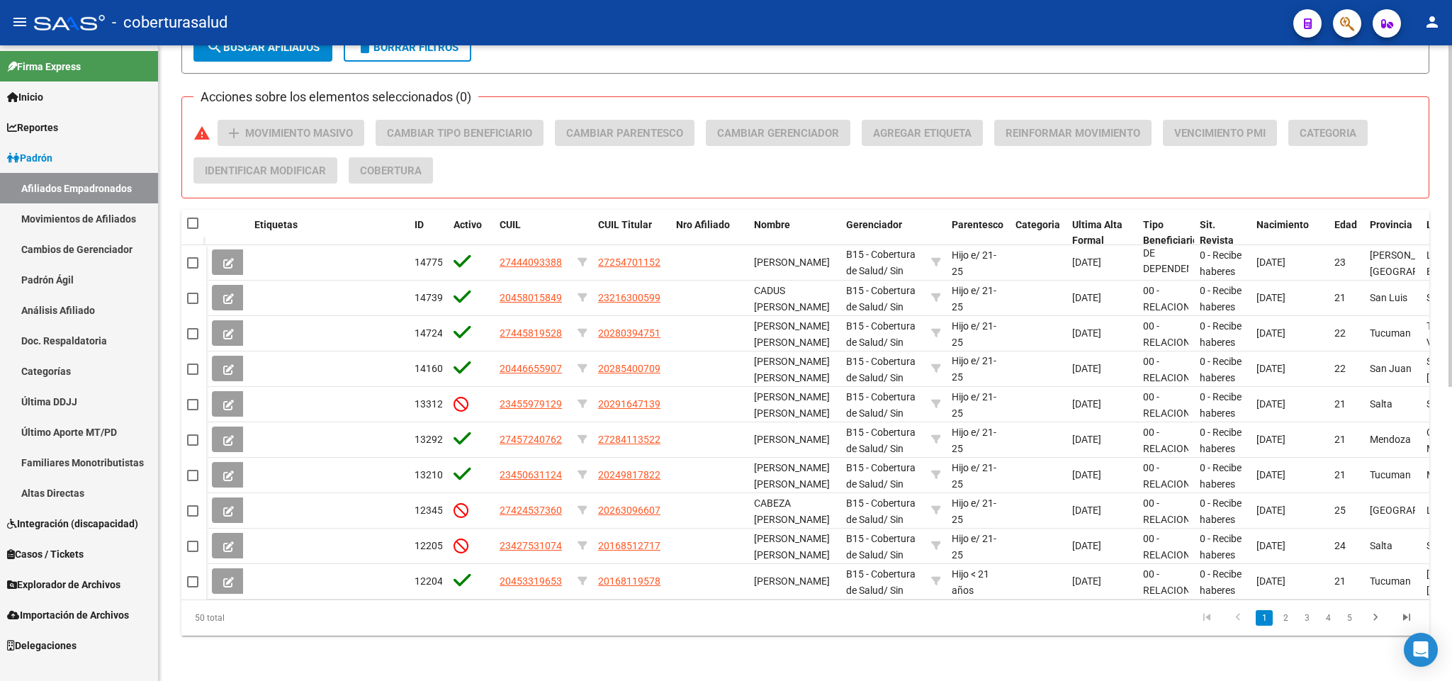
click at [768, 630] on datatable-pager "1 2 3 4 5" at bounding box center [929, 618] width 987 height 24
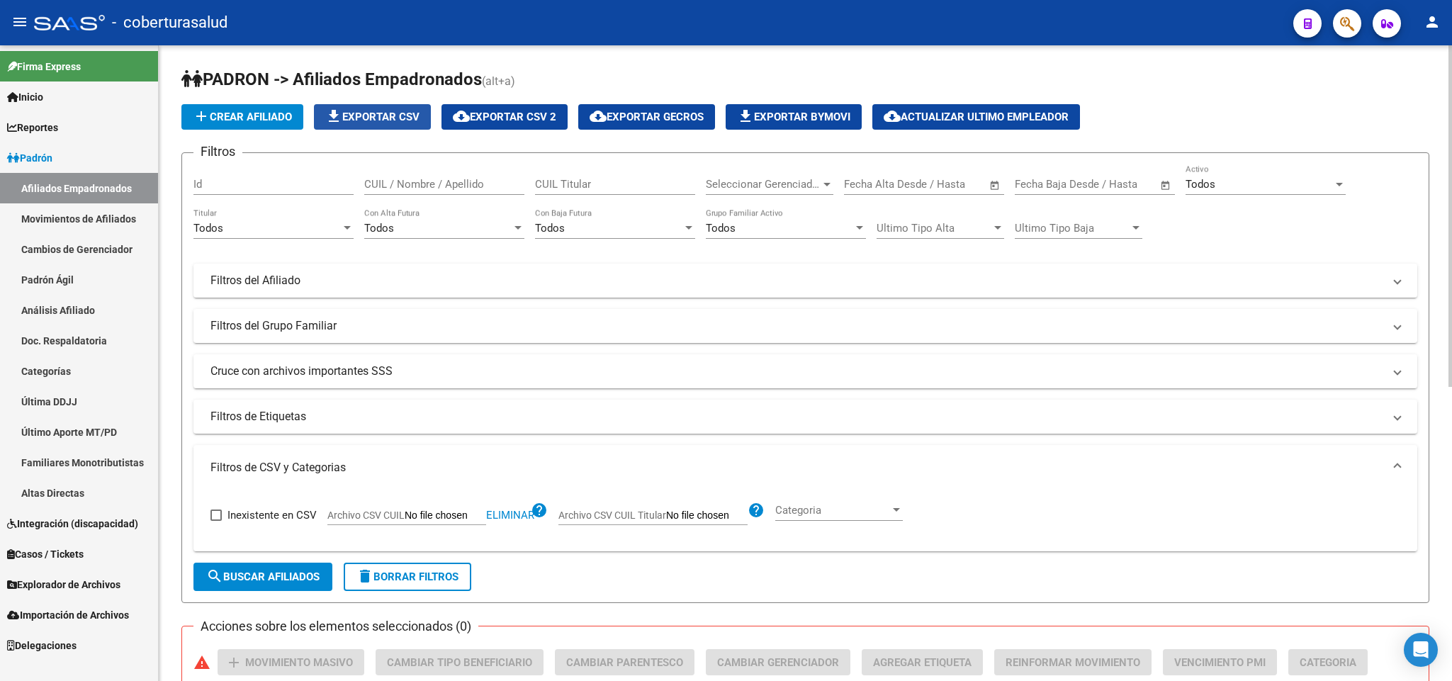
click at [349, 119] on span "file_download Exportar CSV" at bounding box center [372, 117] width 94 height 13
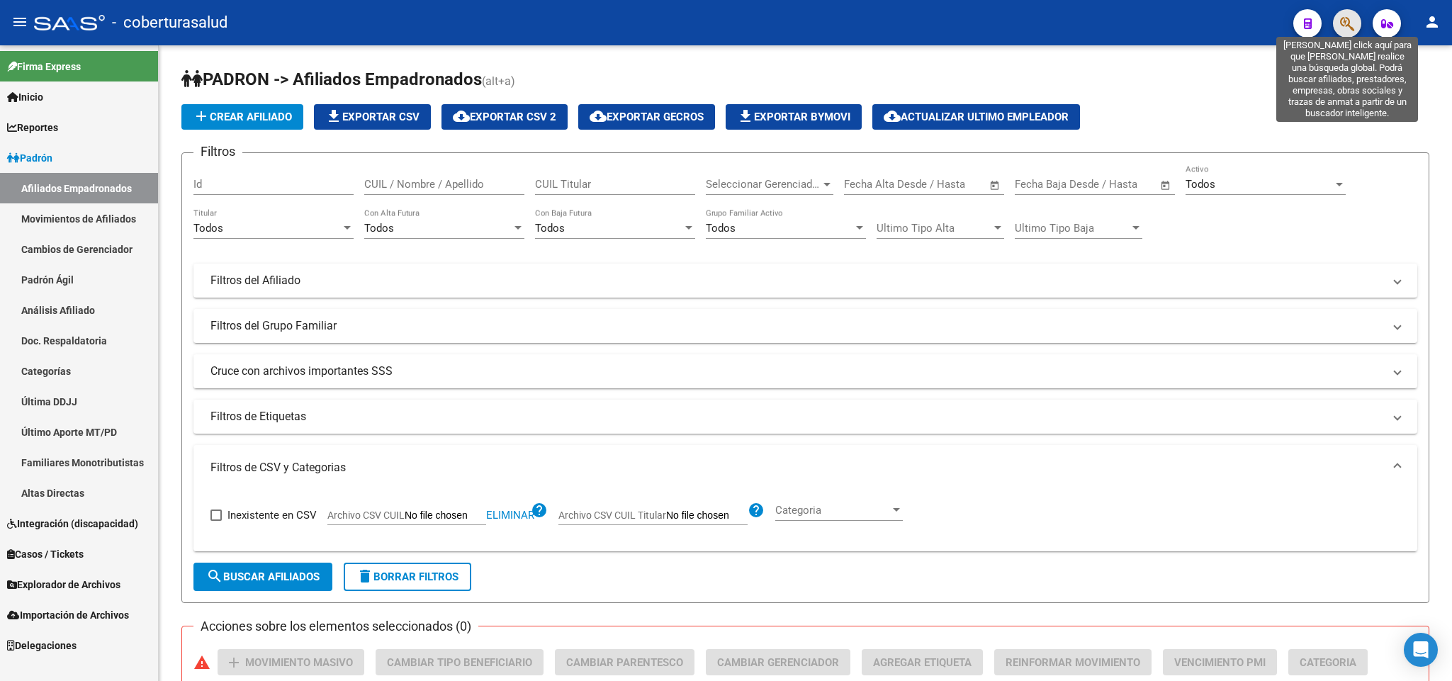
click at [1346, 20] on icon "button" at bounding box center [1347, 24] width 14 height 16
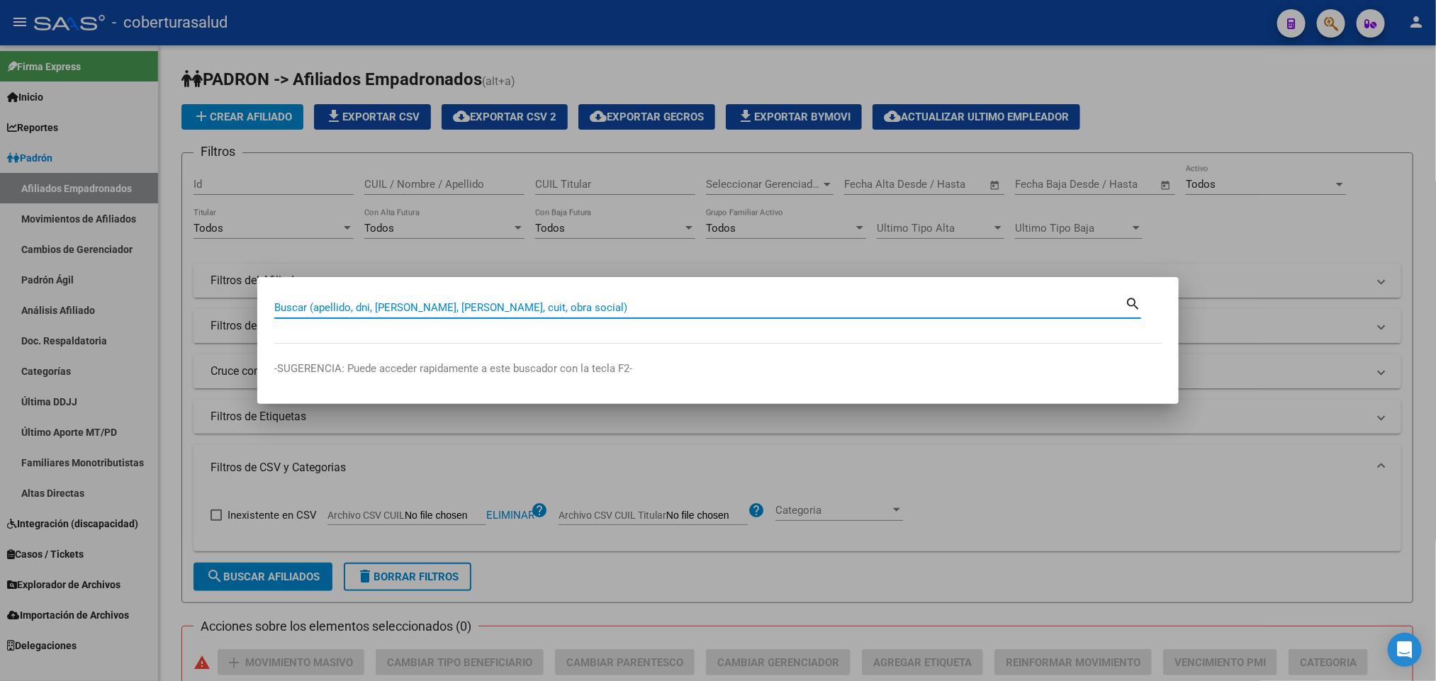
paste input "27422700159"
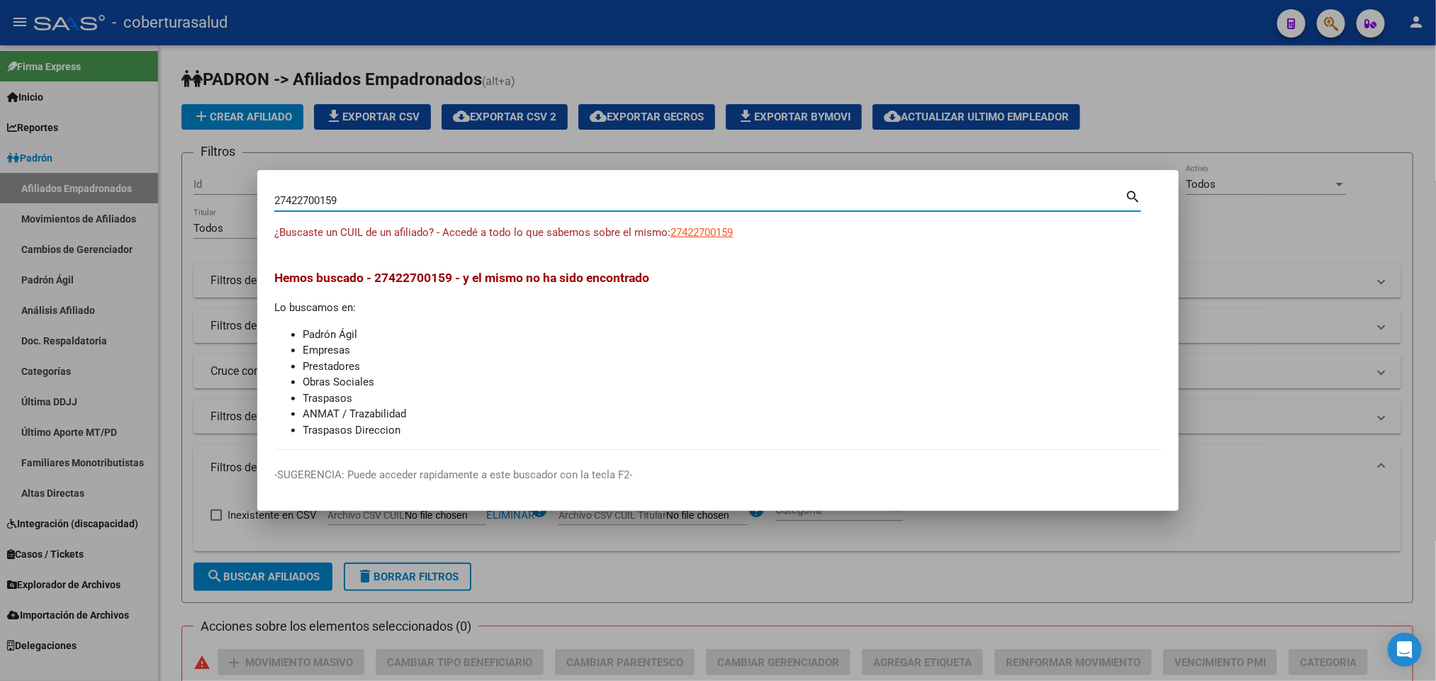
click at [405, 203] on input "27422700159" at bounding box center [699, 200] width 851 height 13
paste input "0425830210"
click at [470, 205] on input "20425830210" at bounding box center [699, 200] width 851 height 13
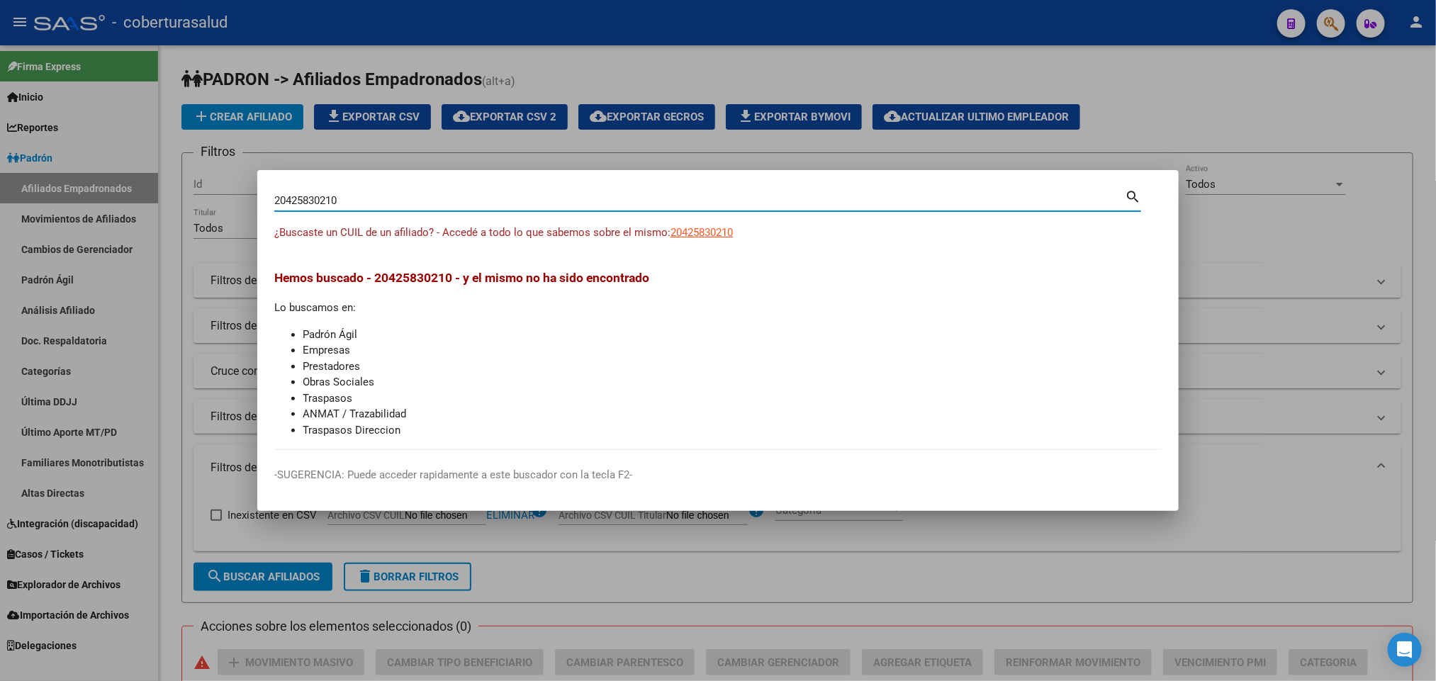
paste input "7428965413"
click at [393, 196] on input "27428965413" at bounding box center [699, 200] width 851 height 13
paste input "32034335"
click at [358, 194] on input "27432034335" at bounding box center [699, 200] width 851 height 13
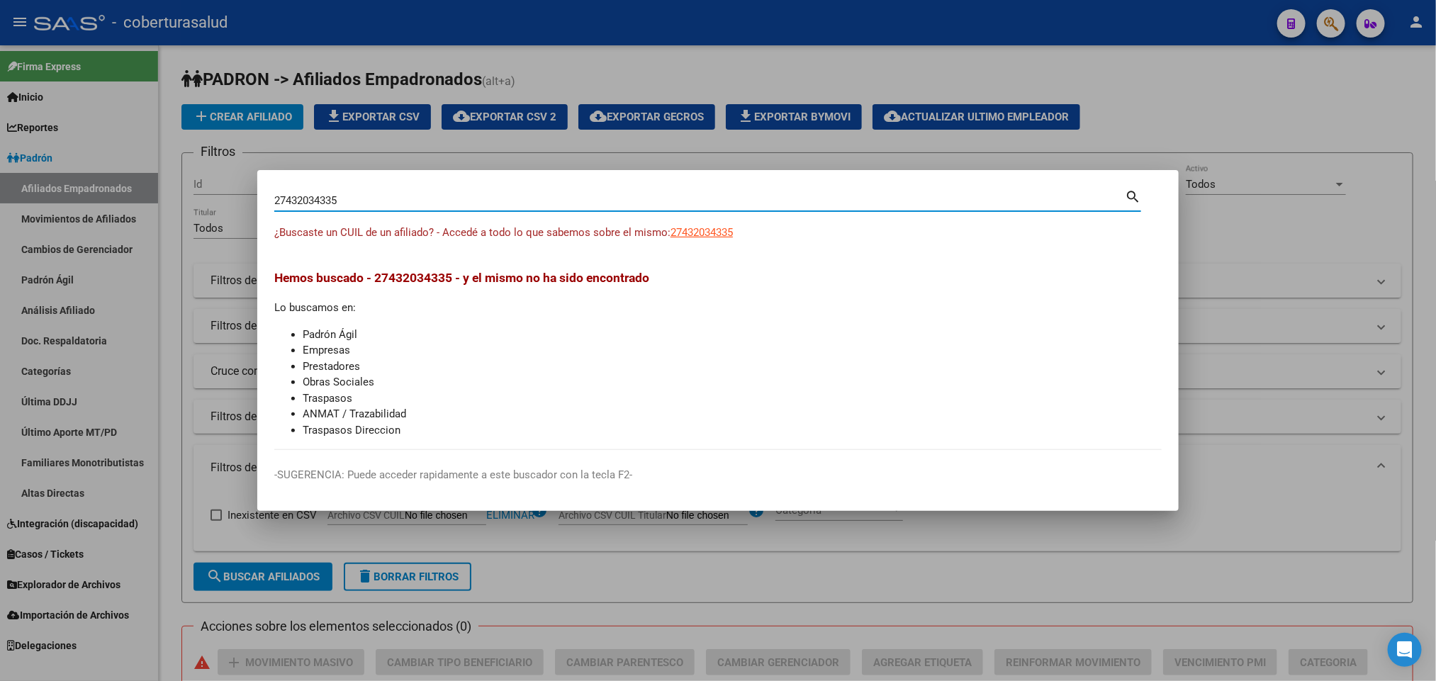
click at [358, 194] on input "27432034335" at bounding box center [699, 200] width 851 height 13
paste input "45744"
click at [534, 196] on input "27432045744" at bounding box center [699, 200] width 851 height 13
paste input "0434298548"
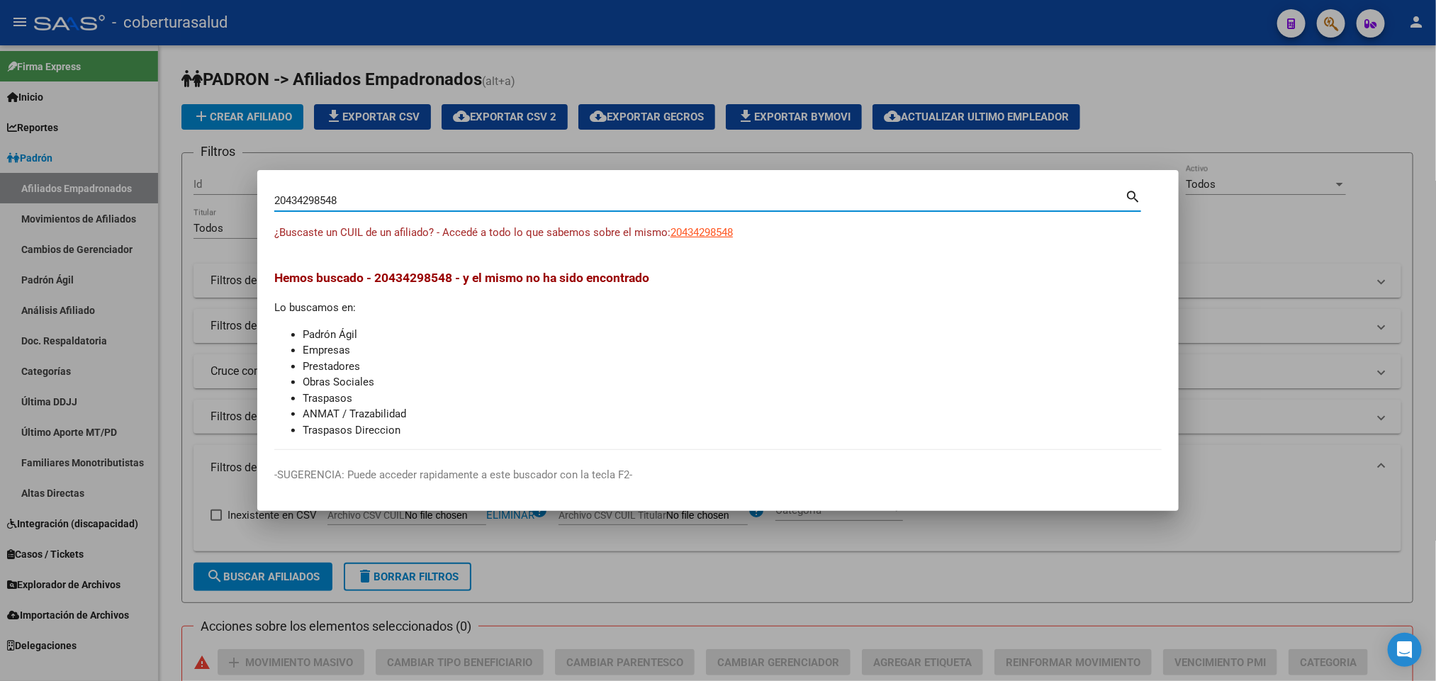
click at [445, 206] on input "20434298548" at bounding box center [699, 200] width 851 height 13
paste input "3434401704"
type input "23434401704"
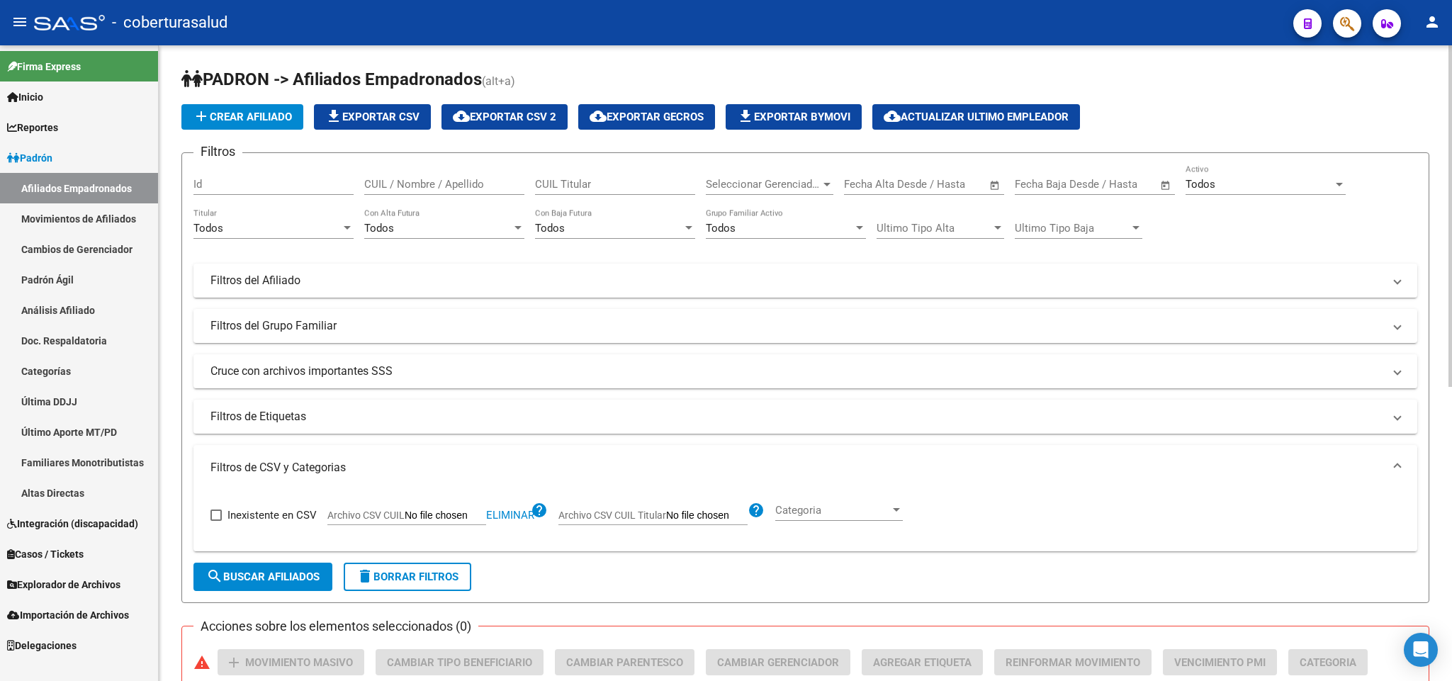
click at [1221, 65] on div "PADRON -> Afiliados Empadronados (alt+a) add Crear Afiliado file_download Expor…" at bounding box center [806, 627] width 1294 height 1165
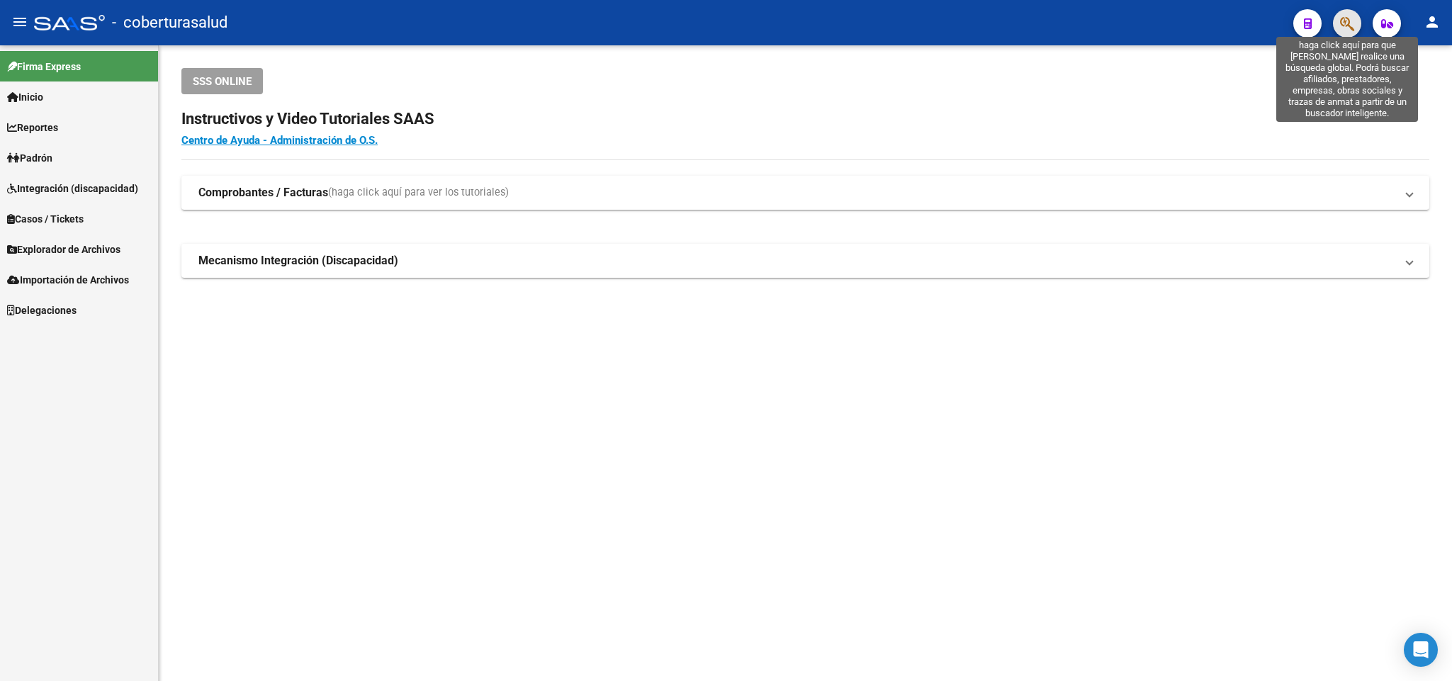
click at [1355, 21] on icon "button" at bounding box center [1347, 24] width 14 height 16
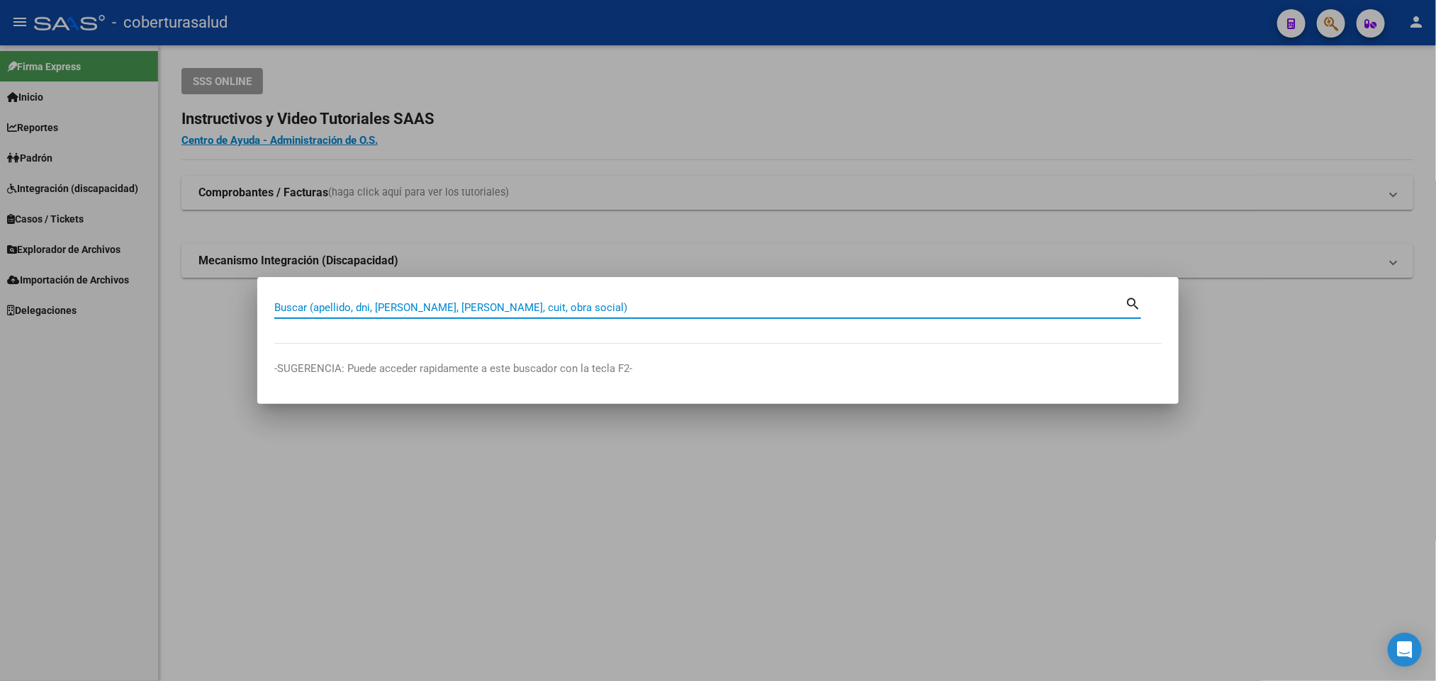
paste input "20424536246"
type input "20424536246"
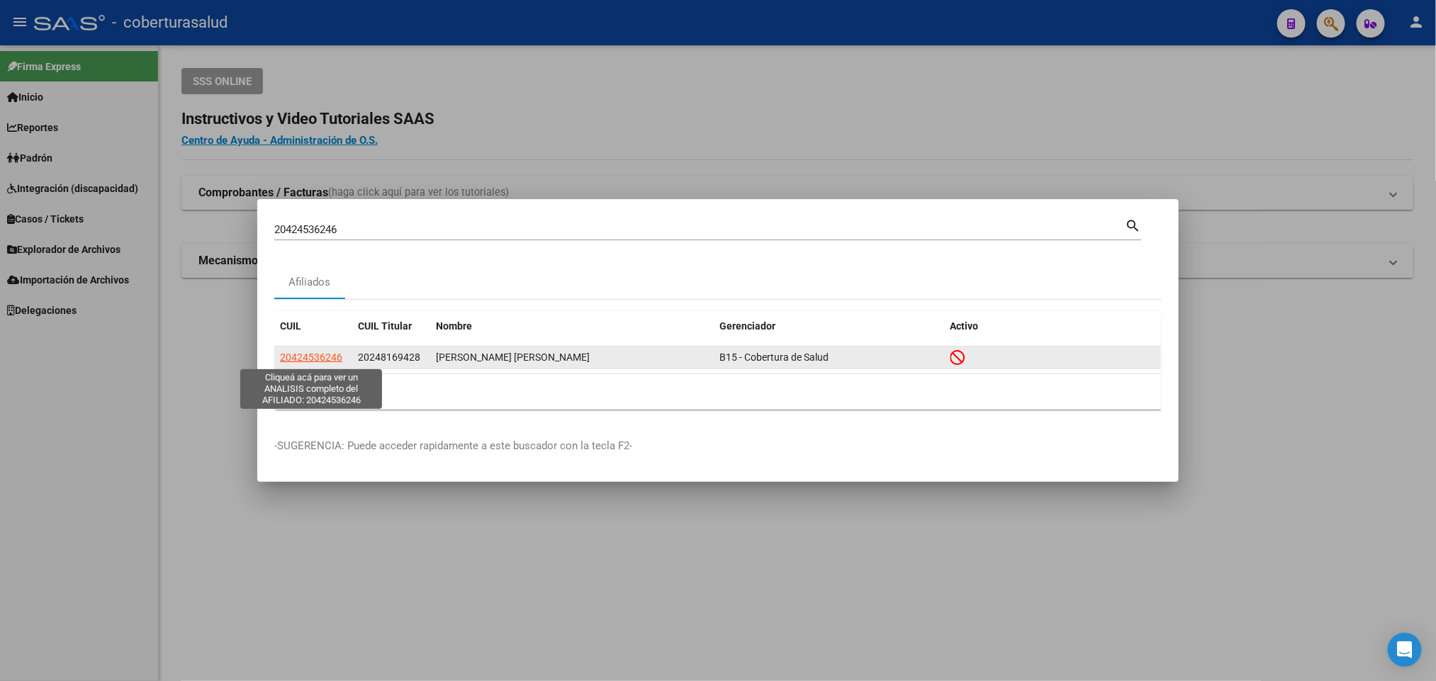
click at [298, 356] on span "20424536246" at bounding box center [311, 357] width 62 height 11
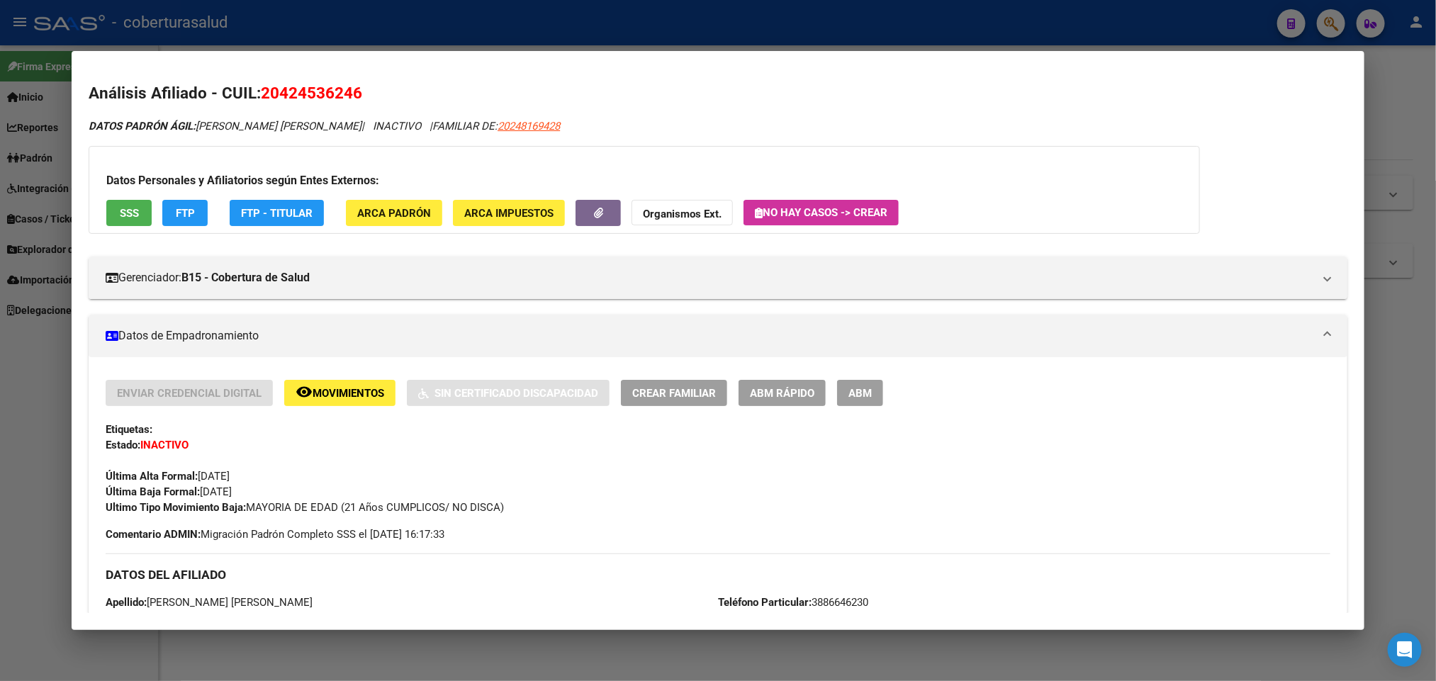
click at [865, 391] on span "ABM" at bounding box center [859, 393] width 23 height 13
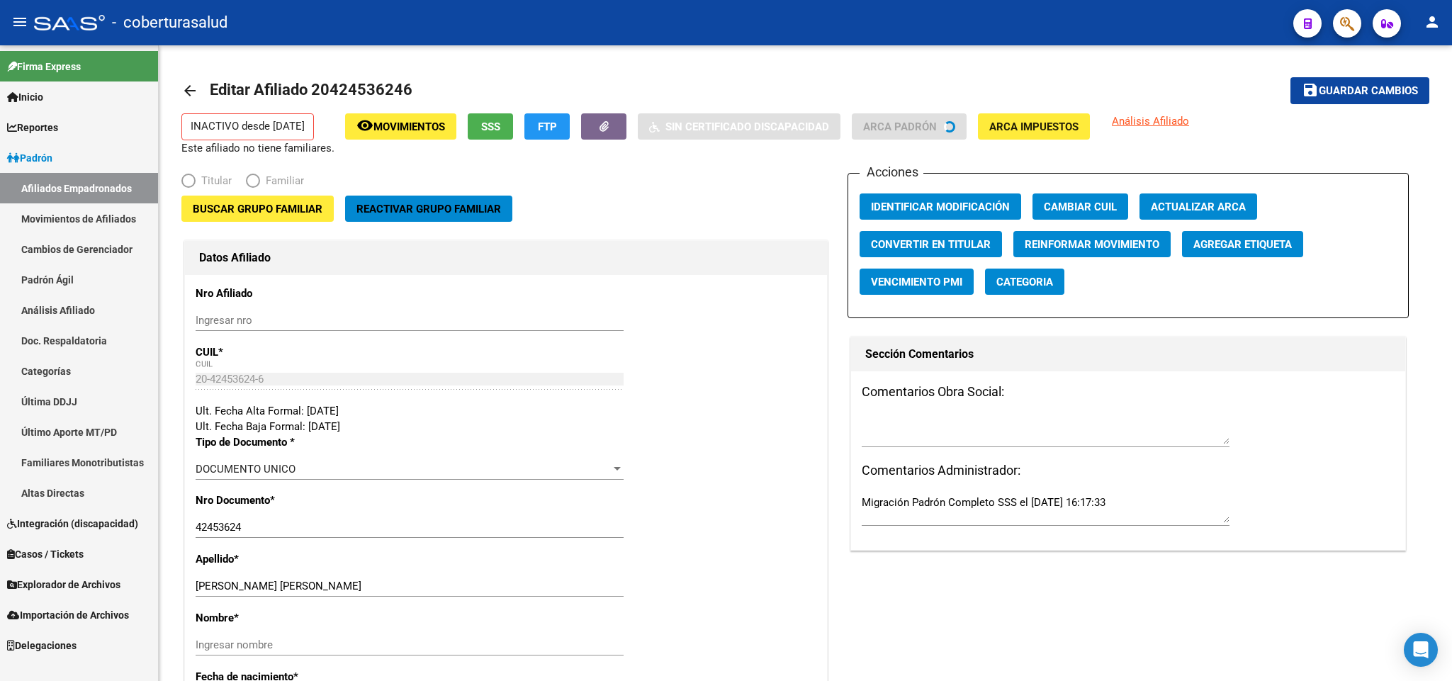
radio input "true"
click at [1132, 111] on mat-toolbar-row "arrow_back Editar Afiliado 20424536246" at bounding box center [668, 90] width 974 height 45
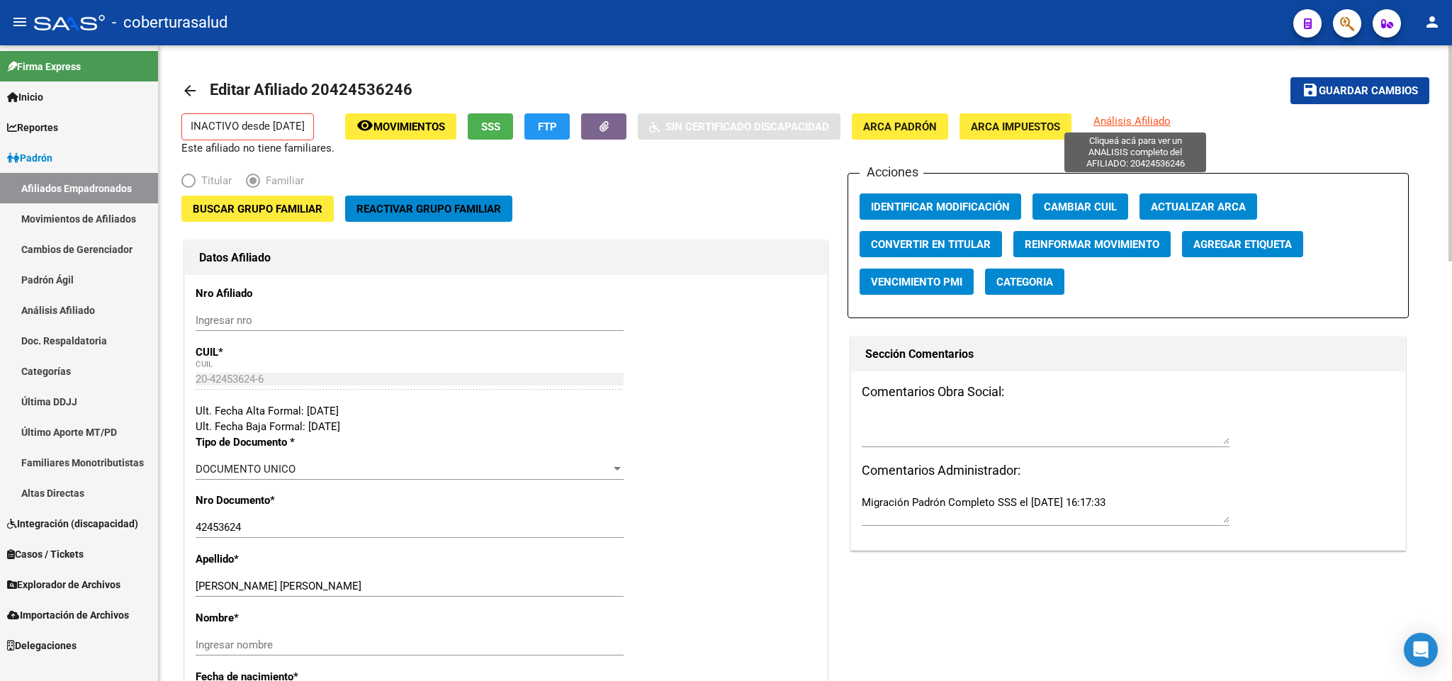
click at [1142, 118] on span "Análisis Afiliado" at bounding box center [1132, 121] width 77 height 13
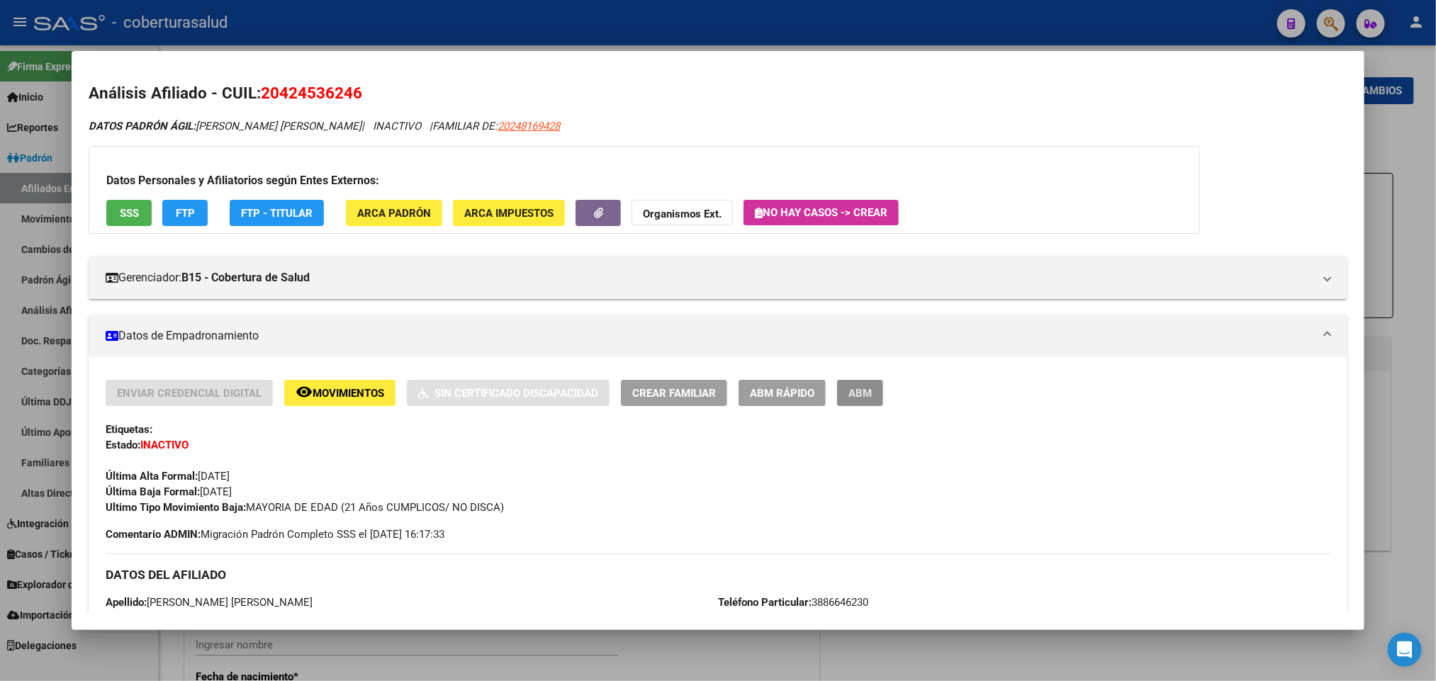
click at [855, 405] on button "ABM" at bounding box center [860, 393] width 46 height 26
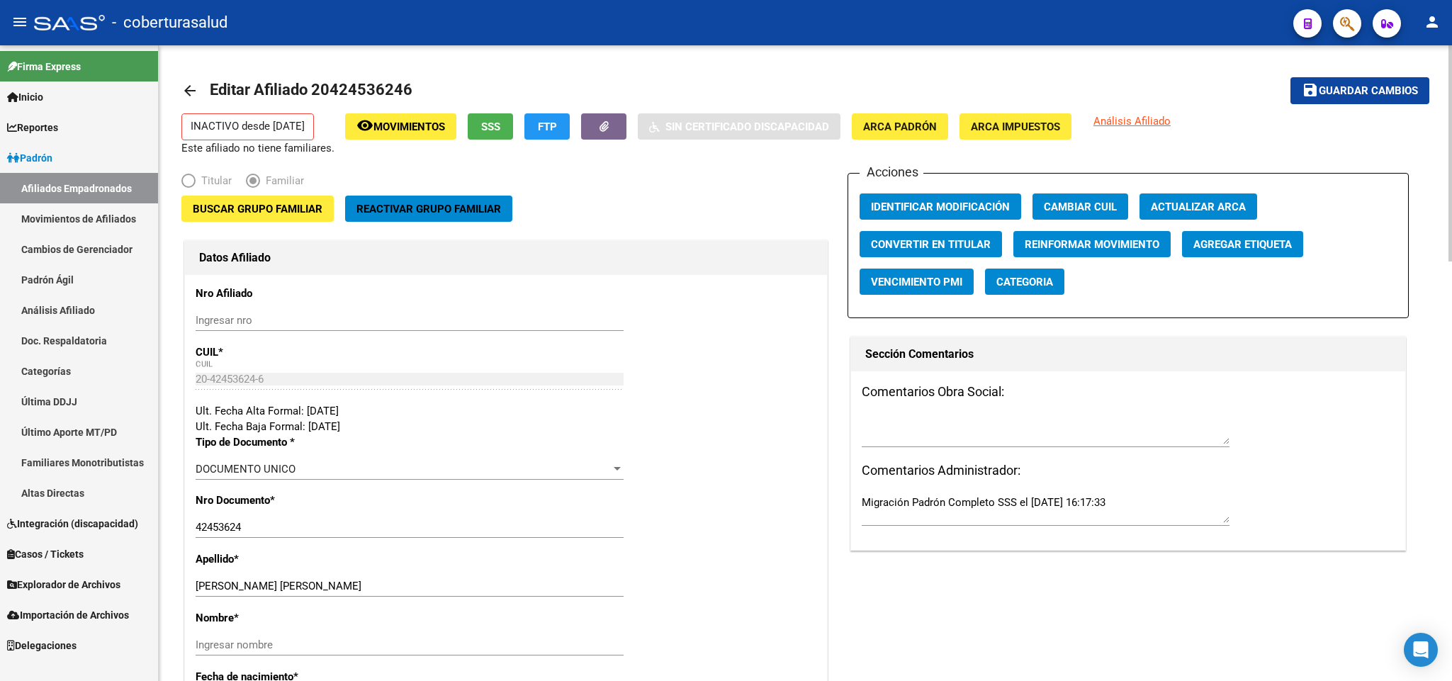
click at [237, 215] on span "Buscar Grupo Familiar" at bounding box center [258, 209] width 130 height 13
click at [275, 211] on span "Buscar Grupo Familiar" at bounding box center [258, 209] width 130 height 13
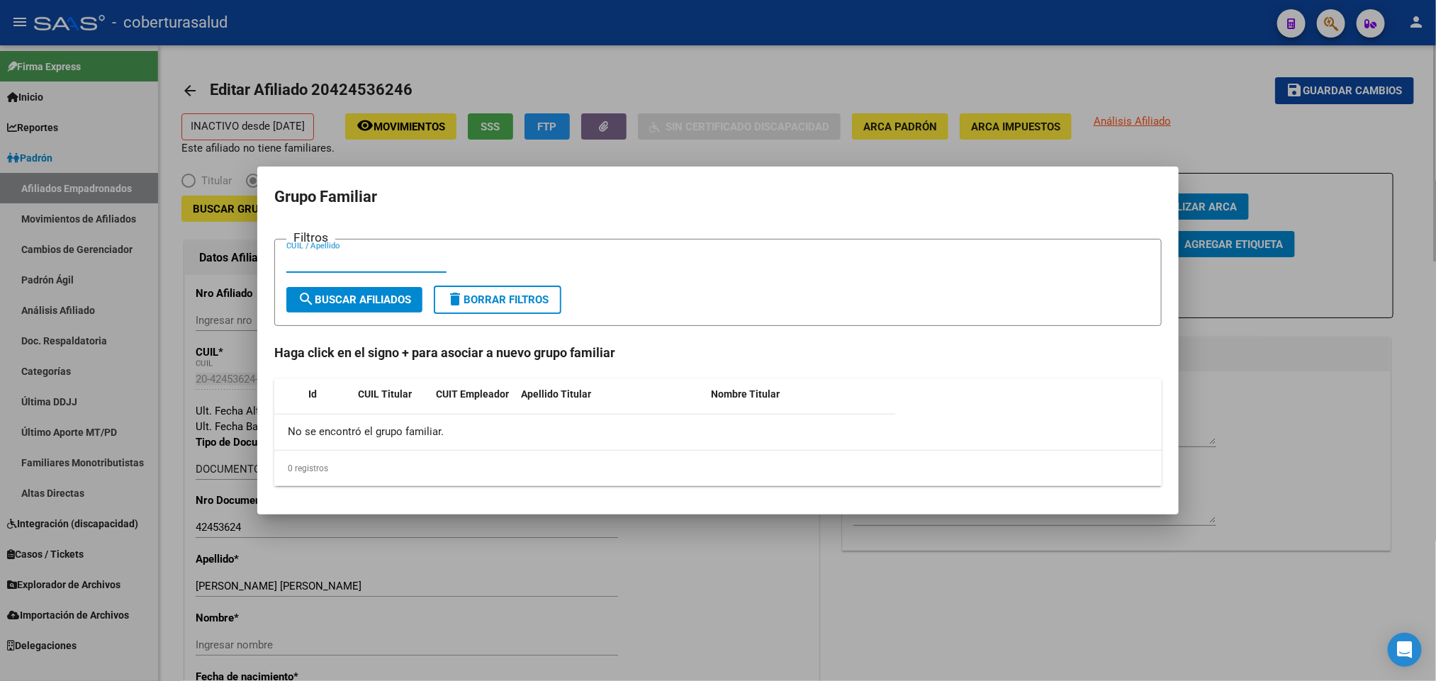
paste input "20248169428"
type input "20248169428"
click at [410, 310] on button "search Buscar Afiliados" at bounding box center [354, 300] width 136 height 26
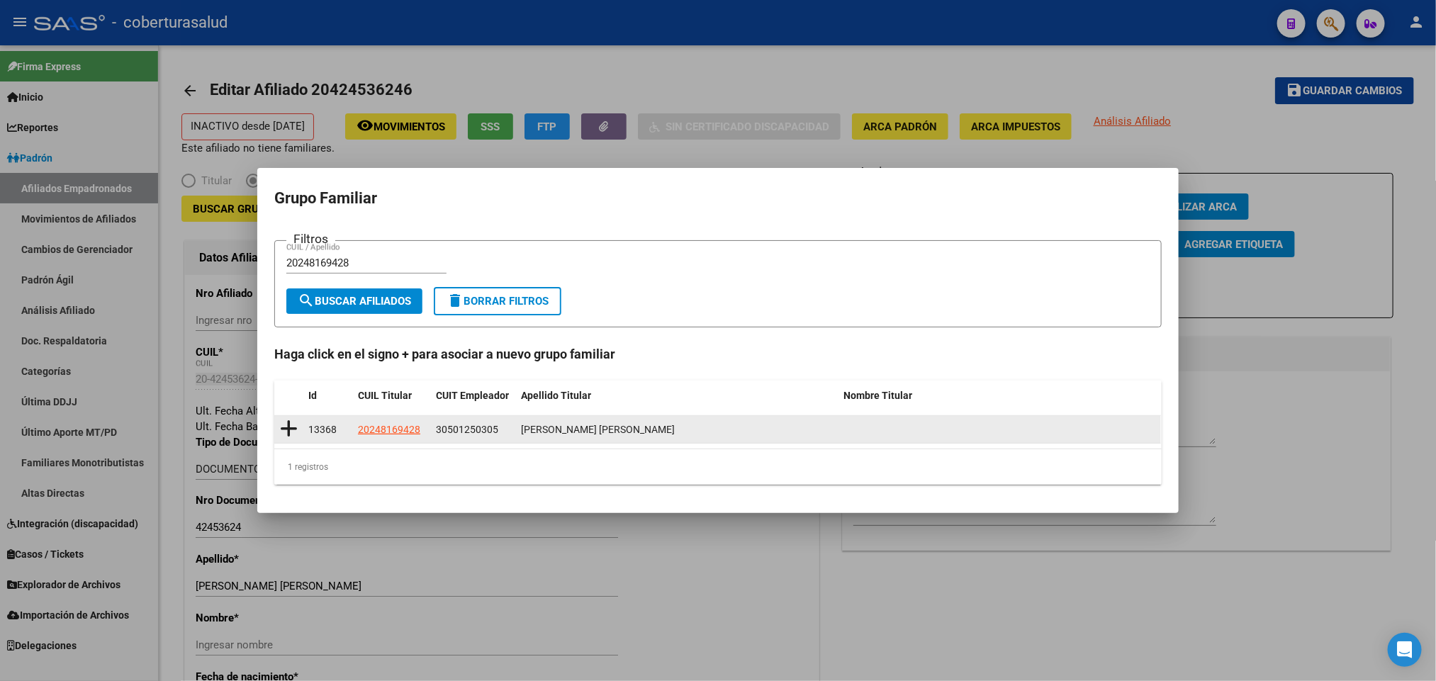
click at [288, 427] on icon at bounding box center [289, 429] width 18 height 20
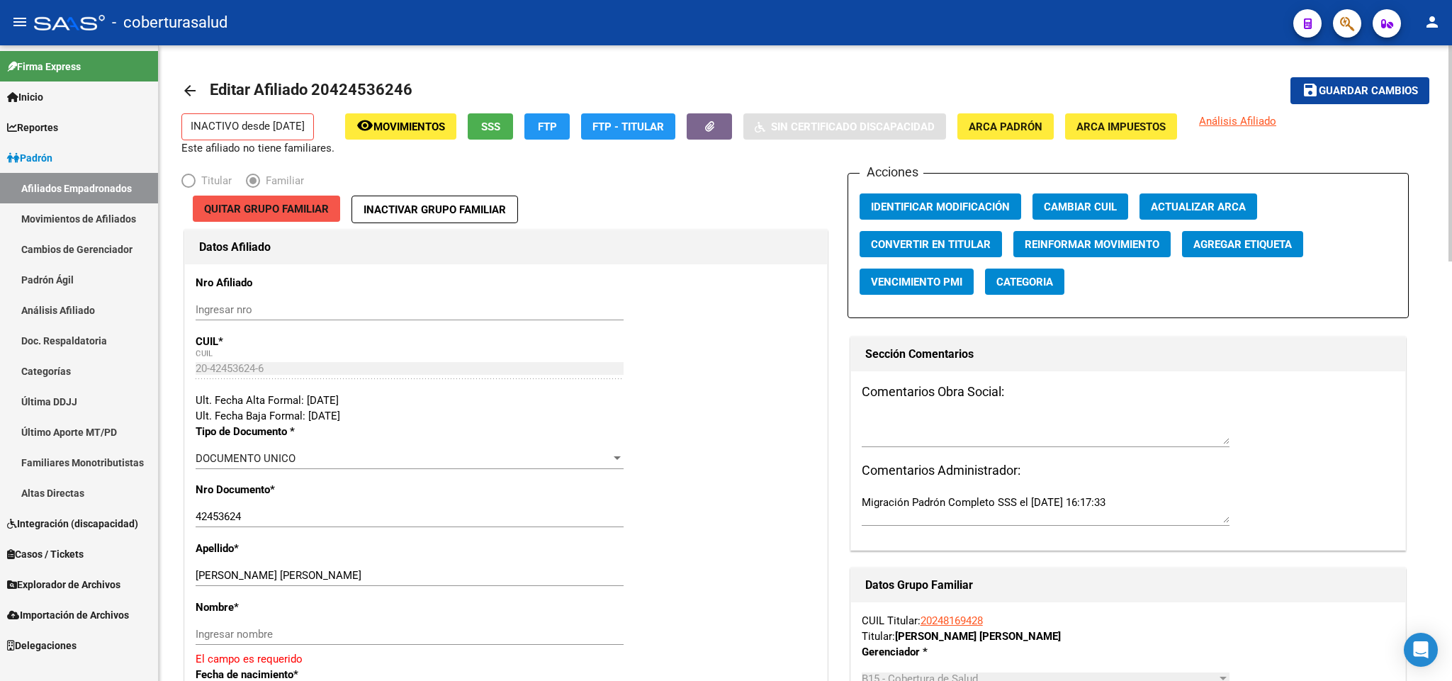
click at [228, 206] on span "Quitar Grupo Familiar" at bounding box center [266, 209] width 125 height 13
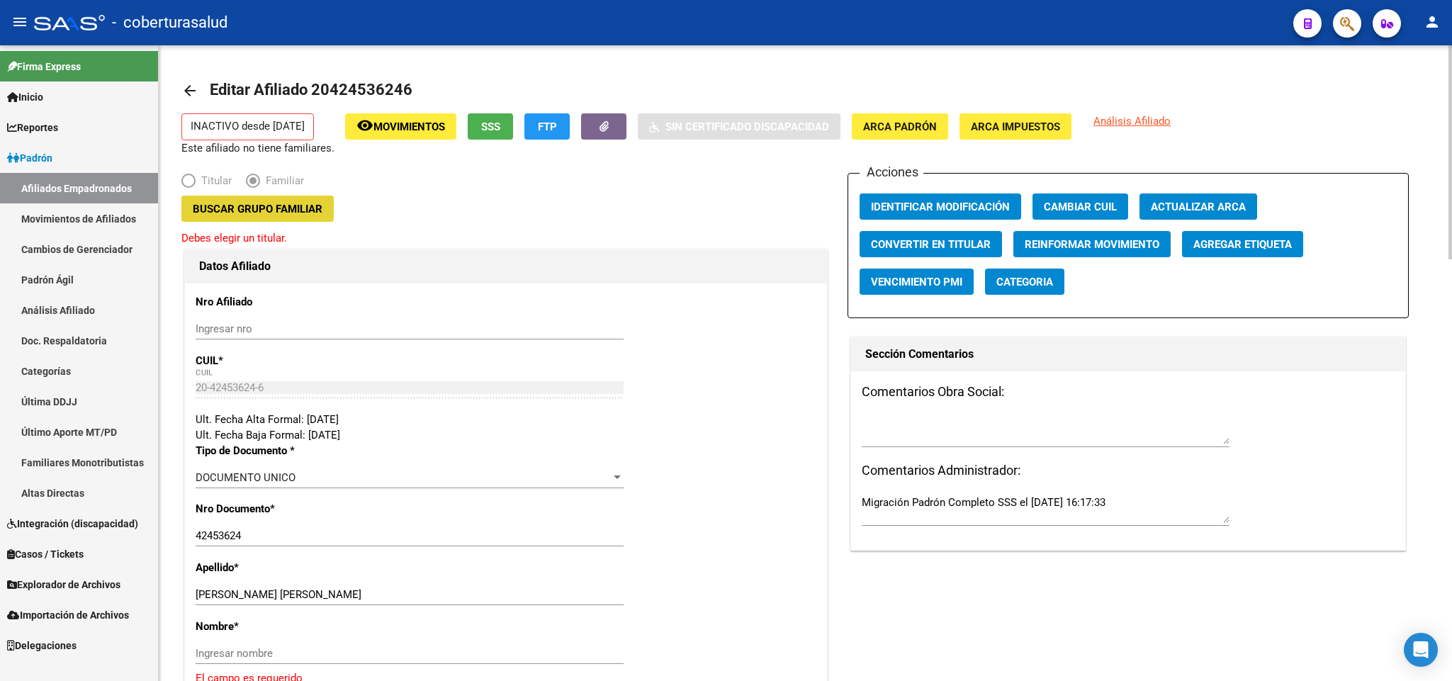
click at [228, 206] on span "Buscar Grupo Familiar" at bounding box center [258, 209] width 130 height 13
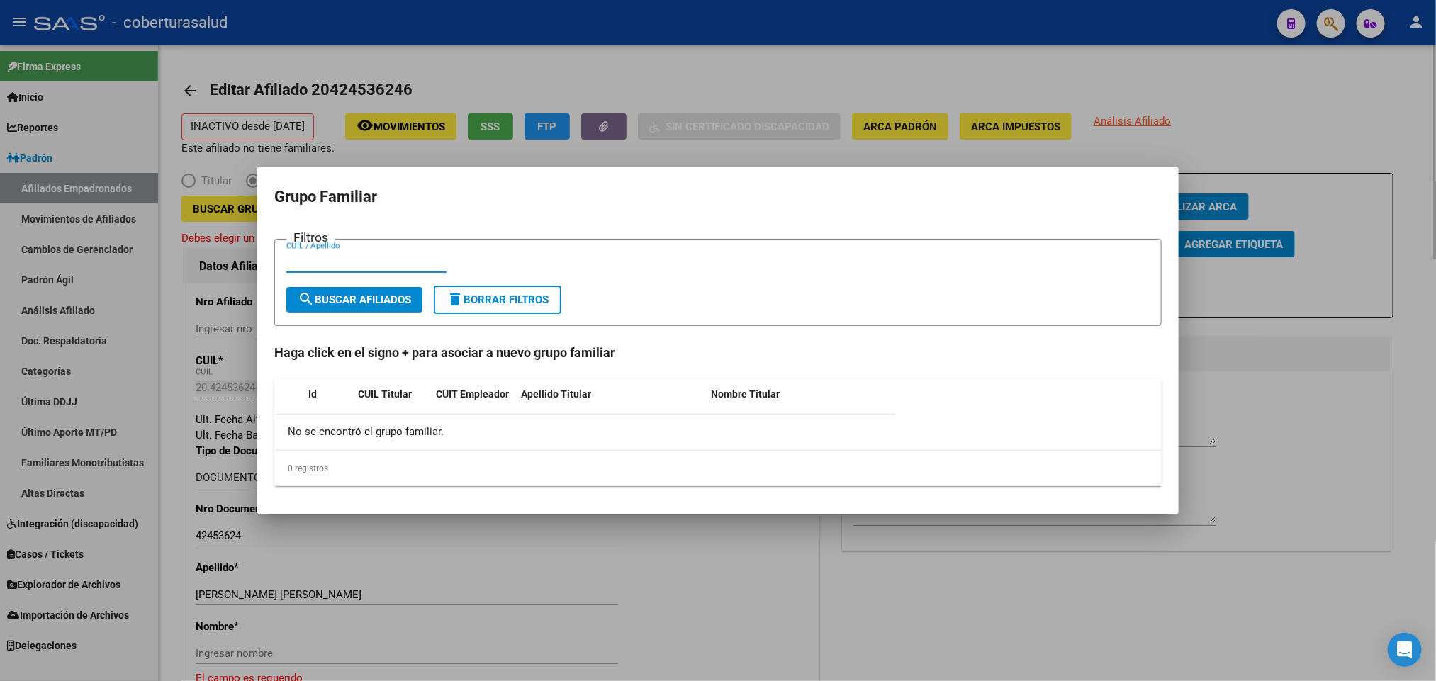
paste input "20248169428"
type input "20248169428"
click at [375, 302] on span "search Buscar Afiliados" at bounding box center [354, 299] width 113 height 13
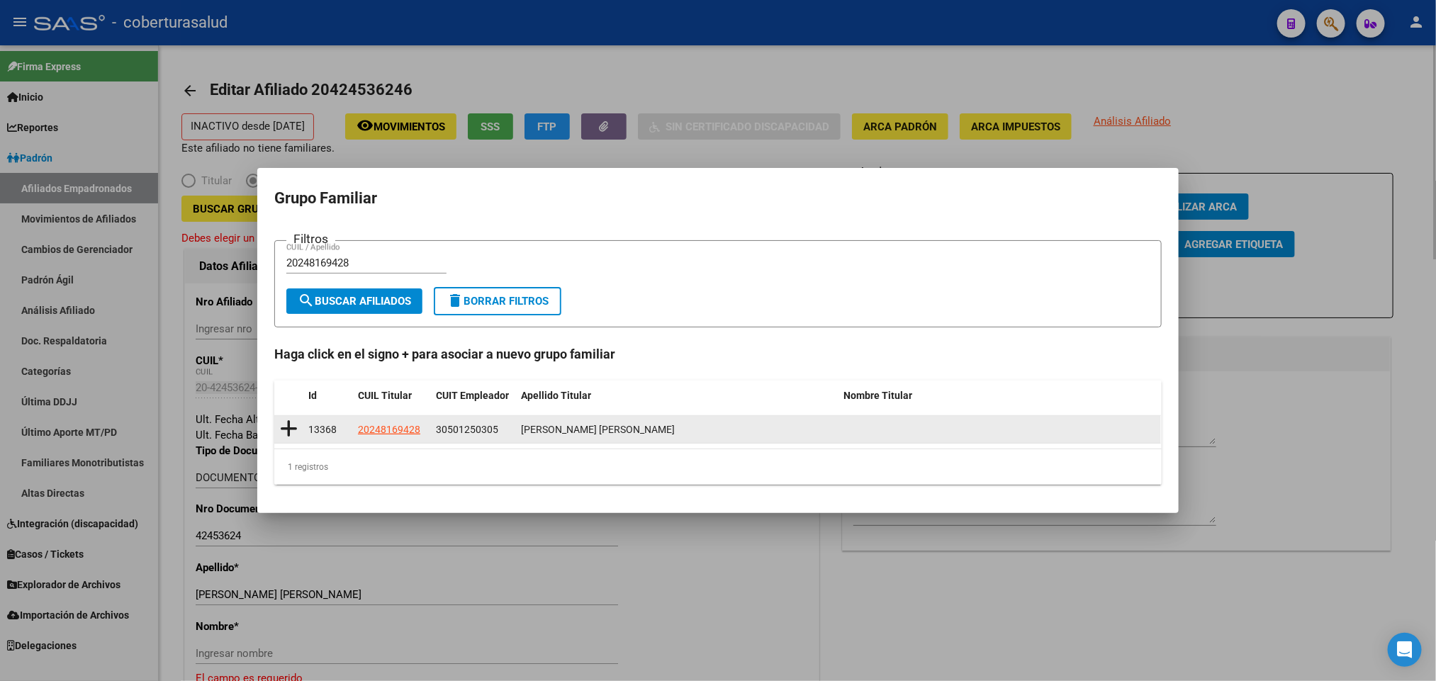
click at [298, 426] on datatable-body-cell at bounding box center [288, 430] width 28 height 28
click at [285, 430] on icon at bounding box center [289, 429] width 18 height 20
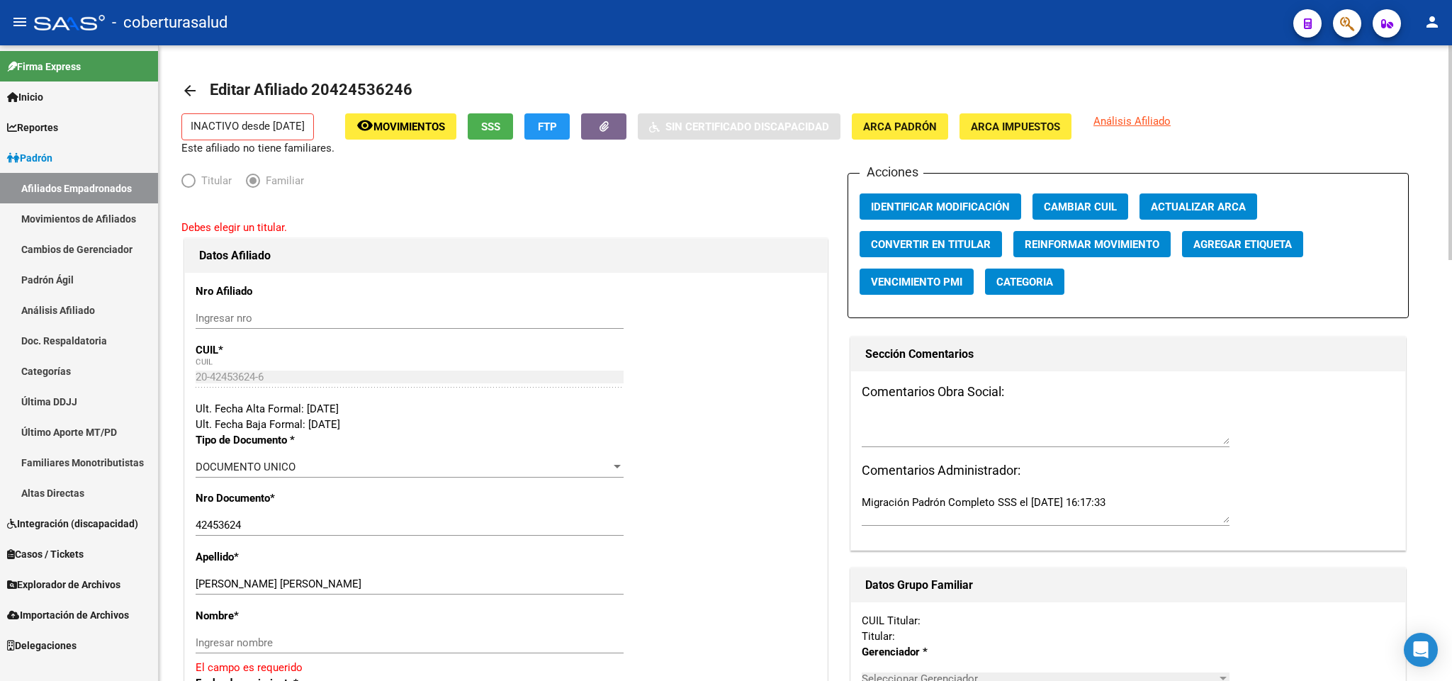
type input "30-50125030-5"
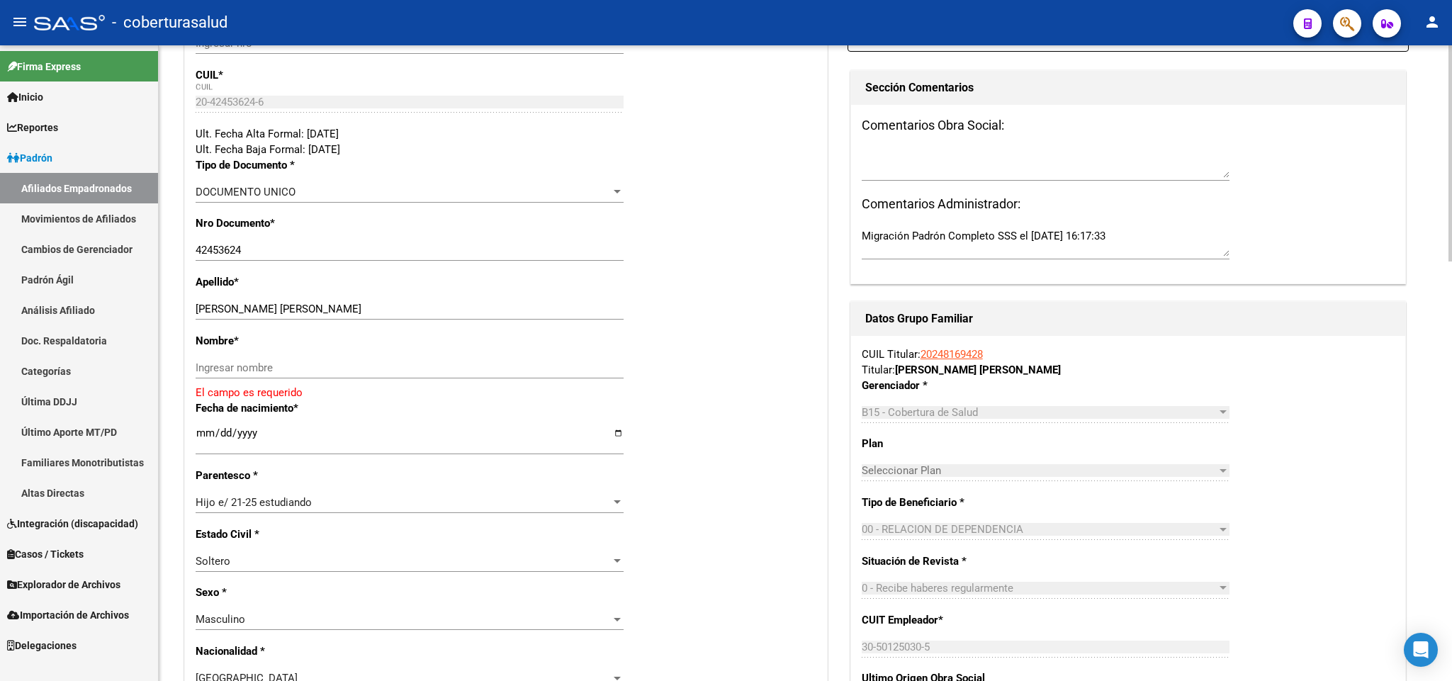
scroll to position [319, 0]
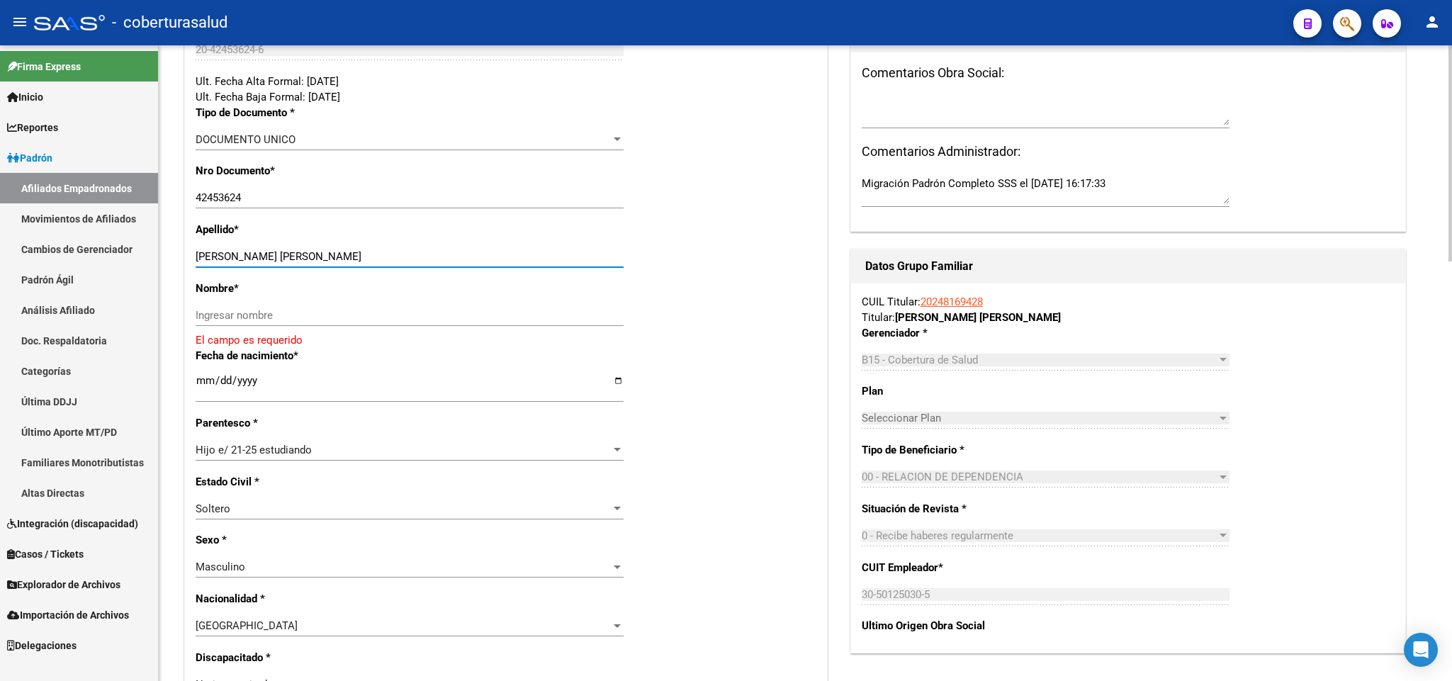
drag, startPoint x: 245, startPoint y: 253, endPoint x: 303, endPoint y: 307, distance: 78.7
click at [351, 258] on input "OSINAGA FERNANDO MATIAS" at bounding box center [410, 256] width 428 height 13
type input "OSINAGA"
click at [257, 323] on div "Ingresar nombre" at bounding box center [410, 315] width 428 height 21
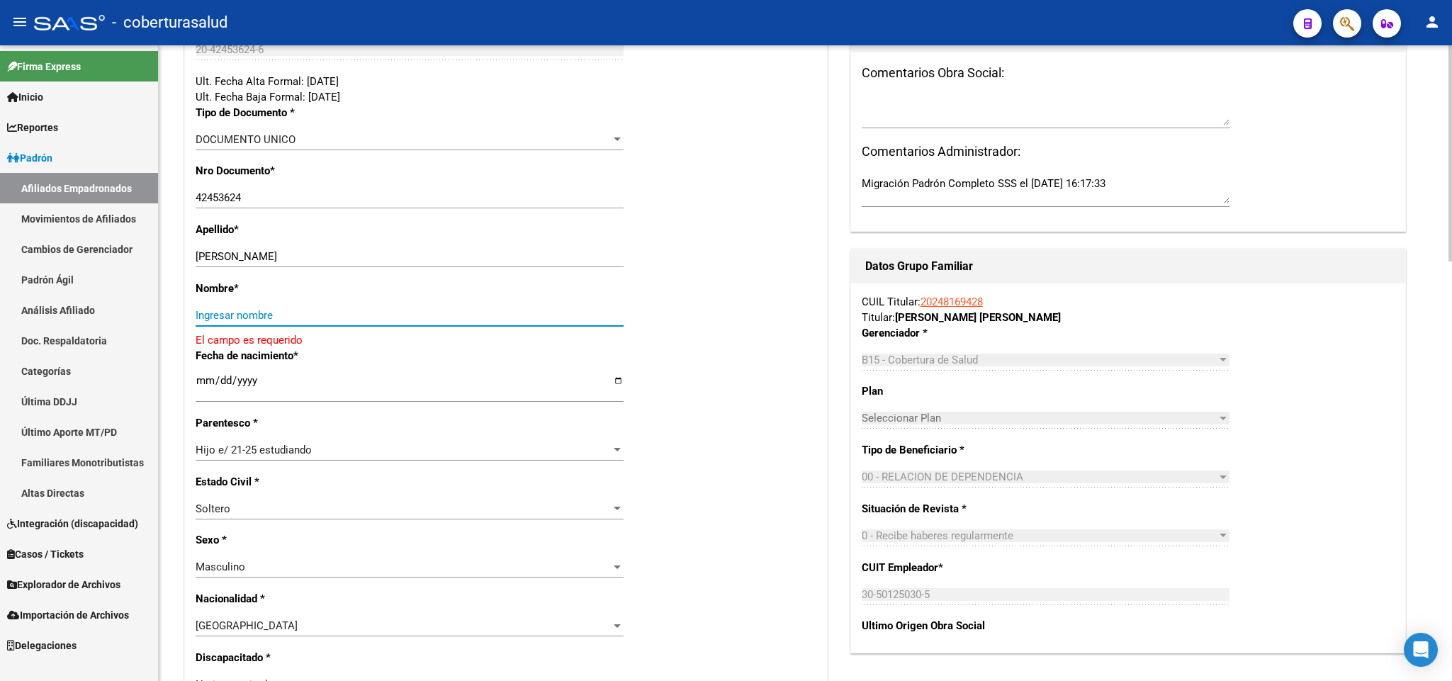
click at [257, 315] on input "Ingresar nombre" at bounding box center [410, 315] width 428 height 13
paste input "FERNANDO MATIAS"
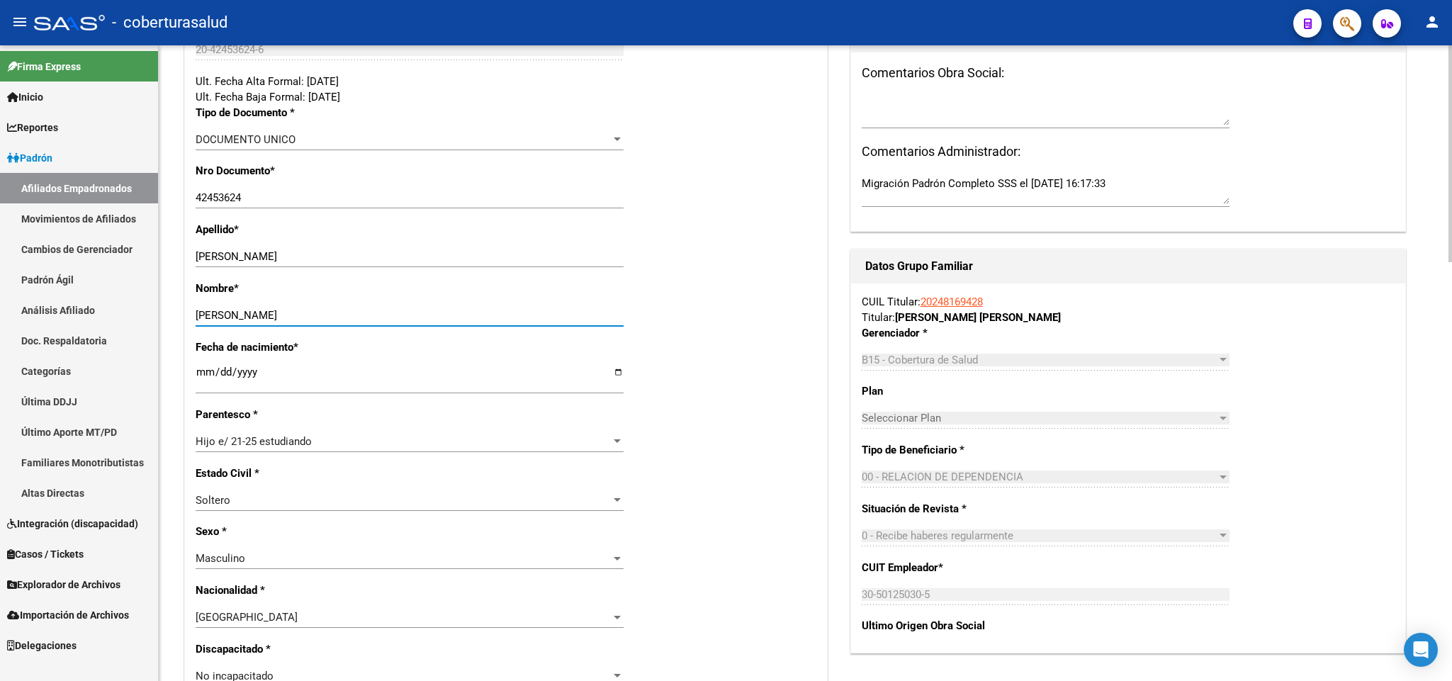
type input "FERNANDO MATIAS"
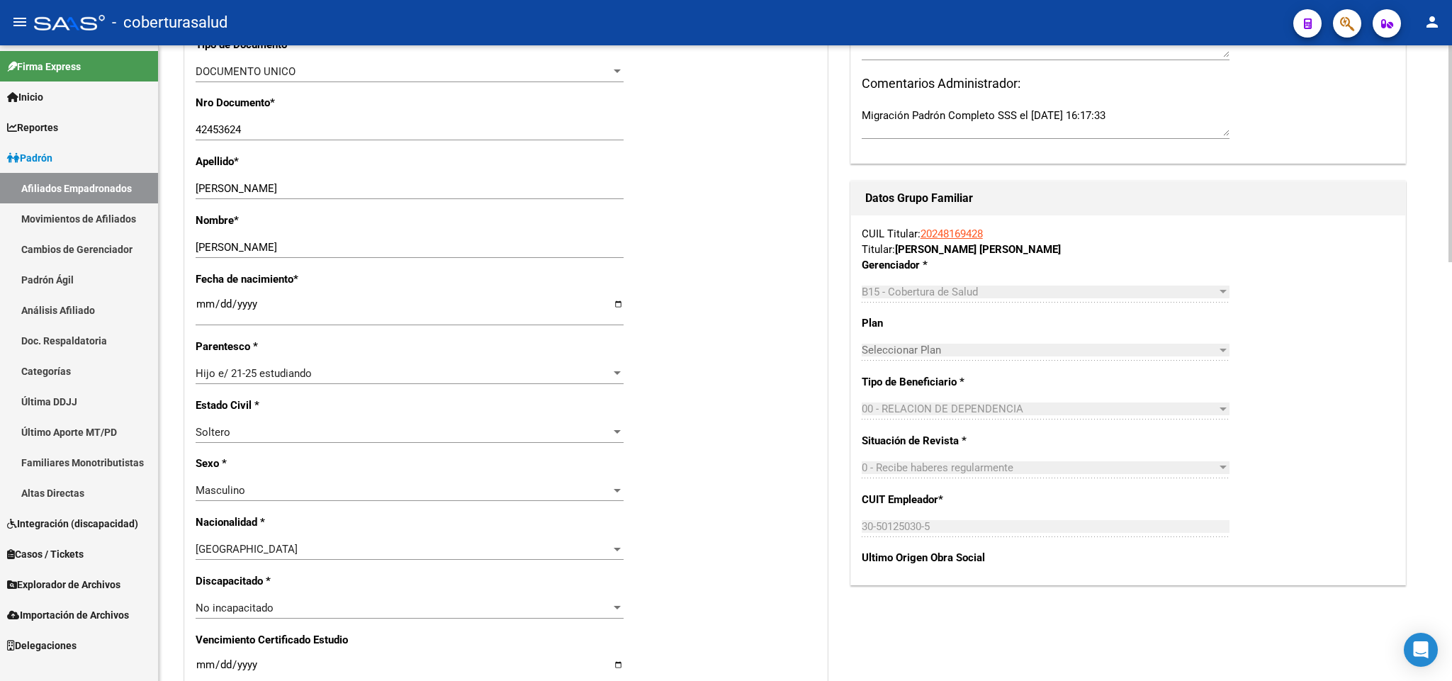
scroll to position [425, 0]
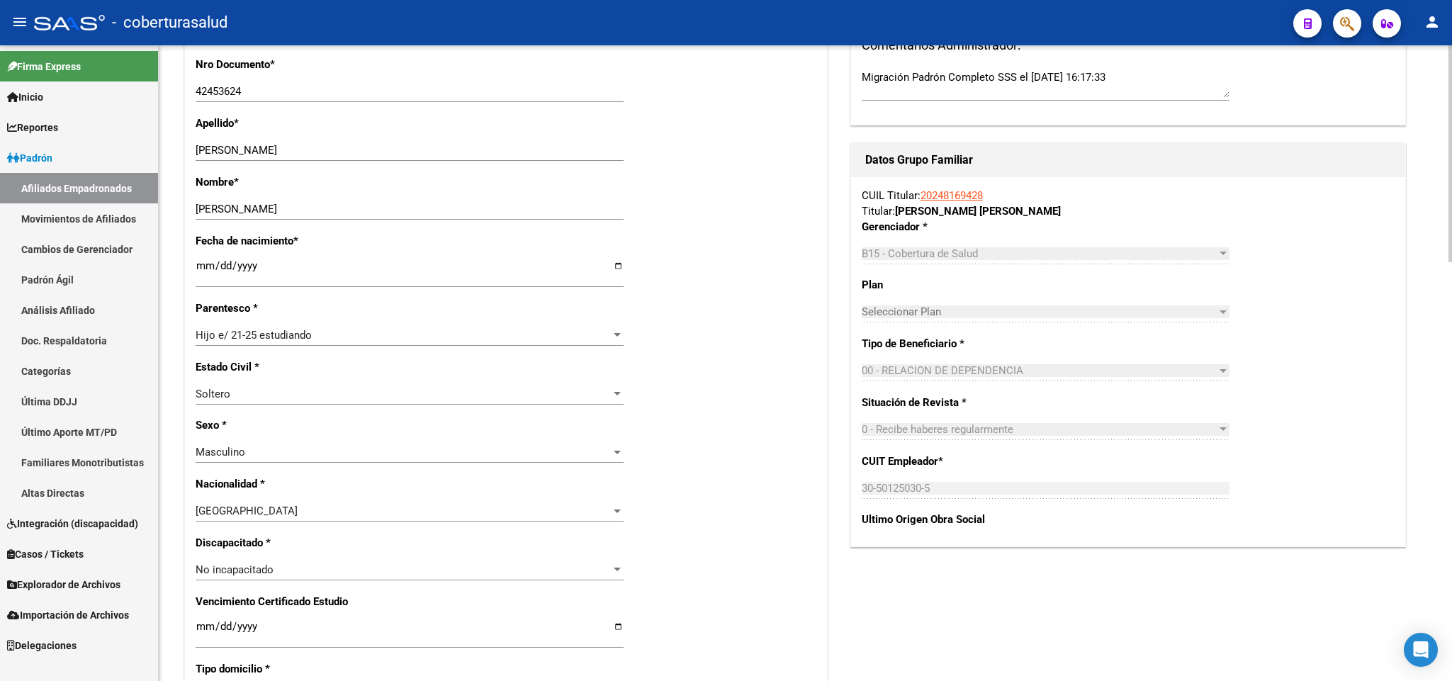
click at [564, 336] on div "Hijo e/ 21-25 estudiando" at bounding box center [403, 335] width 415 height 13
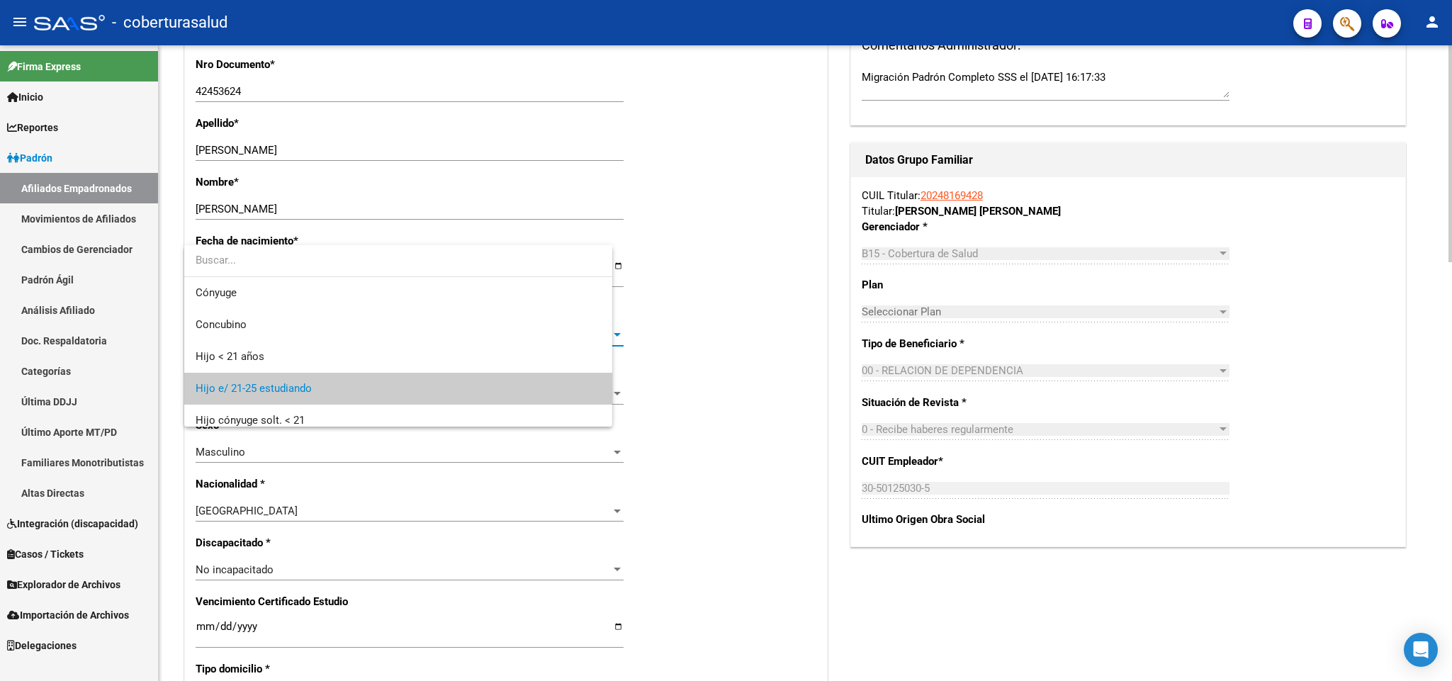
scroll to position [53, 0]
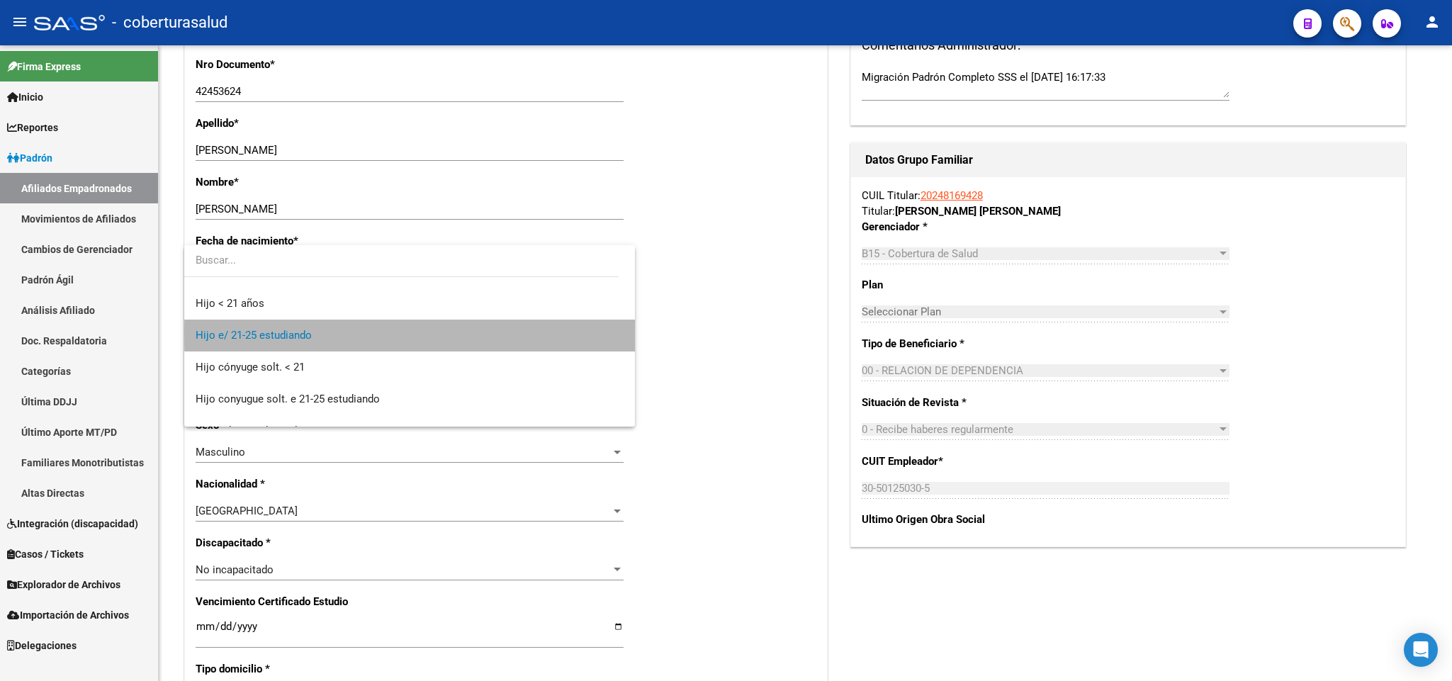
click at [504, 334] on span "Hijo e/ 21-25 estudiando" at bounding box center [410, 336] width 428 height 32
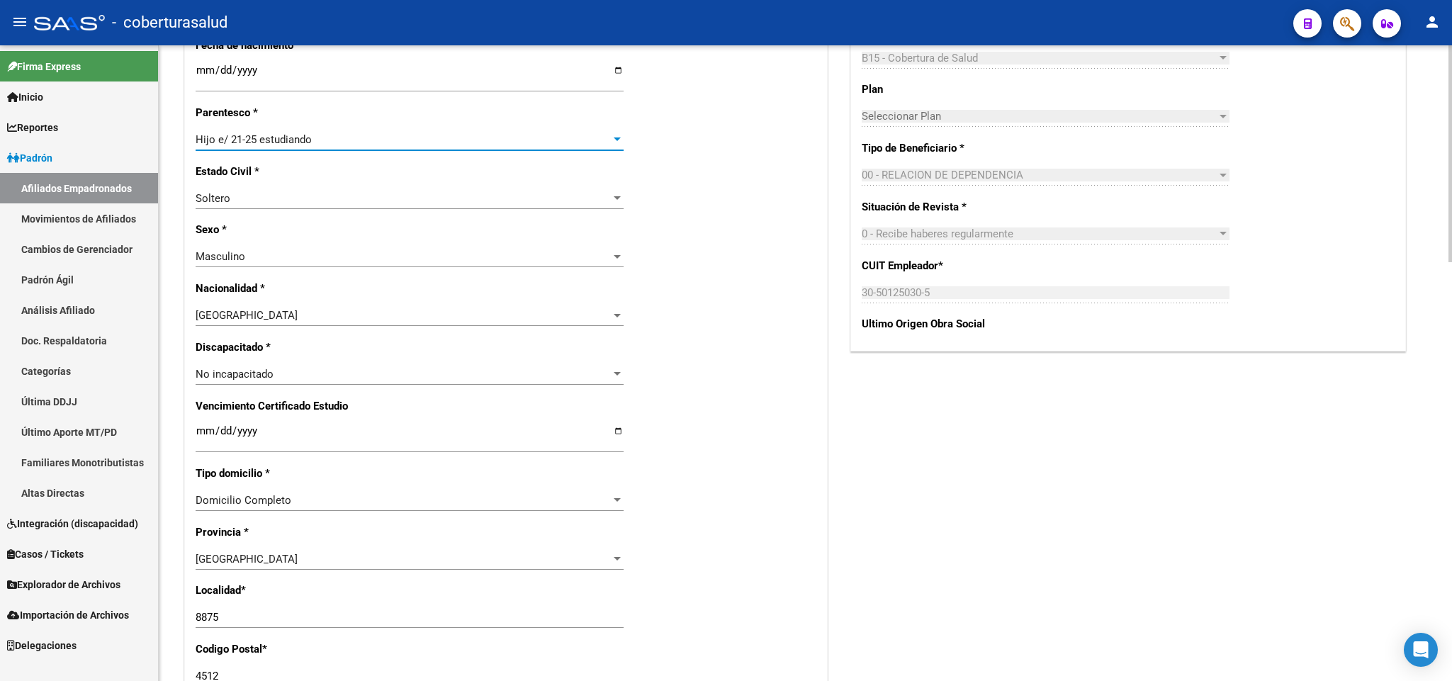
scroll to position [744, 0]
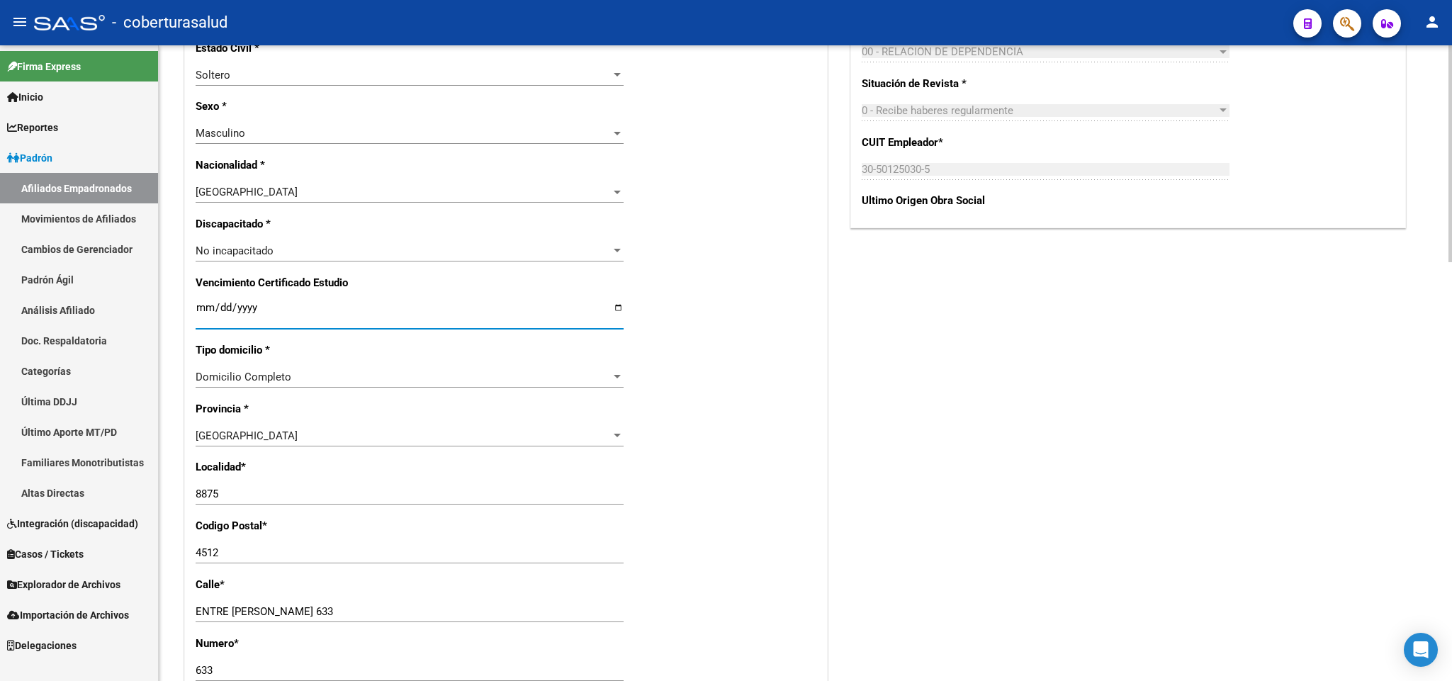
click at [196, 313] on input "Ingresar fecha" at bounding box center [410, 313] width 428 height 23
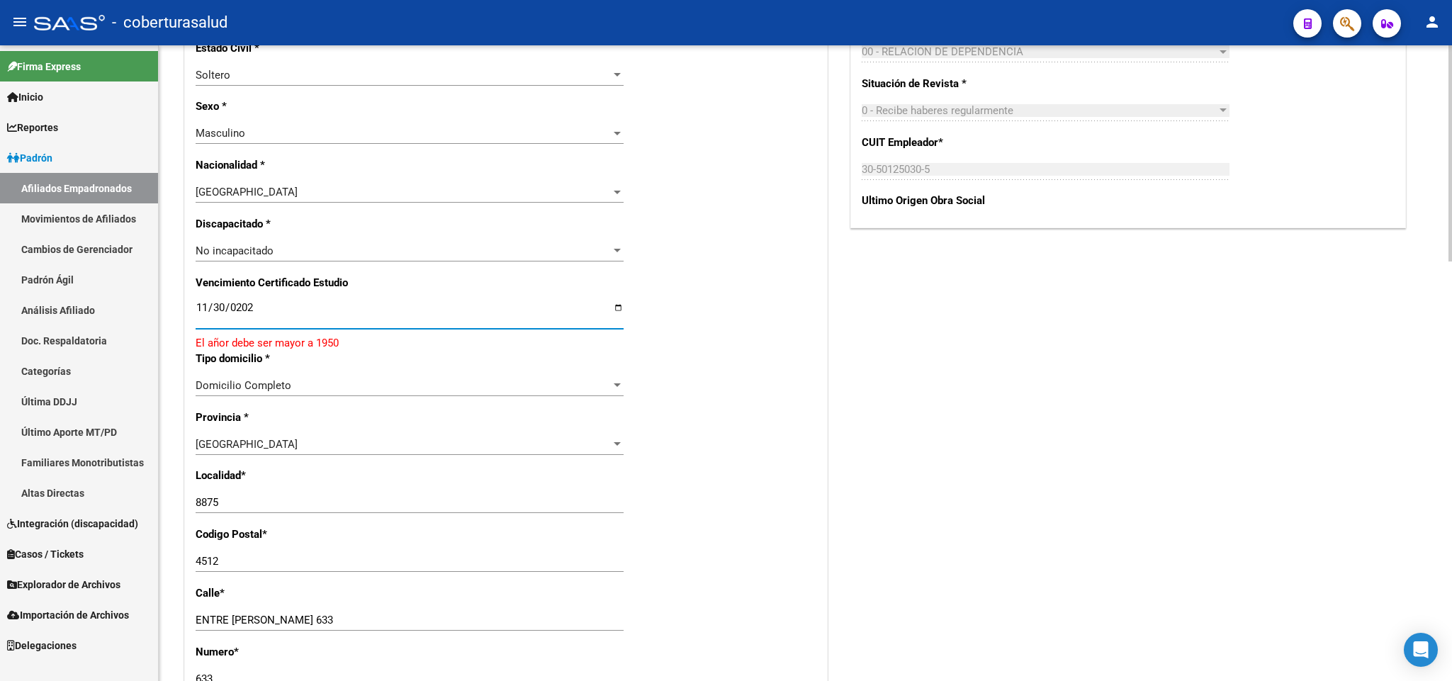
type input "2025-11-30"
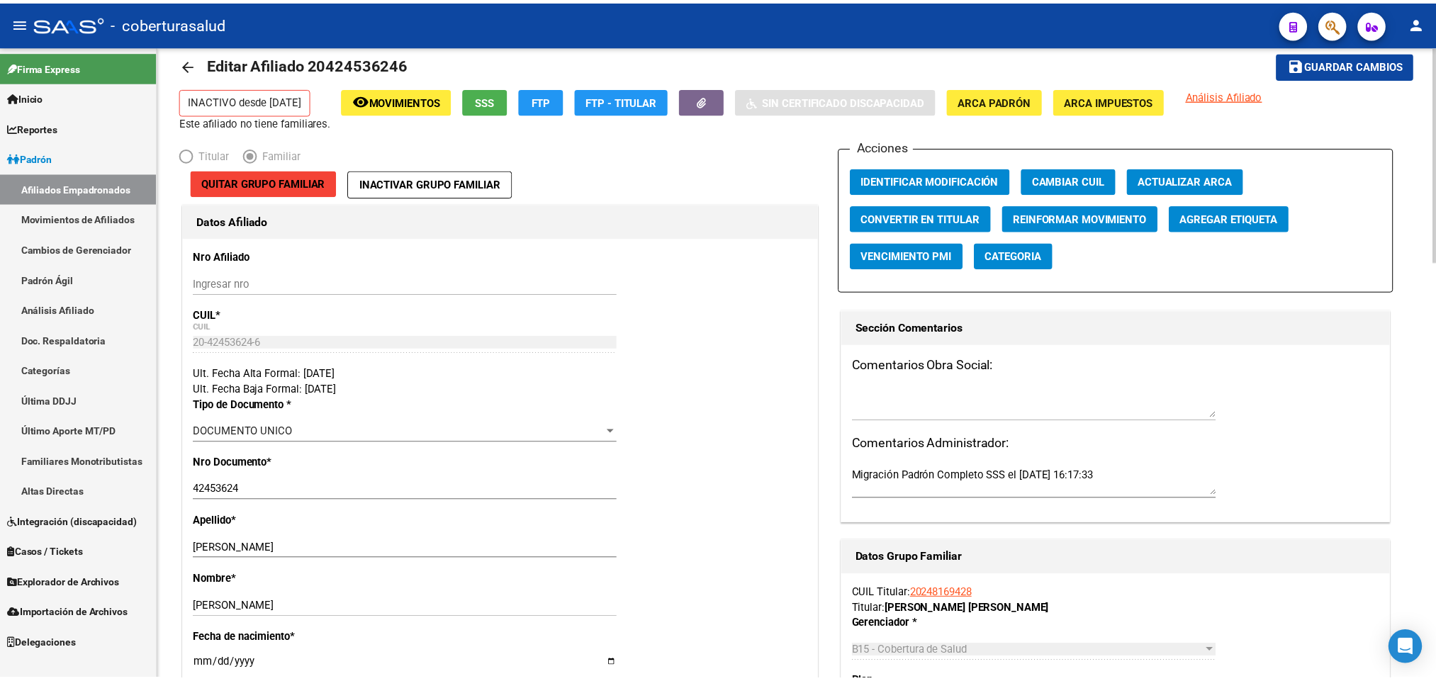
scroll to position [0, 0]
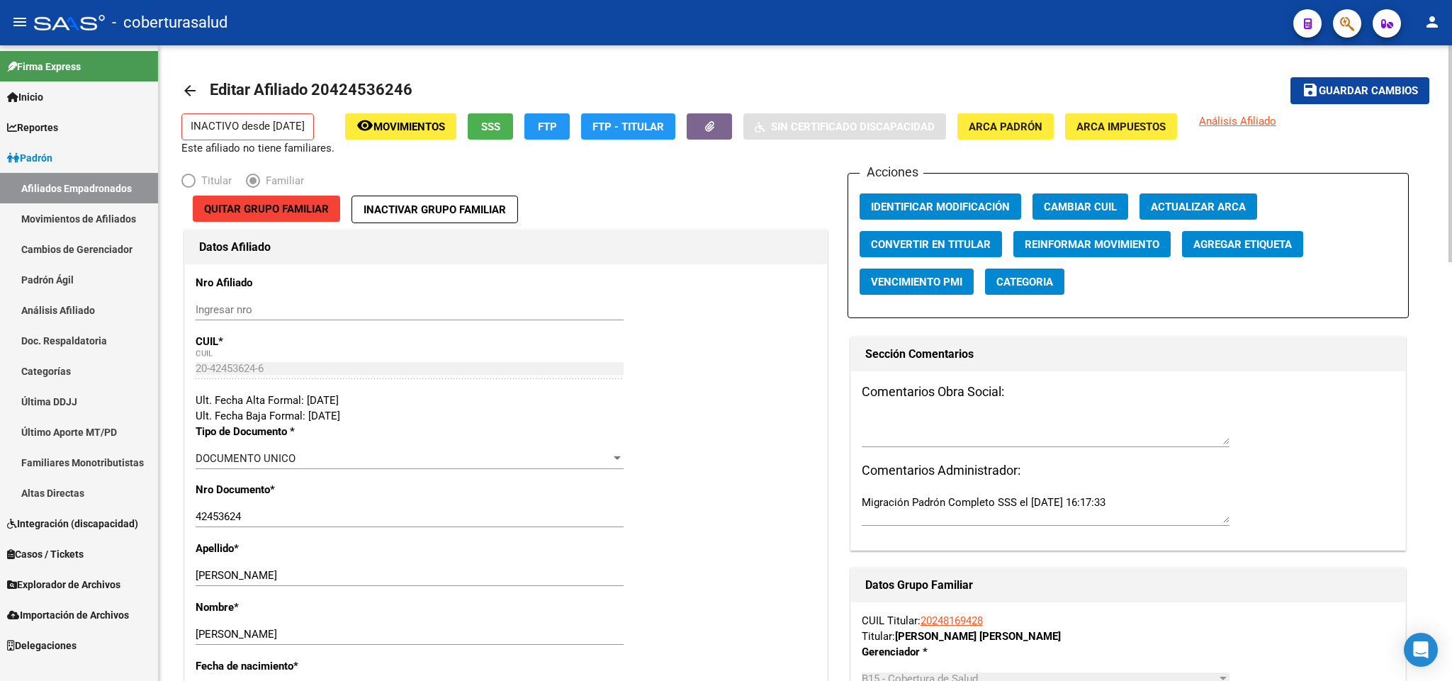
click at [1408, 92] on span "Guardar cambios" at bounding box center [1368, 91] width 99 height 13
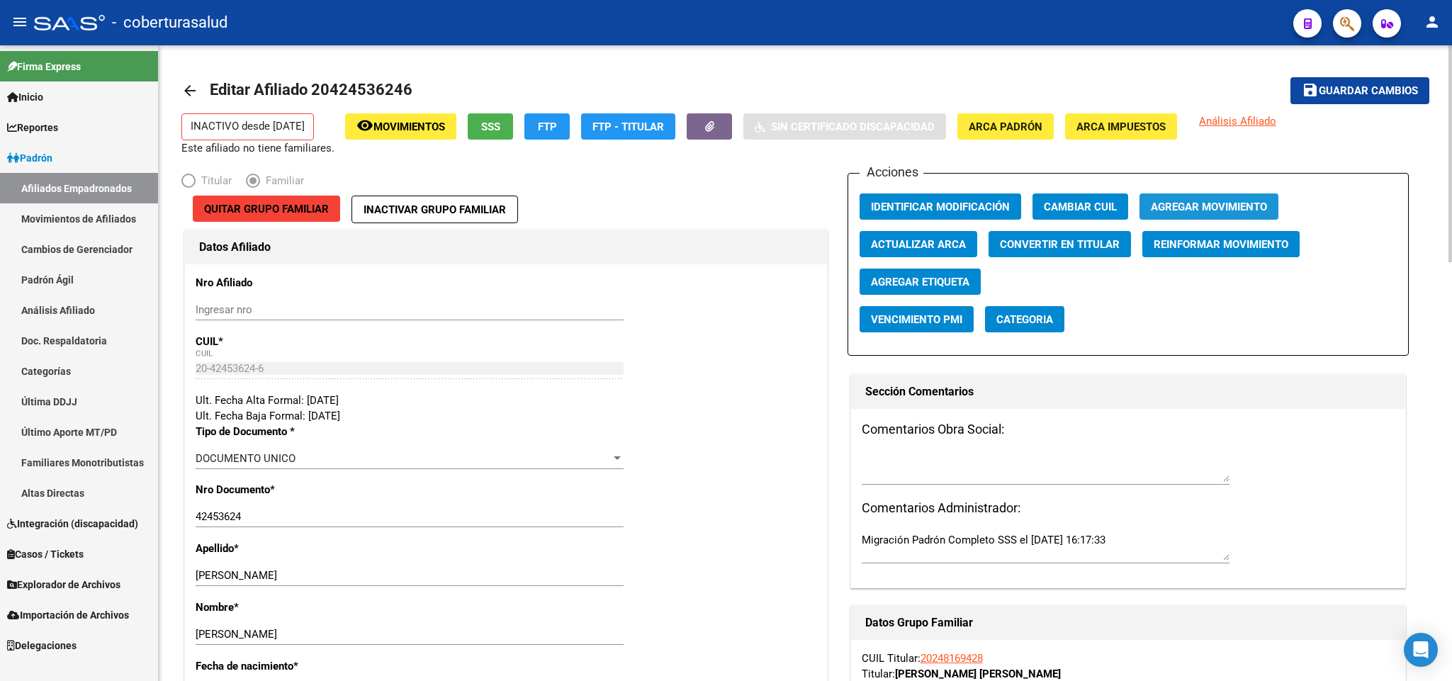
click at [1201, 202] on span "Agregar Movimiento" at bounding box center [1209, 207] width 116 height 13
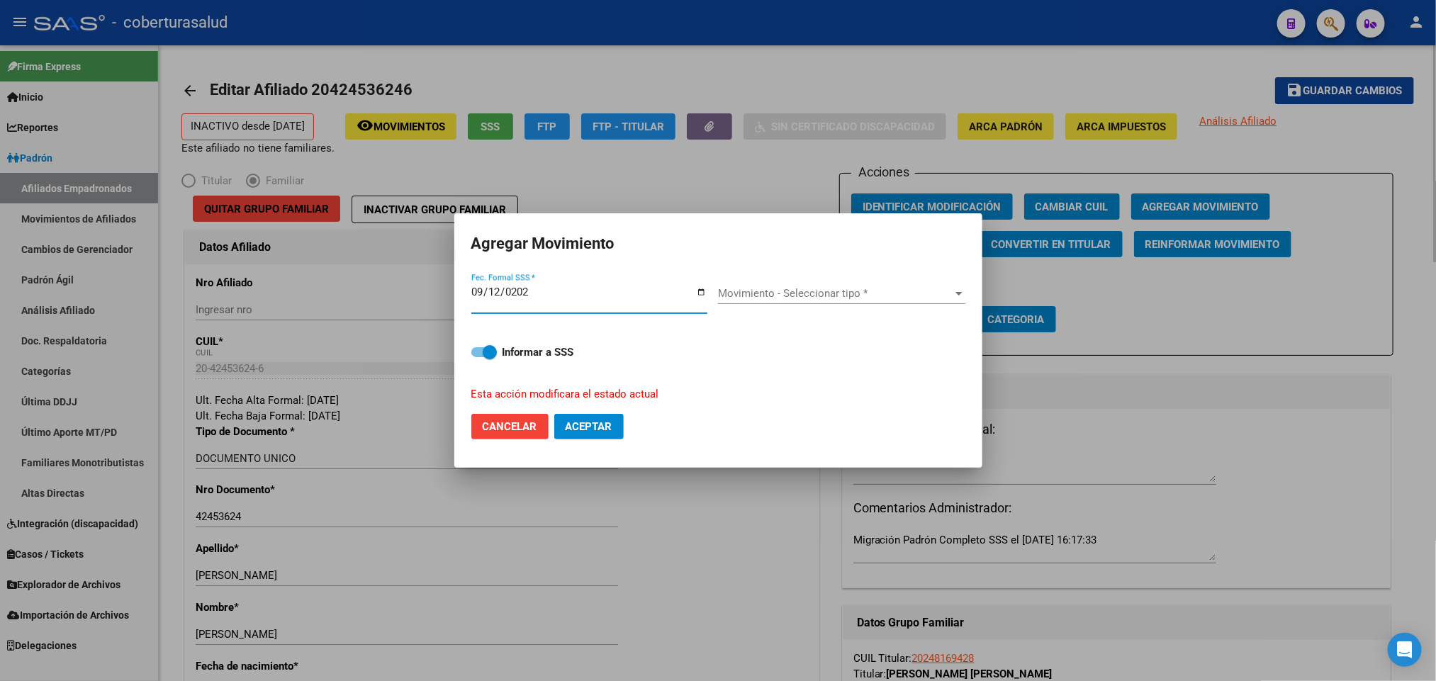
type input "[DATE]"
click at [473, 296] on input "[DATE]" at bounding box center [589, 297] width 236 height 23
click at [481, 285] on div "2025-09-12 Fec. Formal SSS *" at bounding box center [589, 298] width 236 height 30
click at [477, 292] on input "[DATE]" at bounding box center [589, 297] width 236 height 23
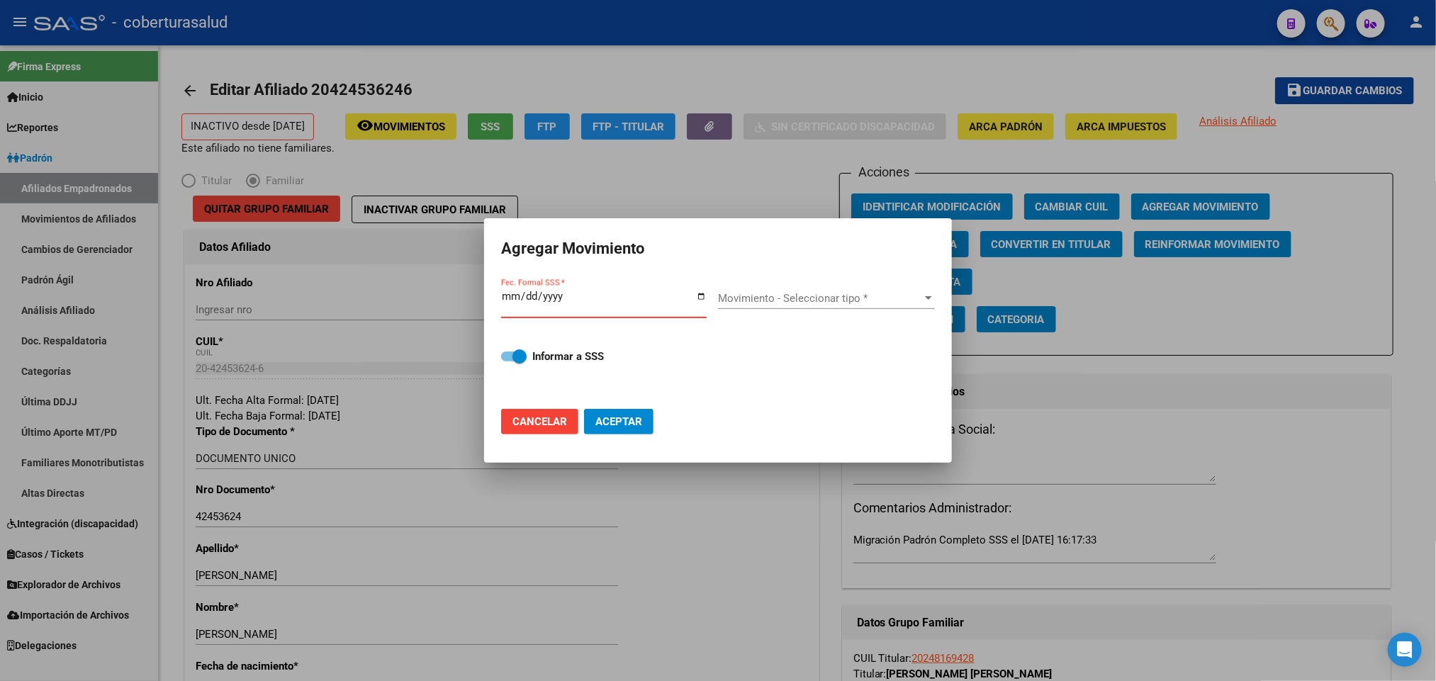
type input "2025-09-01"
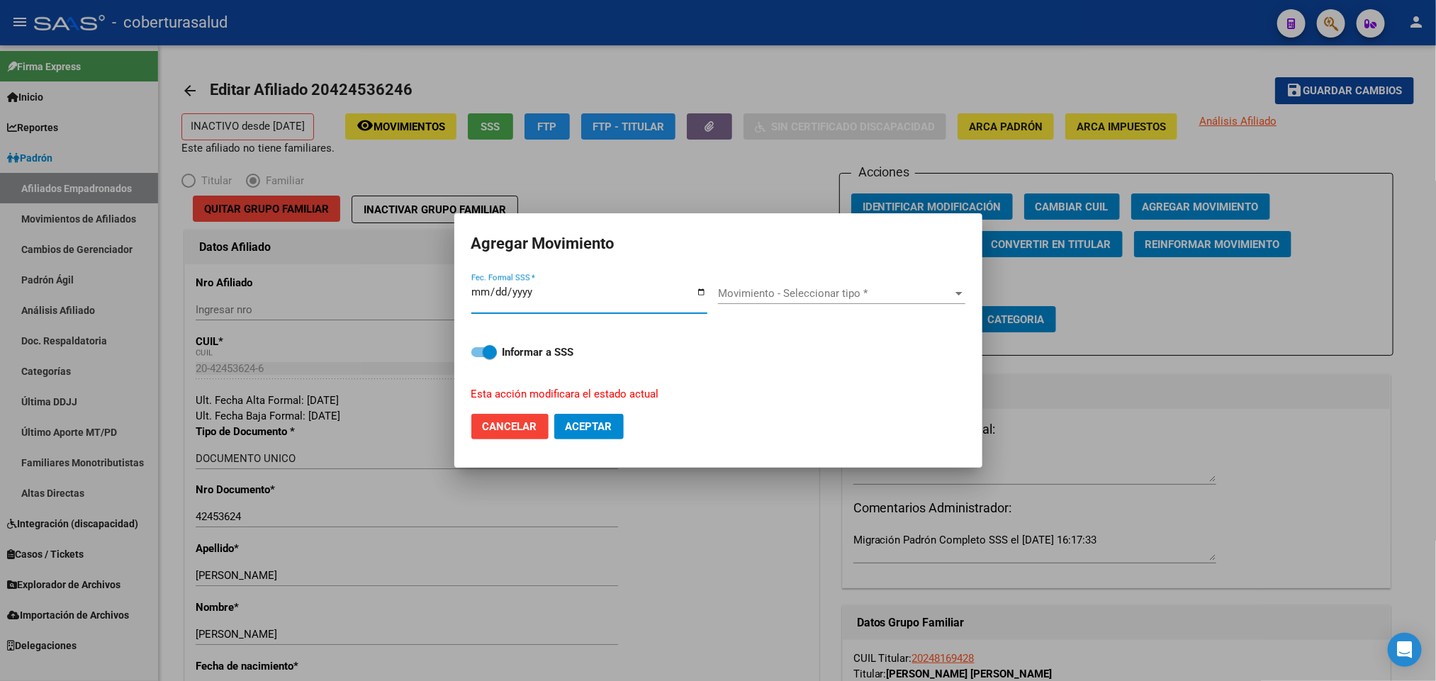
click at [902, 298] on span "Movimiento - Seleccionar tipo *" at bounding box center [835, 293] width 235 height 13
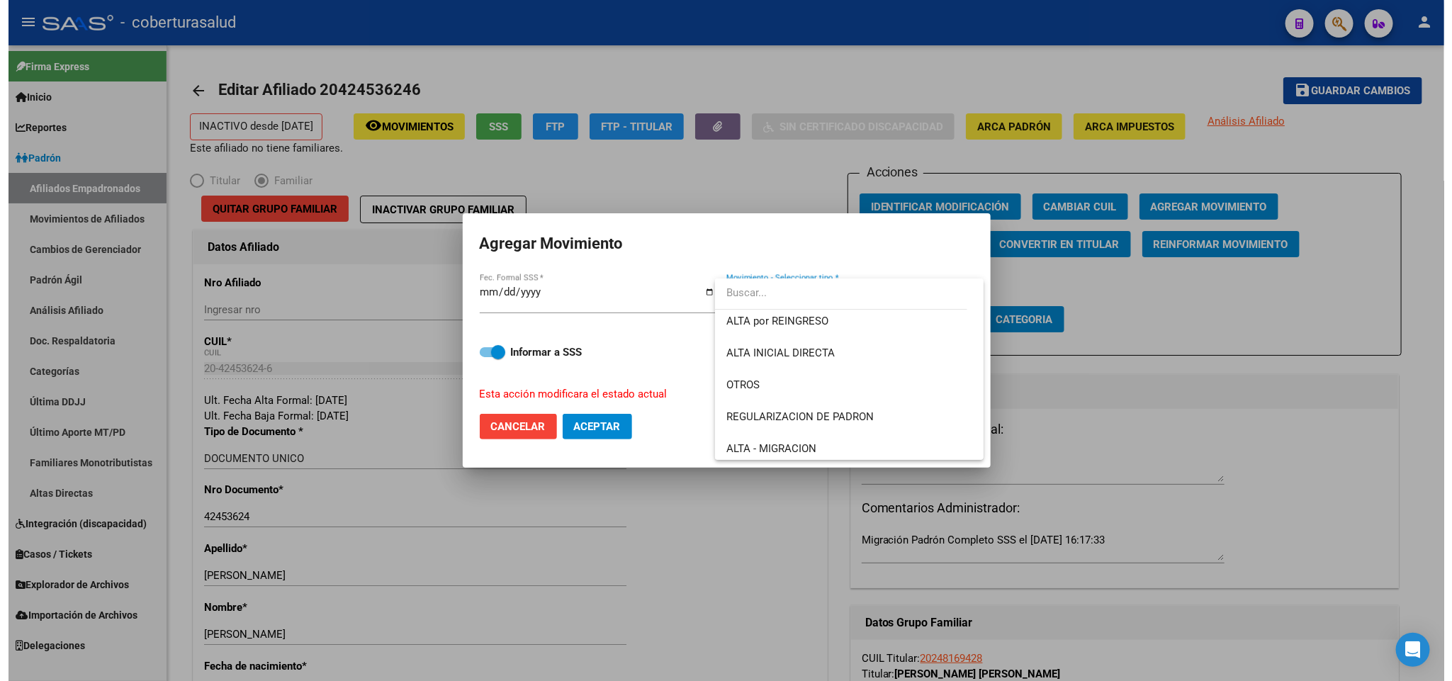
scroll to position [106, 0]
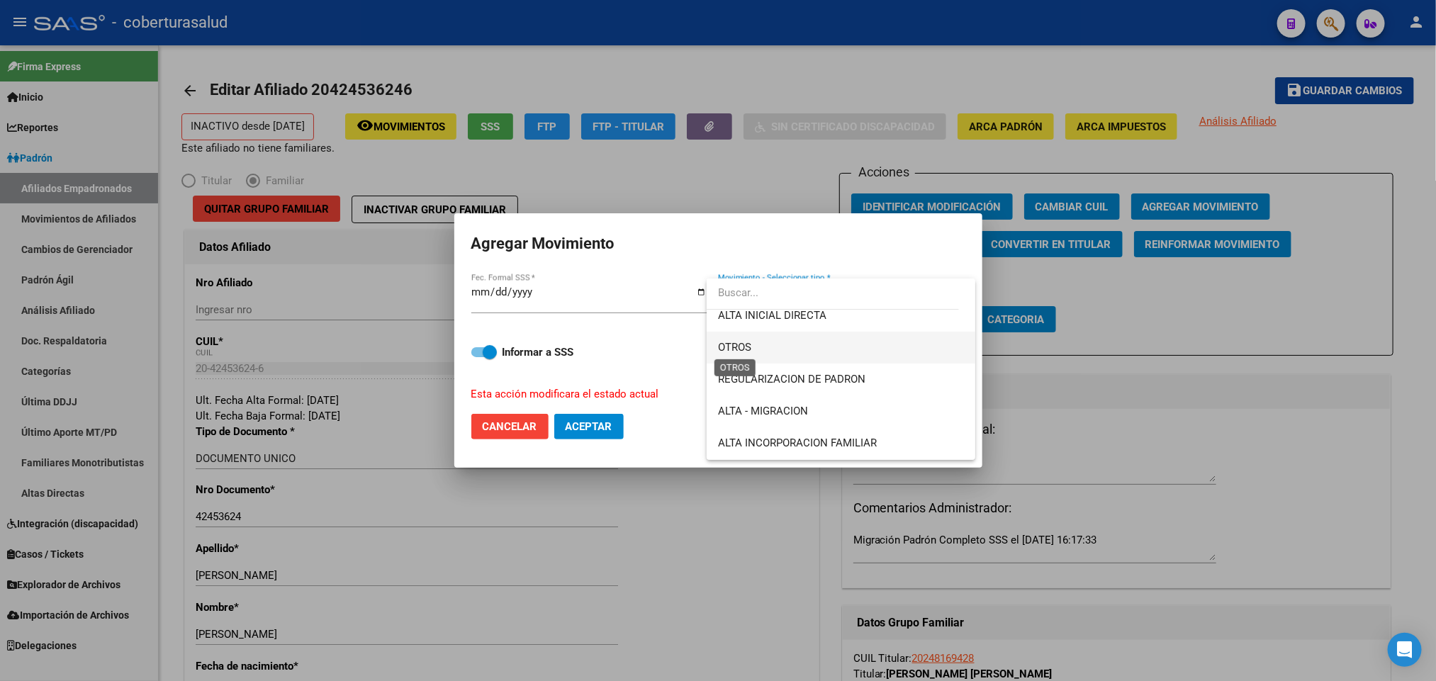
click at [746, 342] on span "OTROS" at bounding box center [734, 347] width 33 height 13
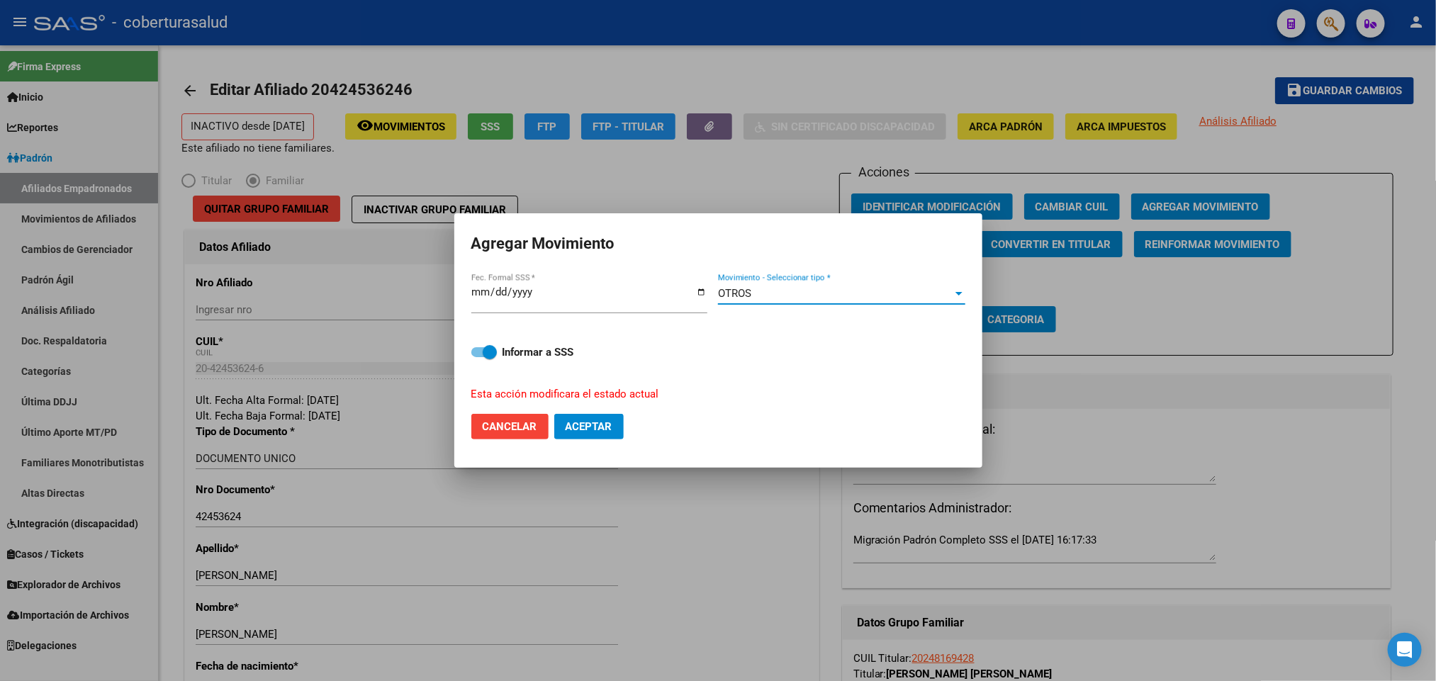
click at [474, 351] on span at bounding box center [484, 352] width 26 height 10
click at [478, 357] on input "Informar a SSS" at bounding box center [478, 357] width 1 height 1
click at [474, 351] on span at bounding box center [478, 352] width 14 height 14
click at [478, 357] on input "Informar a SSS" at bounding box center [478, 357] width 1 height 1
click at [600, 430] on span "Aceptar" at bounding box center [589, 426] width 47 height 13
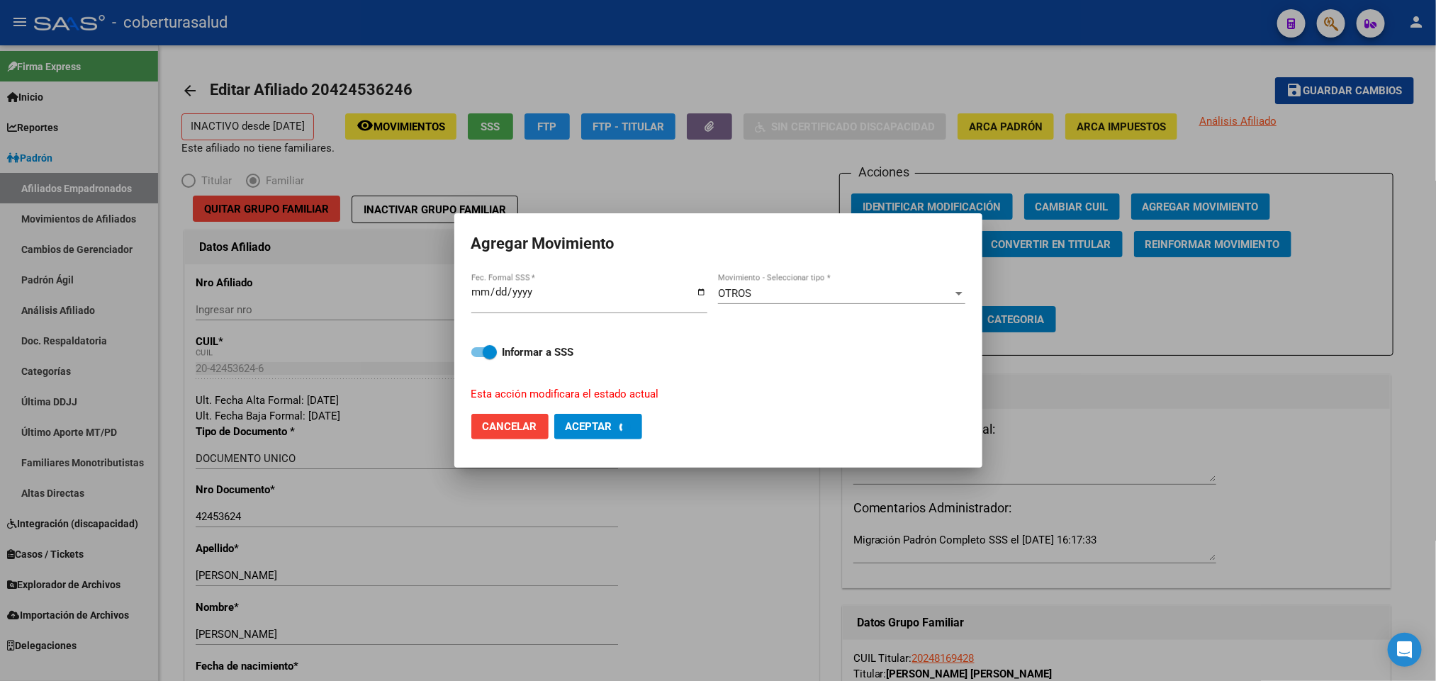
checkbox input "false"
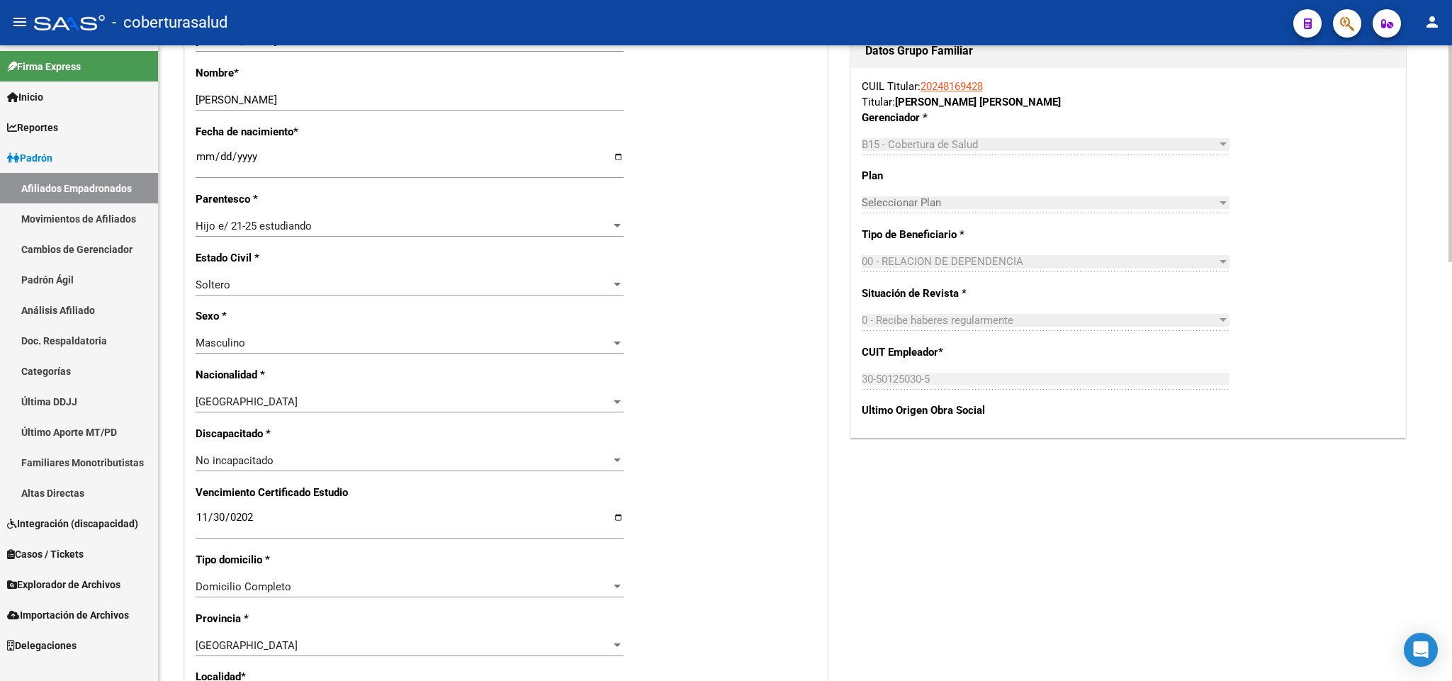
scroll to position [425, 0]
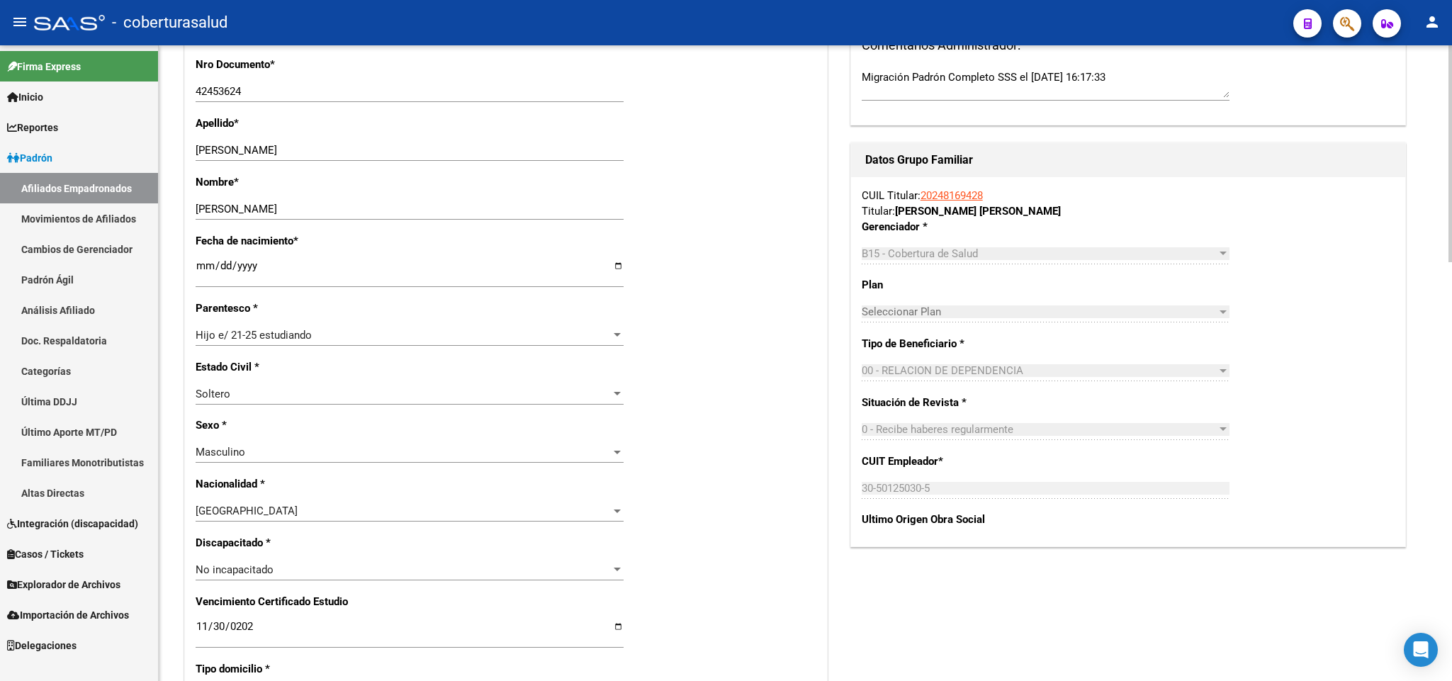
click at [965, 191] on link "20248169428" at bounding box center [952, 195] width 62 height 13
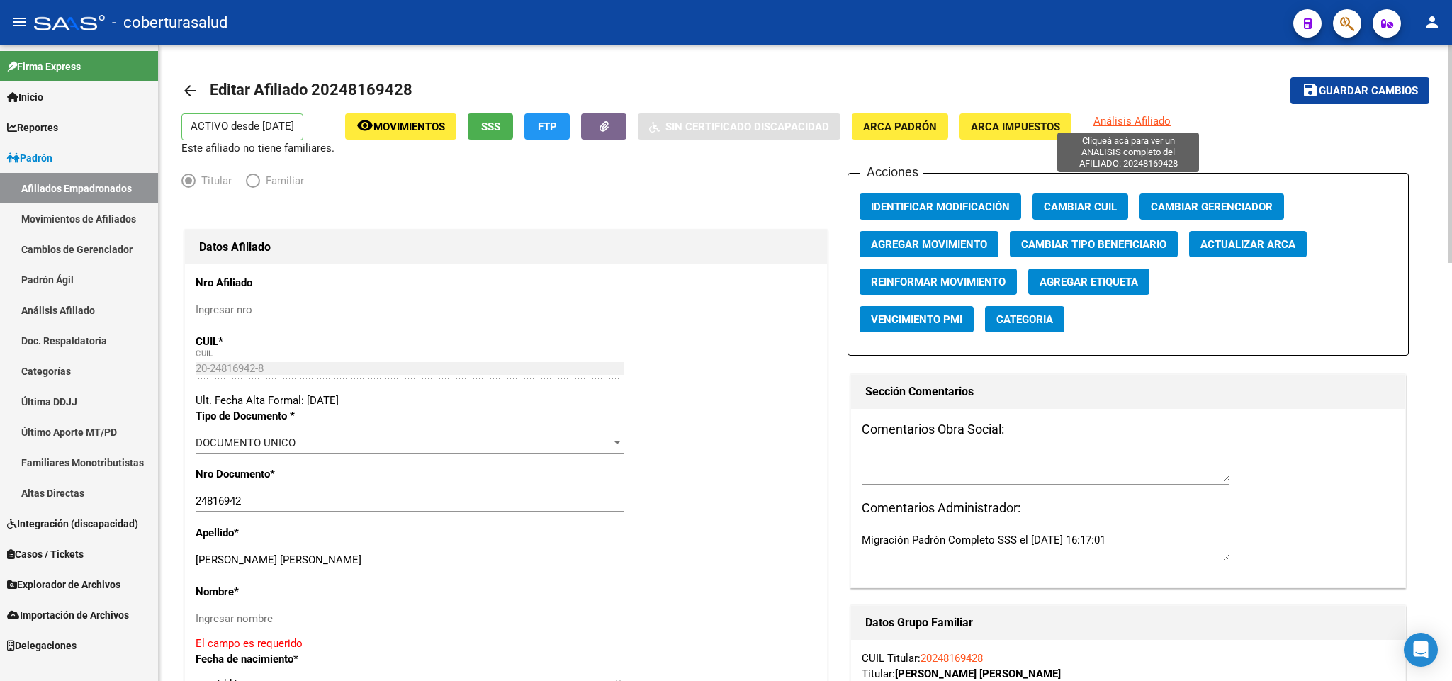
click at [1099, 117] on span "Análisis Afiliado" at bounding box center [1132, 121] width 77 height 13
type textarea "20248169428"
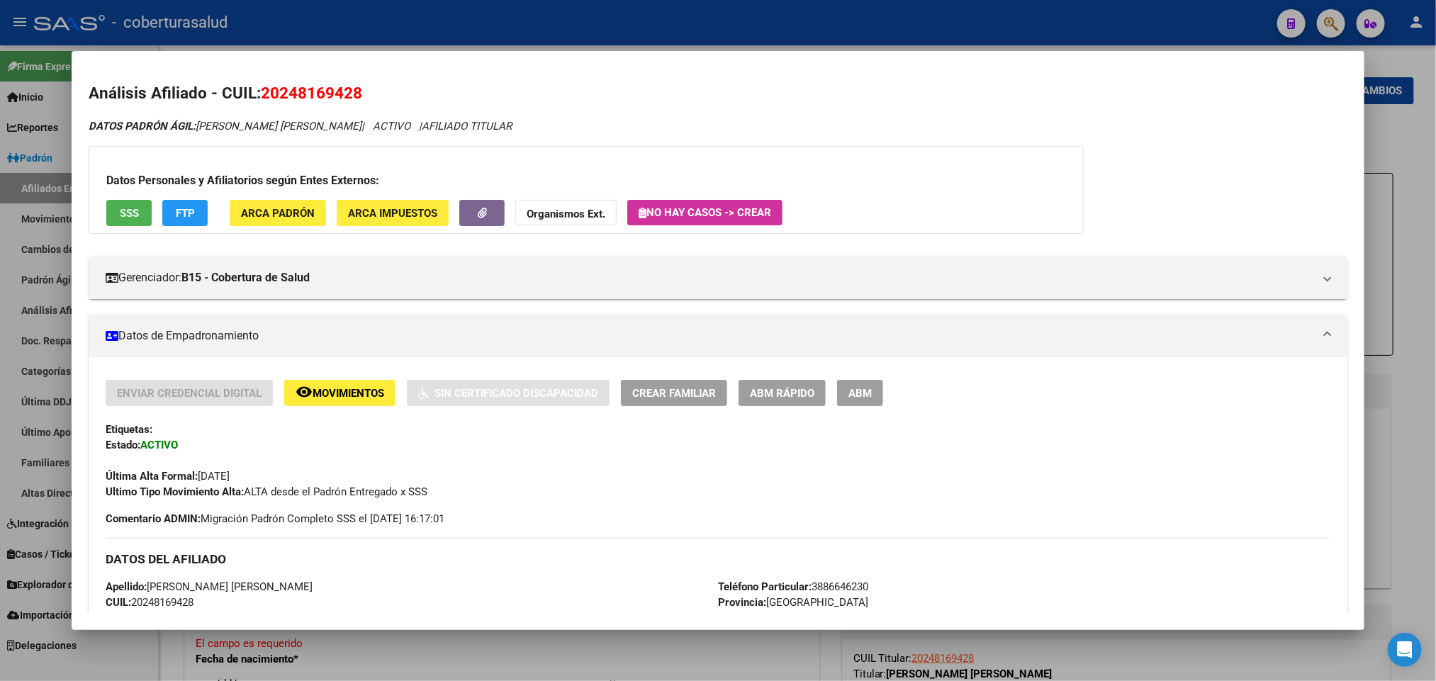
click at [1055, 28] on div at bounding box center [718, 340] width 1436 height 681
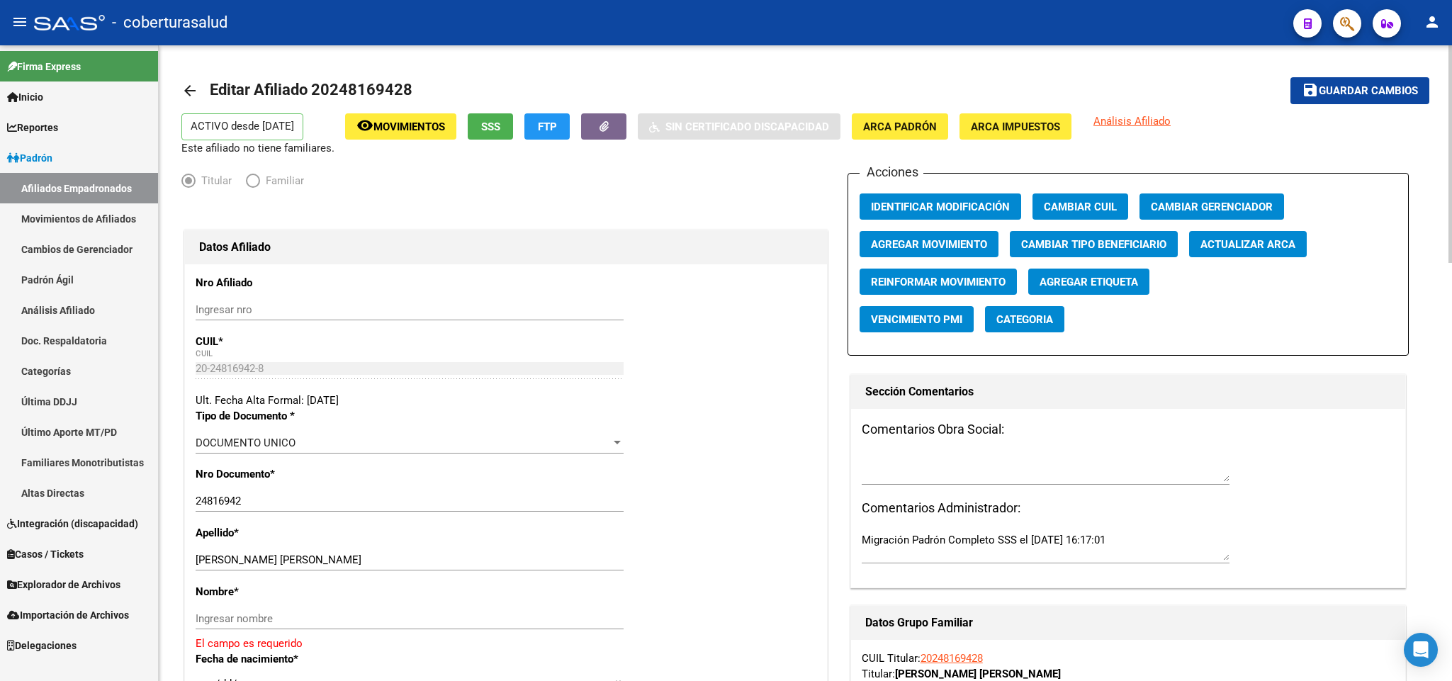
click at [201, 85] on link "arrow_back" at bounding box center [195, 90] width 28 height 33
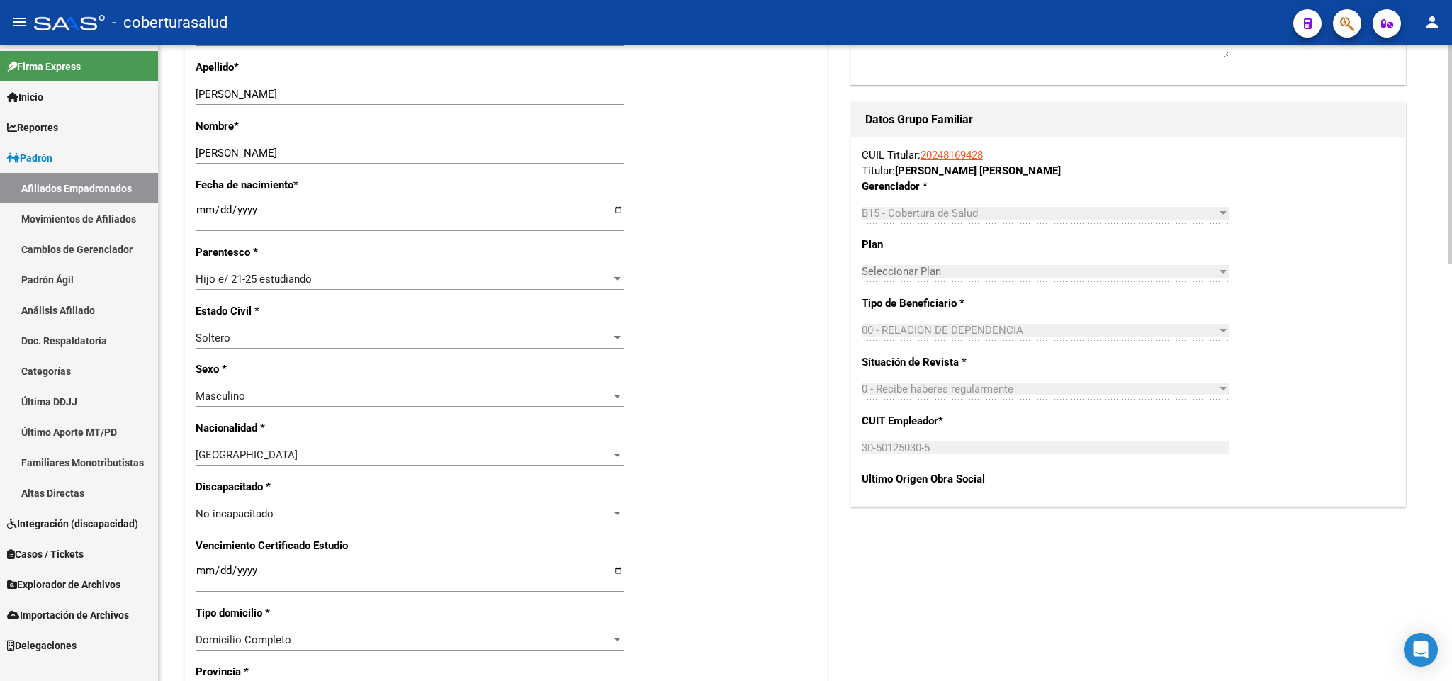
scroll to position [532, 0]
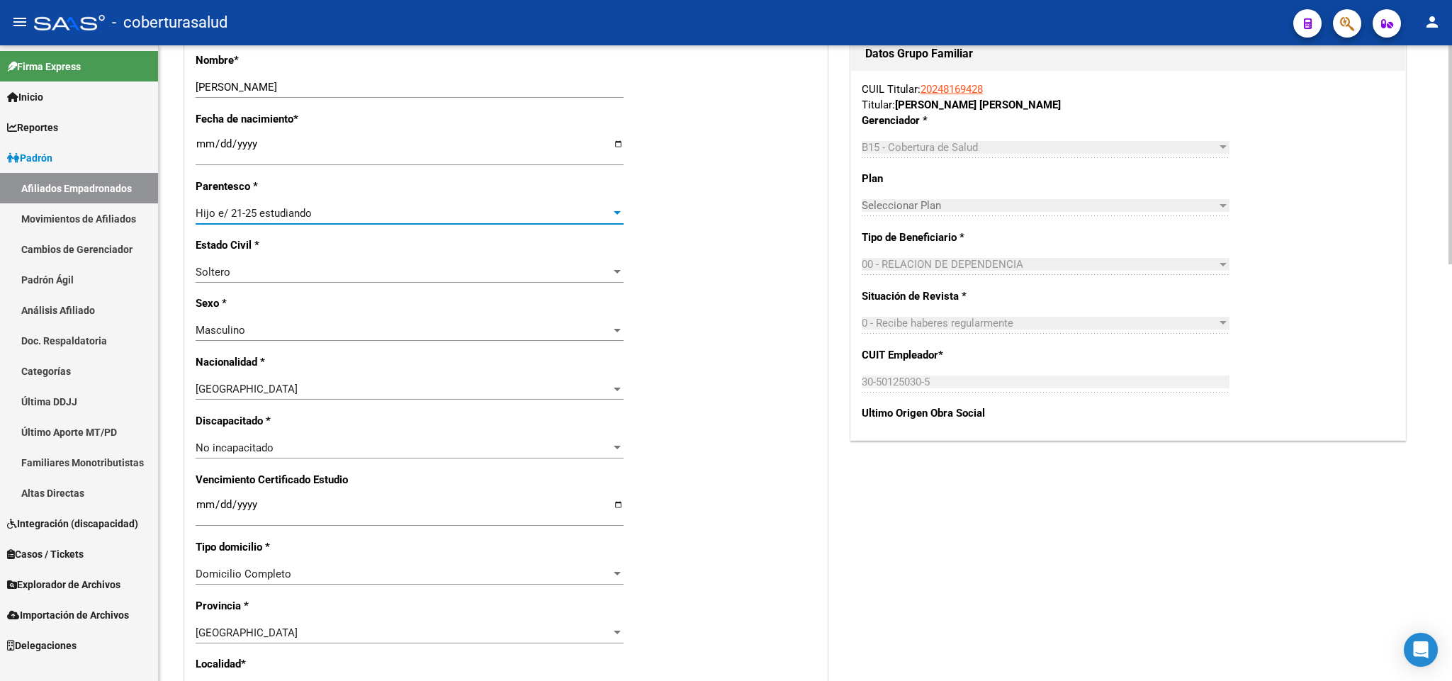
click at [366, 219] on div "Hijo e/ 21-25 estudiando" at bounding box center [403, 213] width 415 height 13
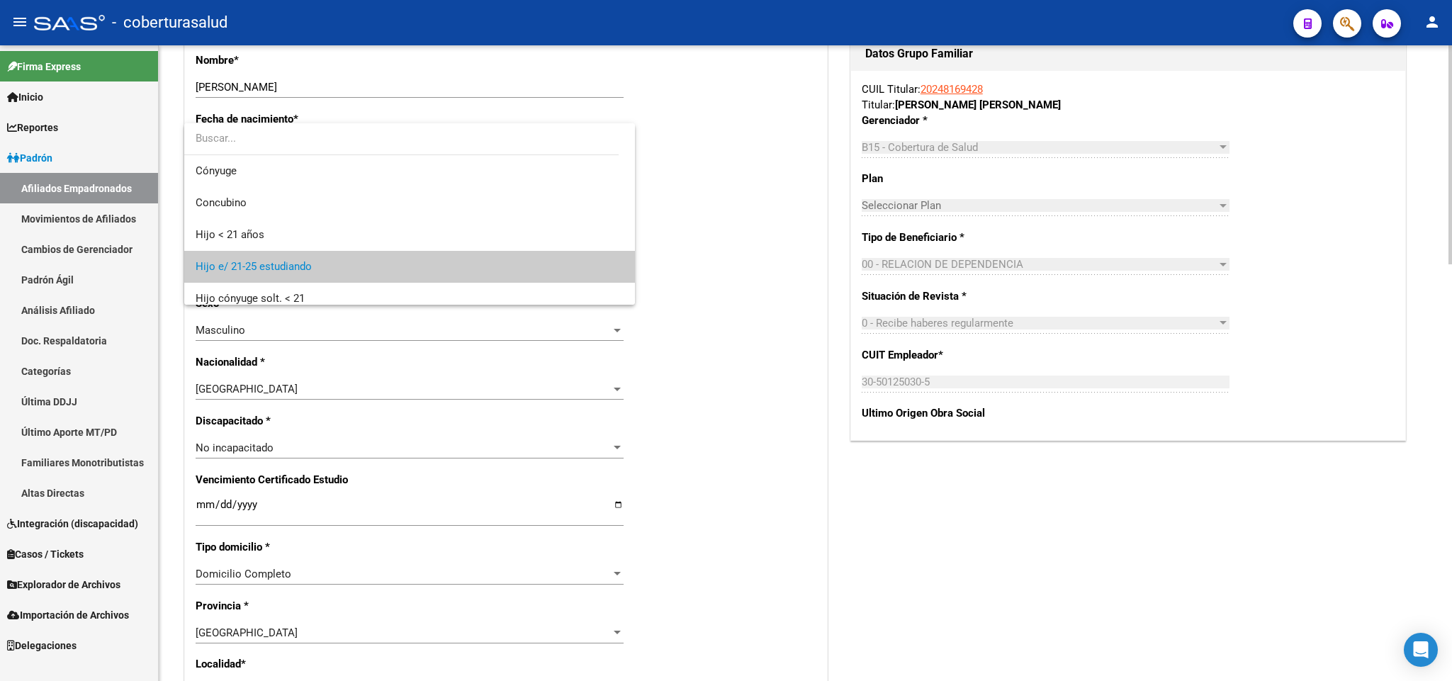
scroll to position [53, 0]
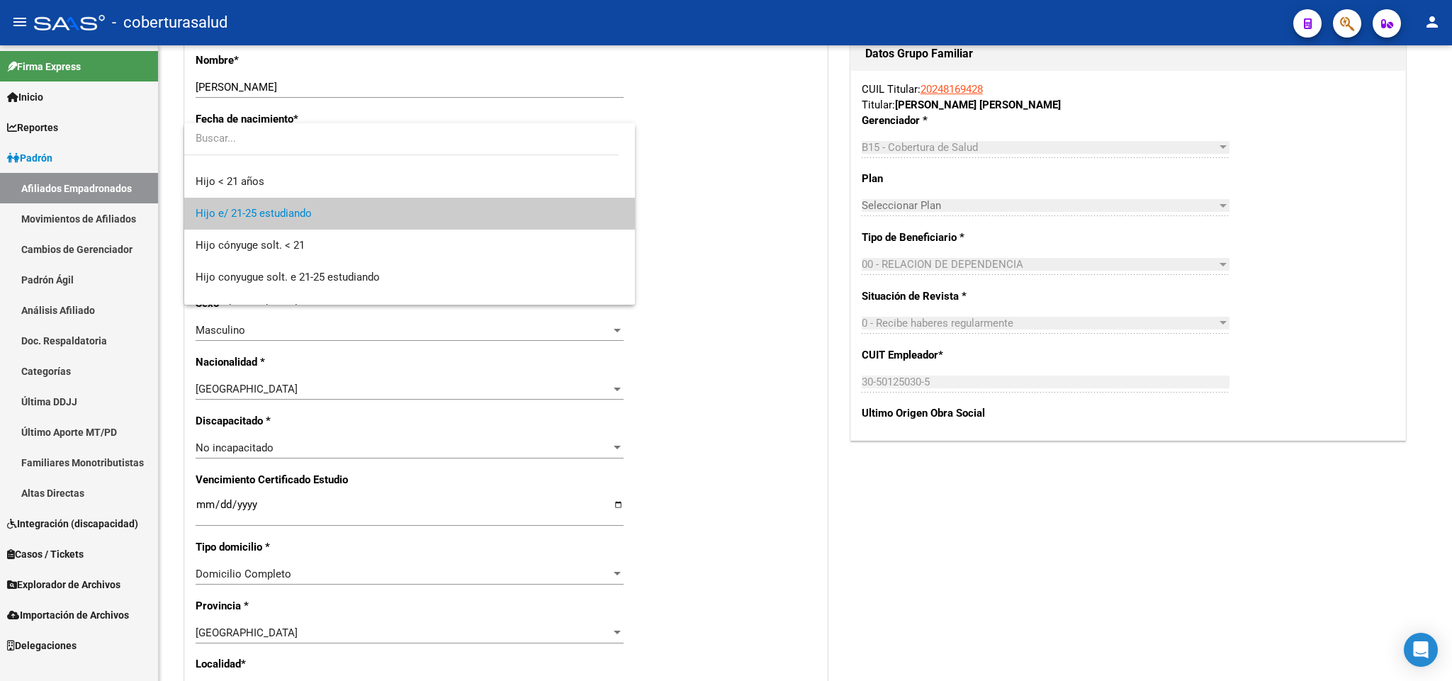
click at [689, 285] on div at bounding box center [726, 340] width 1452 height 681
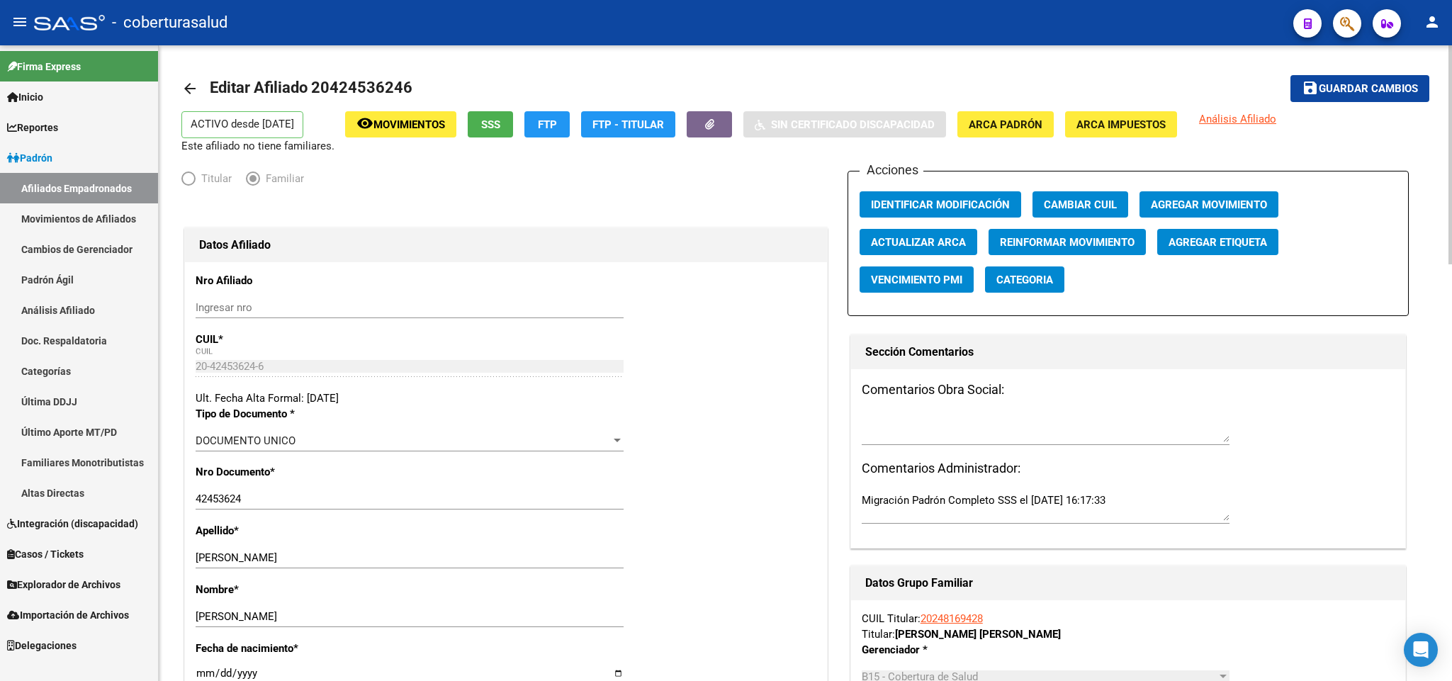
scroll to position [0, 0]
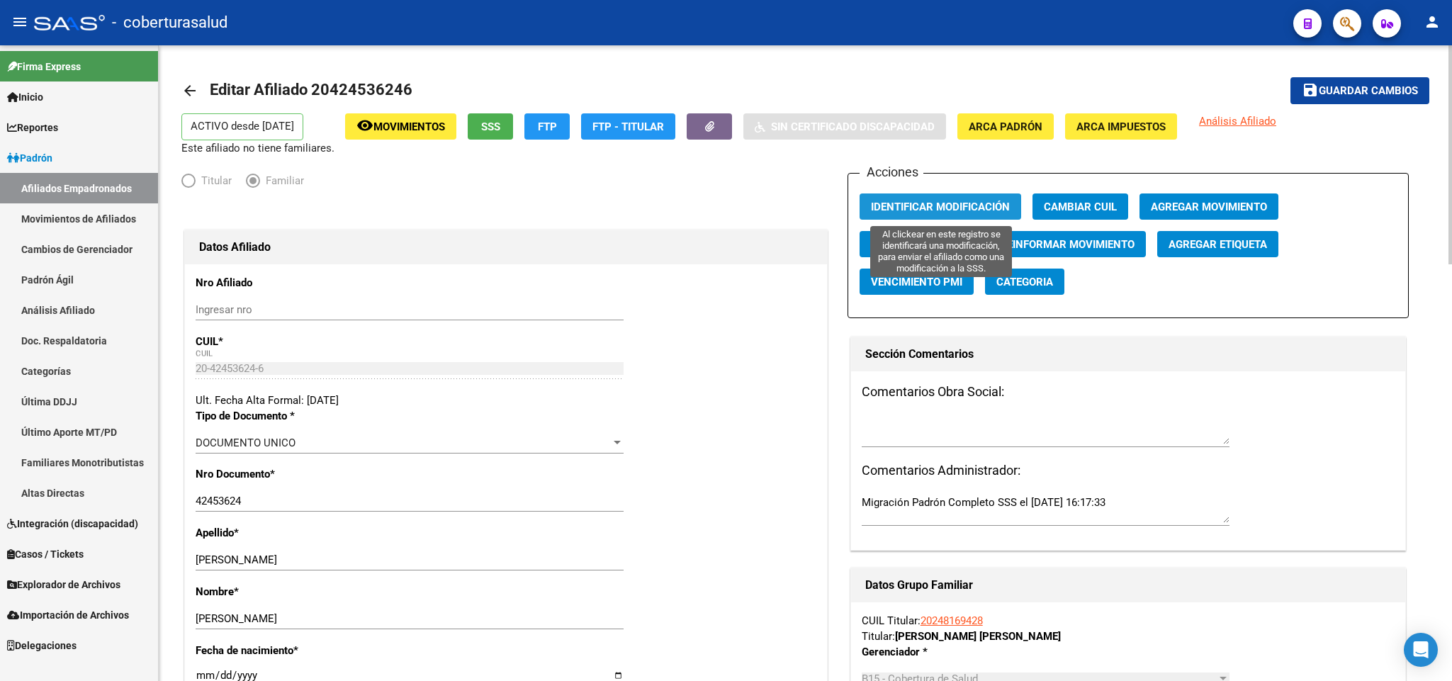
click at [941, 203] on span "Identificar Modificación" at bounding box center [940, 207] width 139 height 13
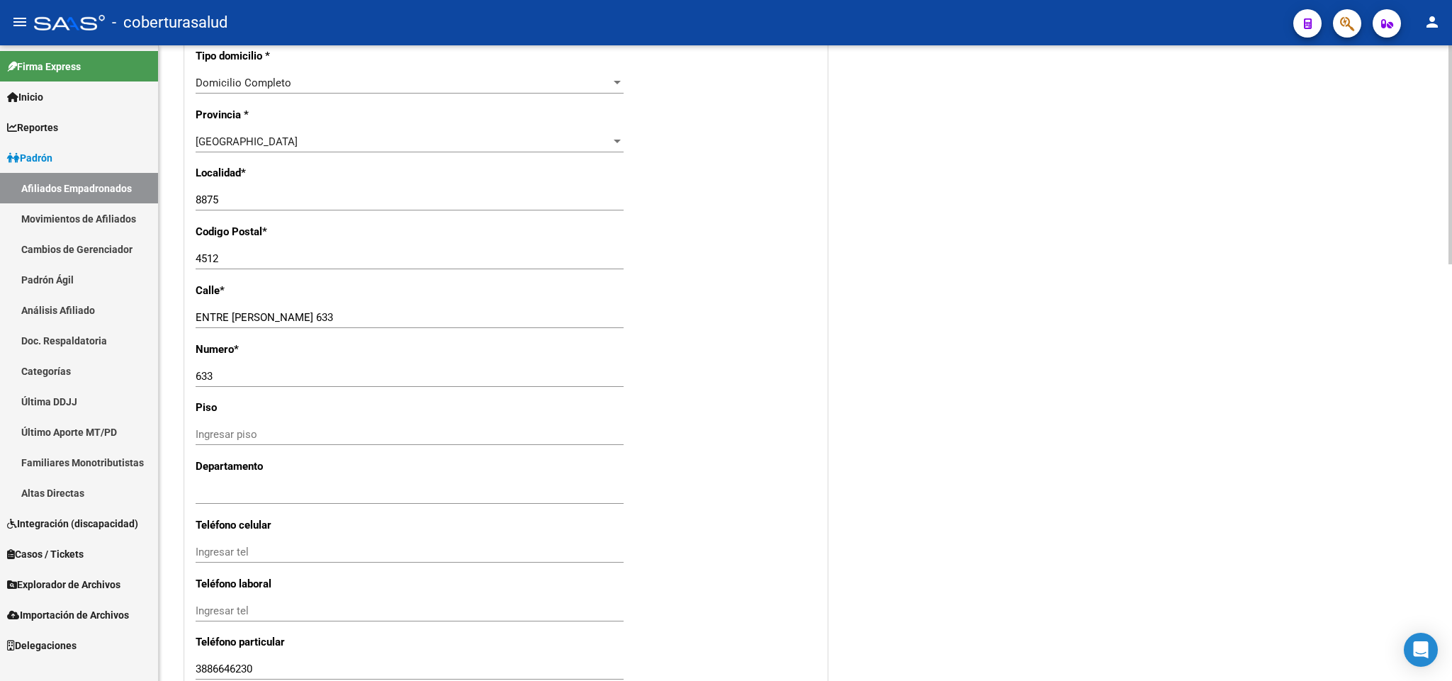
scroll to position [1104, 0]
